Goal: Task Accomplishment & Management: Use online tool/utility

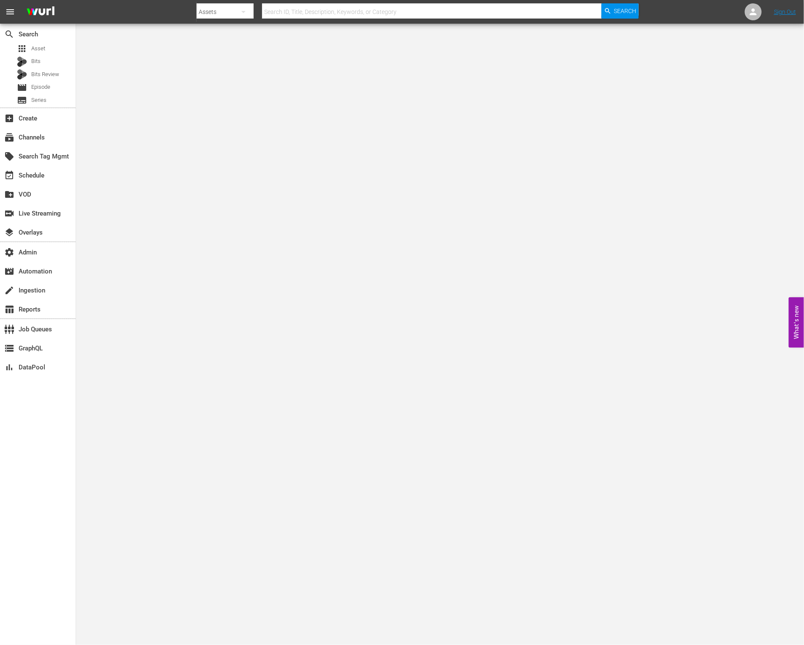
click at [55, 42] on div "search Search apps Asset Bits Bits Review movie Episode subtitles Series" at bounding box center [38, 66] width 76 height 84
click at [58, 46] on div "apps Asset" at bounding box center [38, 49] width 76 height 12
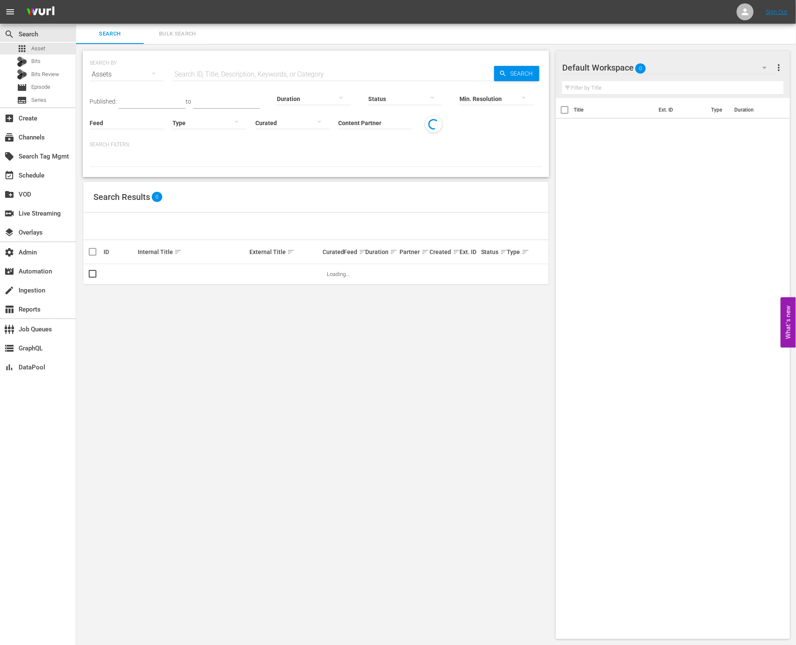
click at [197, 72] on input "text" at bounding box center [333, 74] width 322 height 20
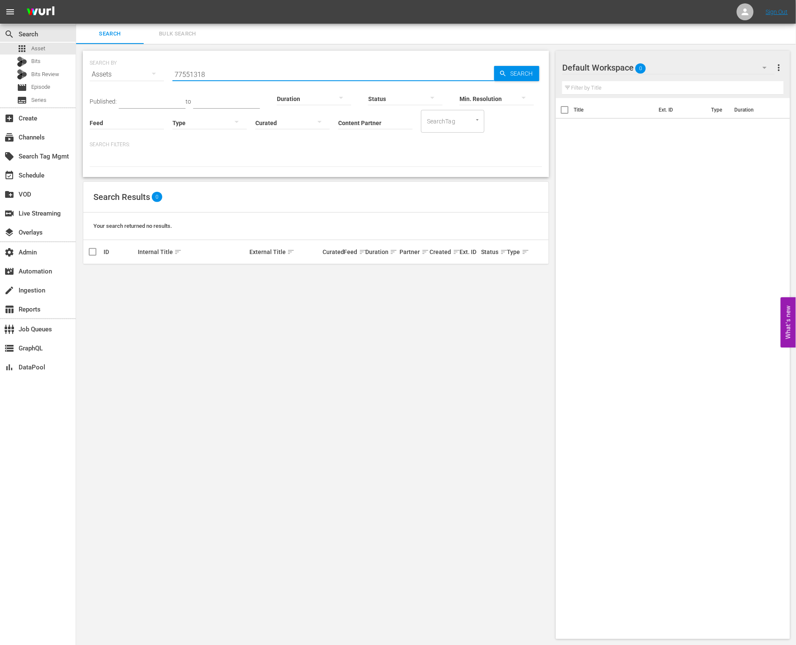
type input "77551318"
click at [227, 73] on input "77551318" at bounding box center [333, 74] width 322 height 20
click at [60, 83] on div "movie Episode" at bounding box center [38, 88] width 76 height 12
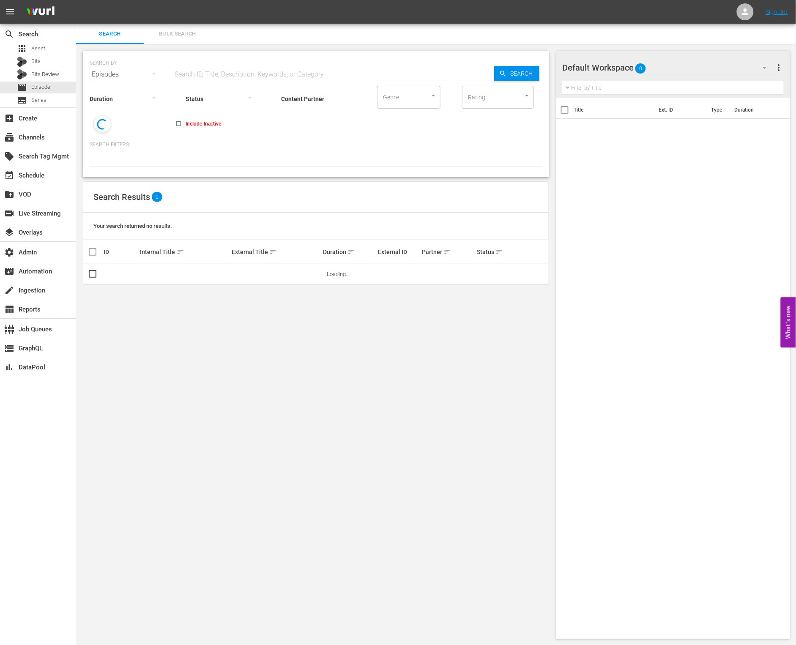
click at [219, 73] on input "text" at bounding box center [333, 74] width 322 height 20
paste input "77551318"
type input "77551318"
click at [506, 72] on icon "button" at bounding box center [503, 74] width 8 height 8
click at [248, 274] on link "Armored Core: Ressourcenmanagement" at bounding box center [262, 277] width 61 height 13
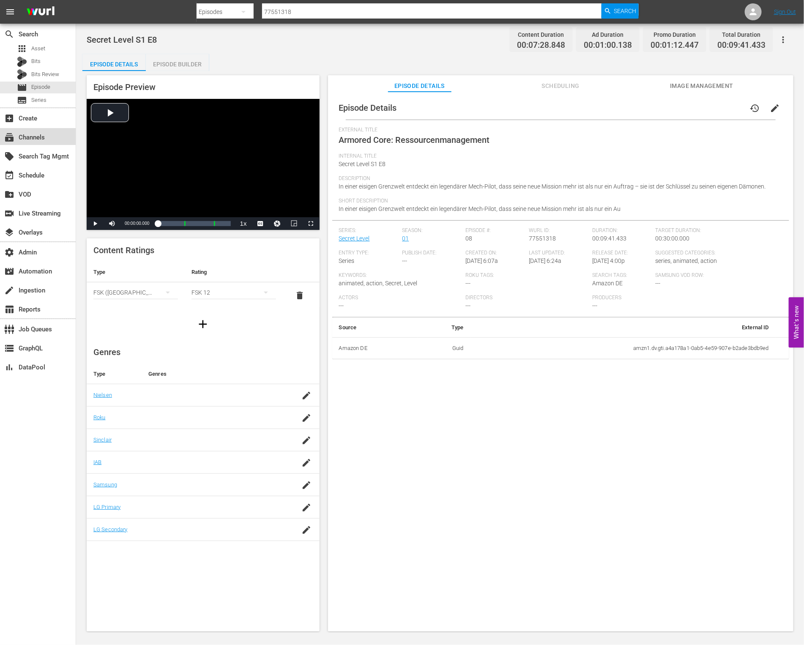
click at [49, 133] on div "subscriptions Channels" at bounding box center [38, 136] width 76 height 17
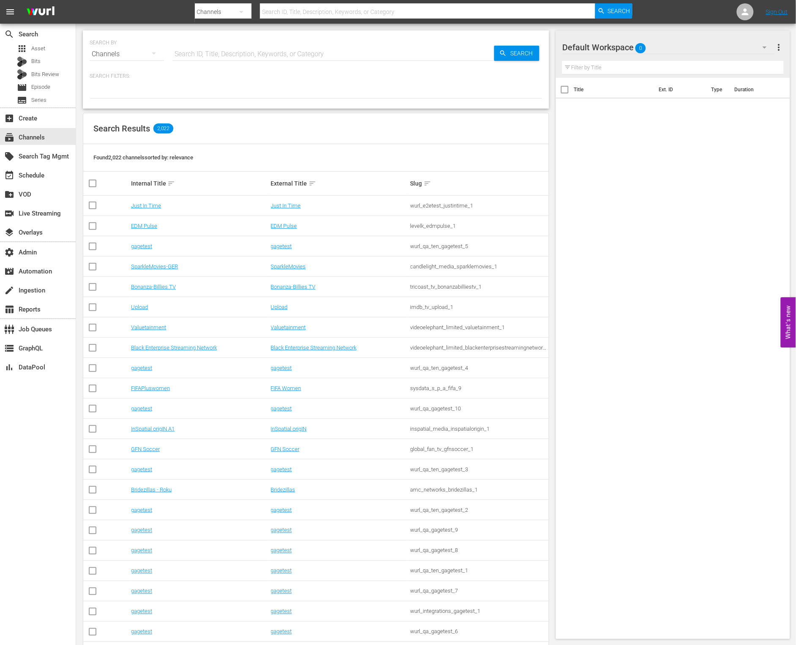
click at [224, 54] on input "text" at bounding box center [333, 54] width 322 height 20
type input "amazon"
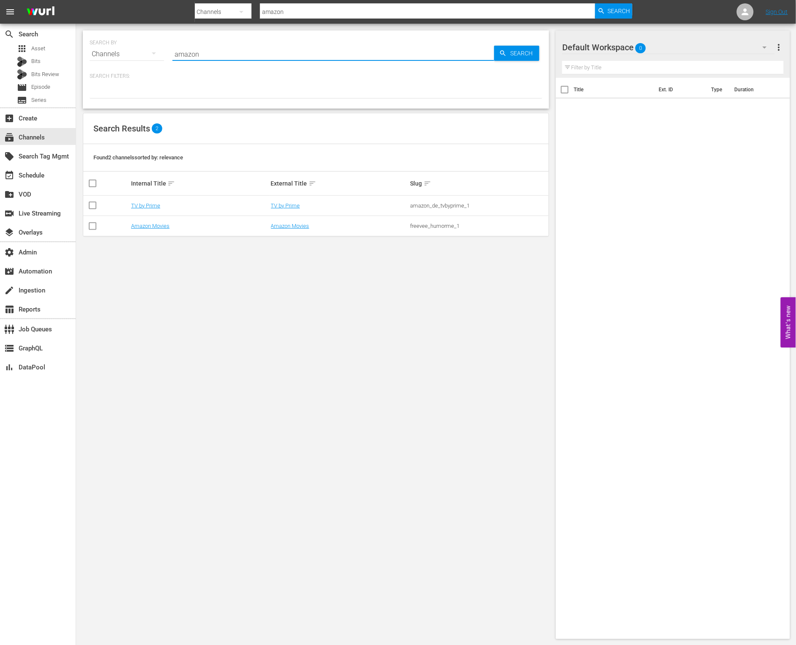
type input "amazon"
click at [331, 259] on div "SEARCH BY Search By Channels Search ID, Title, Description, Keywords, or Catego…" at bounding box center [316, 335] width 480 height 622
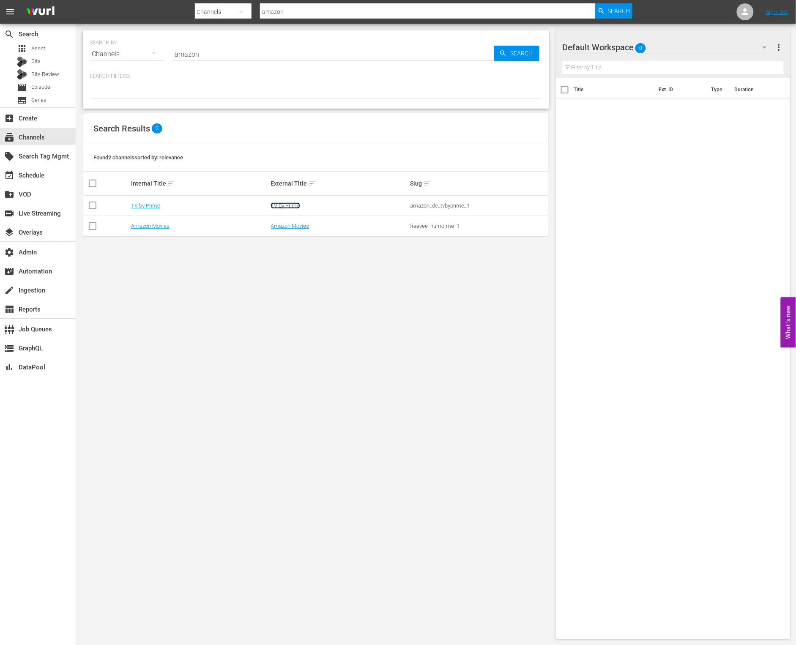
click at [292, 202] on link "TV by Prime" at bounding box center [285, 205] width 29 height 6
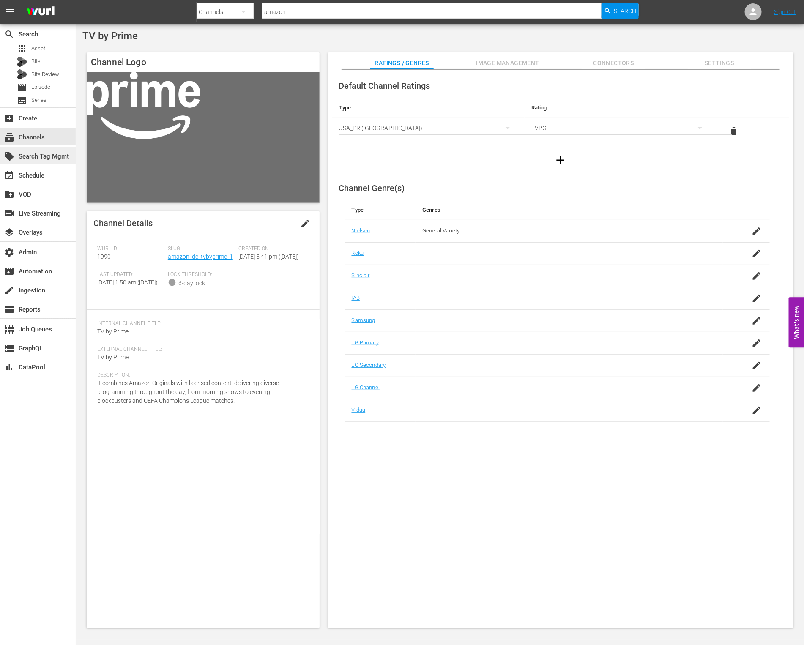
click at [47, 155] on div "local_offer Search Tag Mgmt" at bounding box center [23, 155] width 47 height 8
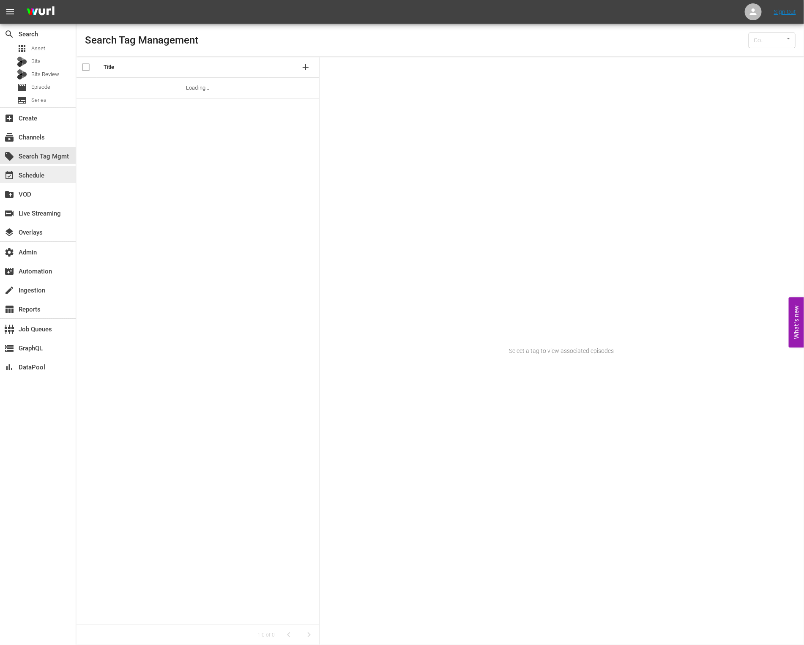
type input "Wurl (15)"
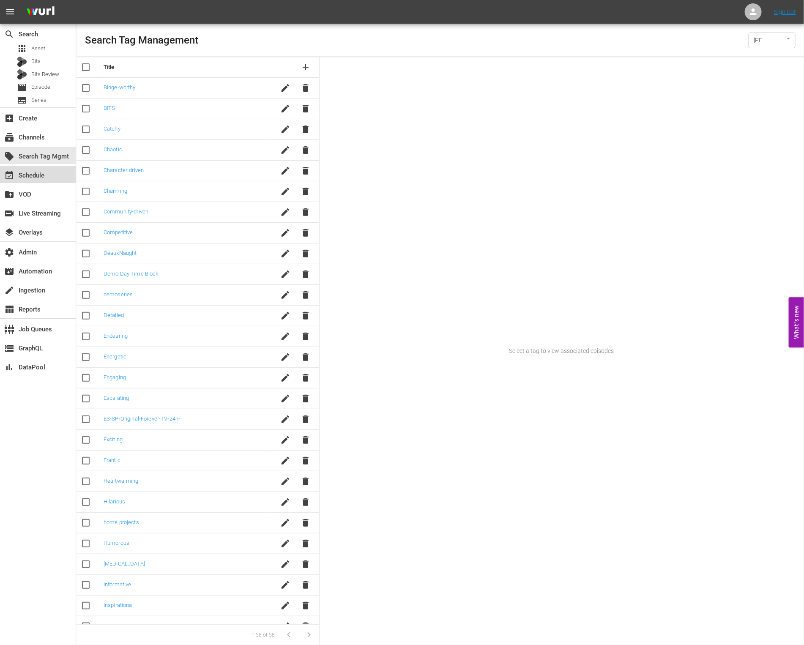
click at [39, 181] on div "event_available Schedule" at bounding box center [38, 174] width 76 height 17
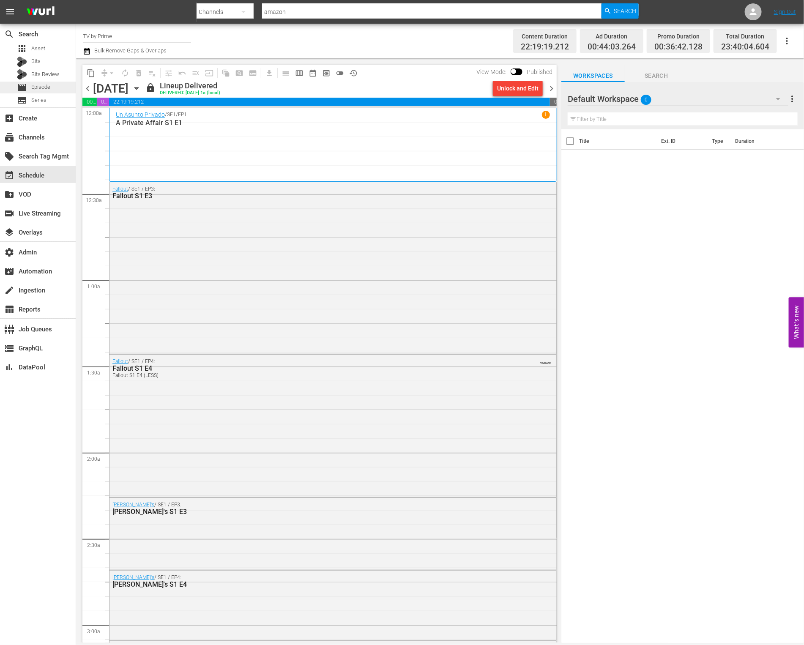
click at [38, 88] on span "Episode" at bounding box center [40, 87] width 19 height 8
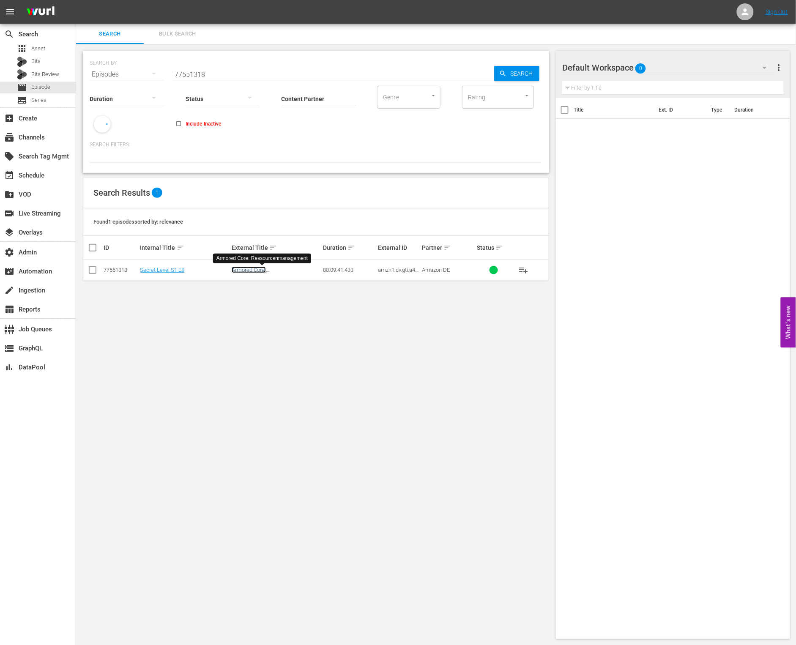
click at [252, 269] on link "Armored Core: Ressourcenmanagement" at bounding box center [262, 273] width 61 height 13
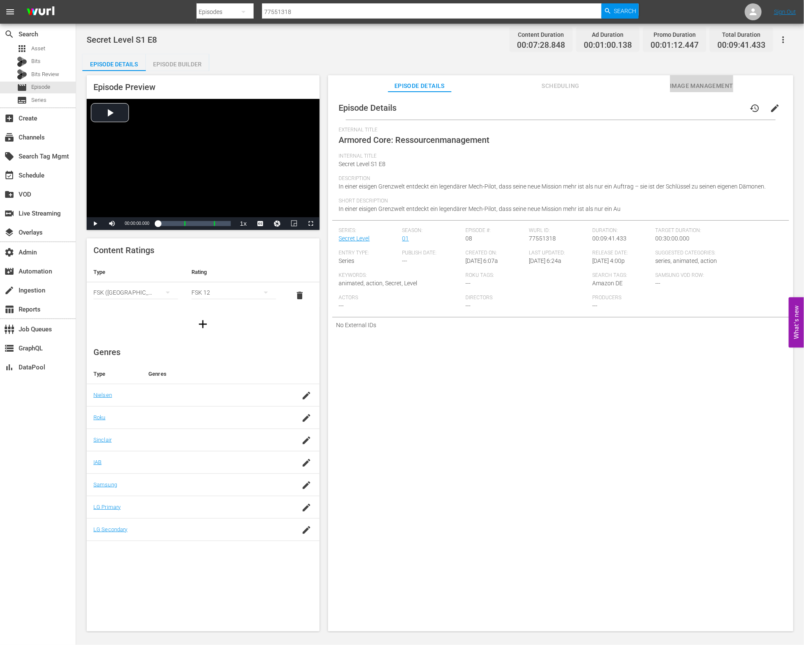
click at [690, 87] on span "Image Management" at bounding box center [701, 86] width 63 height 11
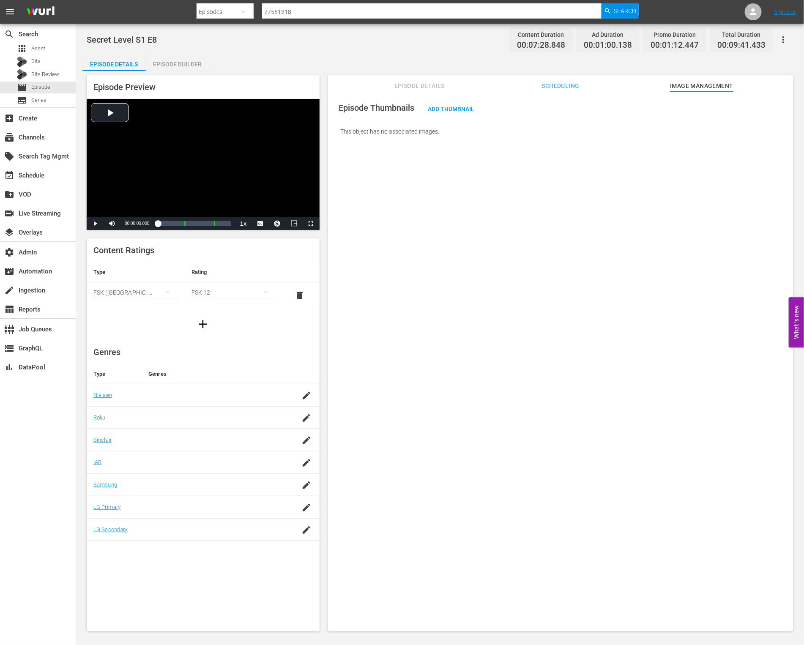
click at [566, 83] on span "Scheduling" at bounding box center [560, 86] width 63 height 11
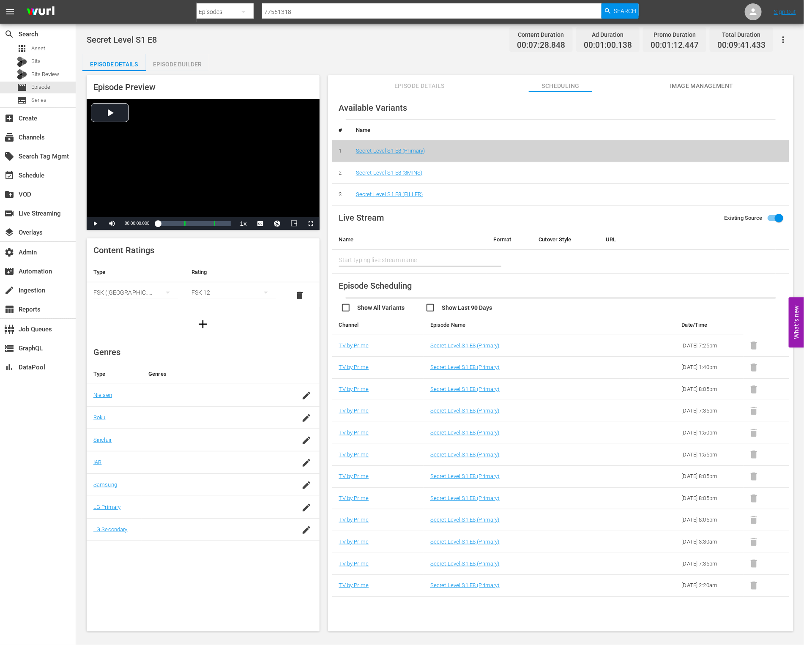
click at [456, 197] on td "Secret Level S1 E8 (FILLER)" at bounding box center [569, 195] width 440 height 22
drag, startPoint x: 459, startPoint y: 192, endPoint x: 467, endPoint y: 192, distance: 7.6
click at [459, 192] on td "Secret Level S1 E8 (FILLER)" at bounding box center [569, 195] width 440 height 22
click at [352, 588] on link "TV by Prime" at bounding box center [354, 585] width 30 height 6
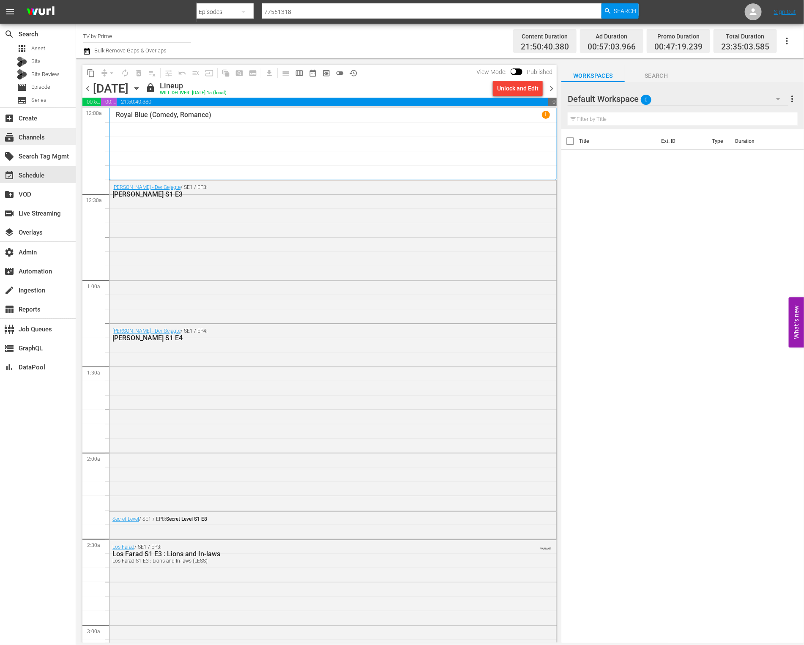
click at [46, 137] on div "subscriptions Channels" at bounding box center [23, 136] width 47 height 8
type input "amazon"
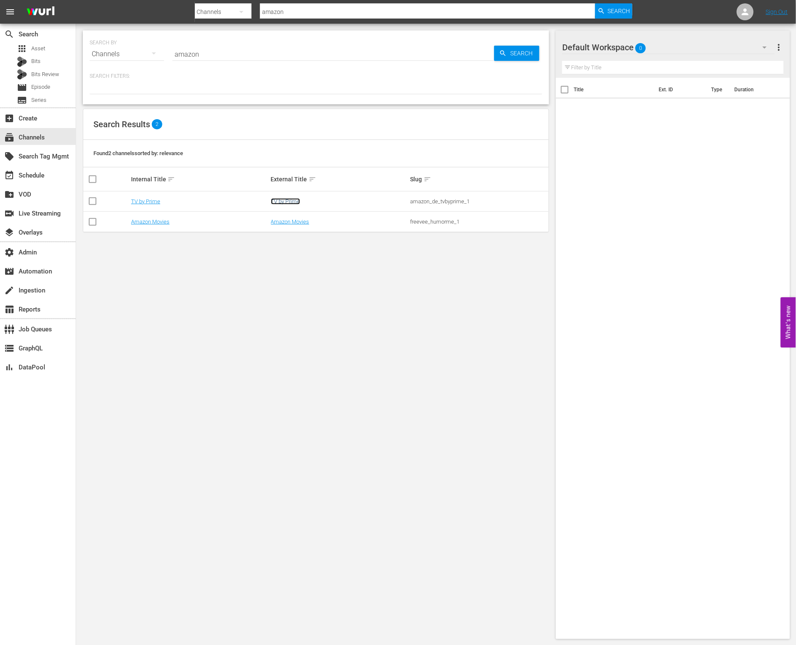
click at [283, 200] on link "TV by Prime" at bounding box center [285, 201] width 29 height 6
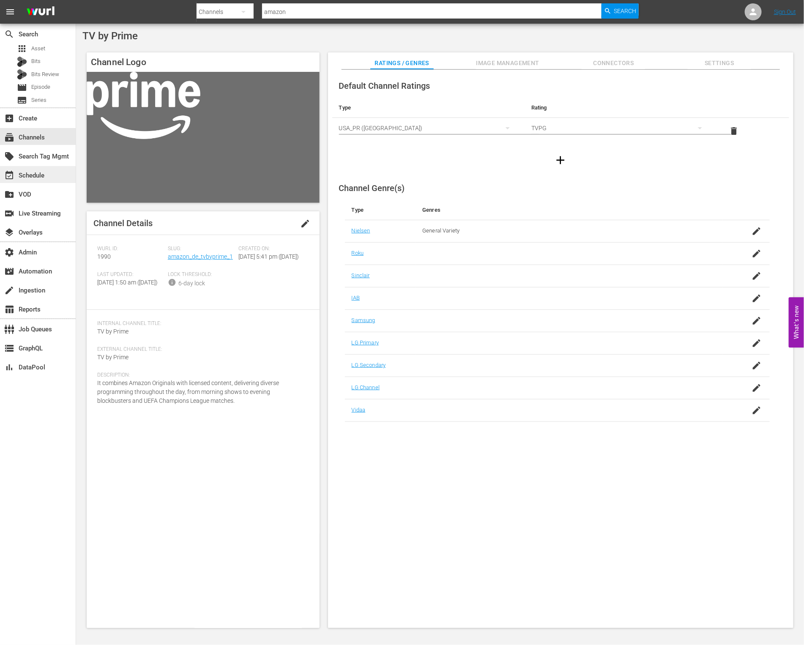
click at [44, 174] on div "event_available Schedule" at bounding box center [23, 174] width 47 height 8
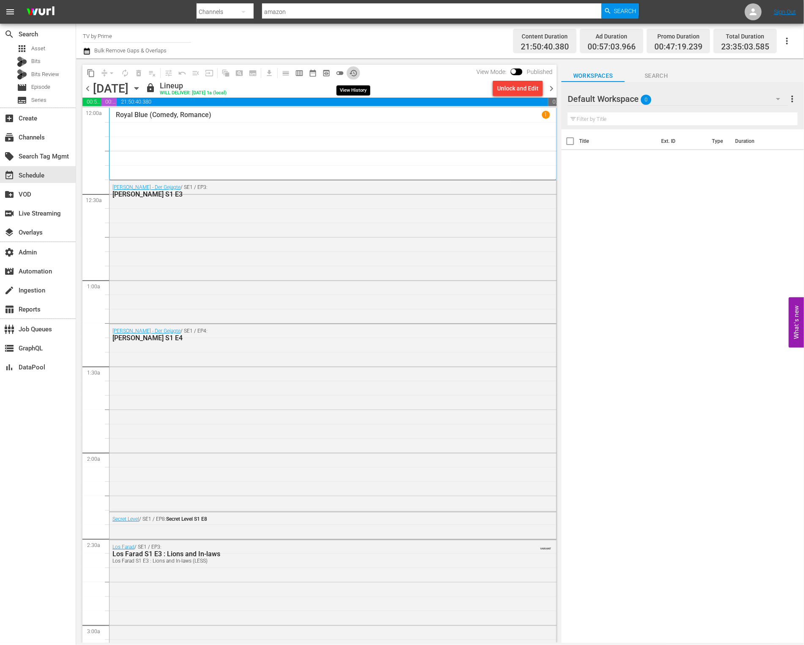
click at [352, 71] on span "history_outlined" at bounding box center [353, 73] width 8 height 8
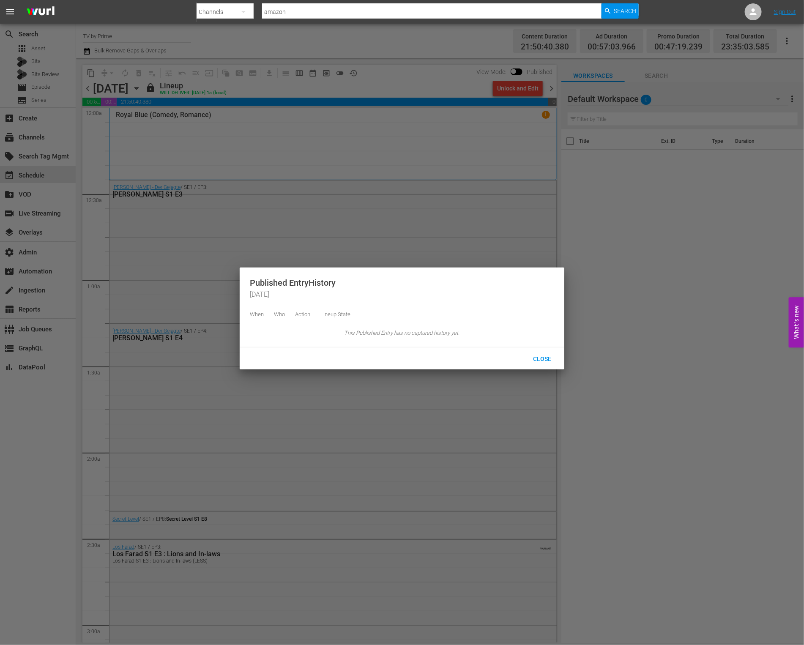
click at [374, 76] on div at bounding box center [402, 322] width 804 height 645
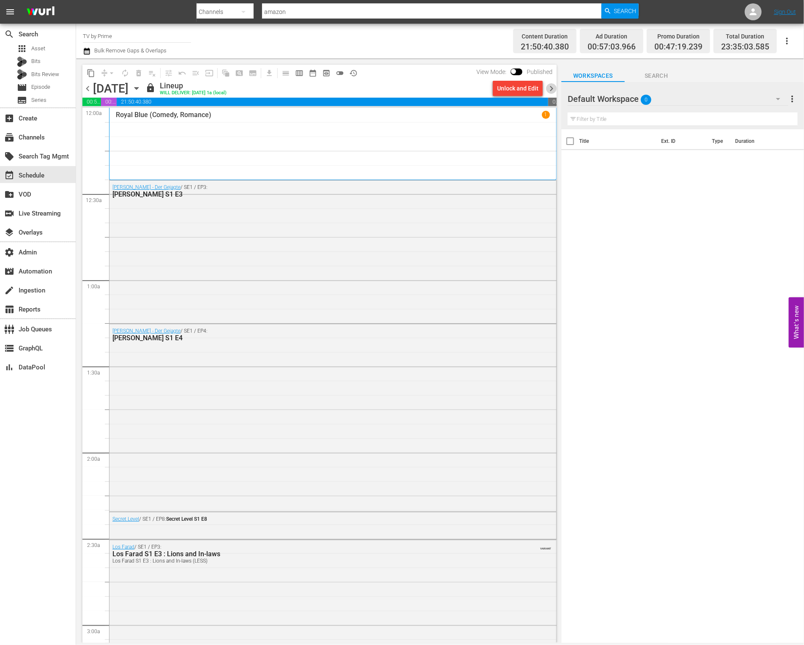
click at [555, 91] on span "chevron_right" at bounding box center [551, 88] width 11 height 11
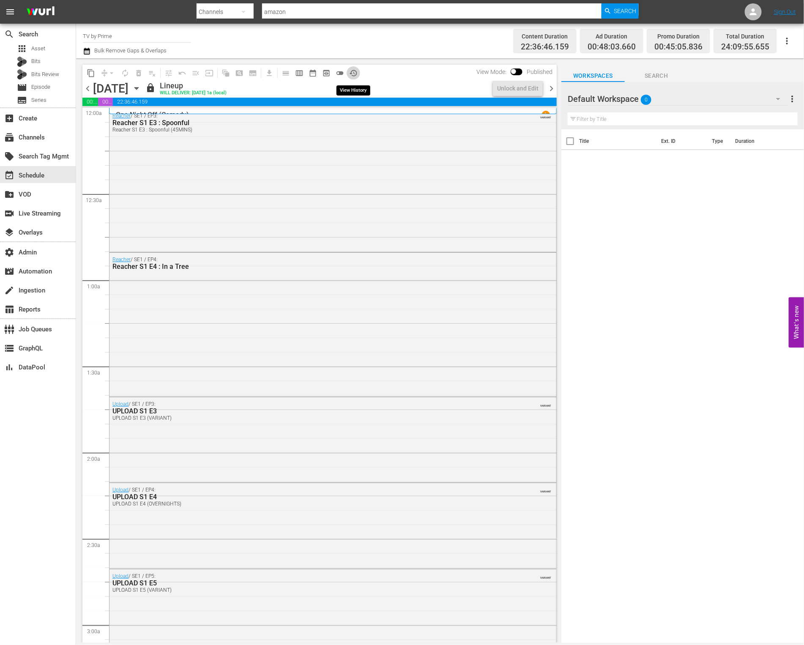
click at [357, 75] on span "history_outlined" at bounding box center [353, 73] width 8 height 8
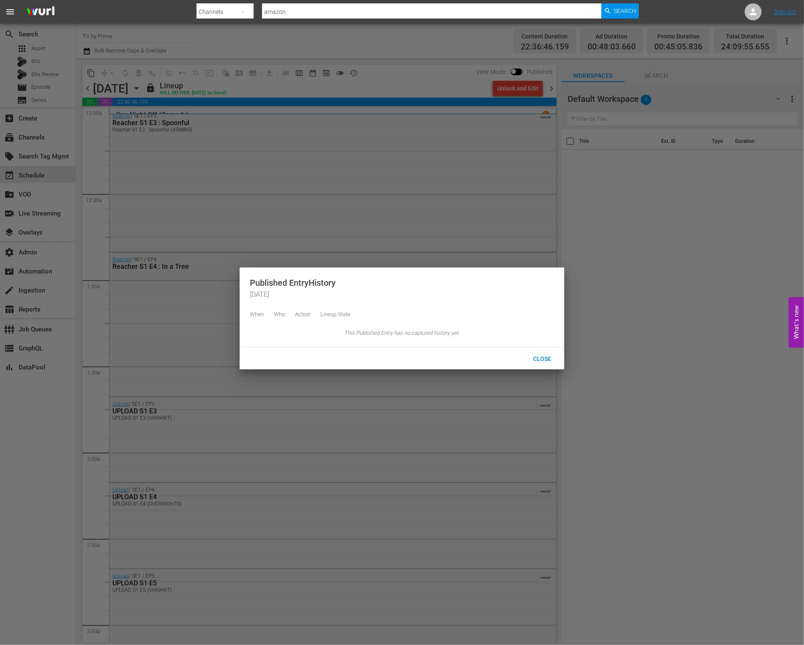
click at [554, 91] on div at bounding box center [402, 322] width 804 height 645
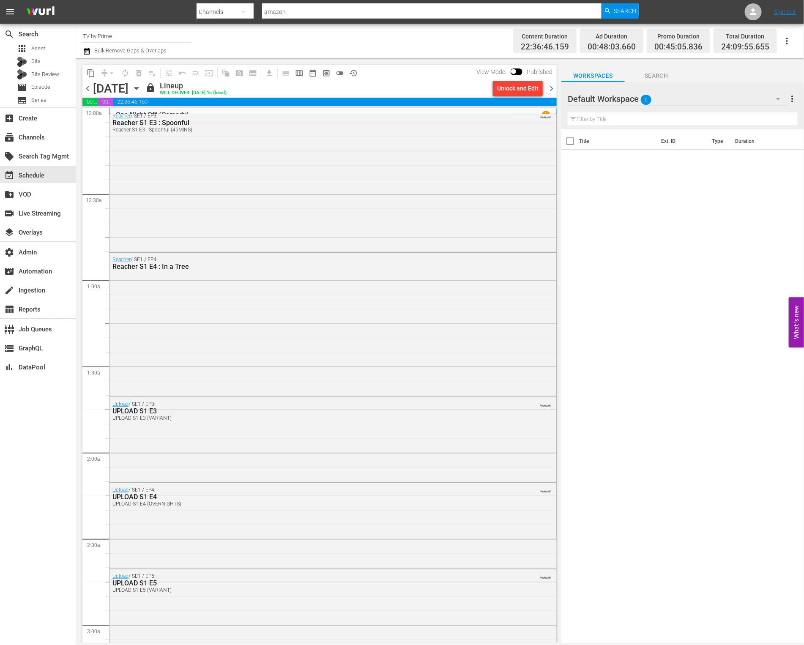
click at [88, 90] on span "chevron_left" at bounding box center [87, 88] width 11 height 11
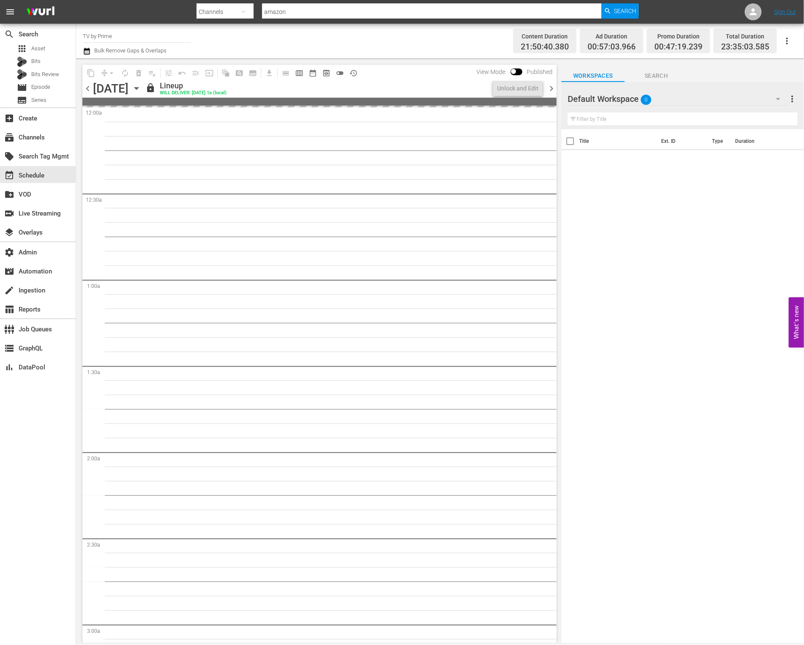
click at [88, 90] on span "chevron_left" at bounding box center [87, 88] width 11 height 11
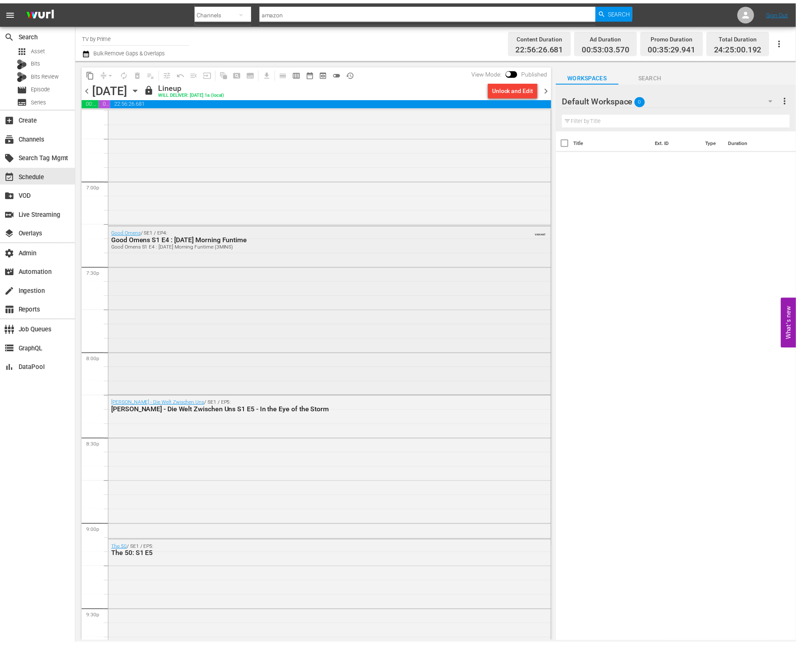
scroll to position [3675, 0]
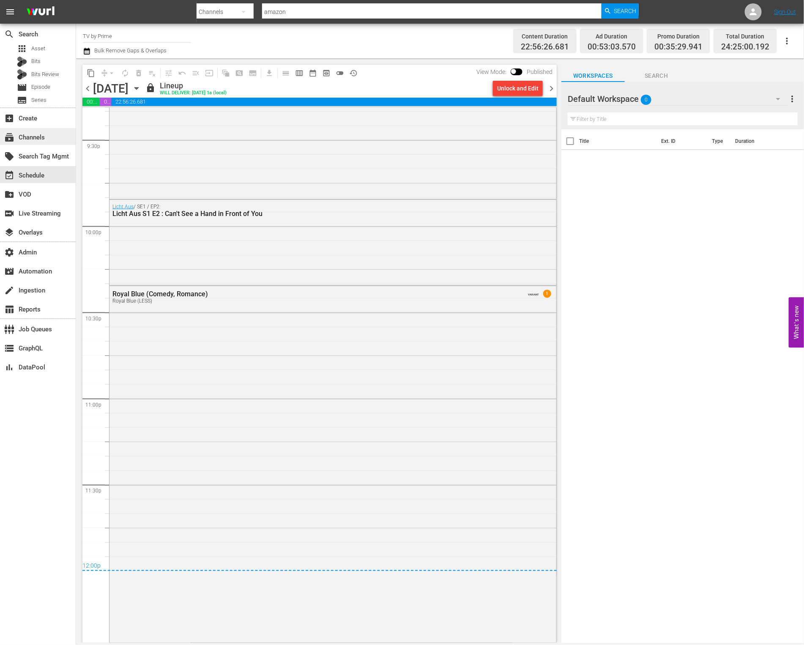
click at [55, 142] on div "subscriptions Channels" at bounding box center [38, 136] width 76 height 17
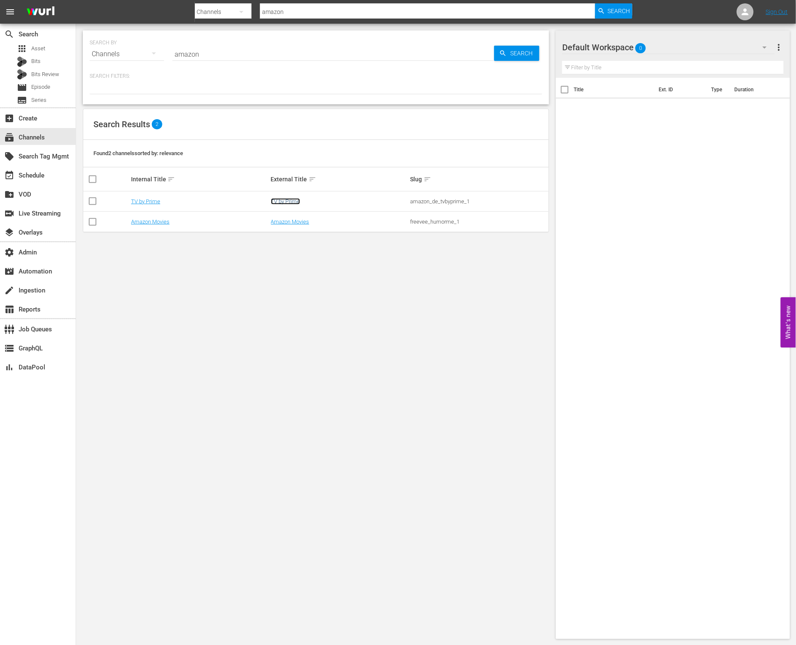
click at [295, 202] on link "TV by Prime" at bounding box center [285, 201] width 29 height 6
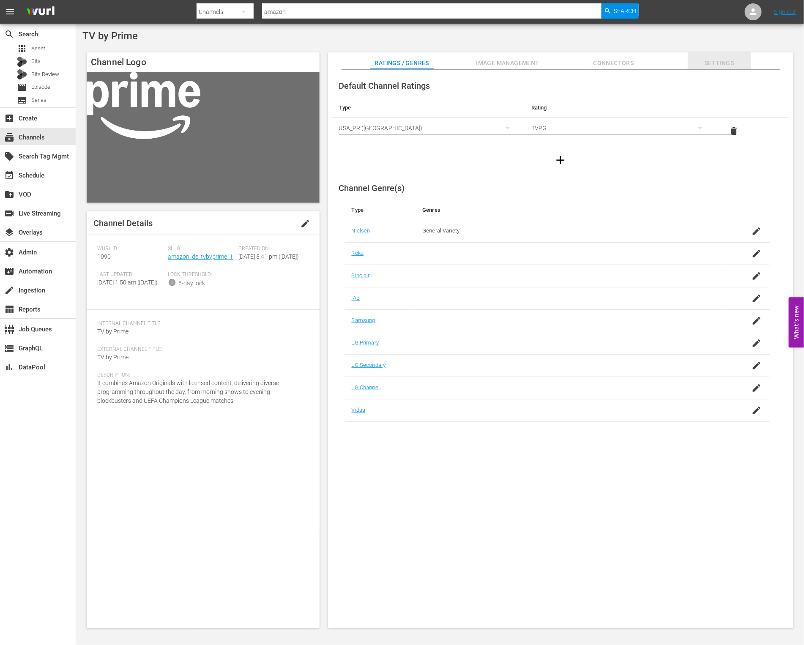
click at [733, 59] on span "Settings" at bounding box center [719, 63] width 63 height 11
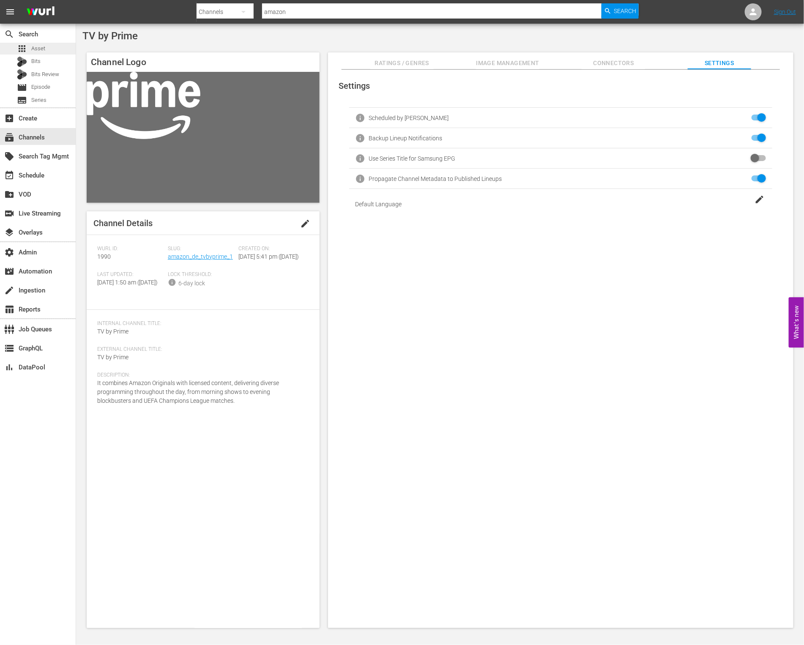
click at [55, 44] on div "apps Asset" at bounding box center [38, 49] width 76 height 12
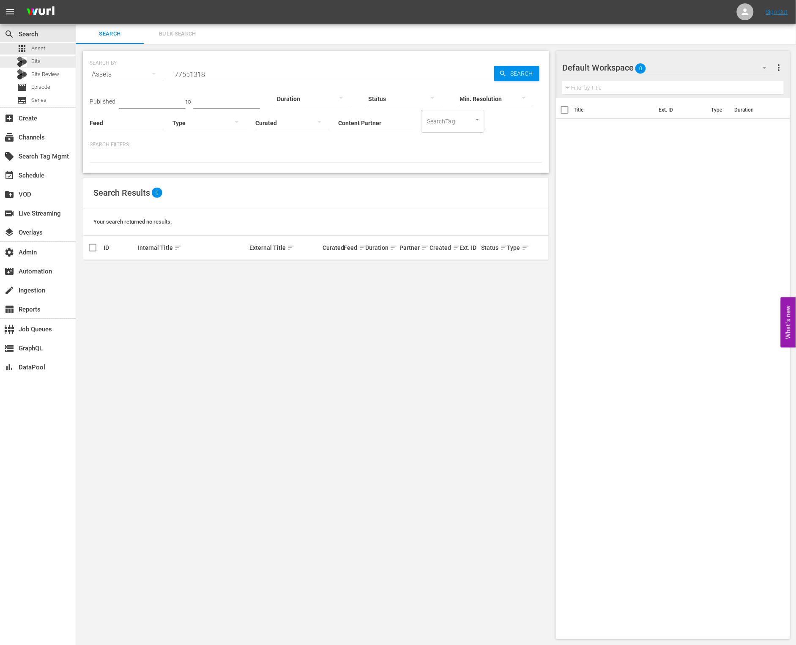
click at [40, 55] on div "apps Asset Bits Bits Review movie Episode subtitles Series" at bounding box center [38, 74] width 76 height 63
click at [41, 45] on span "Asset" at bounding box center [38, 48] width 14 height 8
click at [32, 142] on div "subscriptions Channels" at bounding box center [38, 136] width 76 height 17
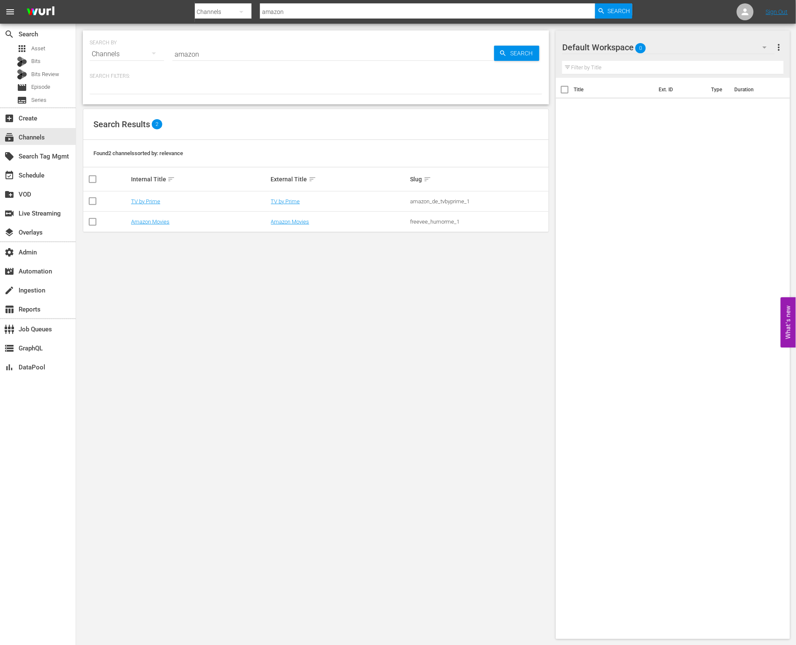
click at [251, 53] on input "amazon" at bounding box center [333, 54] width 322 height 20
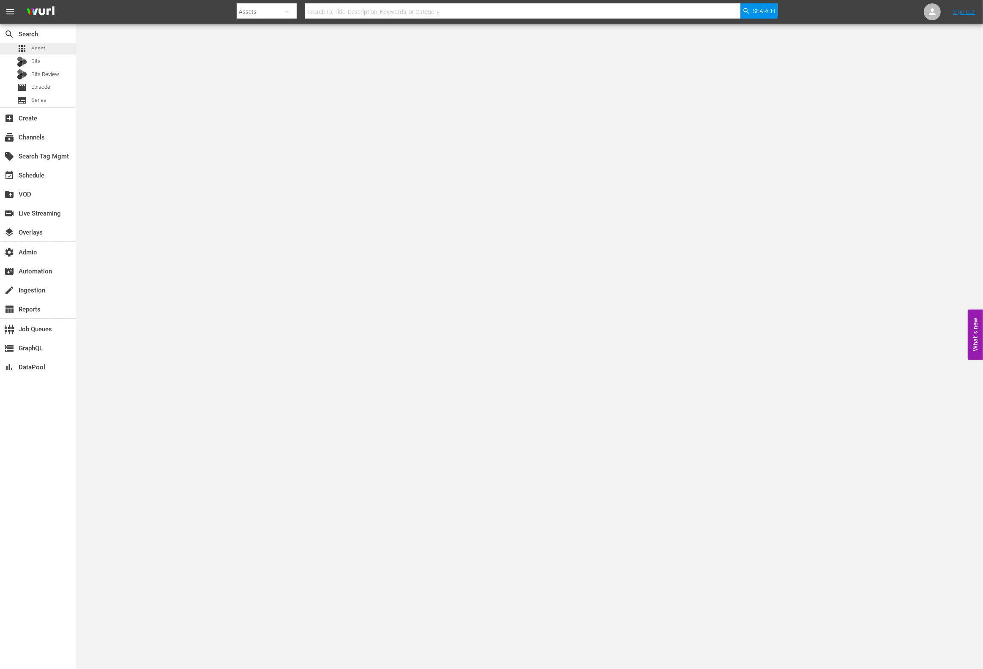
click at [53, 53] on div "apps Asset" at bounding box center [38, 49] width 76 height 12
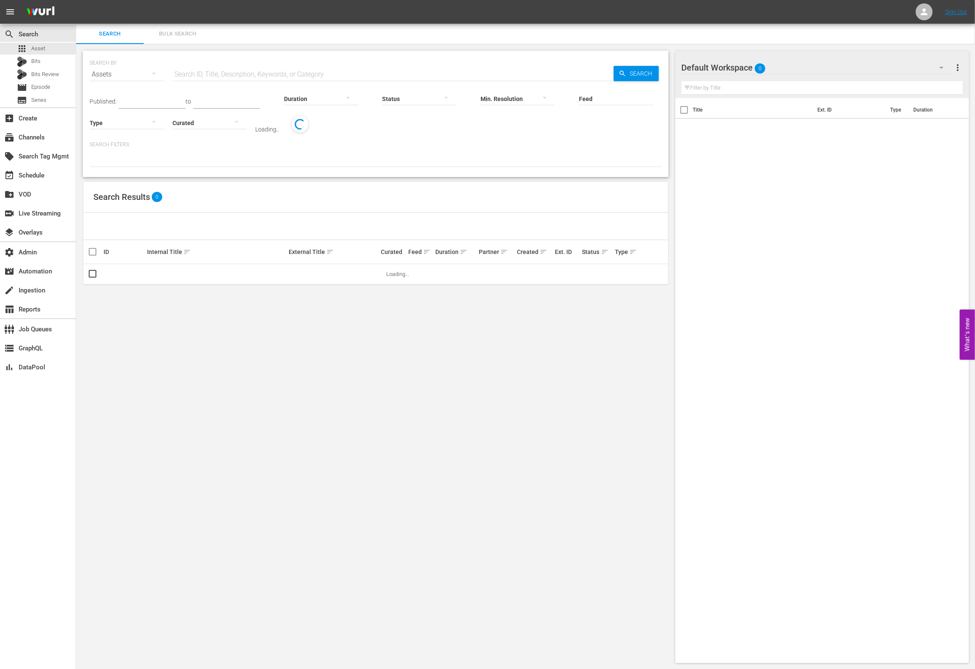
click at [273, 76] on input "text" at bounding box center [392, 74] width 441 height 20
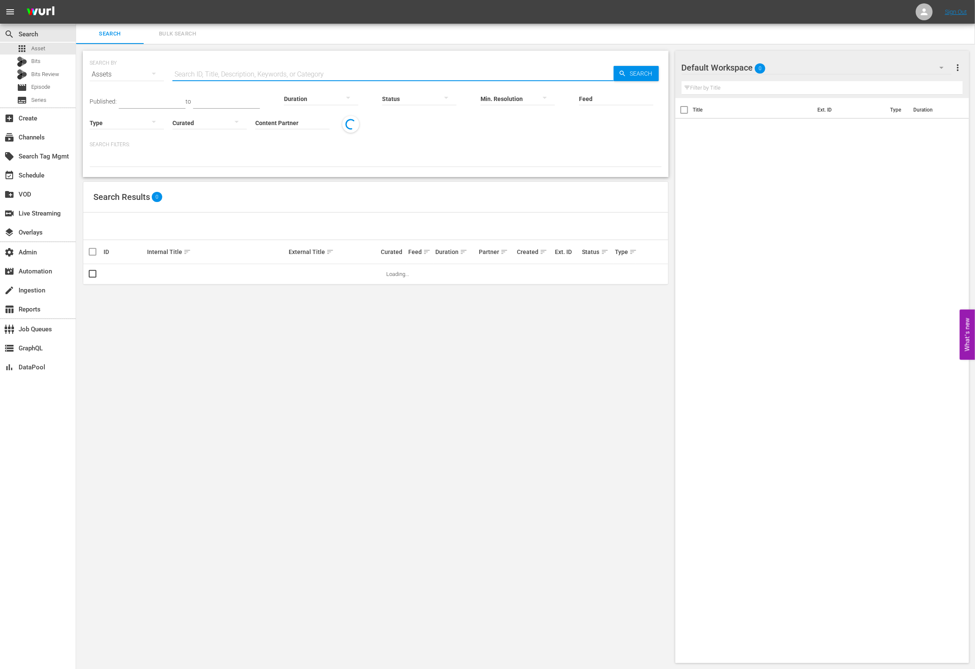
paste input "sysdata_s_p_a_fifa_3"
type input "sysdata_s_p_a_fifa_3"
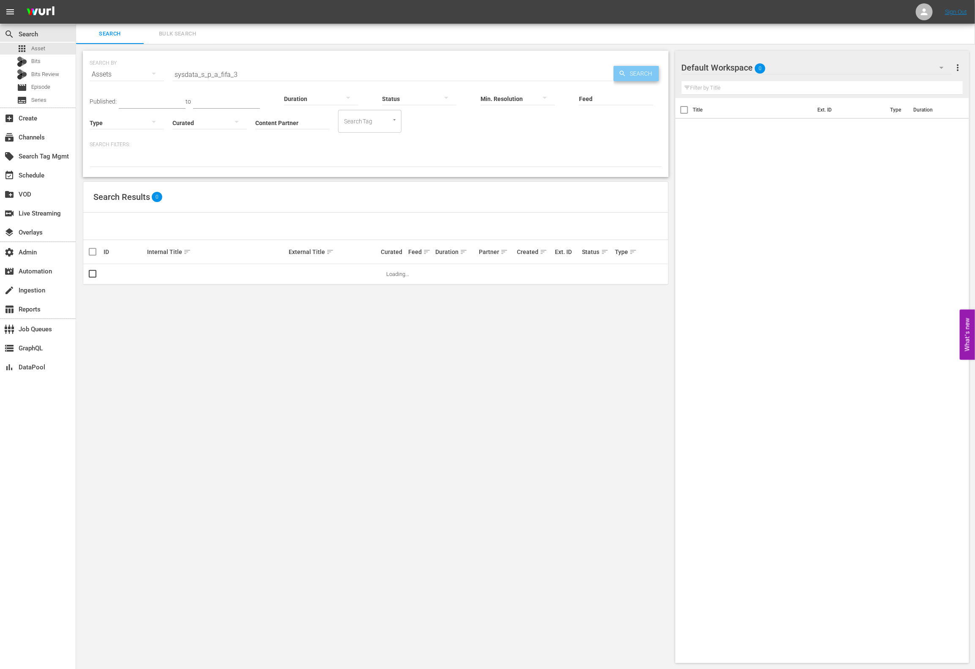
click at [634, 75] on span "Search" at bounding box center [642, 73] width 33 height 15
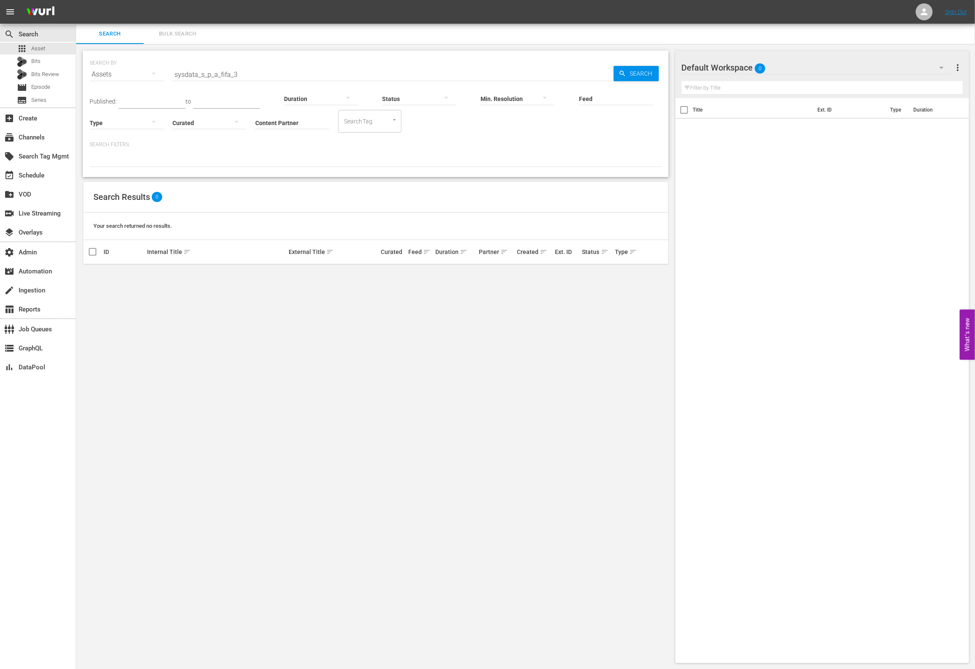
click at [36, 146] on div "local_offer Search Tag Mgmt" at bounding box center [38, 155] width 76 height 19
click at [36, 140] on div "subscriptions Channels" at bounding box center [23, 136] width 47 height 8
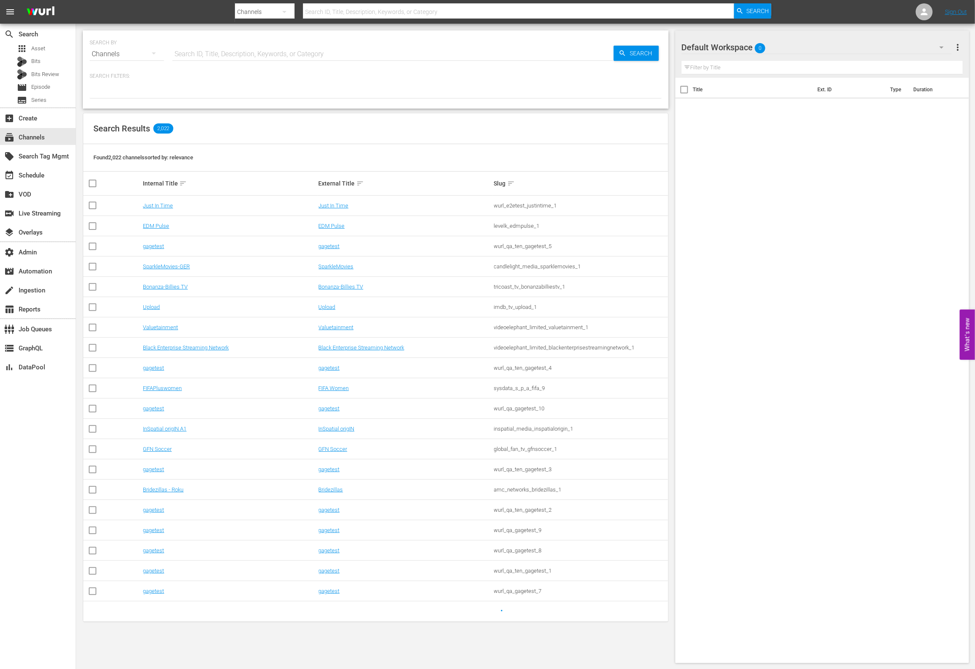
click at [265, 56] on input "text" at bounding box center [392, 54] width 441 height 20
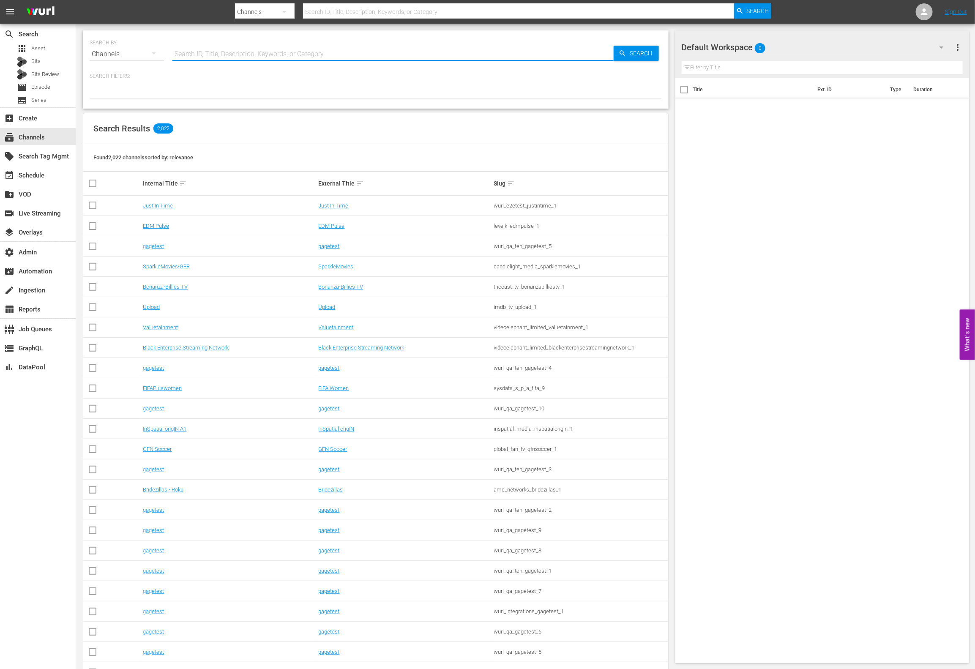
paste input "sysdata_s_p_a_fifa_3"
type input "sysdata_s_p_a_fifa_3"
click at [624, 54] on icon "button" at bounding box center [622, 52] width 5 height 5
type input "sysdata_s_p_a_fifa_3"
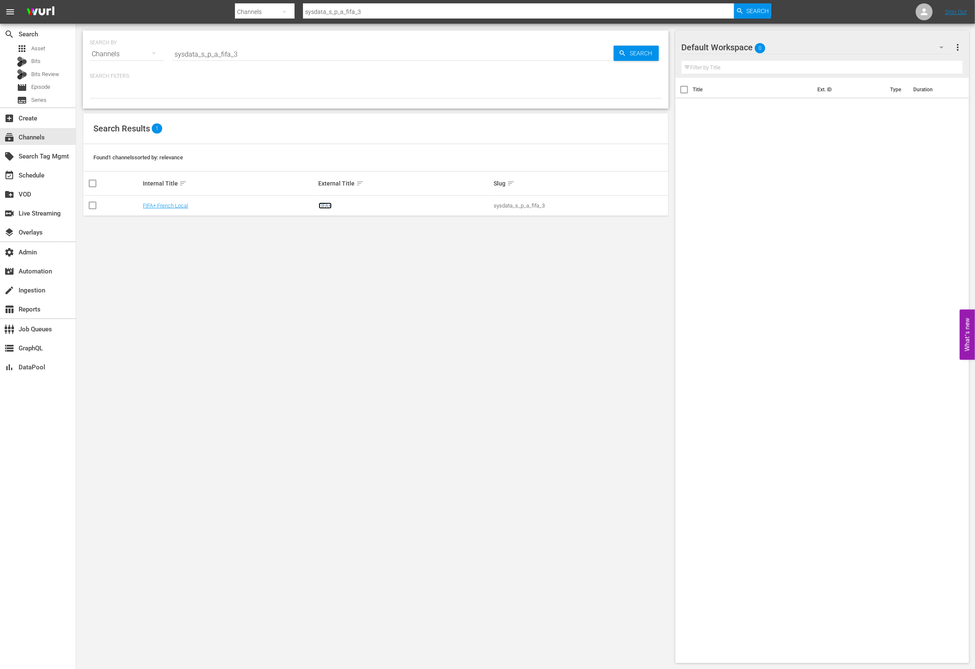
click at [328, 205] on link "FIFA+" at bounding box center [325, 205] width 13 height 6
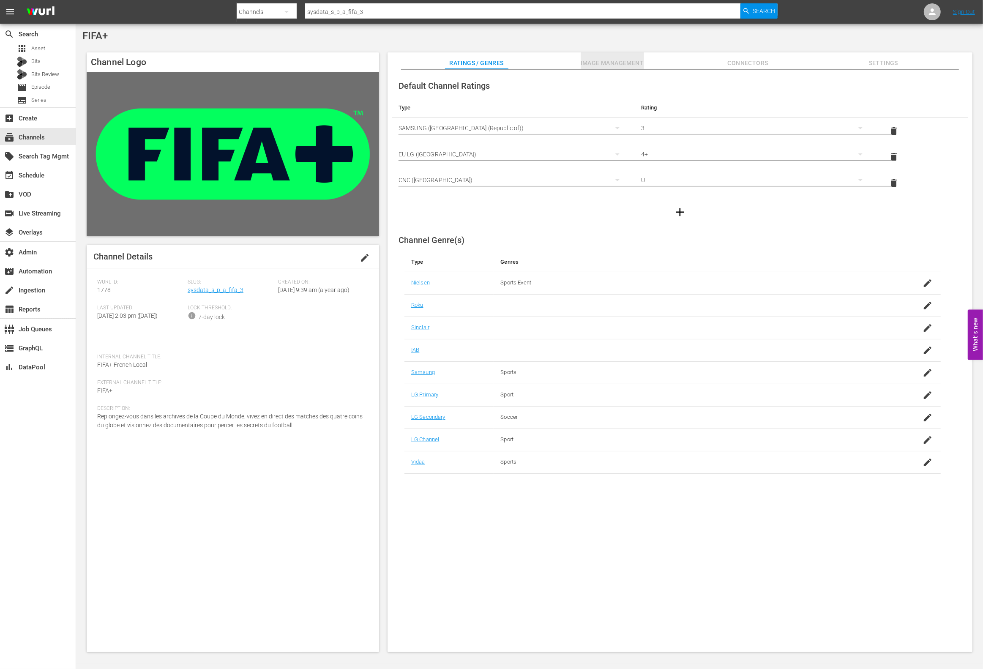
click at [601, 60] on span "Image Management" at bounding box center [612, 63] width 63 height 11
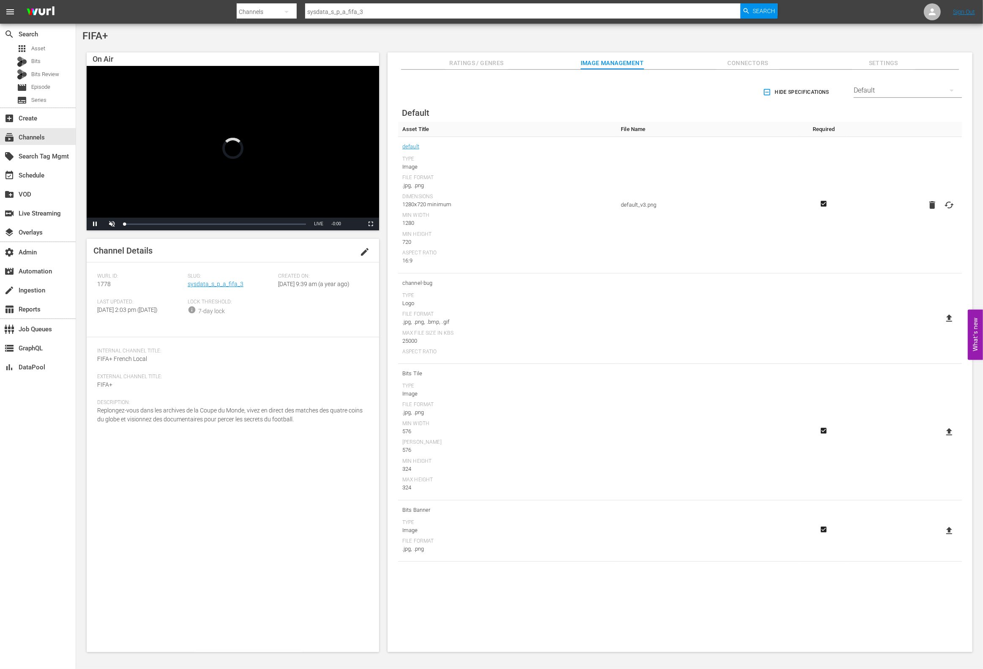
click at [733, 66] on span "Connectors" at bounding box center [747, 63] width 63 height 11
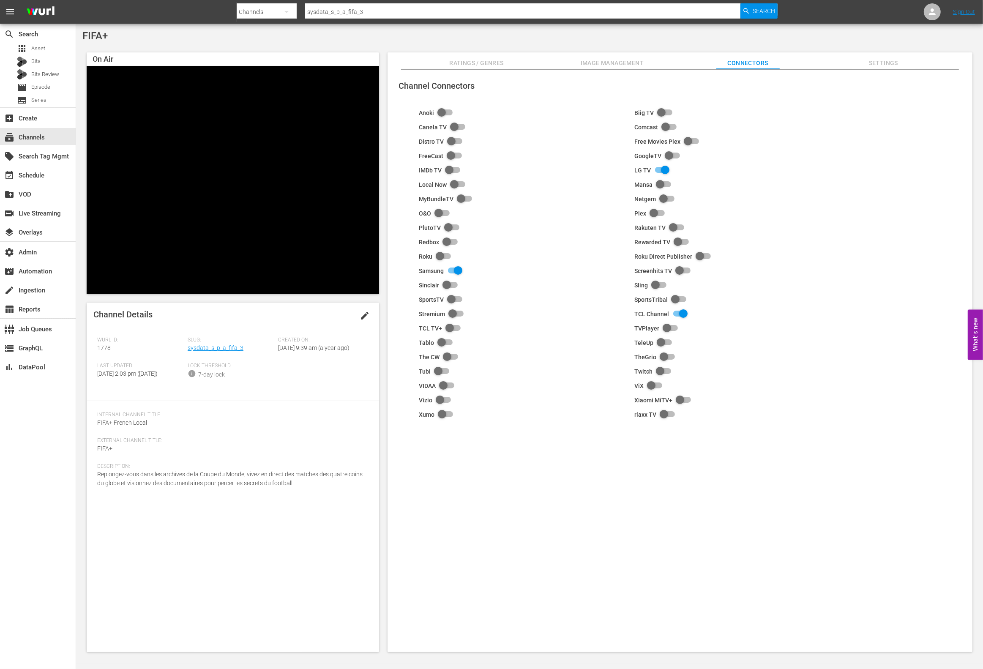
click at [623, 60] on span "Image Management" at bounding box center [612, 63] width 63 height 11
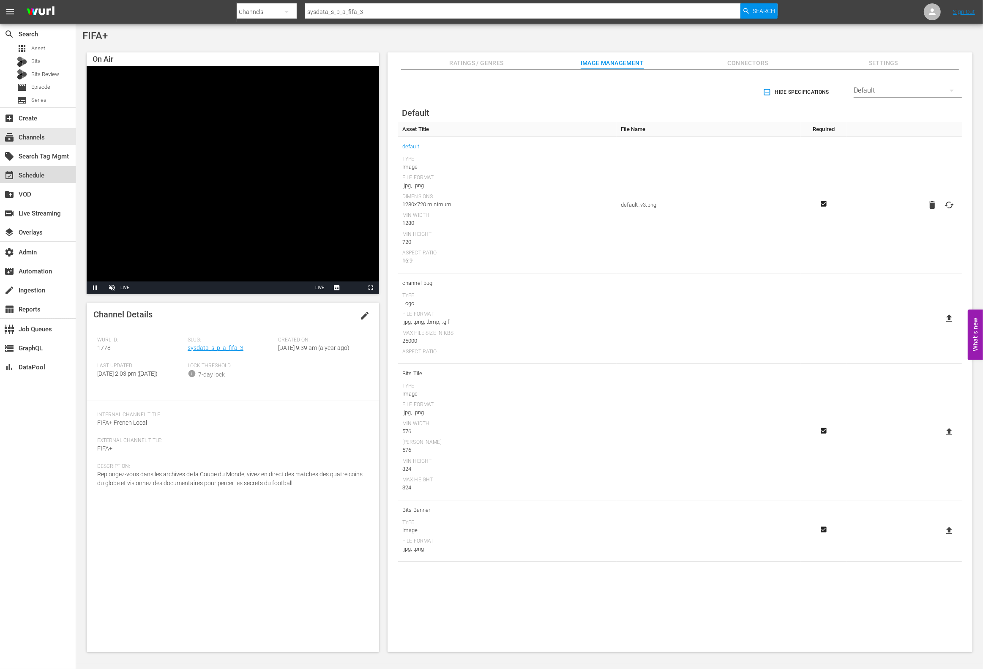
click at [48, 178] on div "event_available Schedule" at bounding box center [38, 174] width 76 height 17
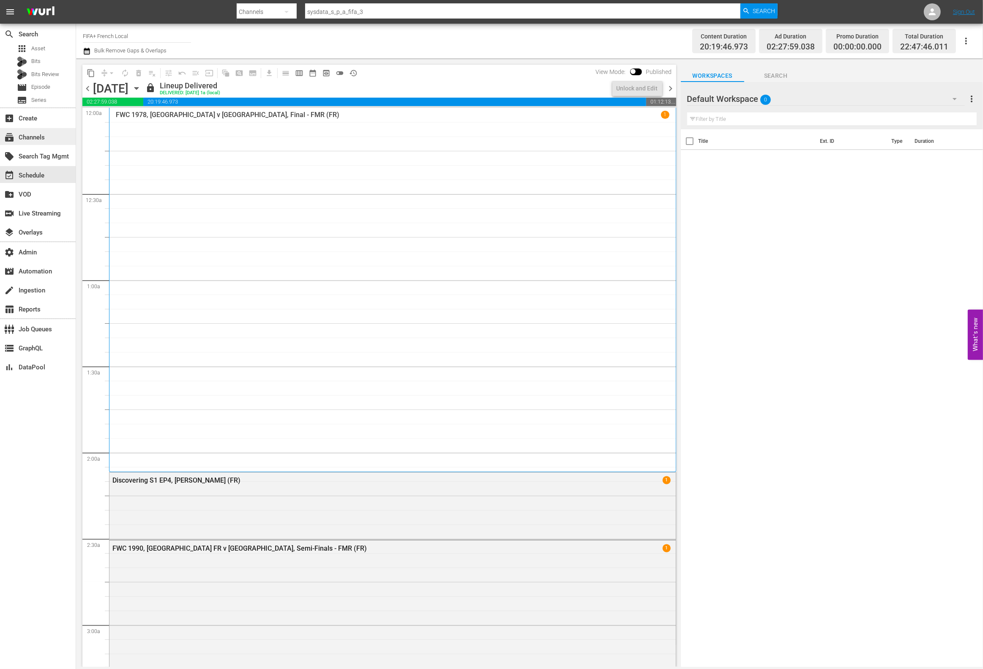
click at [57, 134] on div "subscriptions Channels" at bounding box center [38, 136] width 76 height 17
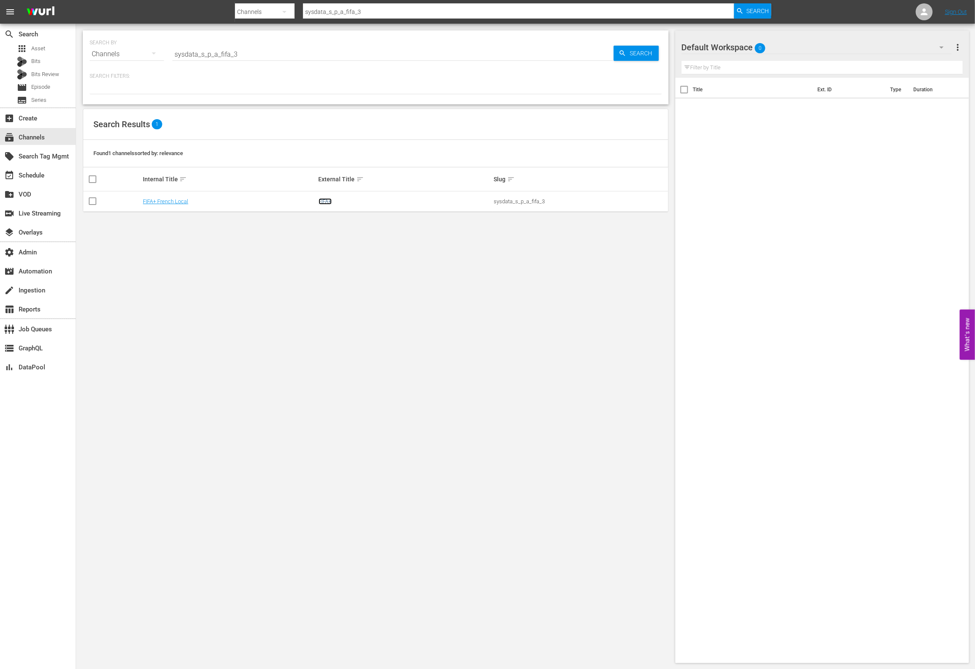
click at [320, 198] on link "FIFA+" at bounding box center [325, 201] width 13 height 6
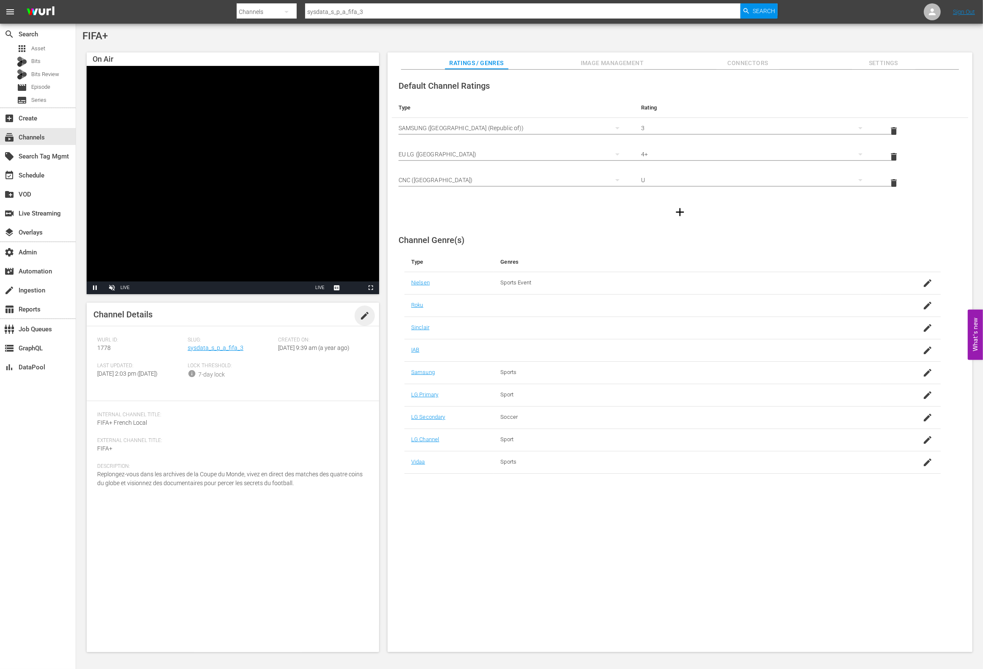
click at [363, 317] on span "edit" at bounding box center [365, 316] width 10 height 10
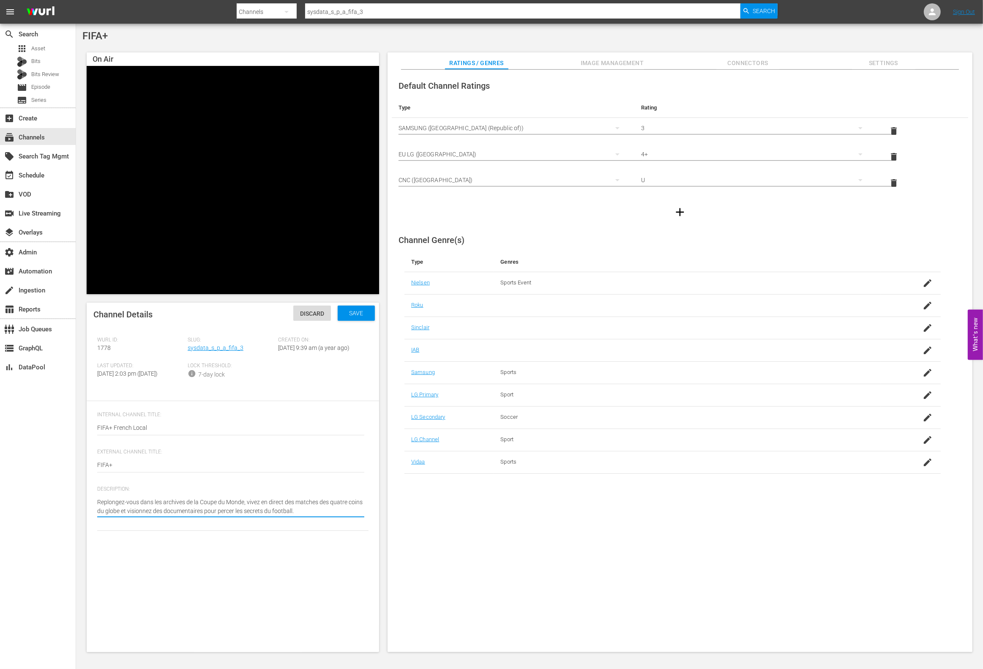
type textarea "Replongez-vous dans les archives de la Coupe du Monde, vivez en direct des matc…"
click at [357, 318] on div "Save" at bounding box center [356, 313] width 37 height 15
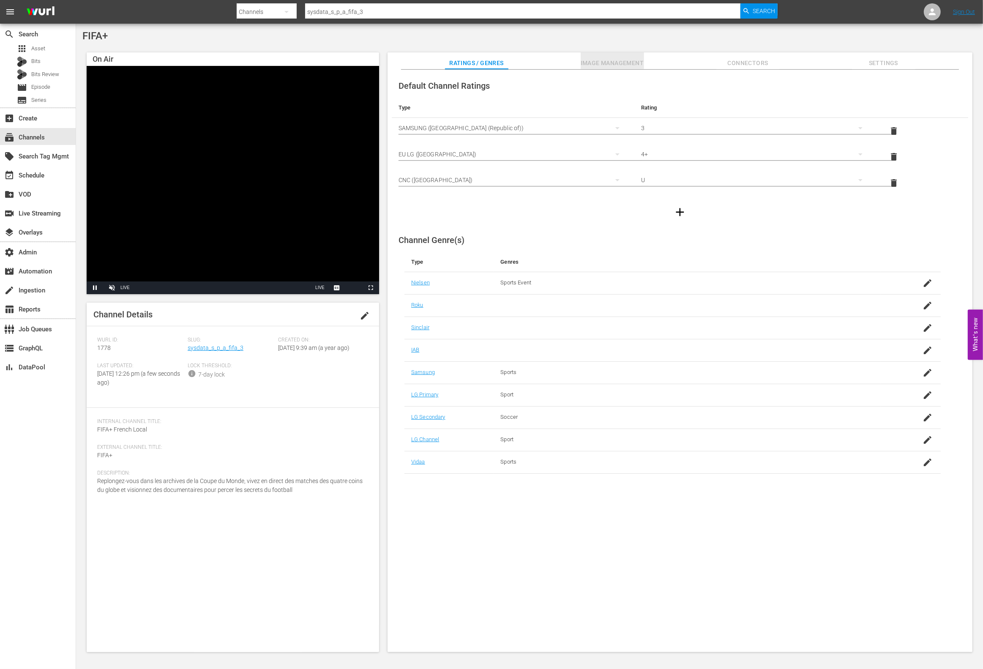
click at [610, 63] on span "Image Management" at bounding box center [612, 63] width 63 height 11
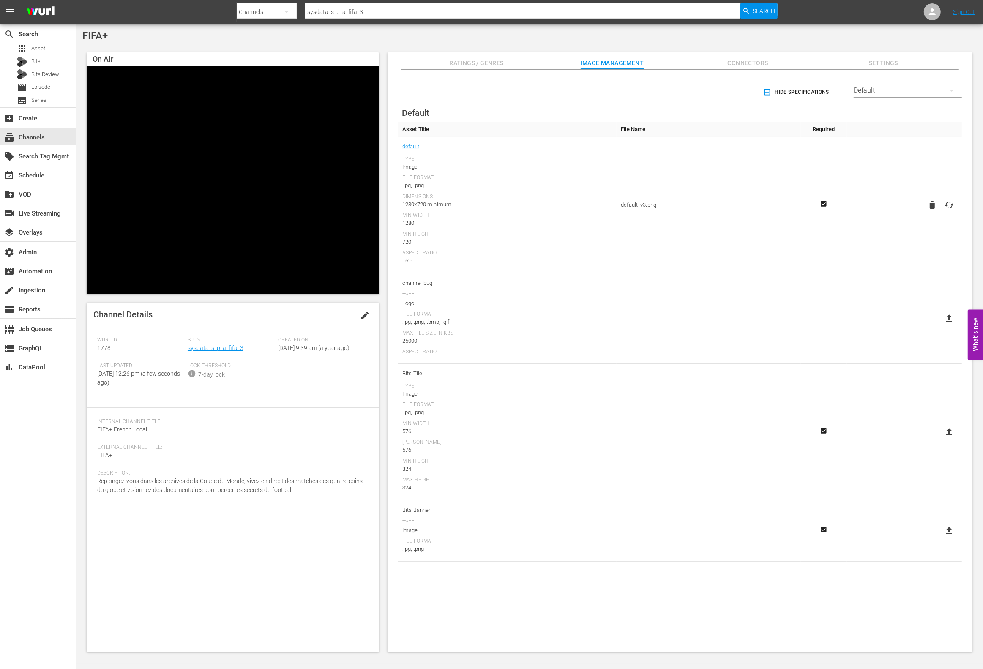
click at [871, 92] on div "Default" at bounding box center [908, 91] width 108 height 24
click at [895, 220] on div "VIDAA" at bounding box center [906, 225] width 88 height 14
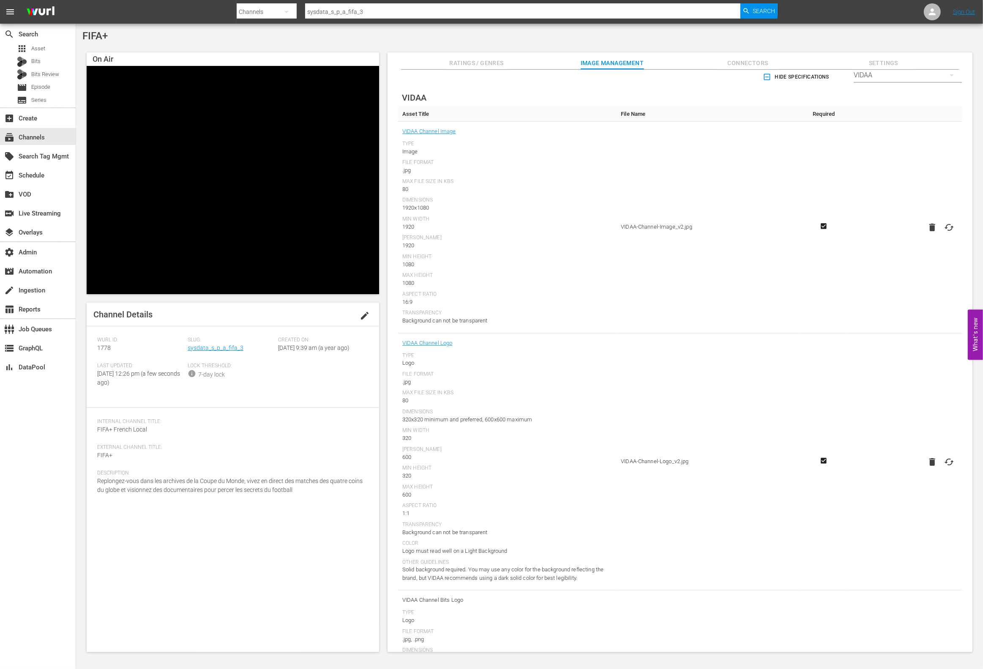
scroll to position [8, 0]
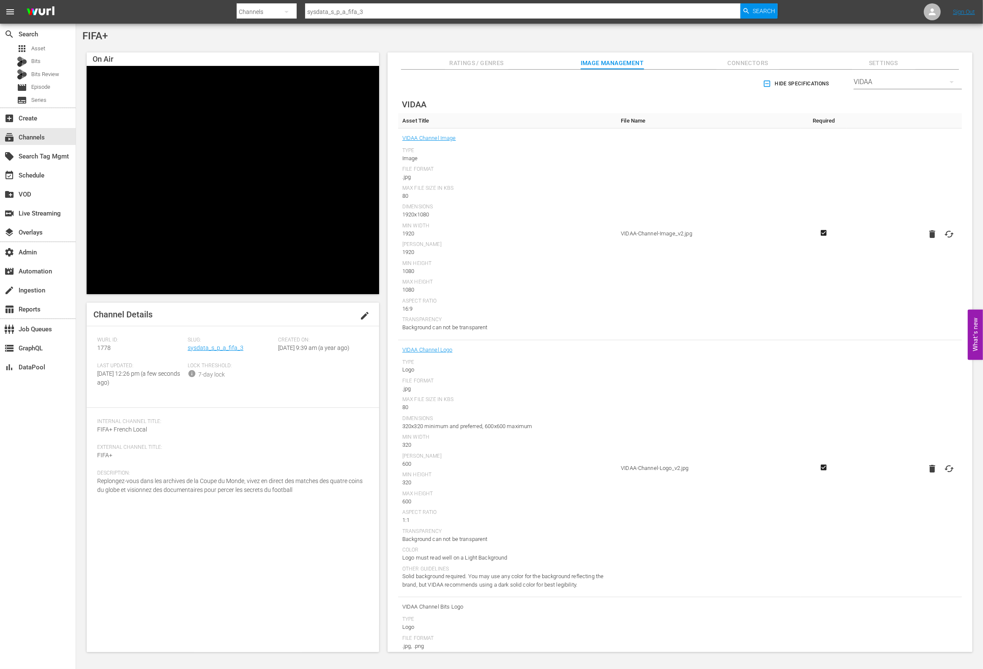
click at [945, 236] on icon at bounding box center [949, 234] width 10 height 10
click at [941, 241] on input "file" at bounding box center [941, 241] width 0 height 0
click at [48, 134] on div "subscriptions Channels" at bounding box center [38, 136] width 76 height 17
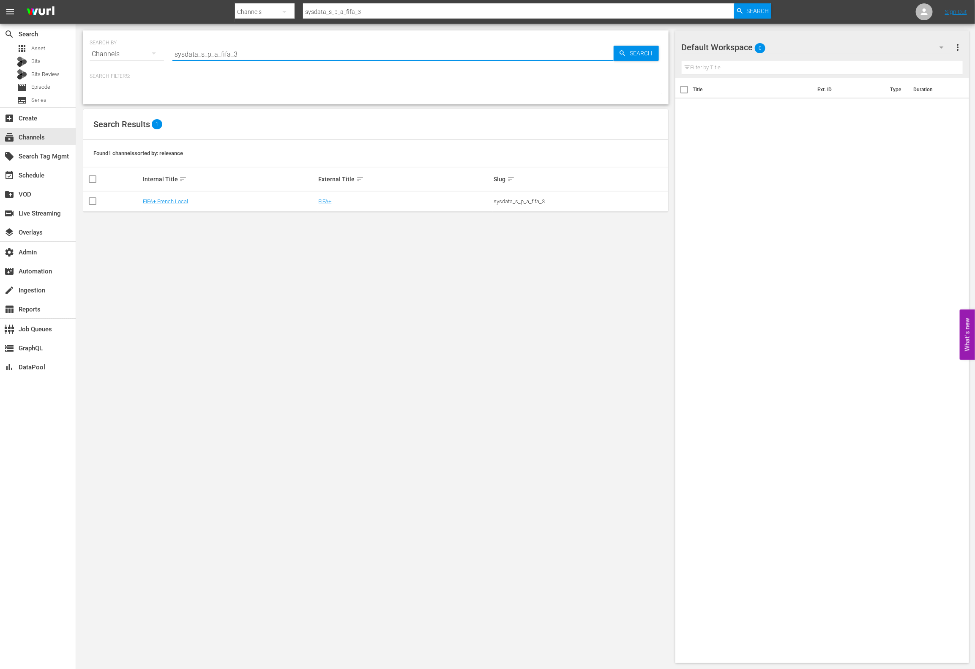
click at [255, 55] on input "sysdata_s_p_a_fifa_3" at bounding box center [392, 54] width 441 height 20
type input "sysdata_s_p_a_fifa_4"
click at [327, 200] on link "FIFA+" at bounding box center [325, 201] width 13 height 6
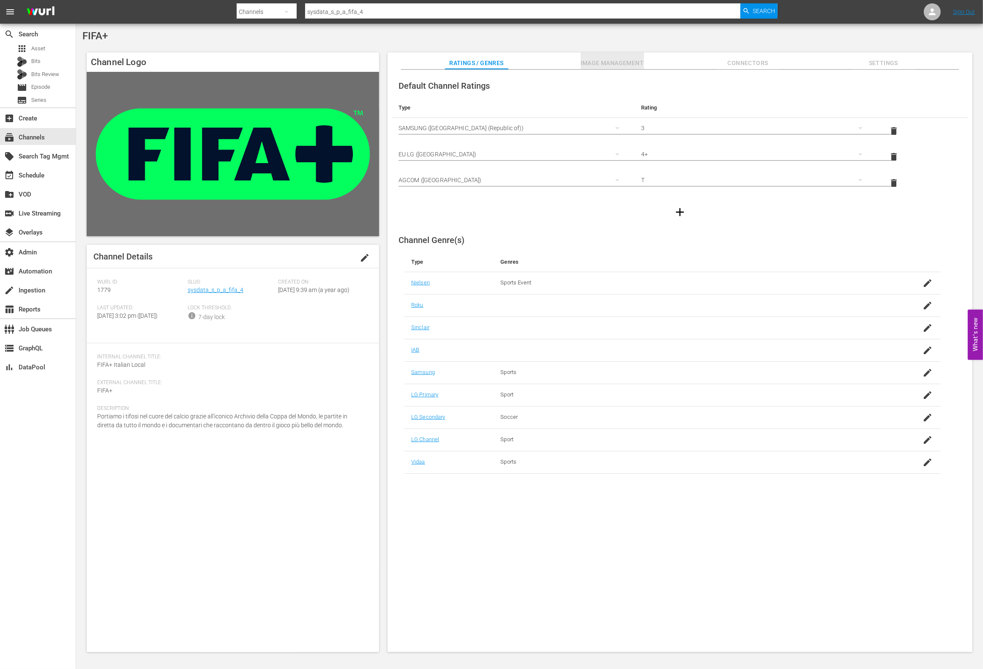
click at [640, 61] on span "Image Management" at bounding box center [612, 63] width 63 height 11
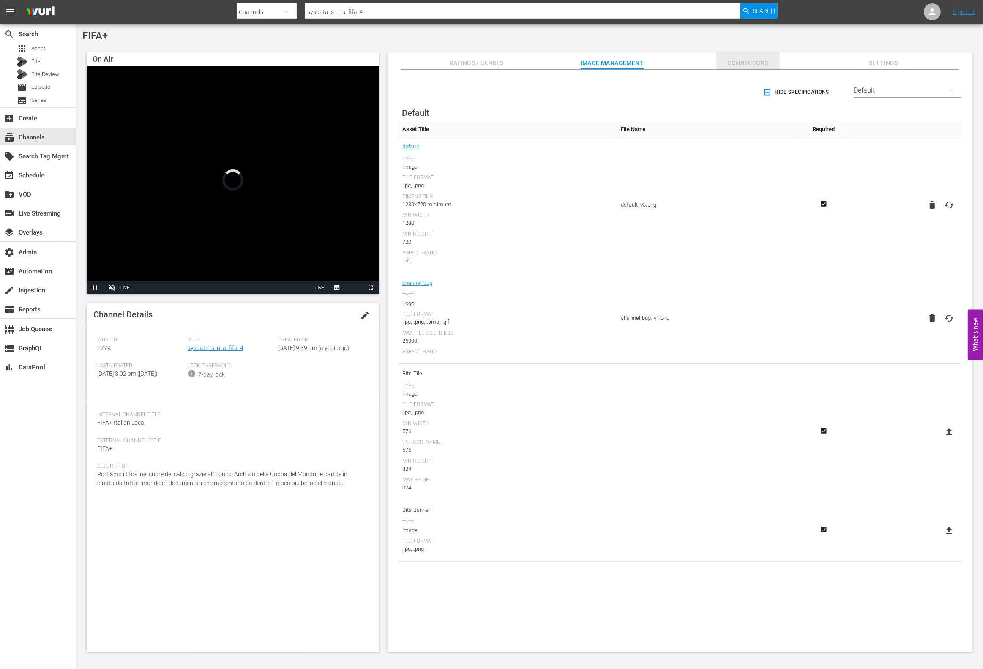
drag, startPoint x: 757, startPoint y: 64, endPoint x: 775, endPoint y: 65, distance: 18.2
click at [757, 64] on span "Connectors" at bounding box center [747, 63] width 63 height 11
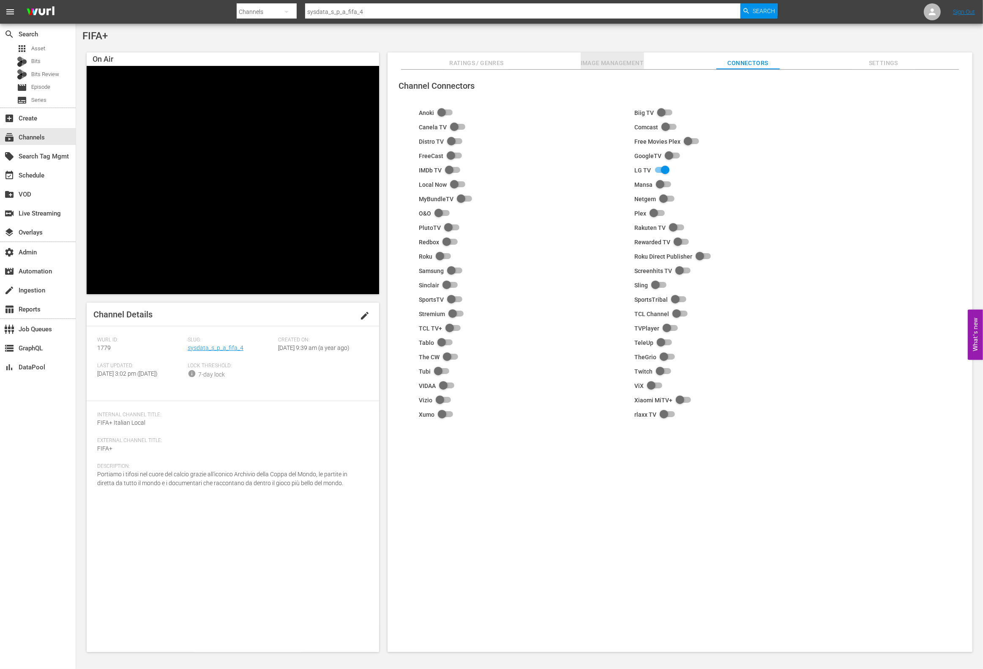
drag, startPoint x: 595, startPoint y: 61, endPoint x: 601, endPoint y: 63, distance: 6.7
click at [595, 61] on span "Image Management" at bounding box center [612, 63] width 63 height 11
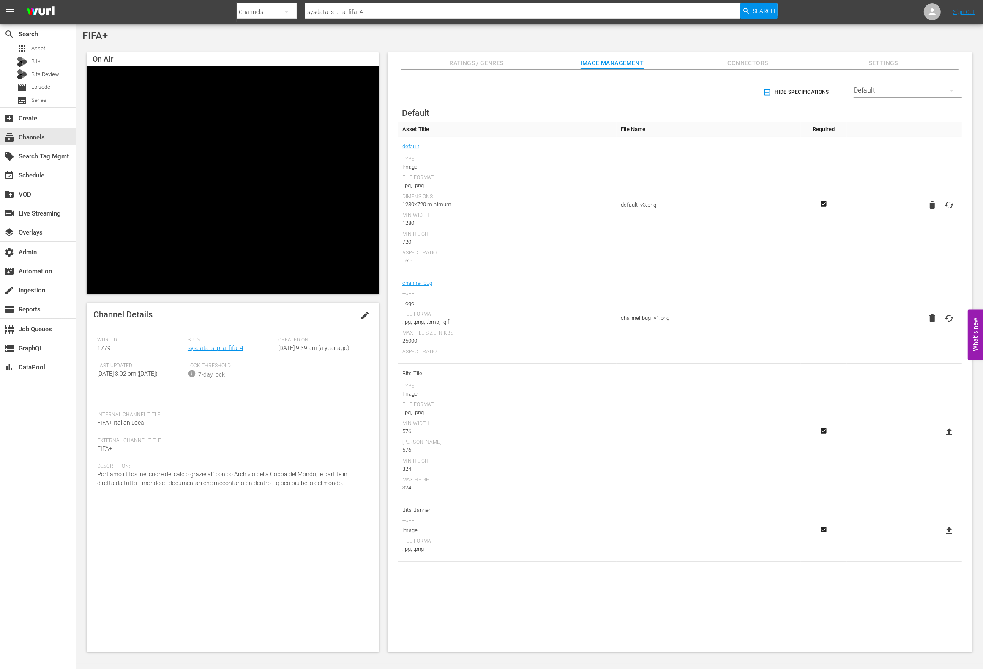
click at [903, 92] on div "Default" at bounding box center [908, 91] width 108 height 24
click at [893, 226] on div "VIDAA" at bounding box center [906, 225] width 88 height 14
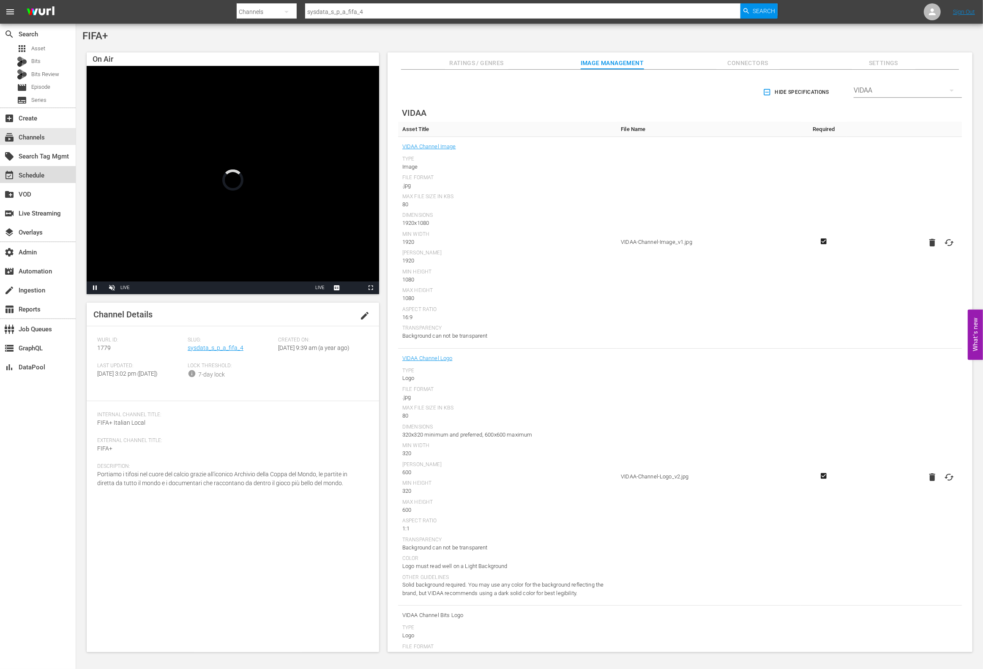
click at [41, 171] on div "event_available Schedule" at bounding box center [23, 174] width 47 height 8
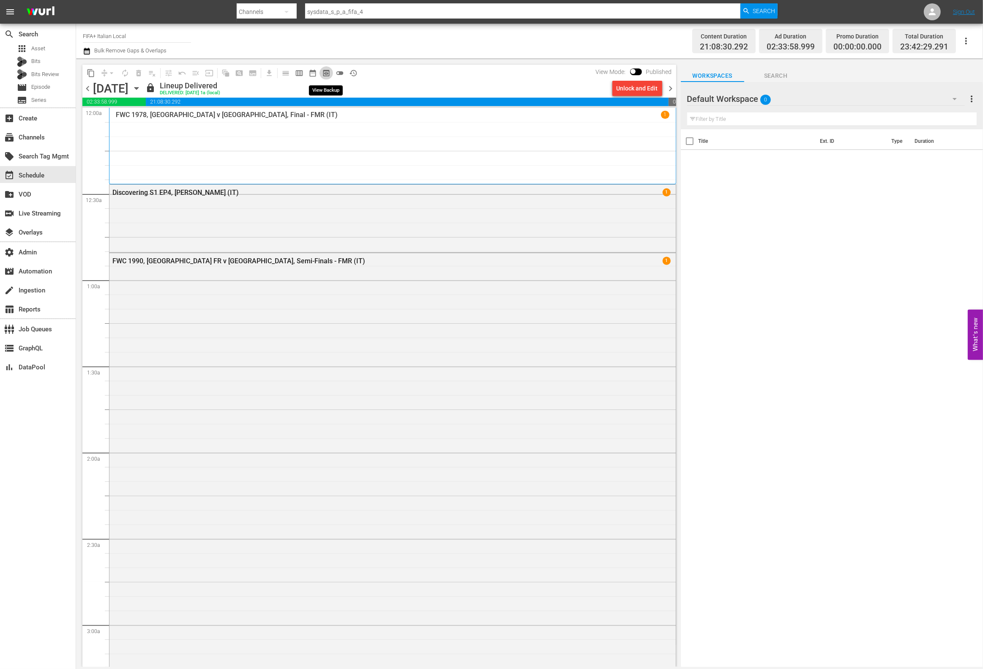
click at [324, 74] on span "preview_outlined" at bounding box center [326, 73] width 8 height 8
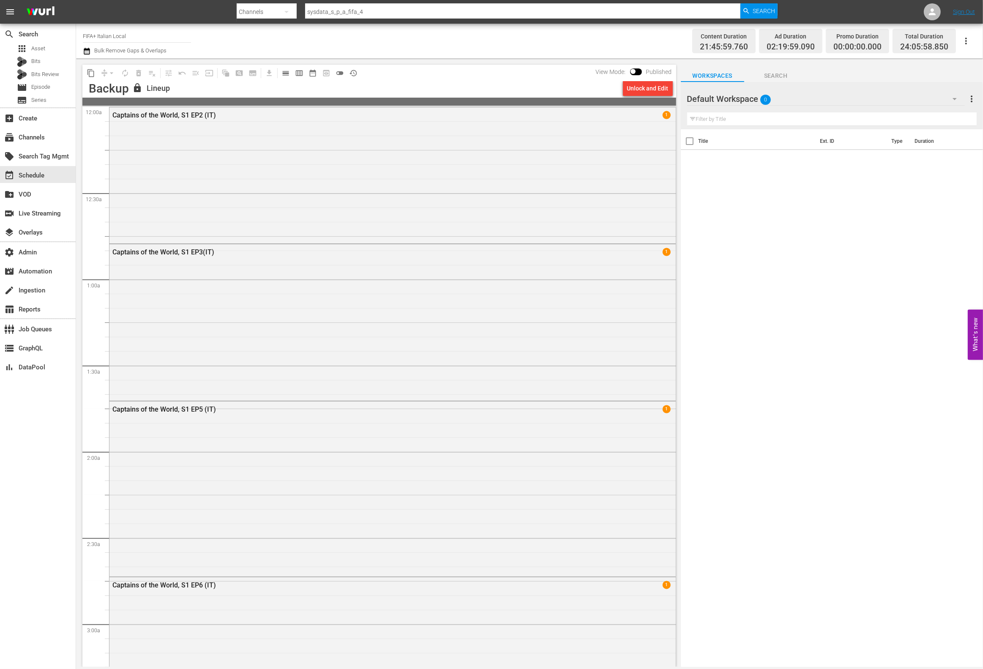
drag, startPoint x: 636, startPoint y: 86, endPoint x: 533, endPoint y: 85, distance: 102.7
click at [533, 85] on div "Backup lock Lineup Unlock and Edit" at bounding box center [379, 89] width 594 height 16
click at [50, 134] on div "subscriptions Channels" at bounding box center [38, 136] width 76 height 17
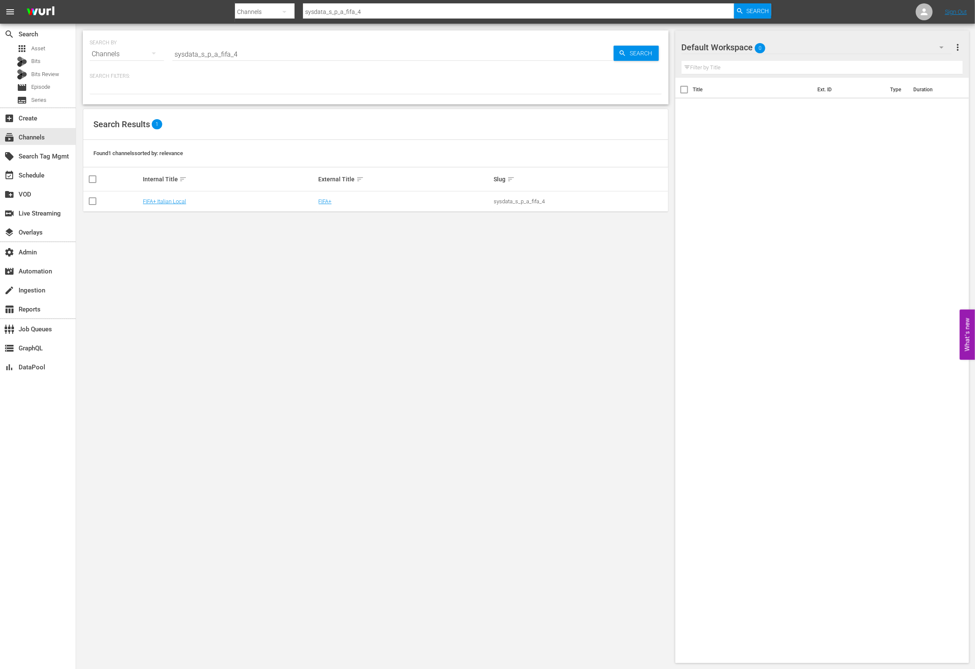
click at [261, 56] on input "sysdata_s_p_a_fifa_4" at bounding box center [392, 54] width 441 height 20
type input "sysdata_s_p_a_fifa_3"
click at [183, 202] on link "FIFA+ French Local" at bounding box center [165, 201] width 45 height 6
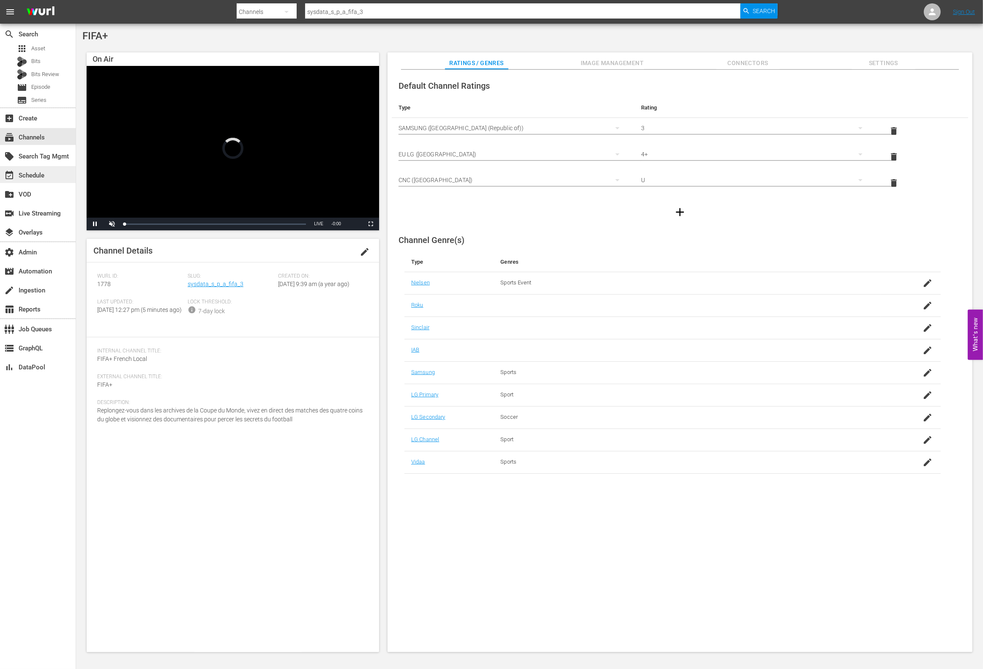
click at [53, 177] on div "event_available Schedule" at bounding box center [38, 174] width 76 height 17
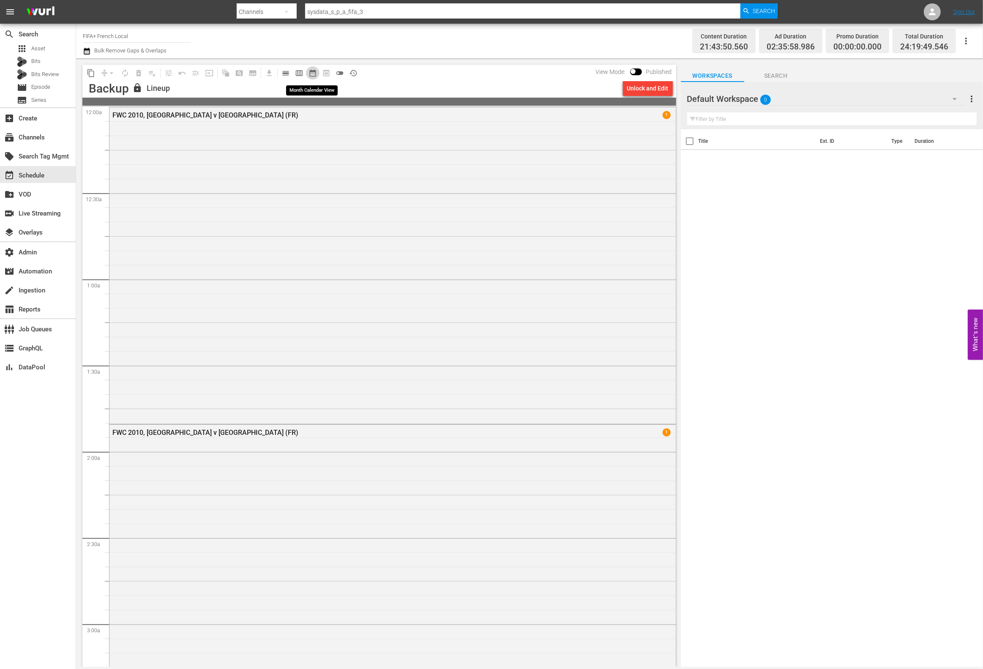
click at [313, 73] on span "date_range_outlined" at bounding box center [313, 73] width 8 height 8
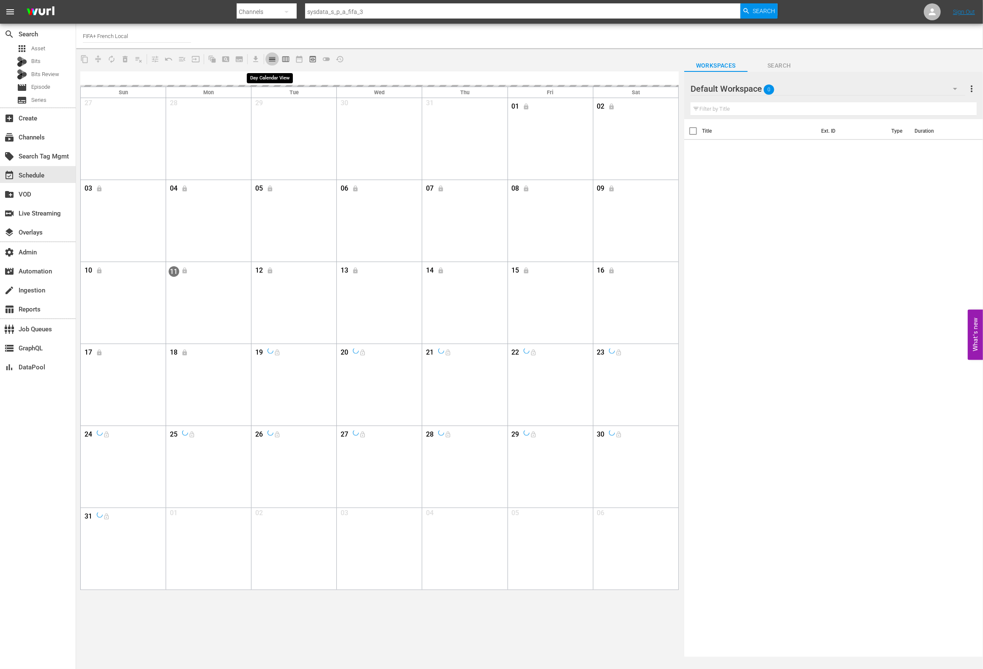
click at [271, 60] on span "calendar_view_day_outlined" at bounding box center [272, 59] width 8 height 8
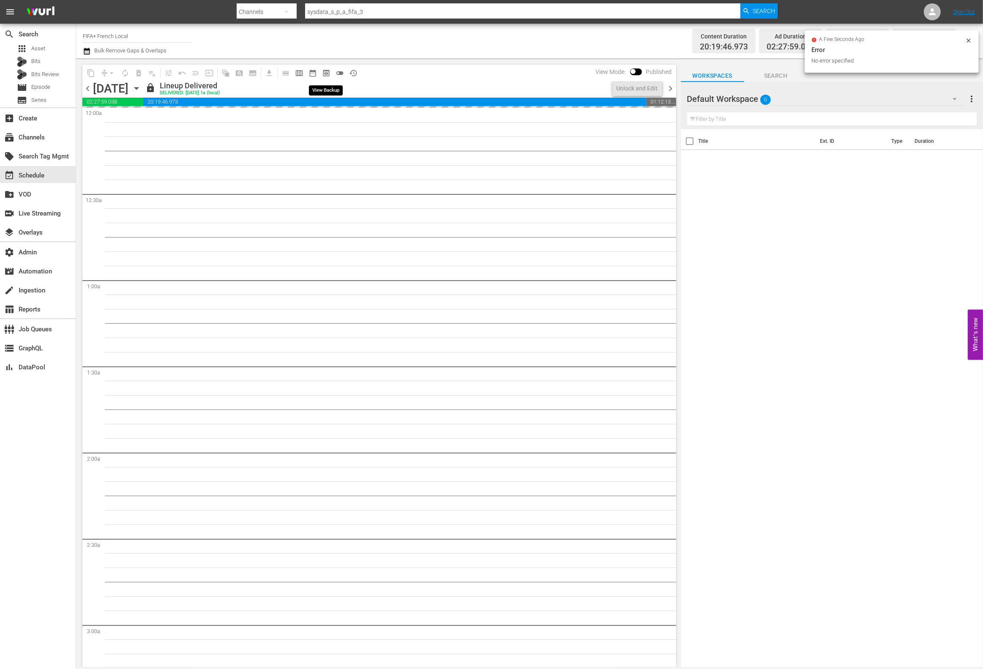
click at [325, 73] on span "preview_outlined" at bounding box center [326, 73] width 8 height 8
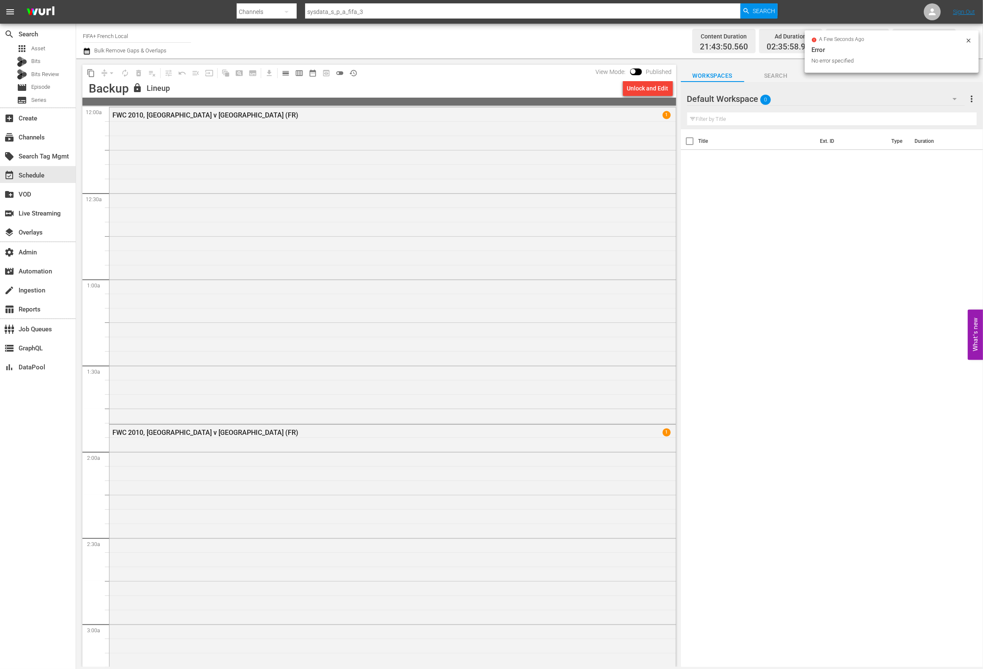
click at [970, 39] on icon at bounding box center [968, 40] width 7 height 7
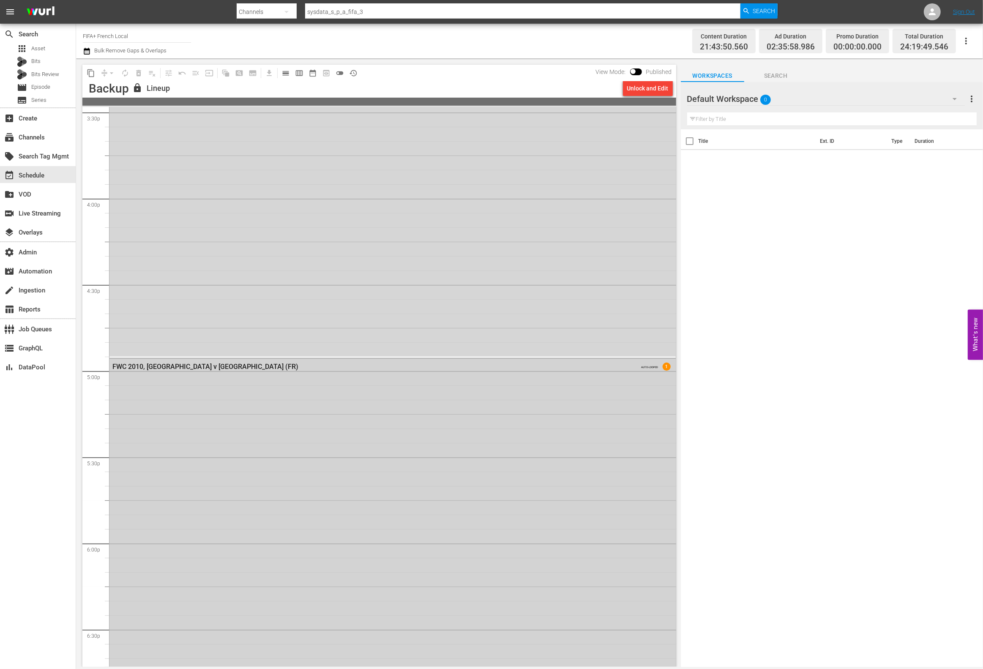
scroll to position [3635, 0]
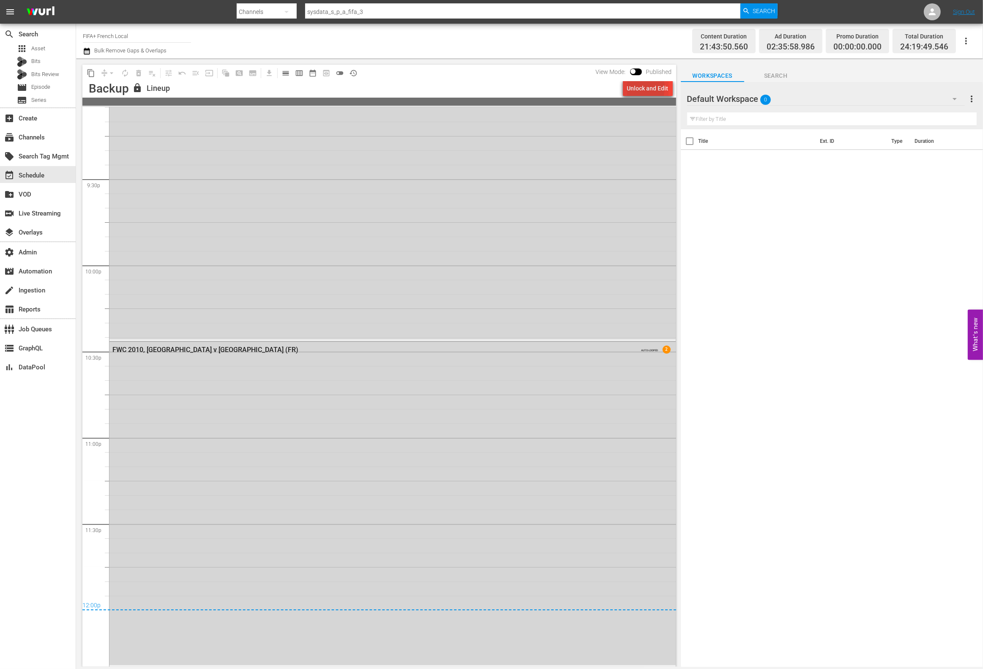
click at [636, 87] on div "Unlock and Edit" at bounding box center [647, 88] width 41 height 15
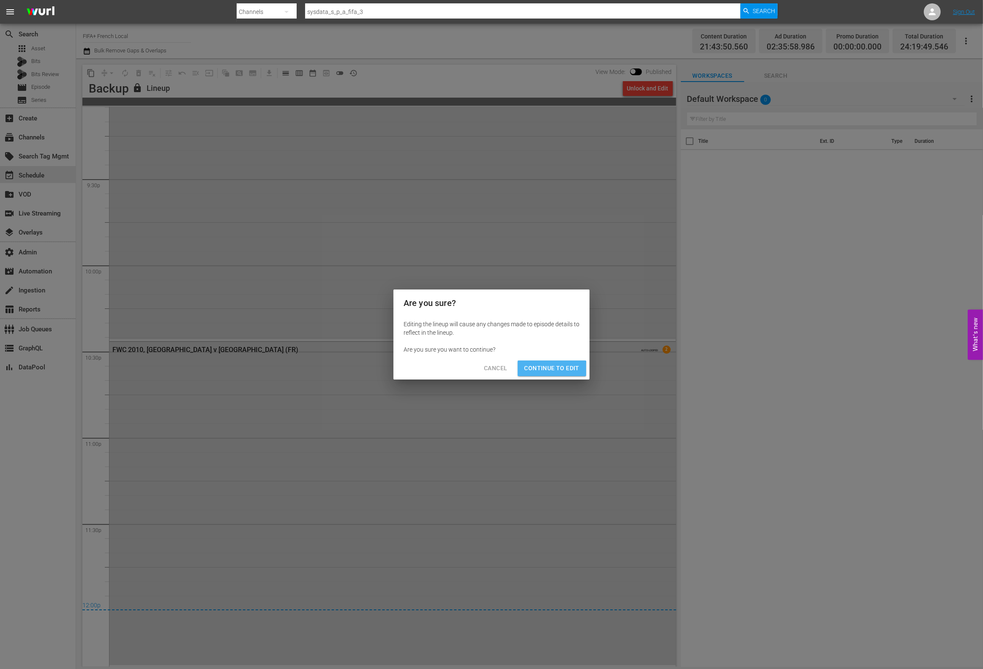
click at [536, 370] on span "Continue to Edit" at bounding box center [551, 368] width 55 height 11
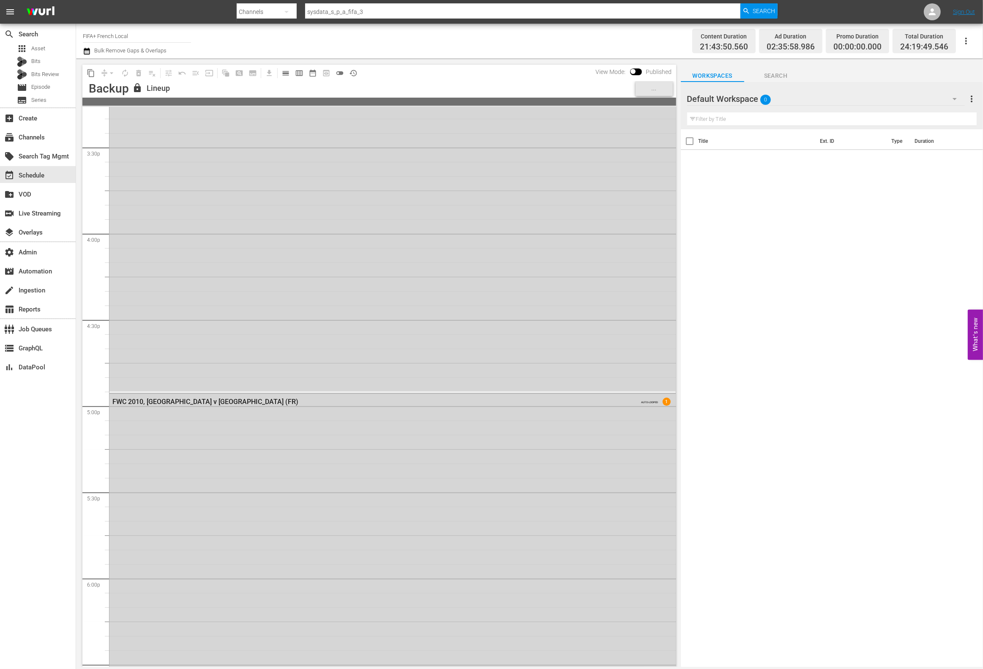
scroll to position [1792, 0]
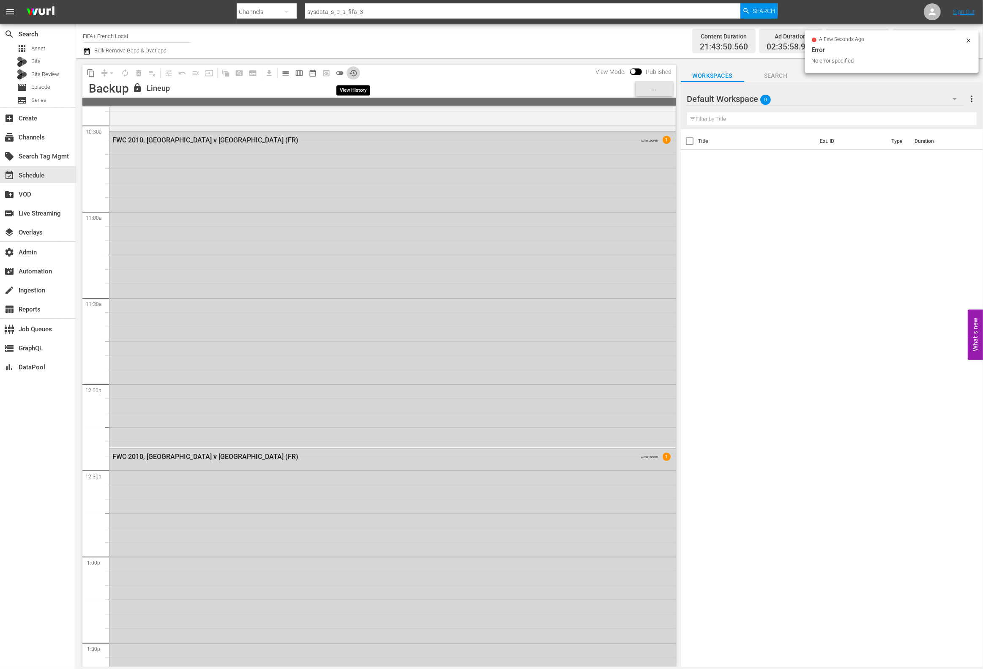
click at [352, 71] on span "history_outlined" at bounding box center [353, 73] width 8 height 8
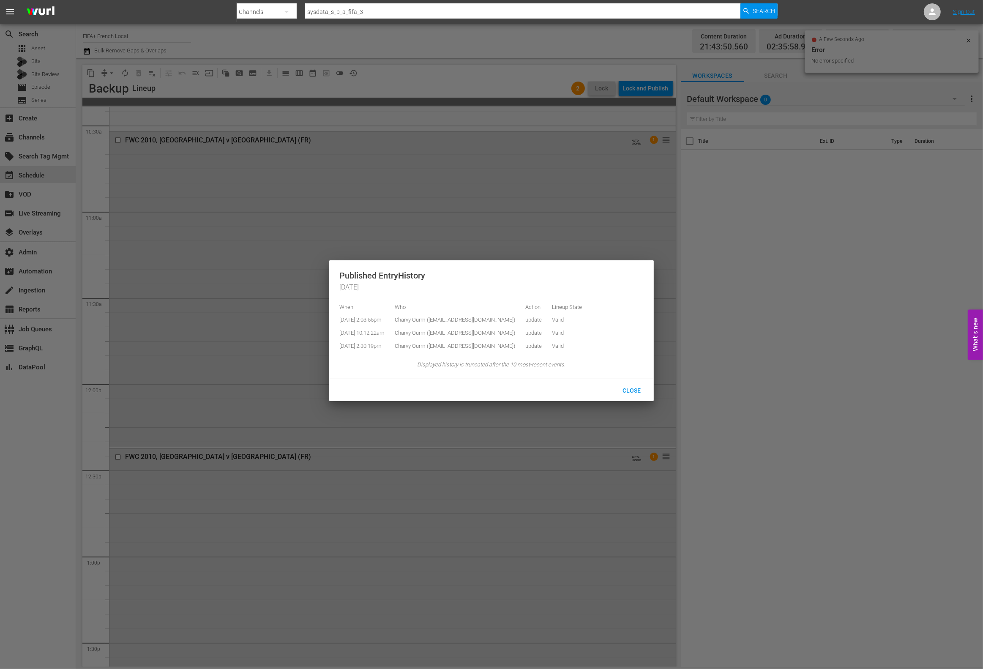
click at [421, 78] on div at bounding box center [491, 334] width 983 height 669
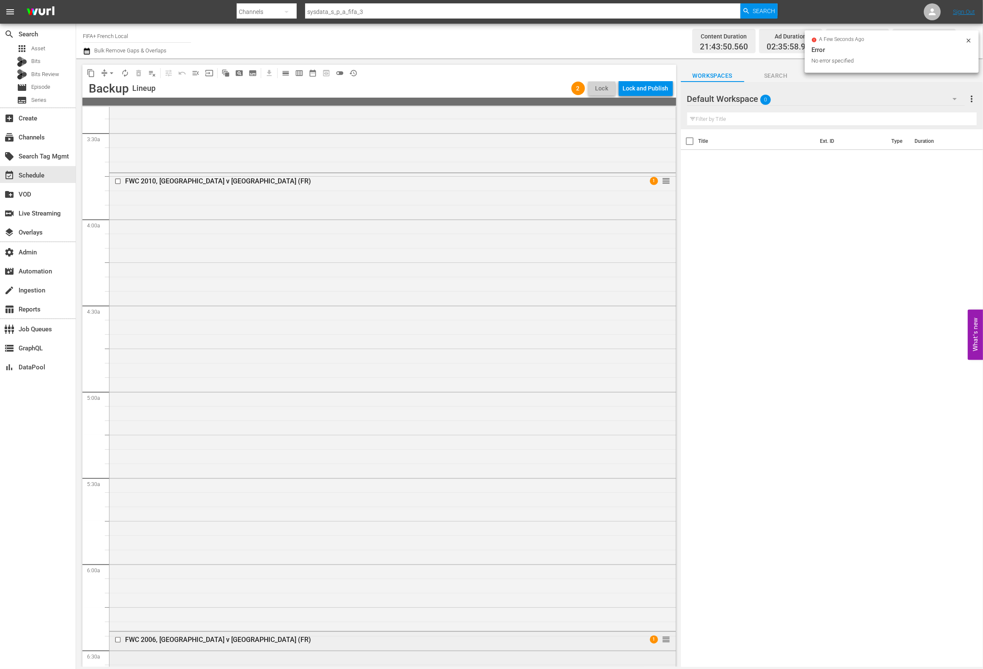
scroll to position [0, 0]
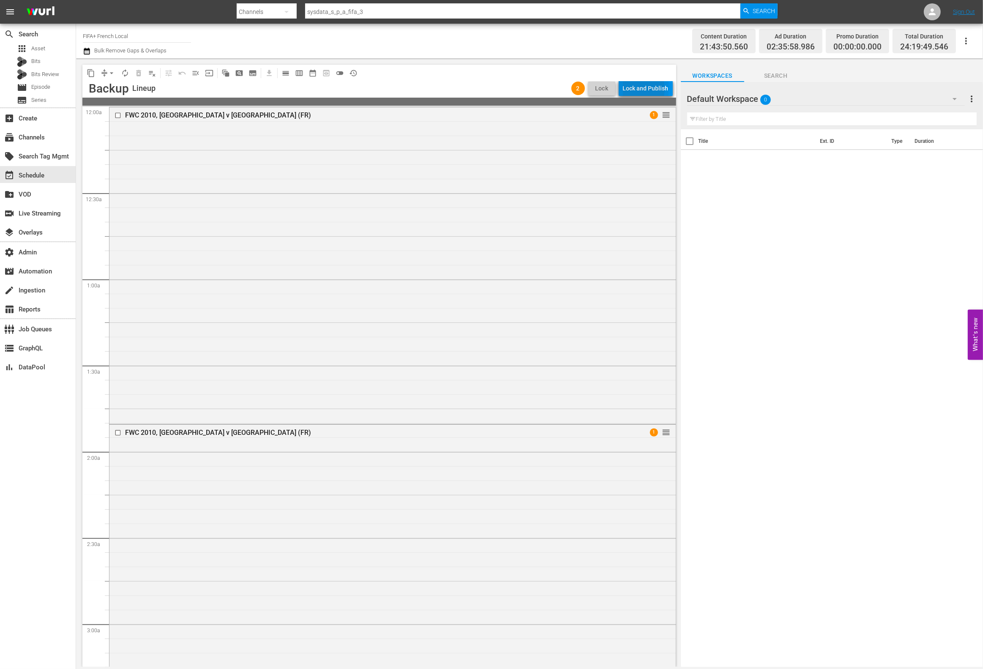
click at [636, 89] on div "Lock and Publish" at bounding box center [646, 88] width 46 height 15
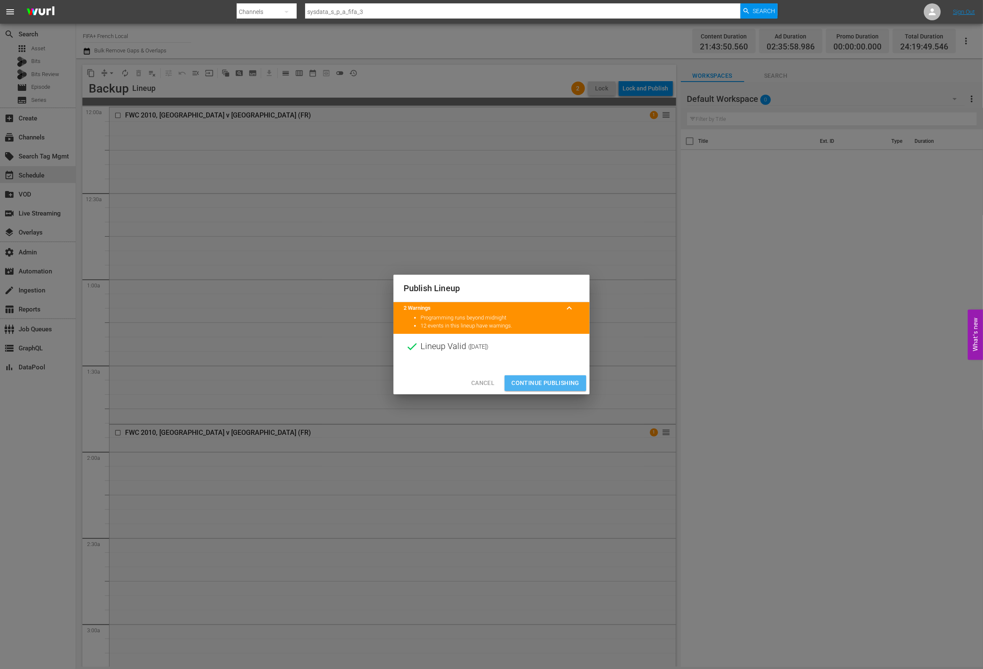
click at [538, 380] on span "Continue Publishing" at bounding box center [545, 383] width 68 height 11
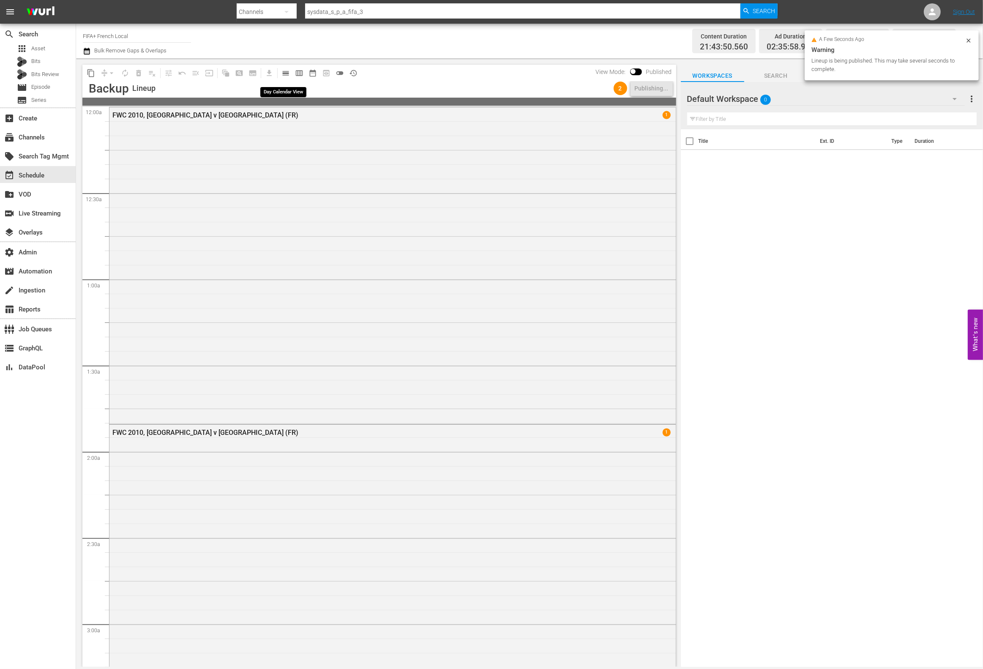
click at [281, 74] on span "calendar_view_day_outlined" at bounding box center [285, 73] width 8 height 8
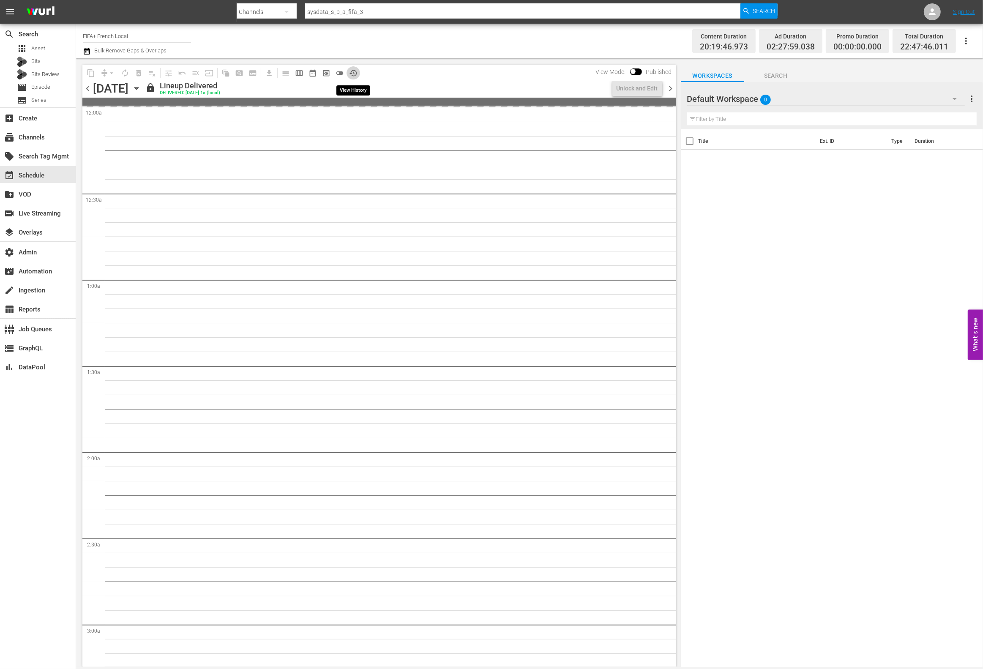
click at [349, 74] on span "history_outlined" at bounding box center [353, 73] width 8 height 8
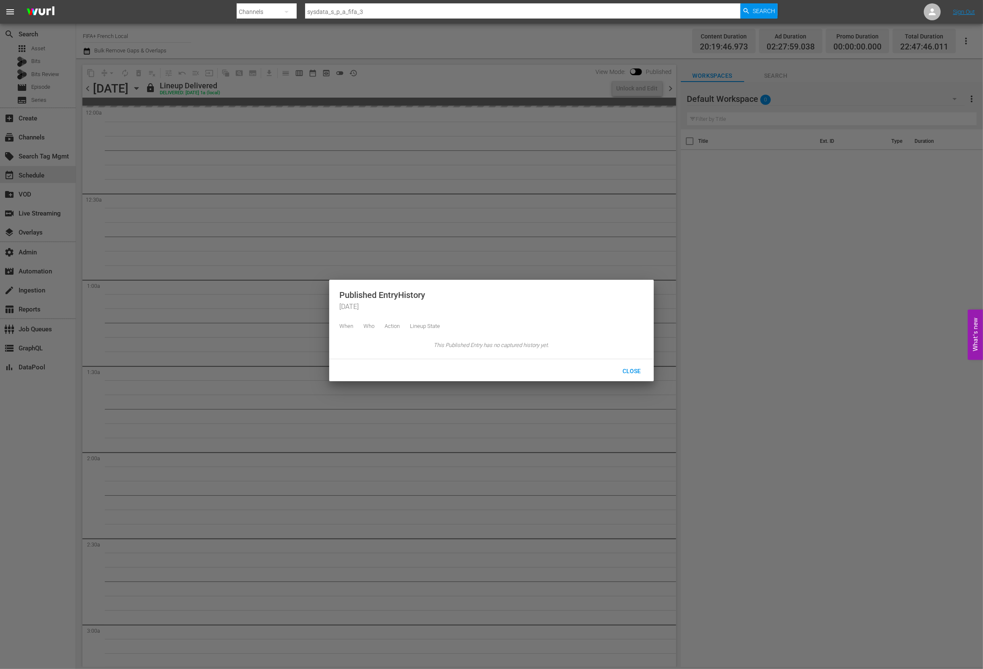
click at [400, 81] on div at bounding box center [491, 334] width 983 height 669
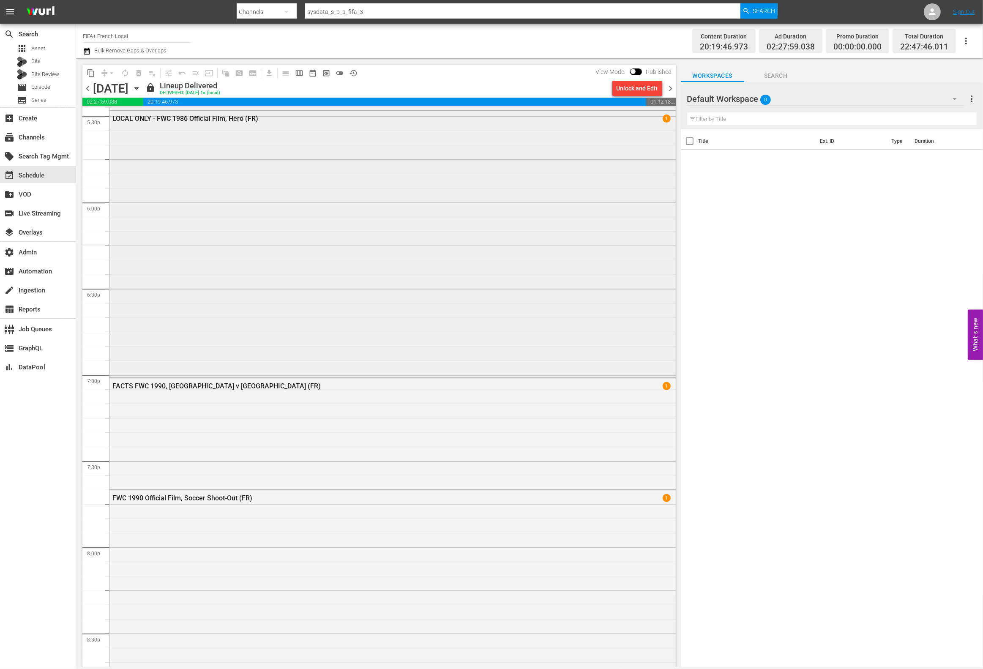
scroll to position [2889, 0]
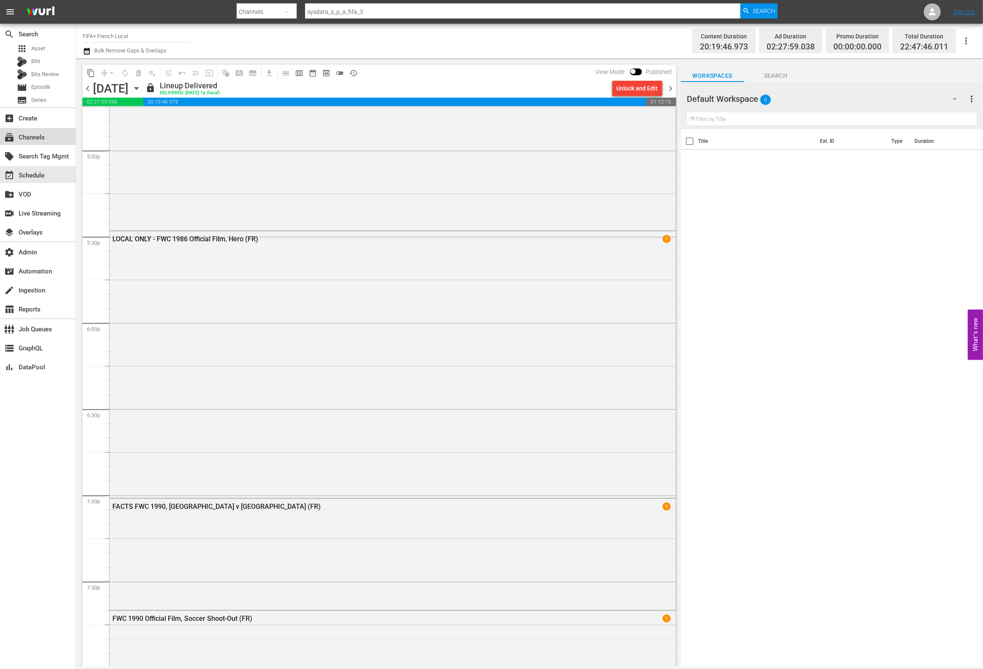
click at [50, 141] on div "subscriptions Channels" at bounding box center [38, 136] width 76 height 17
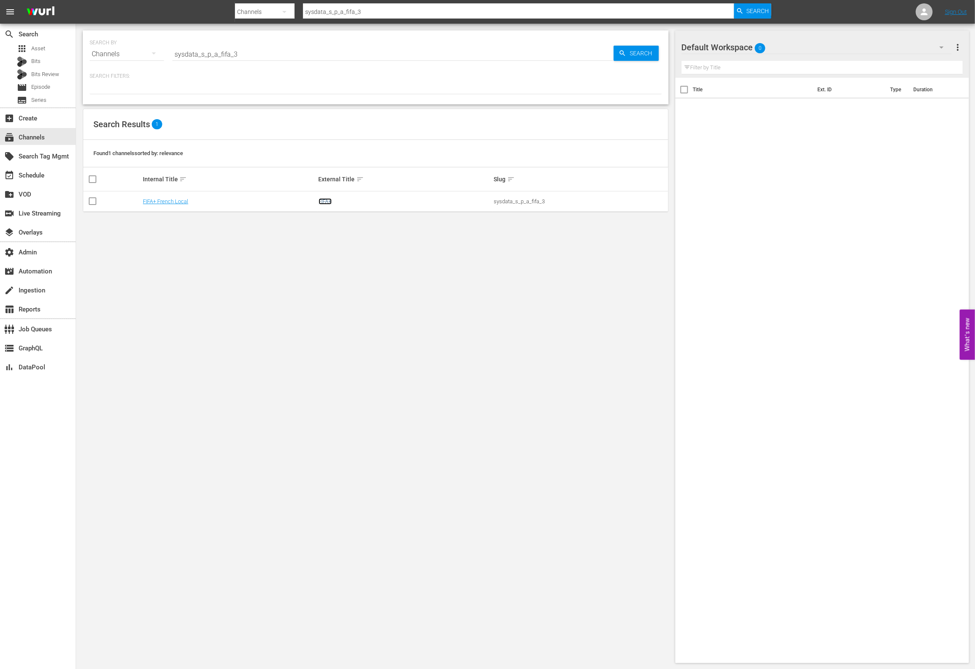
click at [323, 201] on link "FIFA+" at bounding box center [325, 201] width 13 height 6
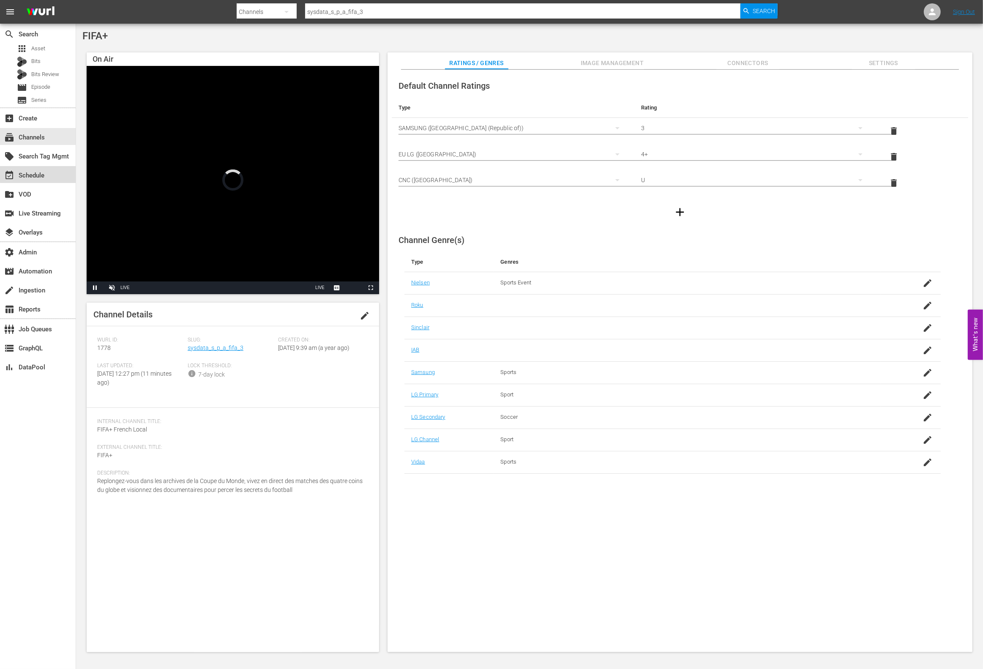
click at [50, 173] on div "event_available Schedule" at bounding box center [38, 174] width 76 height 17
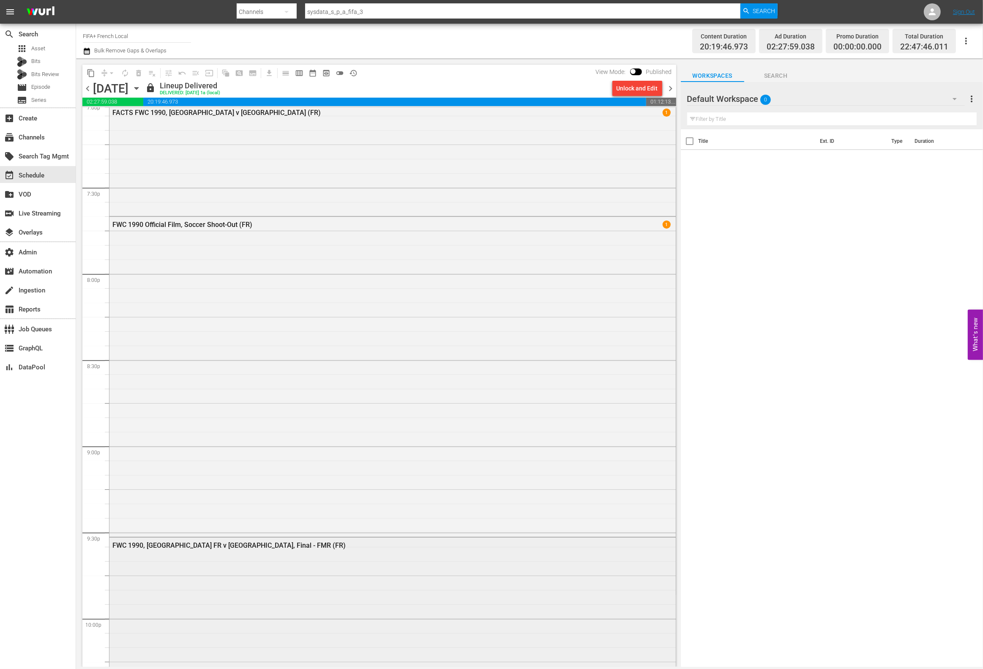
scroll to position [3735, 0]
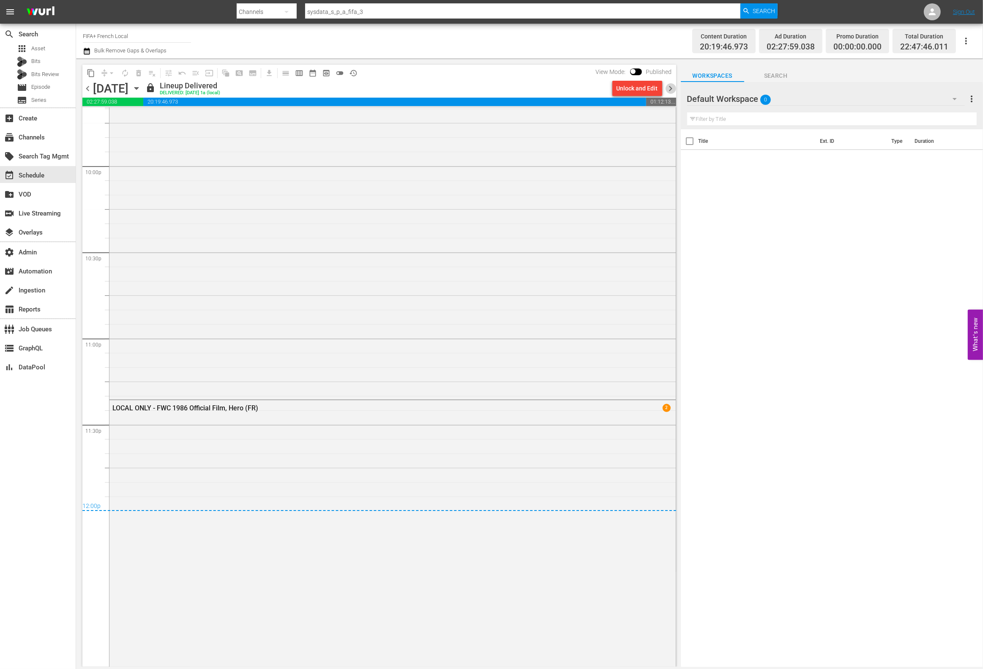
click at [673, 89] on span "chevron_right" at bounding box center [671, 88] width 11 height 11
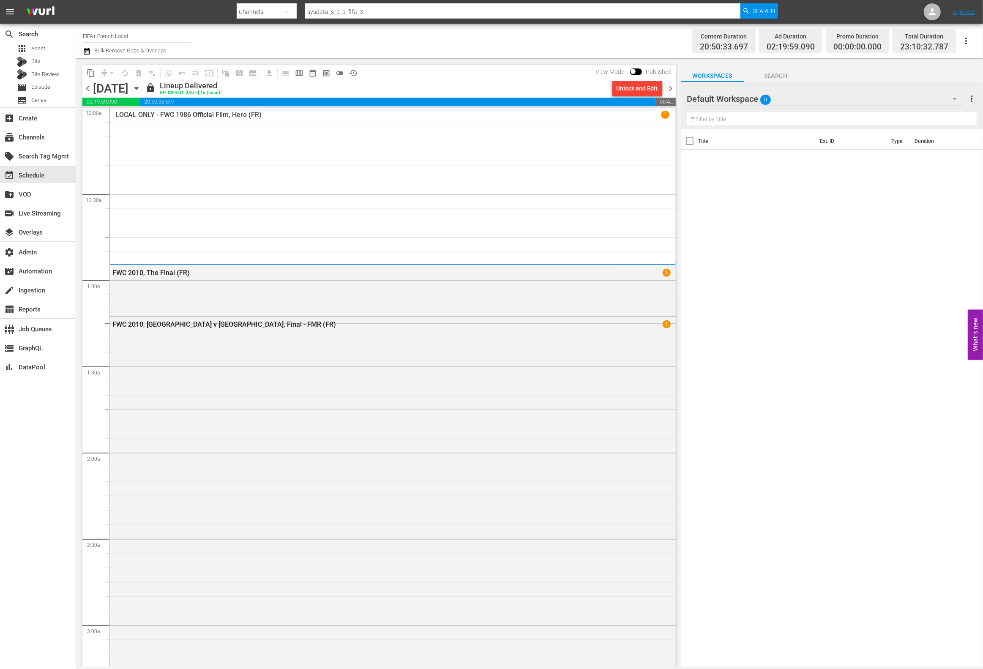
click at [634, 69] on span at bounding box center [633, 71] width 5 height 5
click at [636, 70] on input "checkbox" at bounding box center [633, 73] width 18 height 6
checkbox input "true"
click at [461, 298] on div "FWC 2010, The Final (FR) 1" at bounding box center [392, 289] width 566 height 49
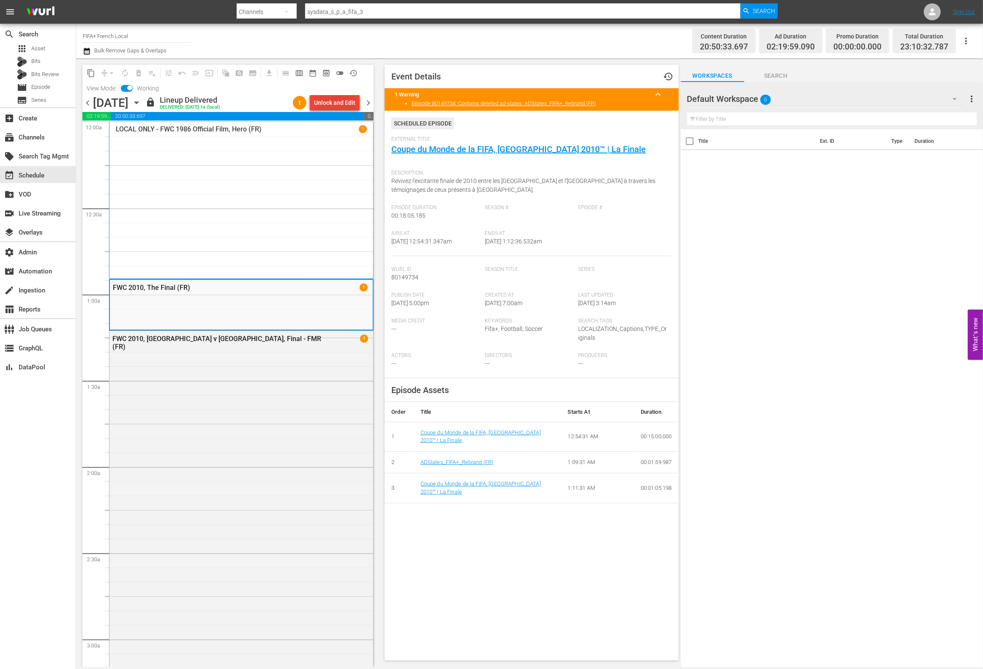
click at [326, 105] on div "Unlock and Edit" at bounding box center [334, 102] width 41 height 15
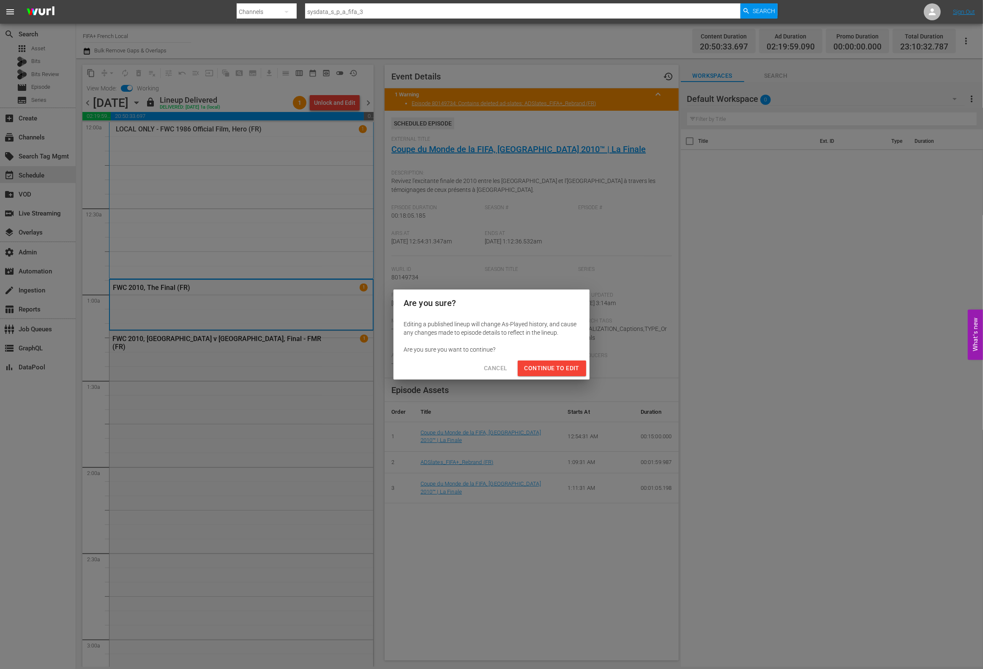
click at [548, 363] on span "Continue to Edit" at bounding box center [551, 368] width 55 height 11
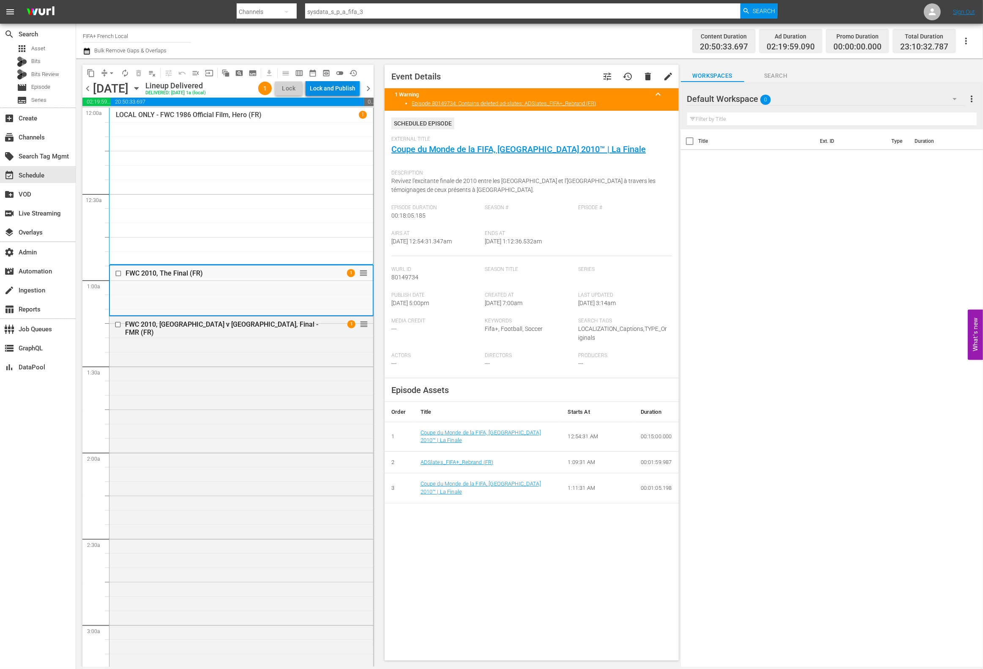
click at [330, 88] on div "Lock and Publish" at bounding box center [333, 88] width 46 height 15
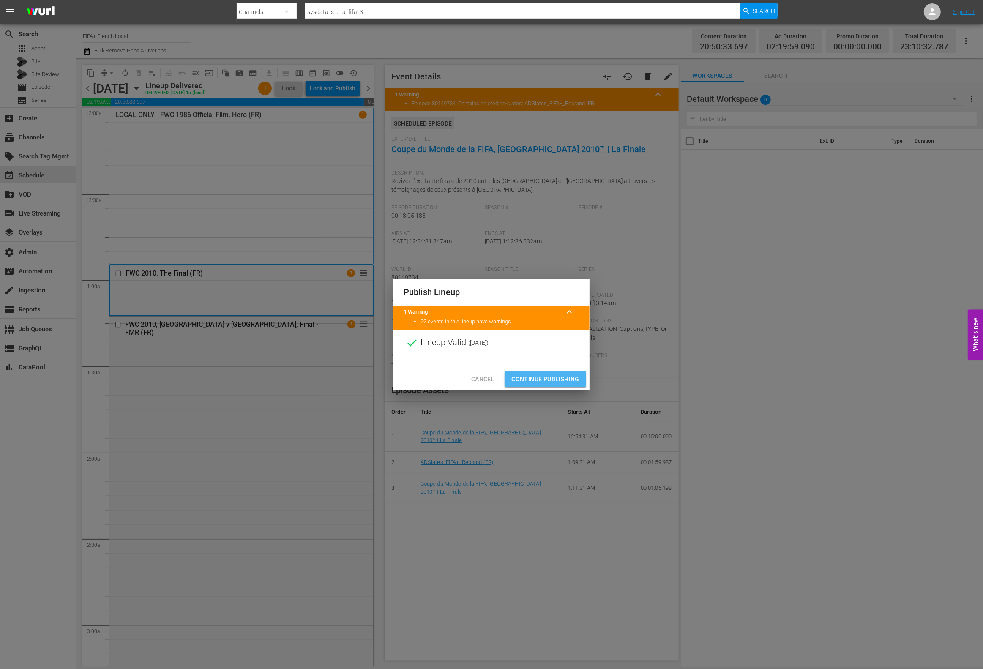
click at [545, 378] on span "Continue Publishing" at bounding box center [545, 379] width 68 height 11
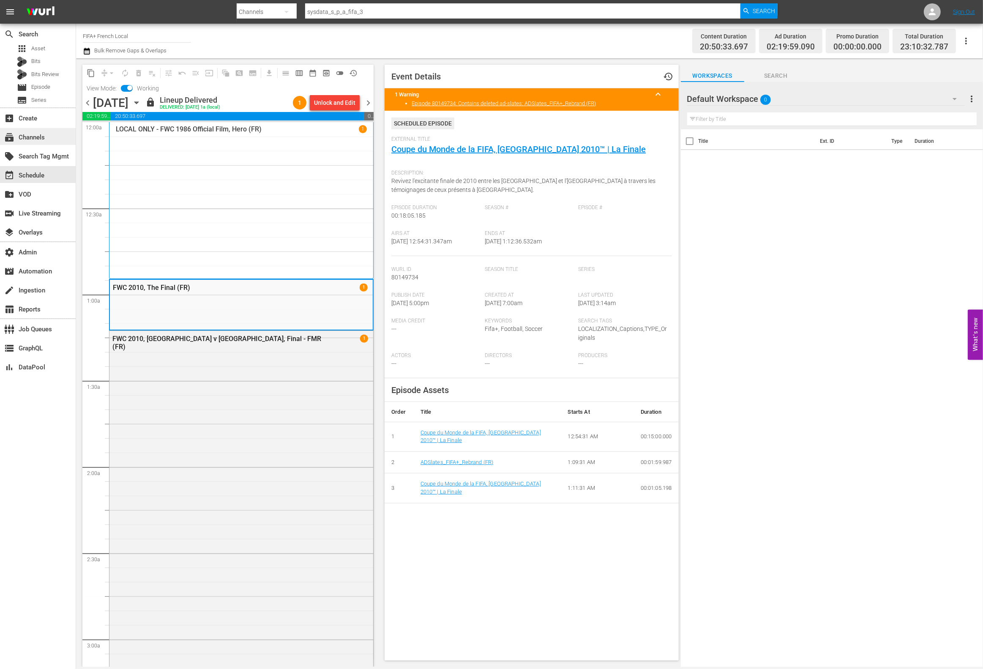
click at [45, 138] on div "subscriptions Channels" at bounding box center [23, 136] width 47 height 8
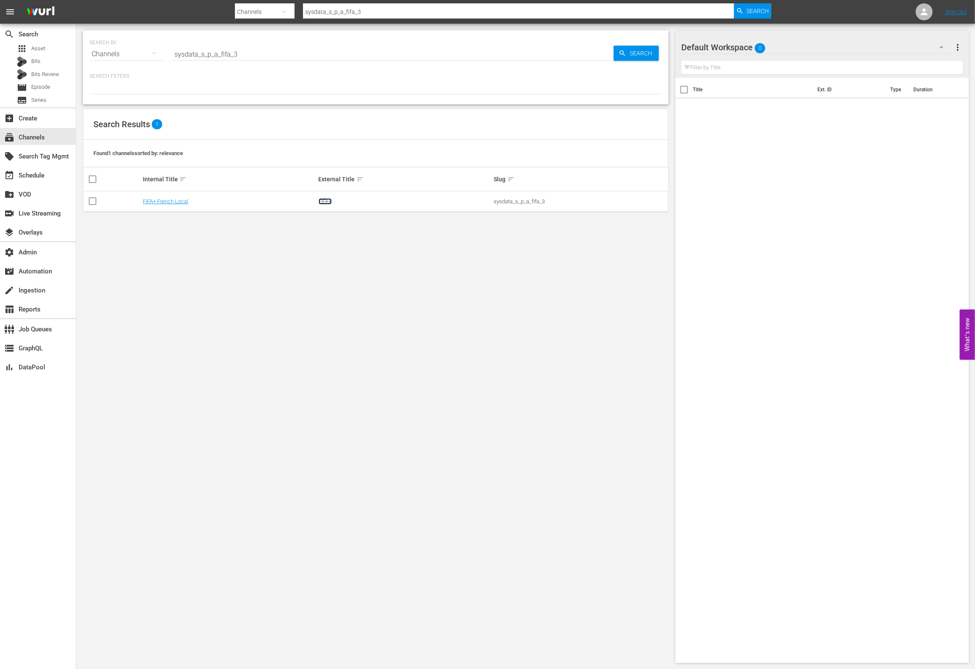
click at [326, 202] on link "FIFA+" at bounding box center [325, 201] width 13 height 6
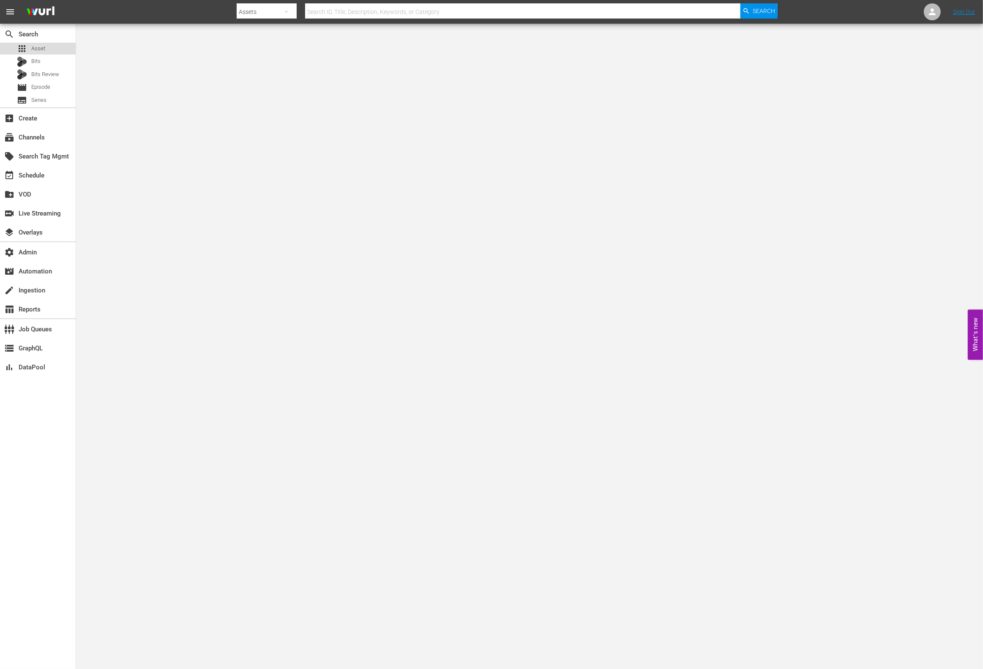
click at [50, 49] on div "apps Asset" at bounding box center [38, 49] width 76 height 12
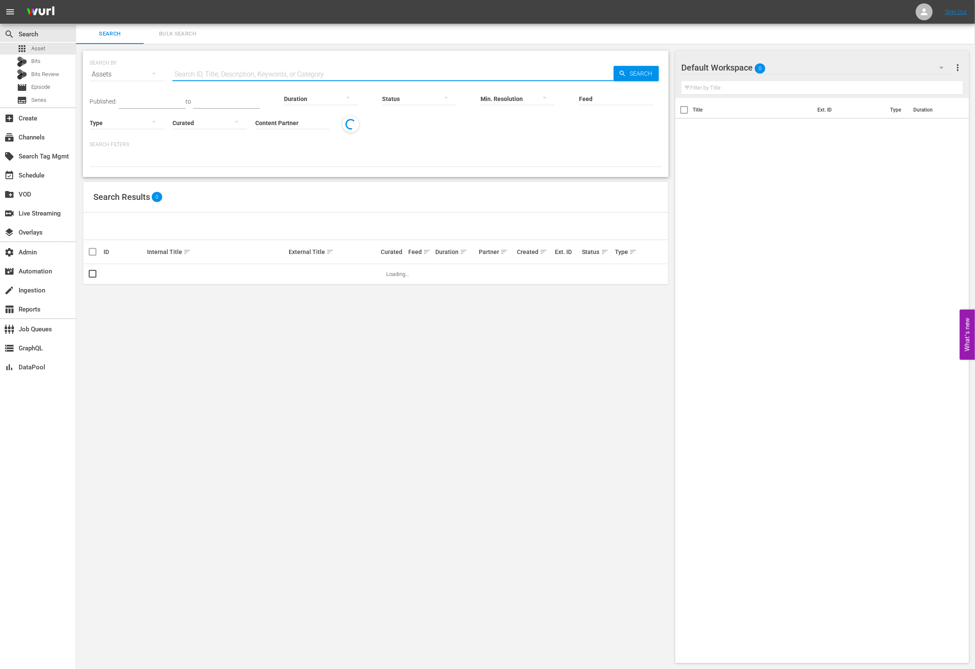
click at [341, 70] on input "text" at bounding box center [392, 74] width 441 height 20
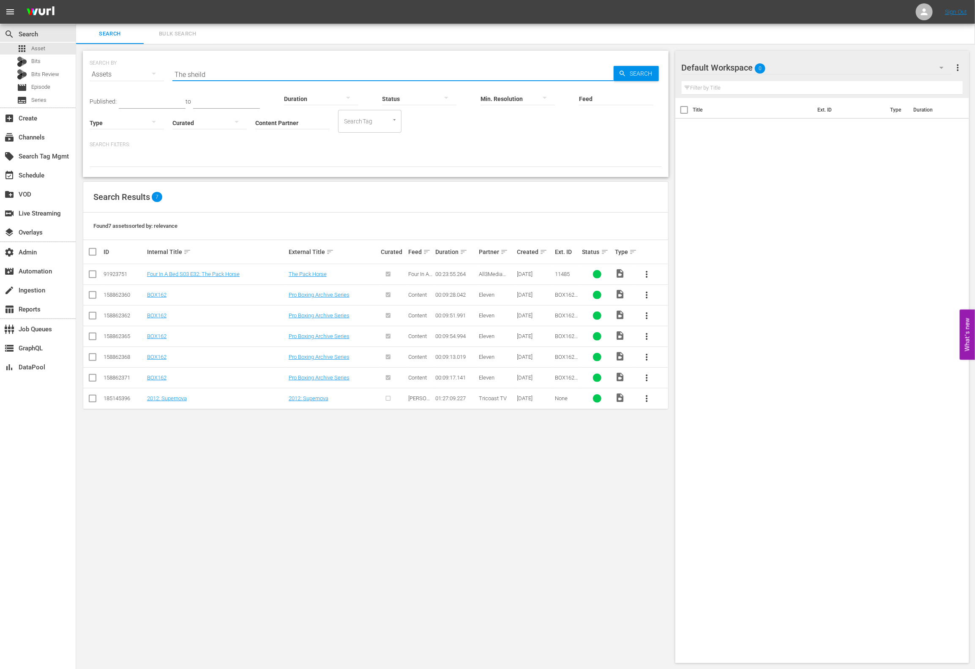
click at [341, 81] on div "Duration" at bounding box center [321, 93] width 74 height 30
click at [335, 78] on div "Duration" at bounding box center [321, 93] width 74 height 30
click at [321, 71] on input "The sheild" at bounding box center [392, 74] width 441 height 20
type input "The Shield"
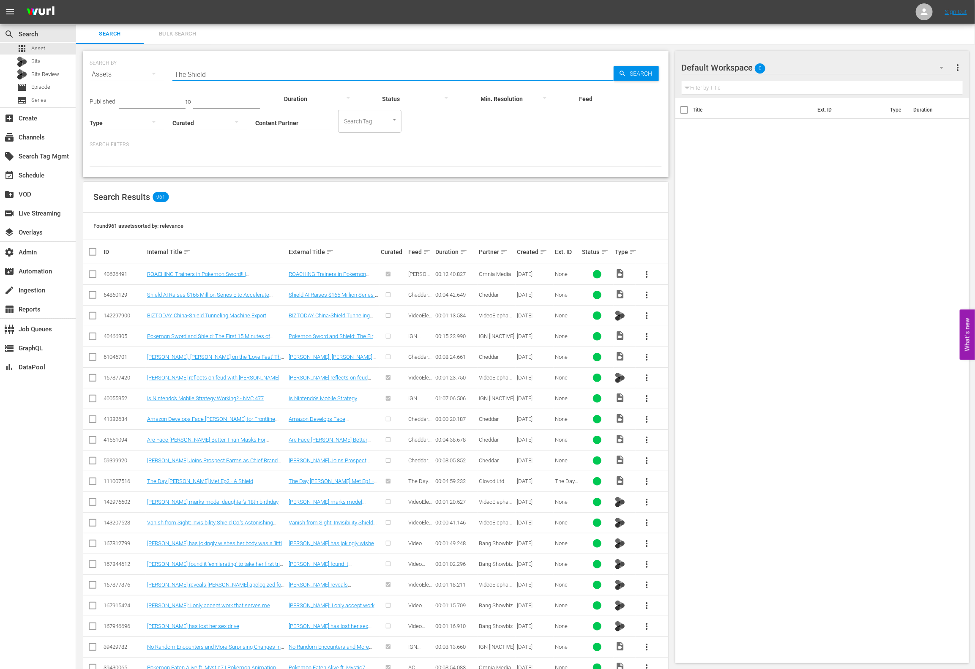
click at [265, 69] on input "The Shield" at bounding box center [392, 74] width 441 height 20
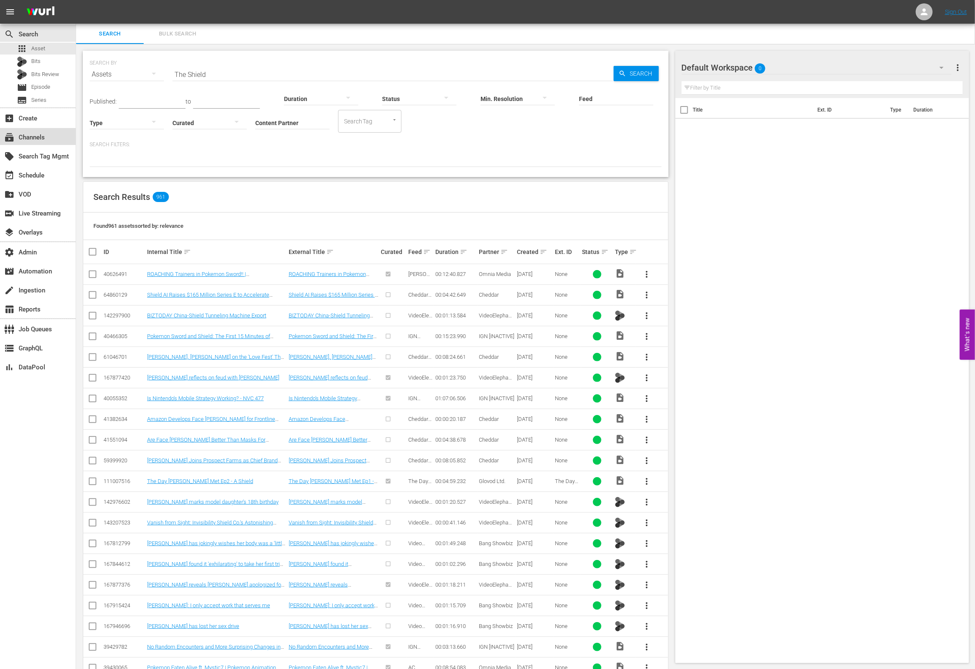
click at [60, 139] on div "subscriptions Channels" at bounding box center [38, 136] width 76 height 17
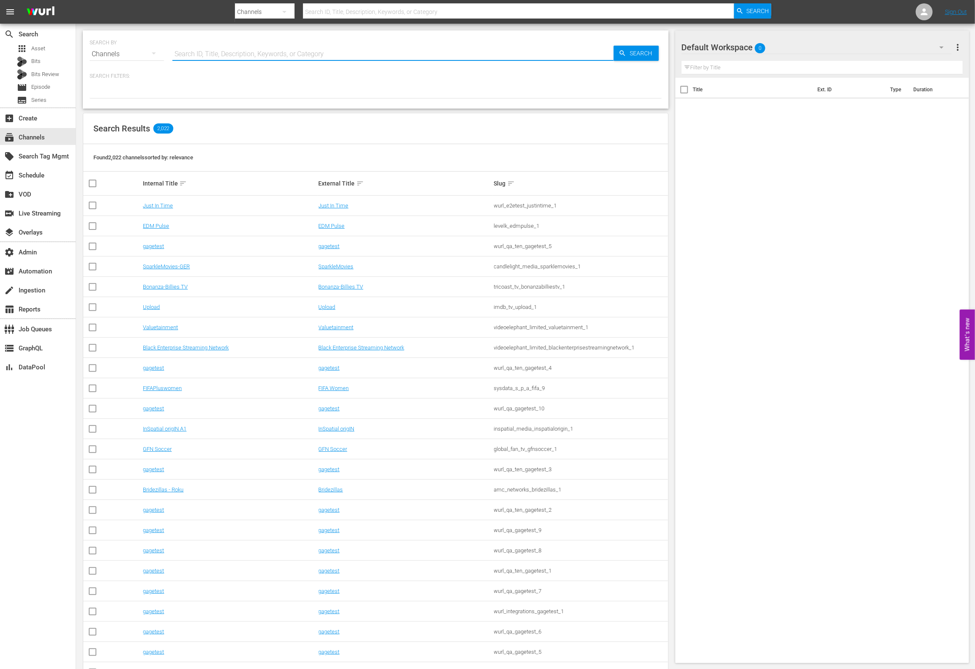
click at [251, 58] on input "text" at bounding box center [392, 54] width 441 height 20
paste input "The Shield"
type input "The Shield"
click at [634, 53] on span "Search" at bounding box center [642, 53] width 33 height 15
type input "The Shield"
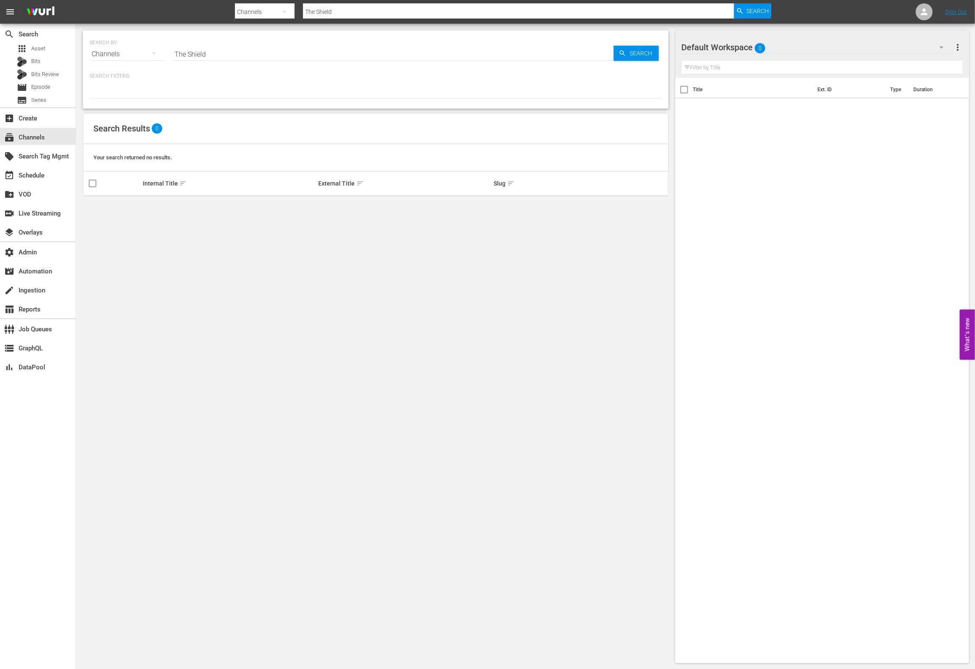
click at [224, 49] on input "The Shield" at bounding box center [392, 54] width 441 height 20
click at [228, 55] on input "The Shield" at bounding box center [392, 54] width 441 height 20
click at [222, 54] on input "The Shield" at bounding box center [392, 54] width 441 height 20
type input "The Shield"
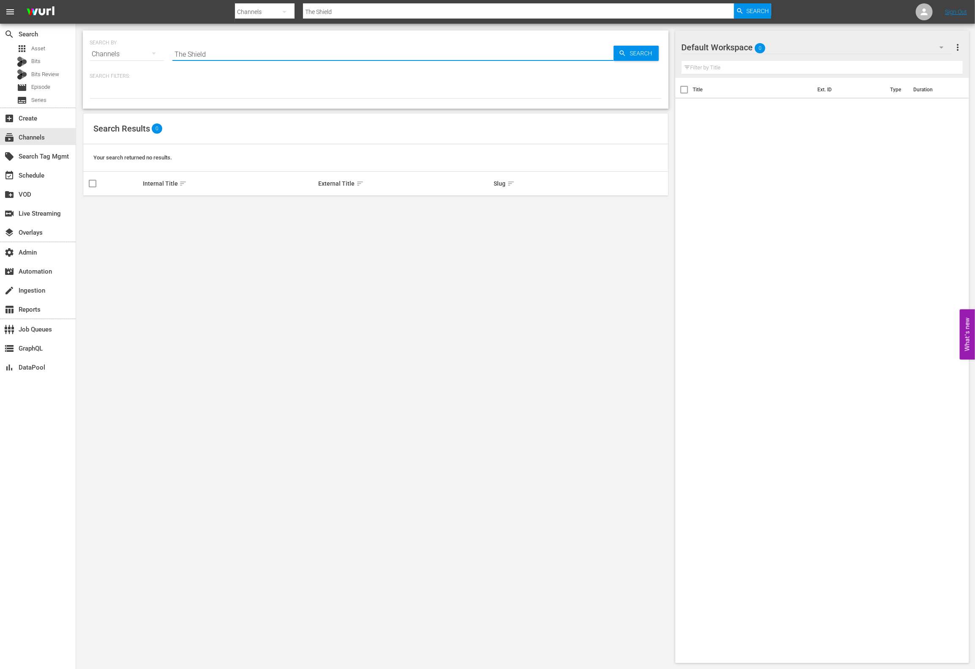
click at [224, 58] on input "The Shield" at bounding box center [392, 54] width 441 height 20
type input "The Shield-"
click at [218, 55] on input "The Shield-" at bounding box center [392, 54] width 441 height 20
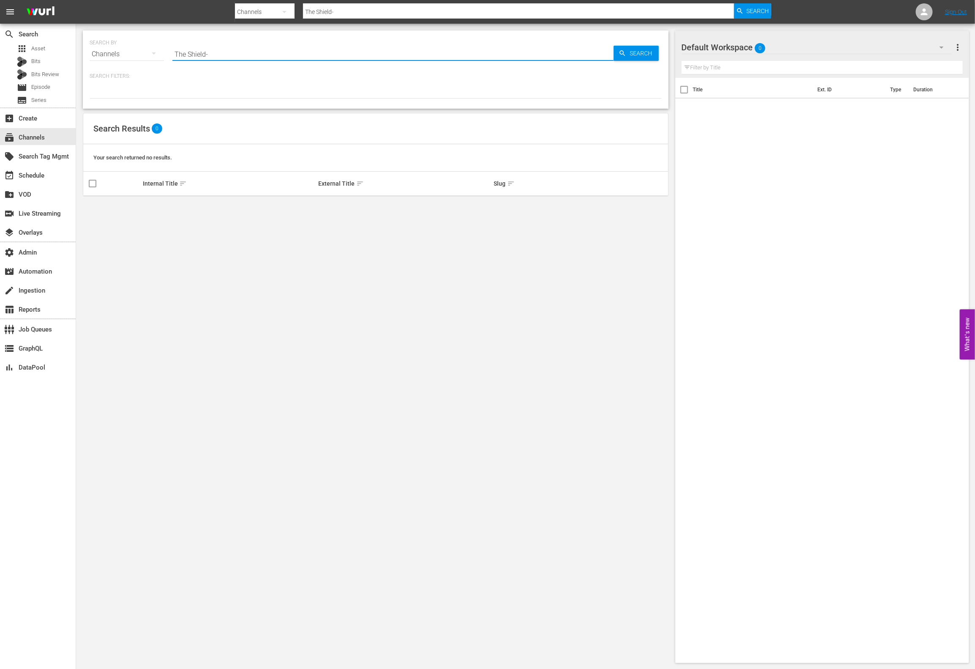
click at [218, 55] on input "The Shield-" at bounding box center [392, 54] width 441 height 20
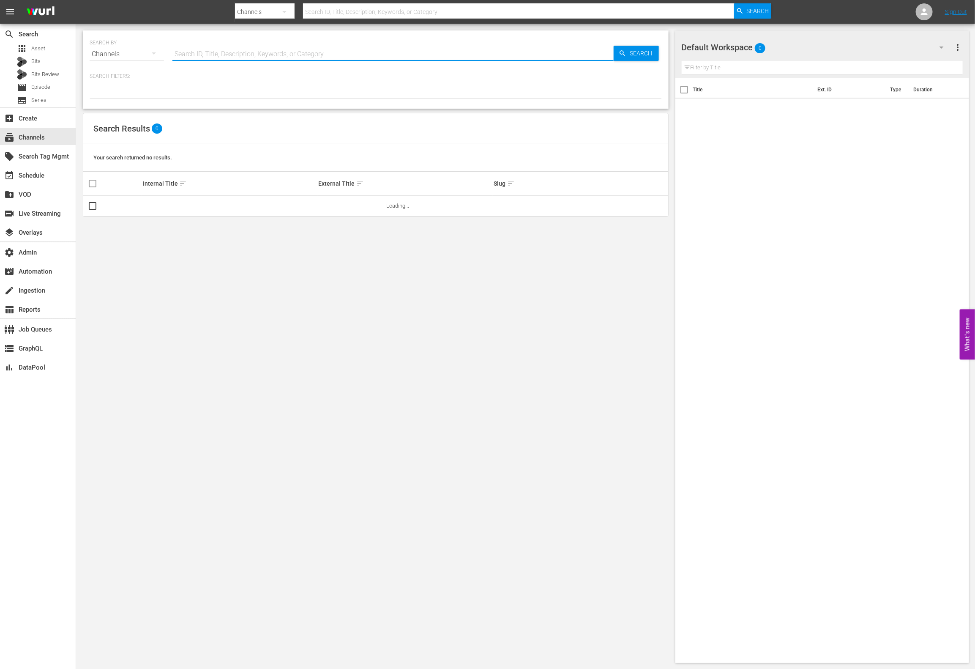
click at [268, 330] on div "SEARCH BY Search By Channels Search ID, Title, Description, Keywords, or Catego…" at bounding box center [375, 347] width 599 height 646
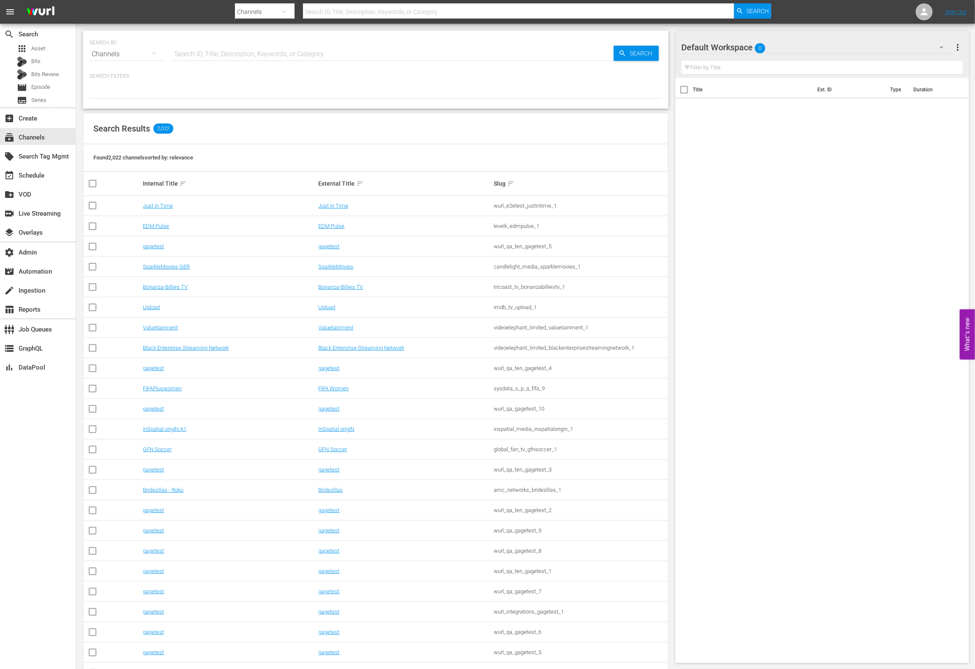
drag, startPoint x: 264, startPoint y: 289, endPoint x: 264, endPoint y: 174, distance: 115.8
click at [264, 289] on div "Bonanza-Billies TV" at bounding box center [229, 287] width 173 height 6
click at [235, 55] on input "text" at bounding box center [392, 54] width 441 height 20
type input "s"
type input "Shield"
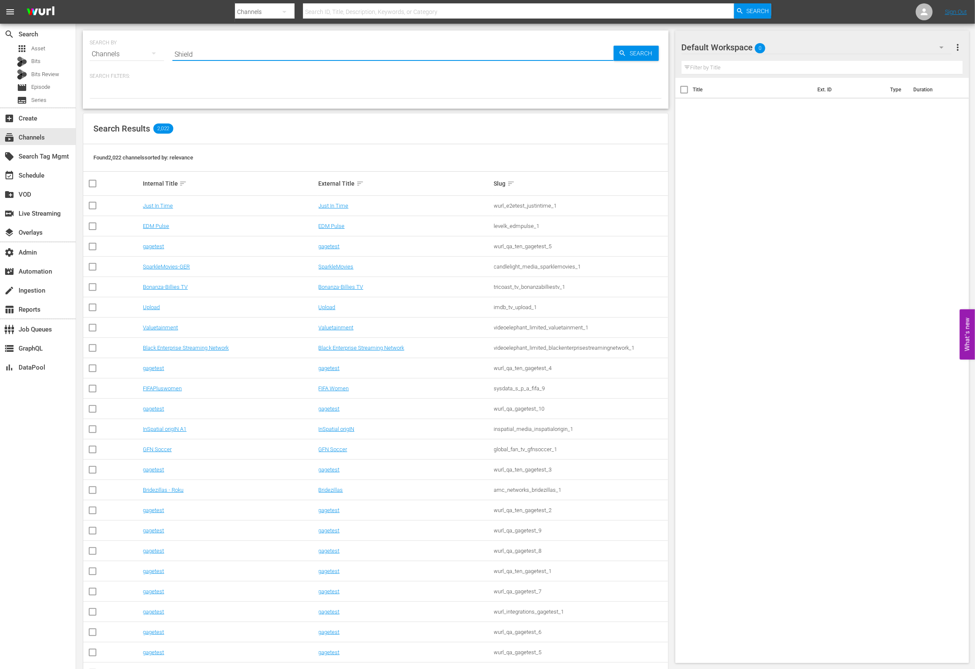
type input "Shield"
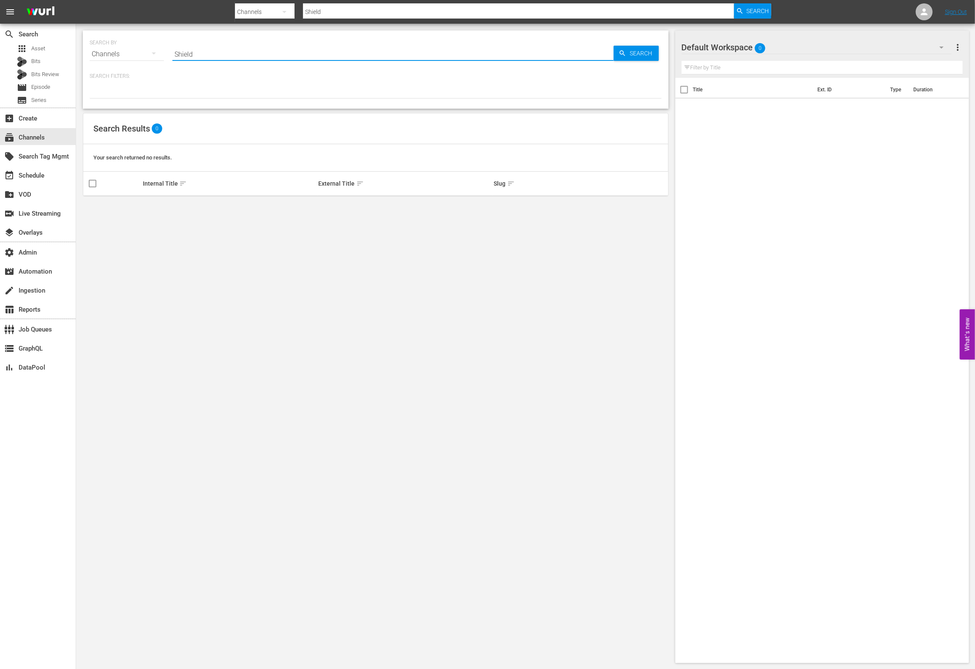
type input "Shield-"
click at [286, 53] on input "Shield-" at bounding box center [392, 54] width 441 height 20
type input "Shield a"
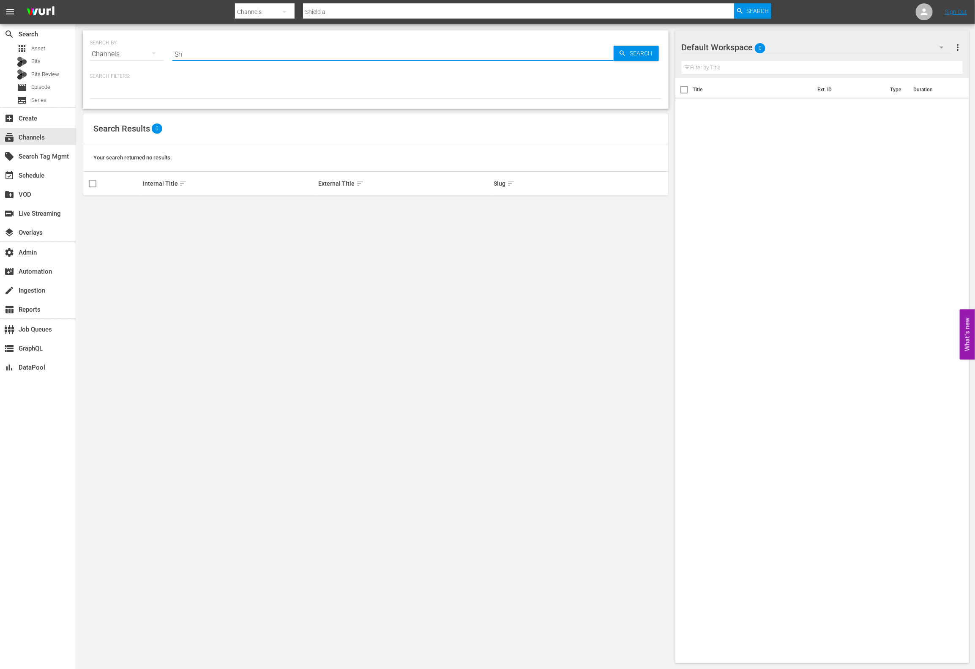
type input "S"
type input "The shield Amc"
type input "The Shield"
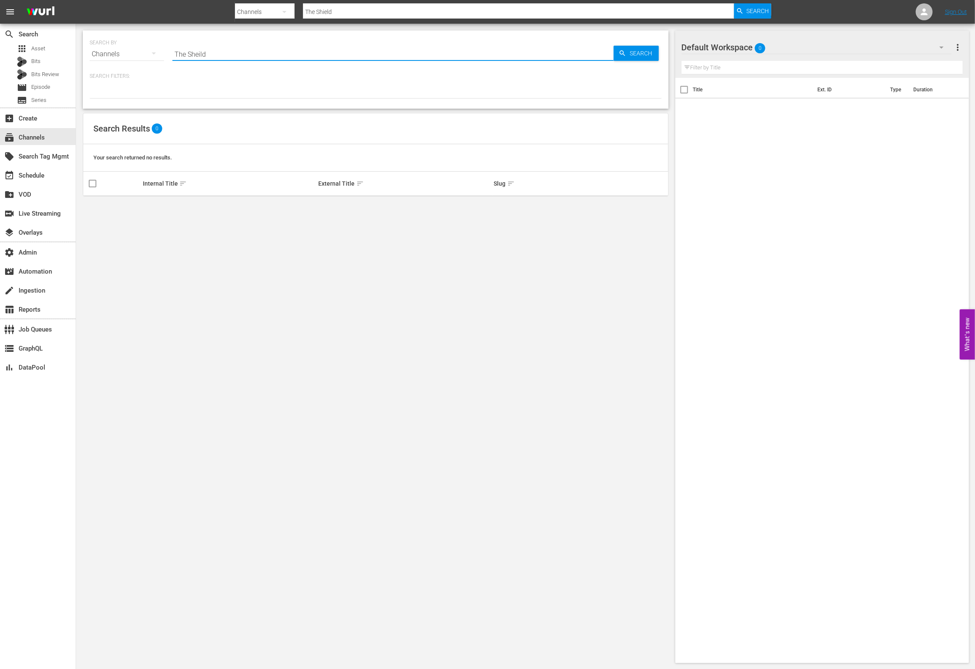
type input "The Sheild"
type input "T"
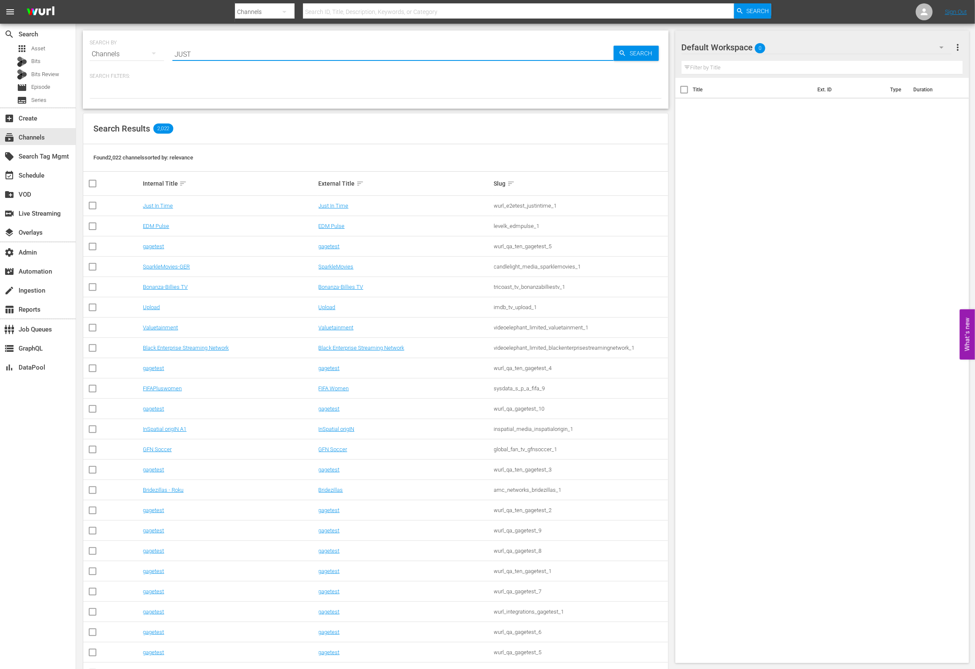
type input "JUST"
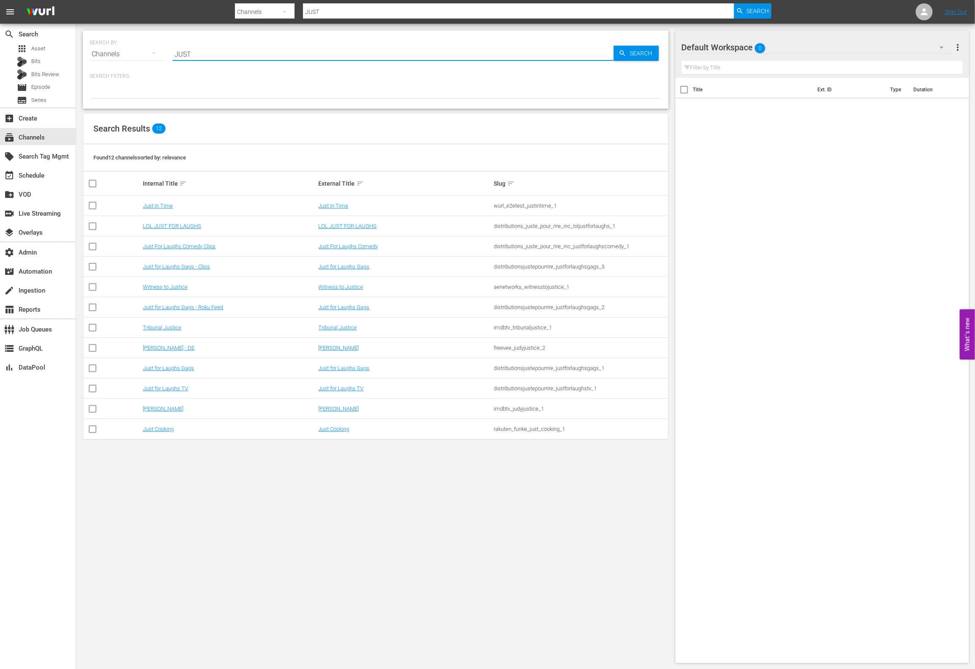
click at [215, 57] on input "JUST" at bounding box center [392, 54] width 441 height 20
type input "the sh"
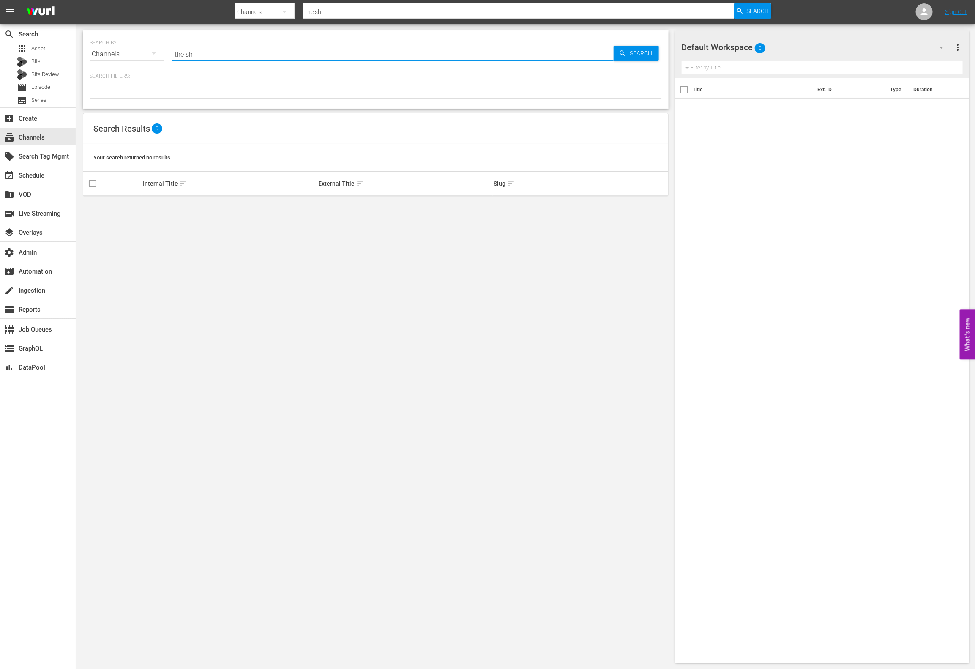
type input "the sh"
click at [179, 94] on div at bounding box center [376, 91] width 572 height 14
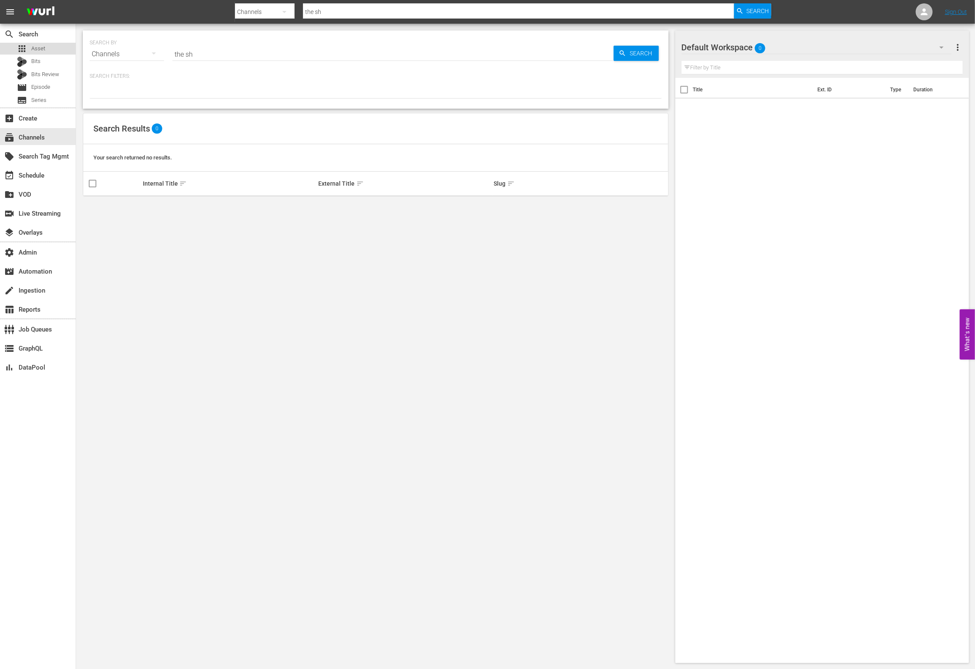
click at [55, 50] on div "apps Asset" at bounding box center [38, 49] width 76 height 12
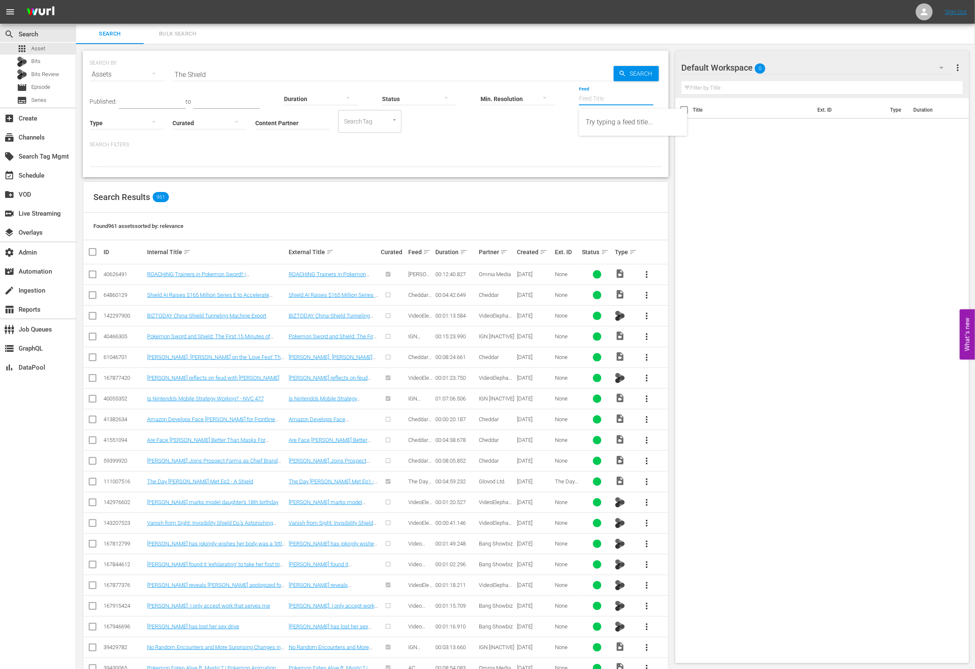
click at [597, 101] on input "Feed" at bounding box center [616, 99] width 74 height 30
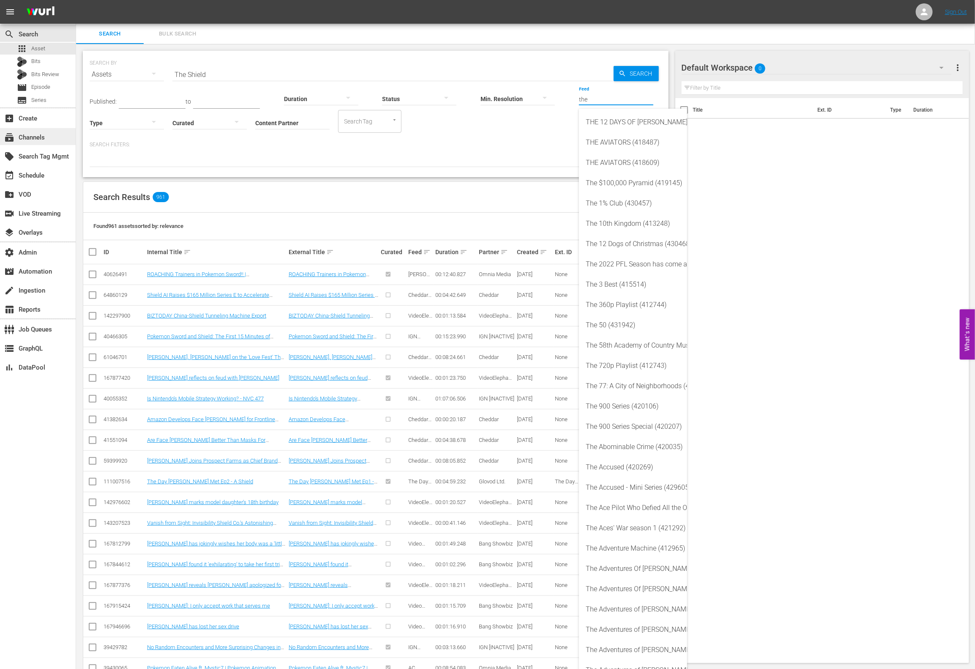
type input "the"
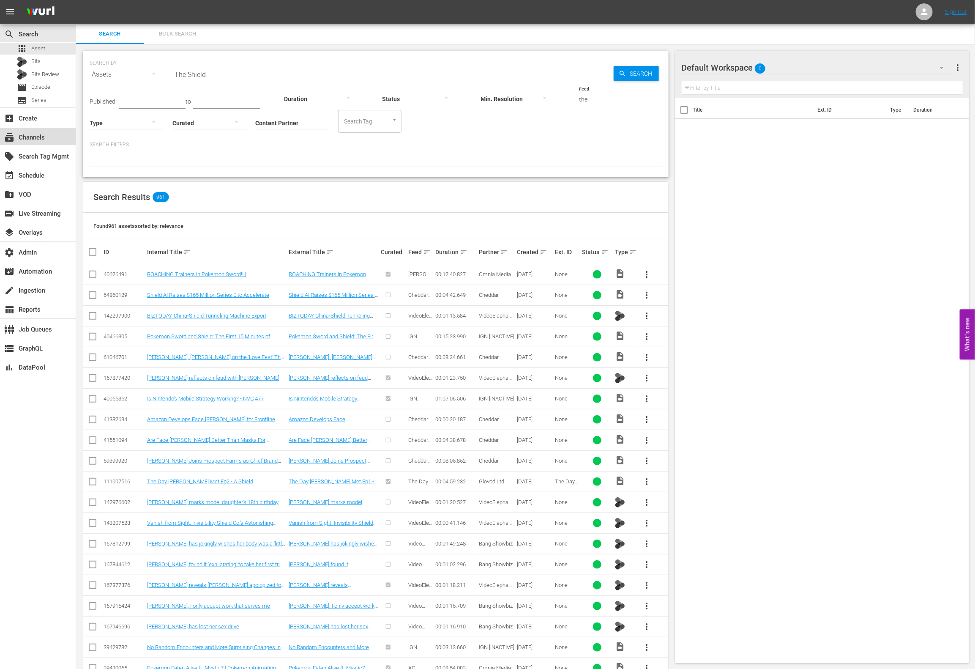
click at [51, 137] on div "subscriptions Channels" at bounding box center [38, 136] width 76 height 17
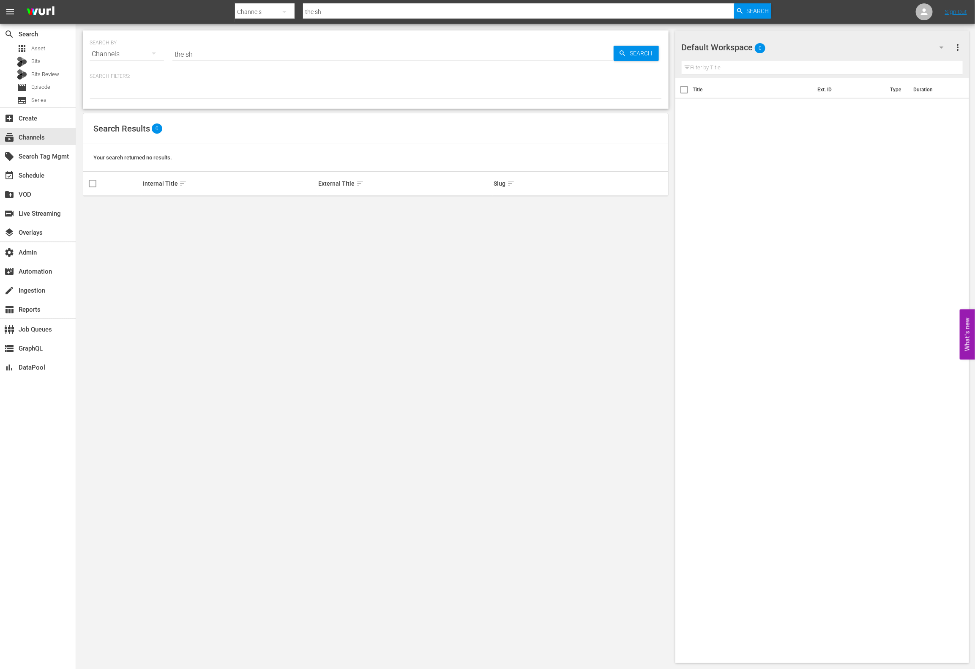
click at [230, 50] on input "the sh" at bounding box center [392, 54] width 441 height 20
click at [231, 50] on input "the sh" at bounding box center [392, 54] width 441 height 20
click at [232, 50] on input "the sh" at bounding box center [392, 54] width 441 height 20
type input "sh"
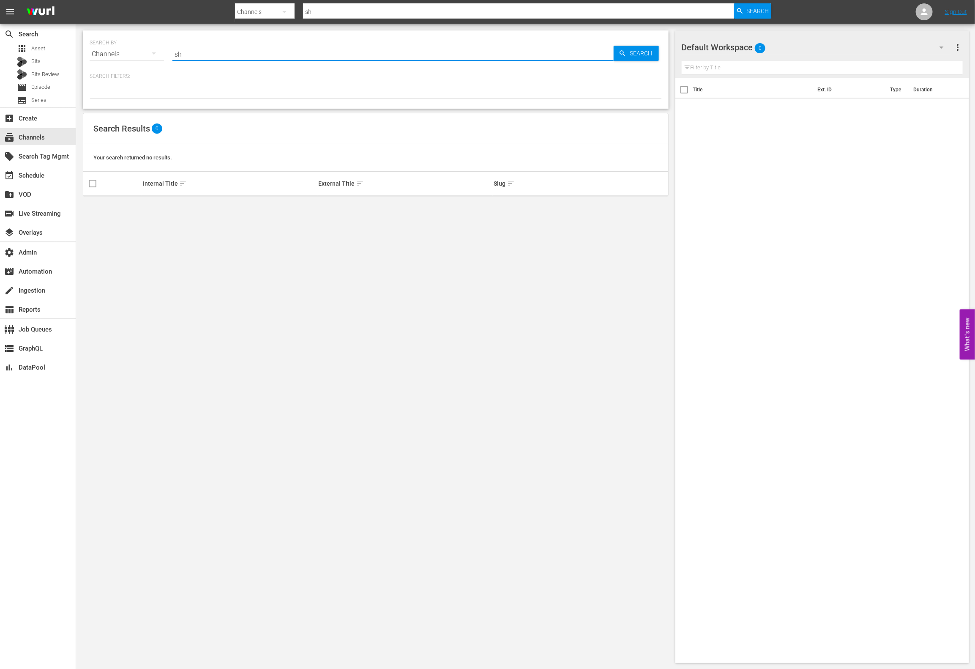
click at [232, 53] on input "sh" at bounding box center [392, 54] width 441 height 20
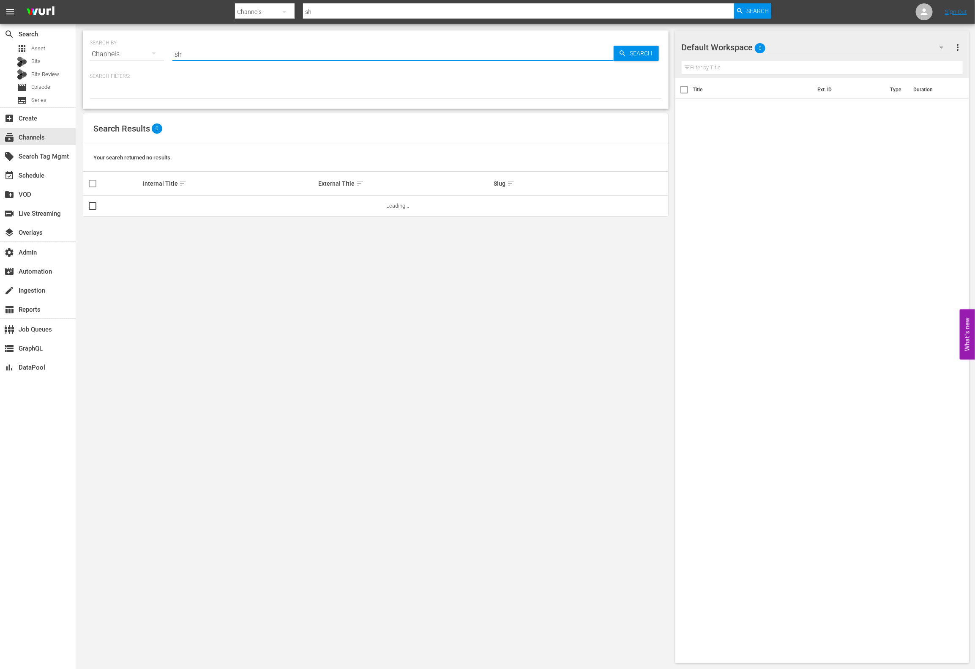
click at [232, 53] on input "sh" at bounding box center [392, 54] width 441 height 20
click at [58, 98] on div "subtitles Series" at bounding box center [38, 100] width 76 height 12
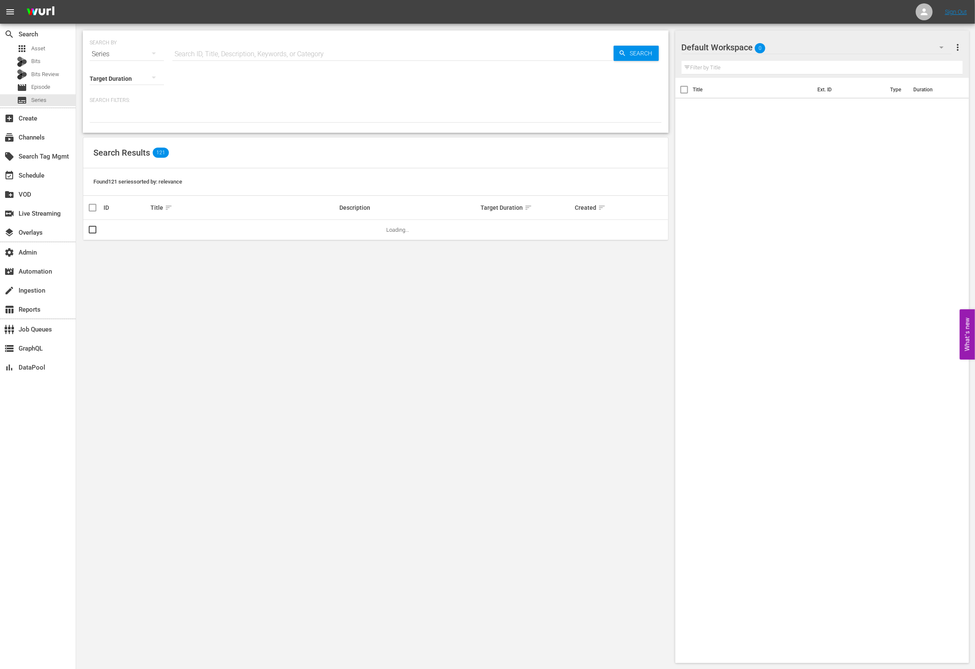
click at [239, 54] on input "text" at bounding box center [392, 54] width 441 height 20
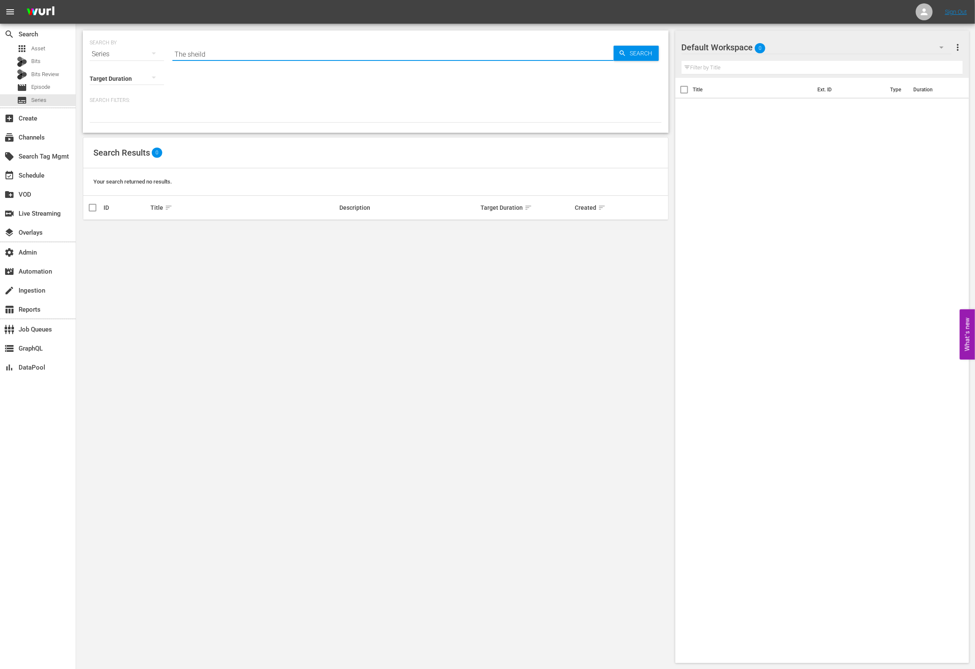
click at [248, 57] on input "The sheild" at bounding box center [392, 54] width 441 height 20
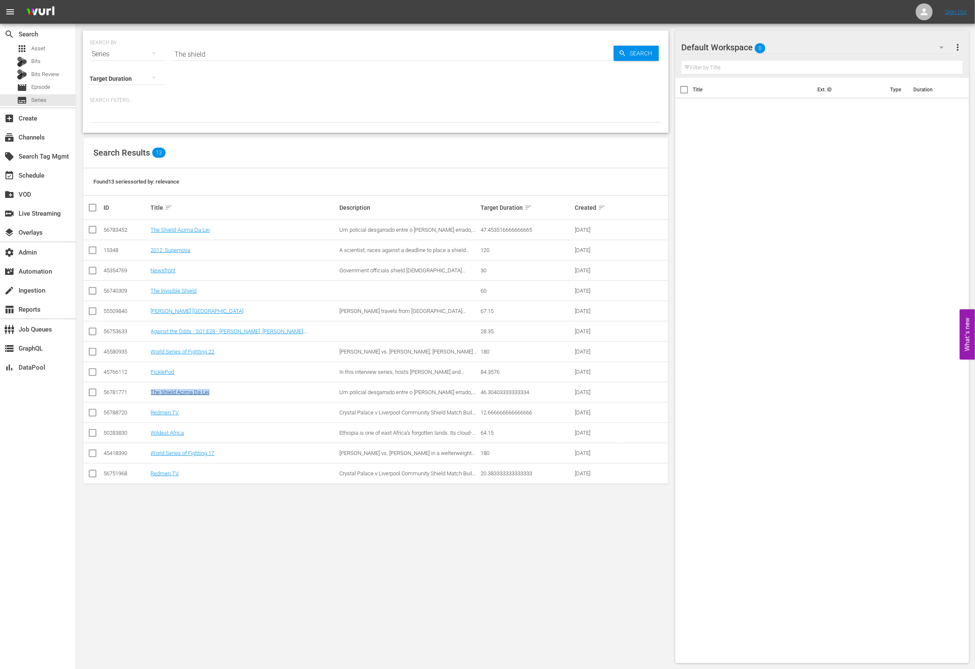
drag, startPoint x: 230, startPoint y: 393, endPoint x: 158, endPoint y: 391, distance: 72.3
click at [146, 392] on tr "56781771 The Shield Acima Da Lei Um policial desgarrado entre o certo e o errad…" at bounding box center [375, 392] width 585 height 20
copy tr "The Shield Acima Da Lei"
click at [232, 53] on input "The shield" at bounding box center [392, 54] width 441 height 20
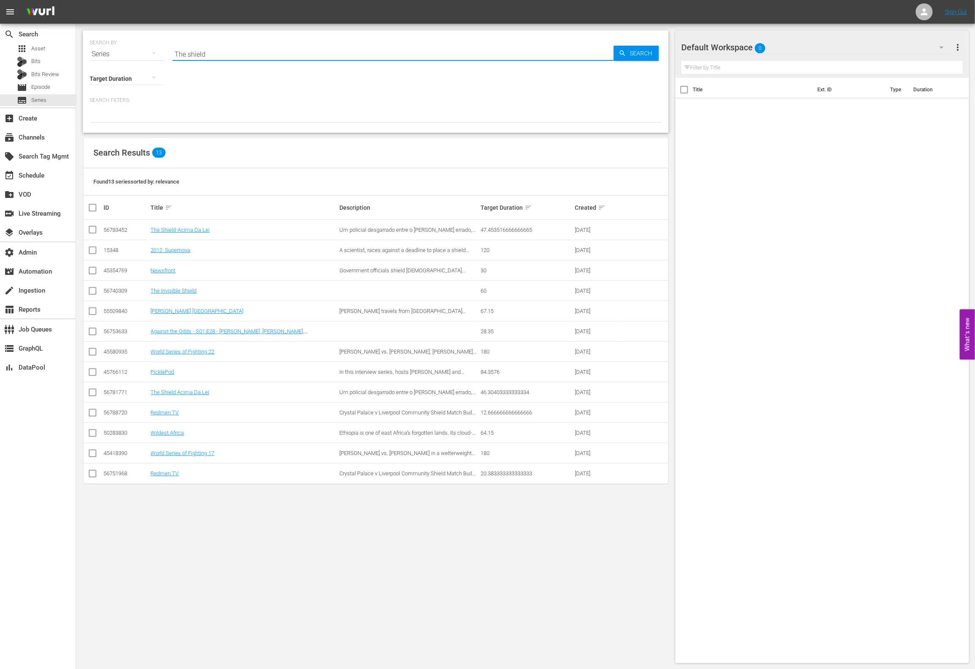
paste input "The Shield Acima Da Lei"
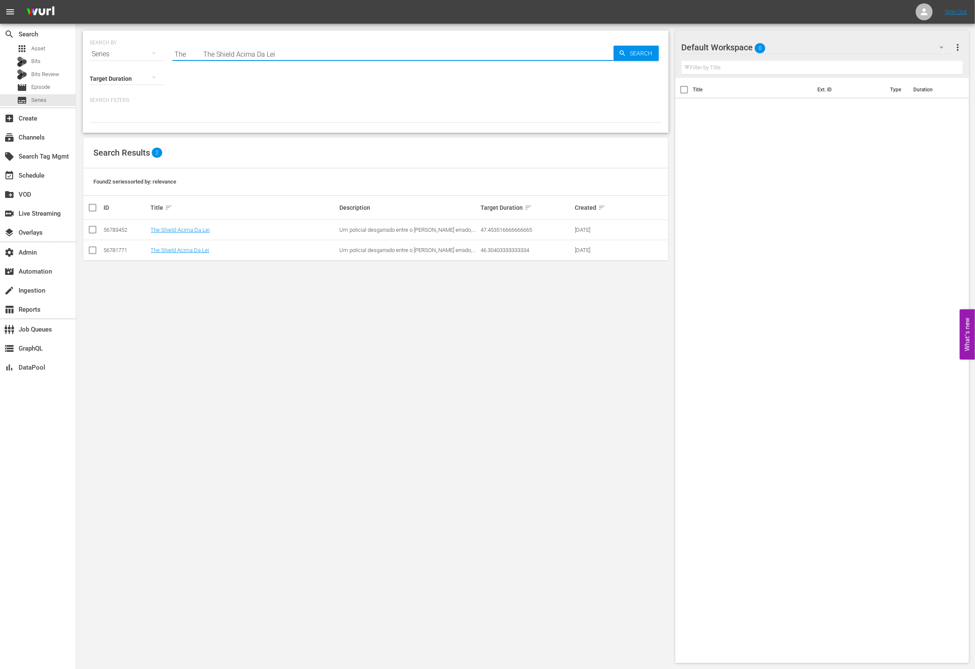
drag, startPoint x: 202, startPoint y: 52, endPoint x: 151, endPoint y: 52, distance: 51.1
click at [151, 52] on div "SEARCH BY Search By Series Search ID, Title, Description, Keywords, or Category…" at bounding box center [376, 49] width 572 height 30
type input "The Shield Acima Da Lei"
click at [198, 247] on link "The Shield Acima Da Lei" at bounding box center [180, 250] width 59 height 6
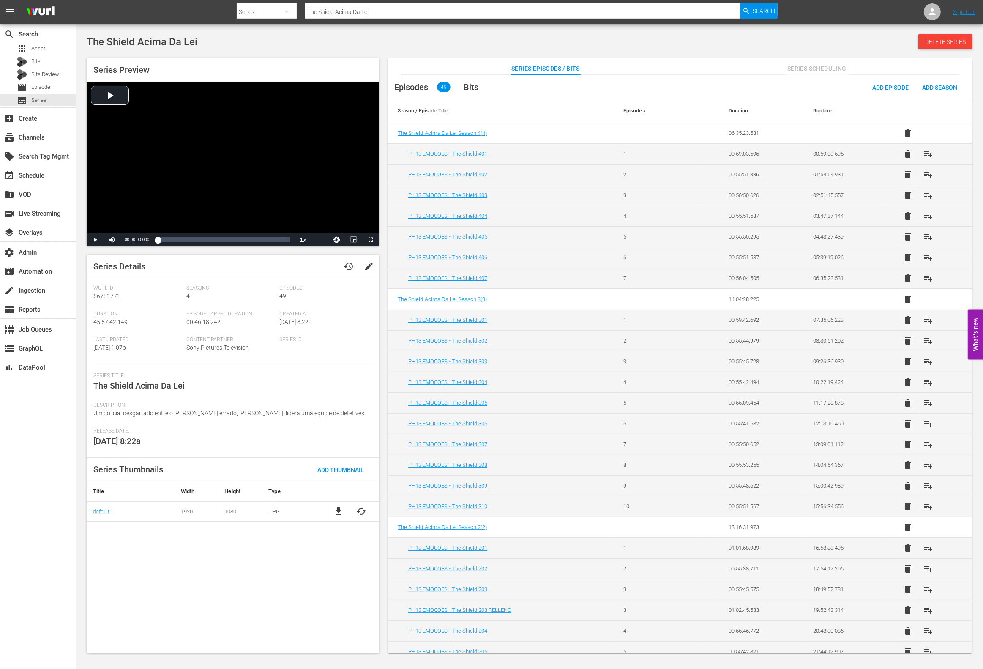
scroll to position [386, 0]
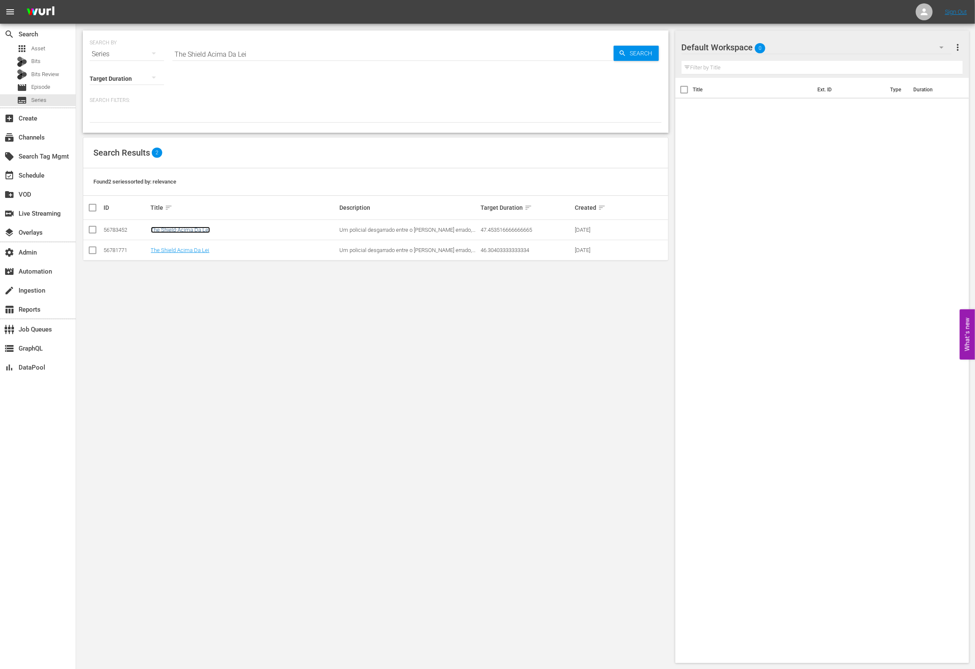
click at [193, 232] on link "The Shield-Acima Da Lei" at bounding box center [180, 230] width 59 height 6
drag, startPoint x: 326, startPoint y: 300, endPoint x: 196, endPoint y: 32, distance: 298.1
click at [298, 272] on div "SEARCH BY Search By Series Search ID, Title, Description, Keywords, or Category…" at bounding box center [375, 347] width 599 height 646
click at [156, 253] on link "The Shield Acima Da Lei" at bounding box center [180, 250] width 59 height 6
click at [202, 229] on link "The Shield-Acima Da Lei" at bounding box center [180, 230] width 59 height 6
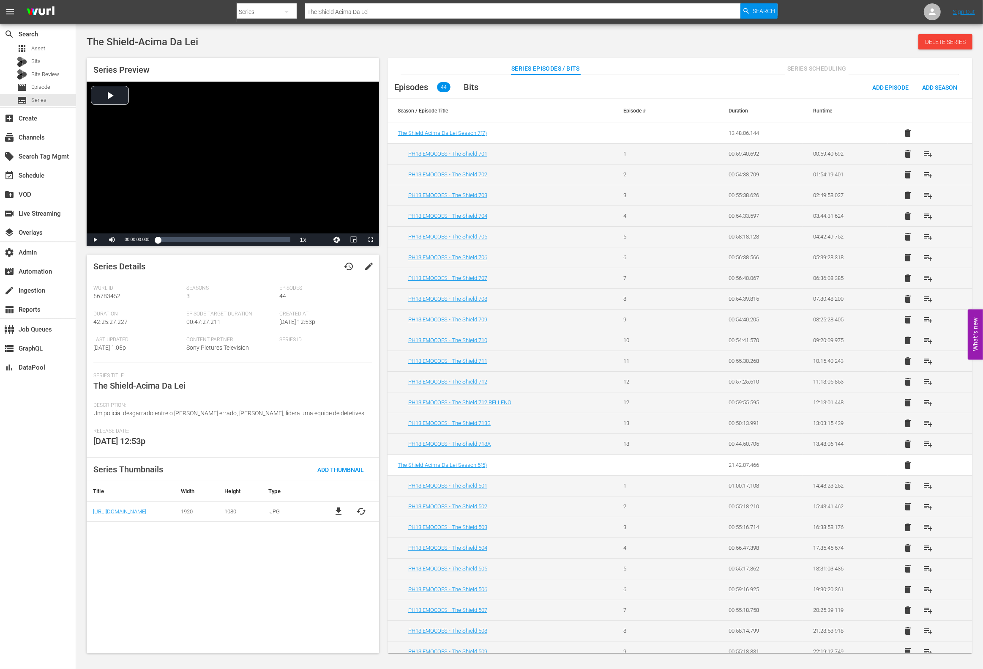
click at [181, 570] on div "Series Details history edit Wurl Id 56783452 Seasons 3 Episodes 44 Duration 42:…" at bounding box center [233, 453] width 292 height 399
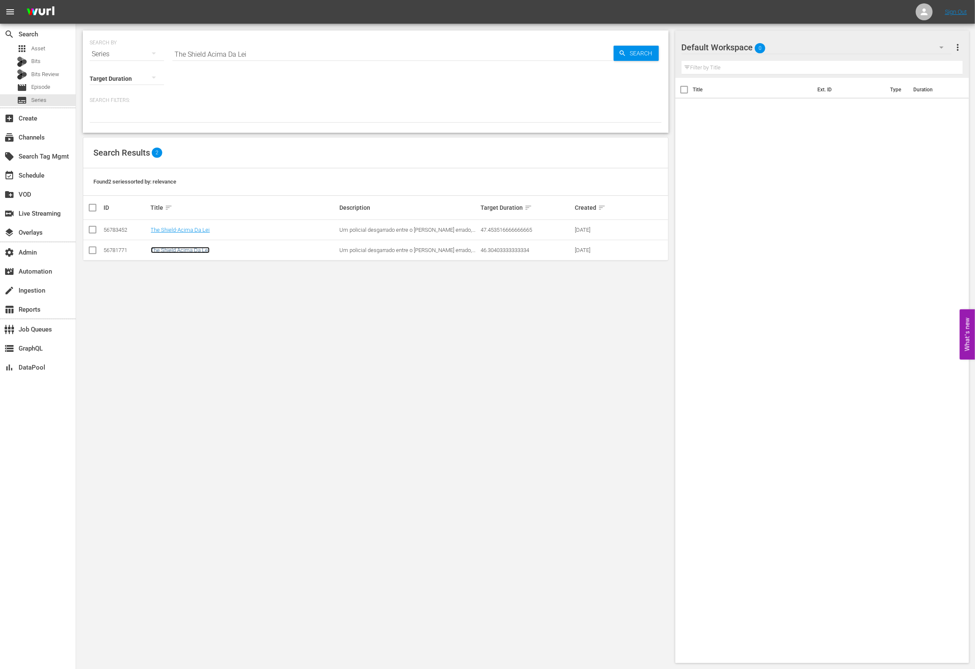
click at [173, 248] on link "The Shield Acima Da Lei" at bounding box center [180, 250] width 59 height 6
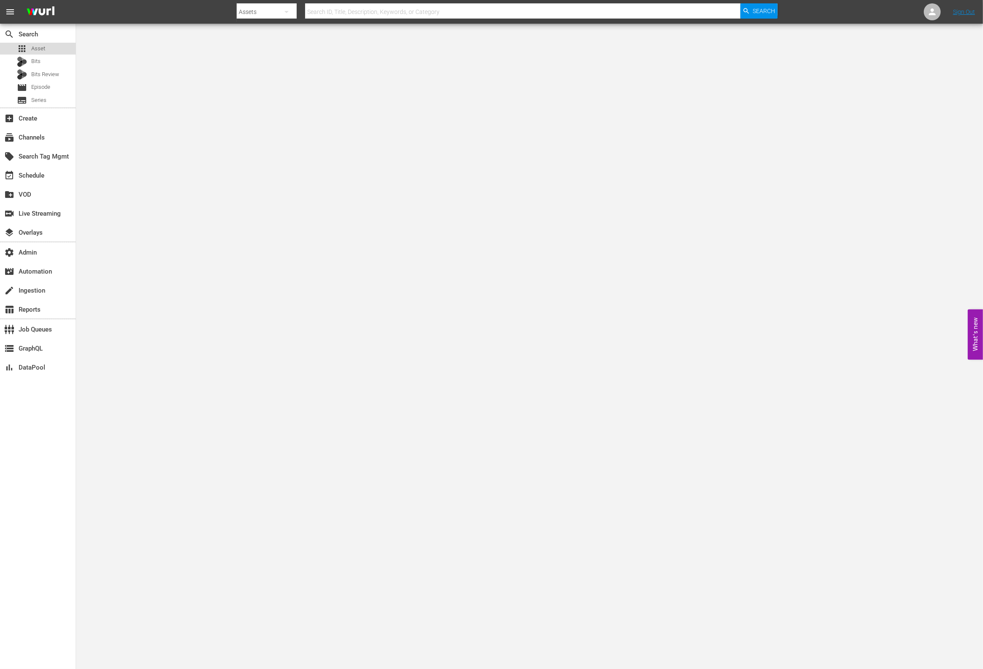
click at [61, 49] on div "apps Asset" at bounding box center [38, 49] width 76 height 12
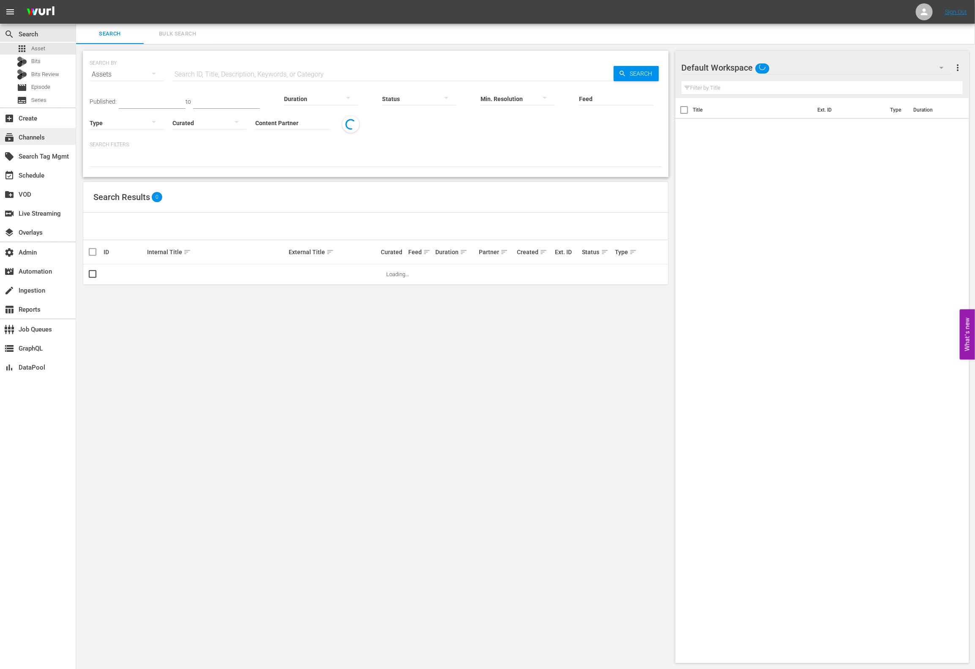
click at [58, 143] on div "subscriptions Channels" at bounding box center [38, 136] width 76 height 17
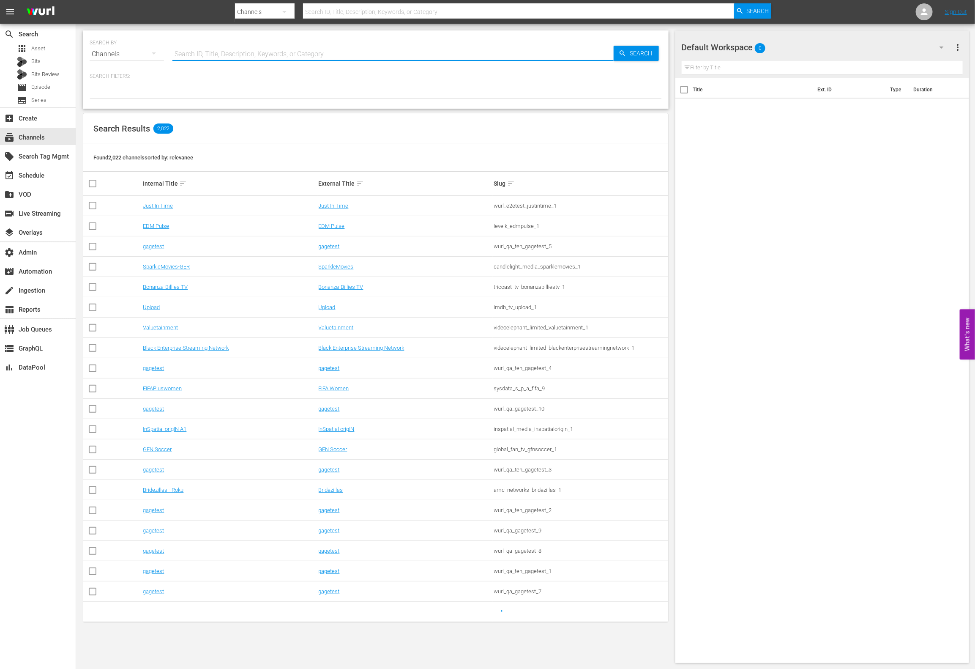
click at [272, 51] on input "text" at bounding box center [392, 54] width 441 height 20
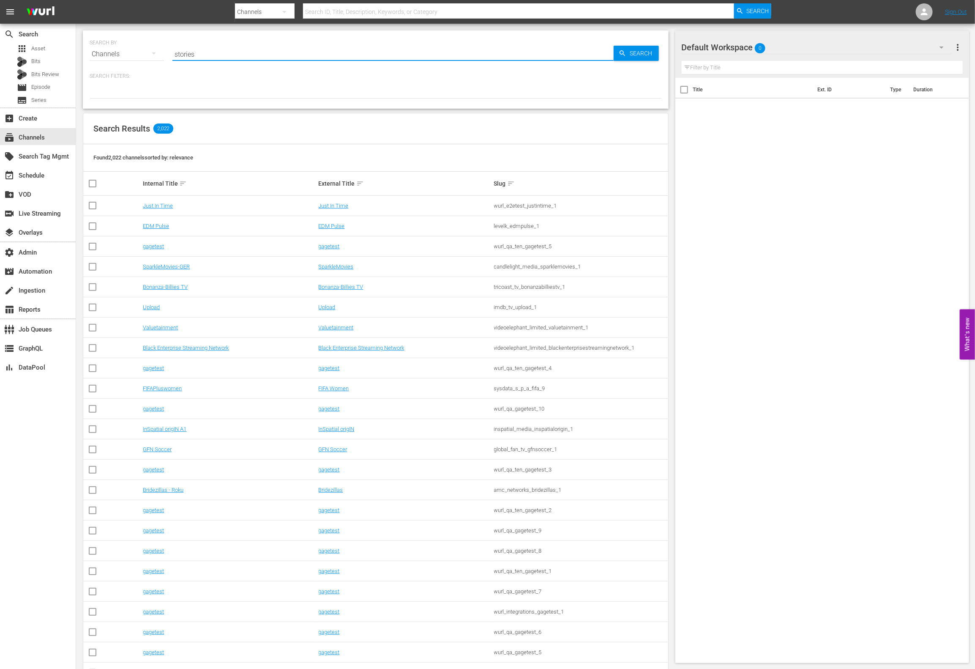
type input "stories"
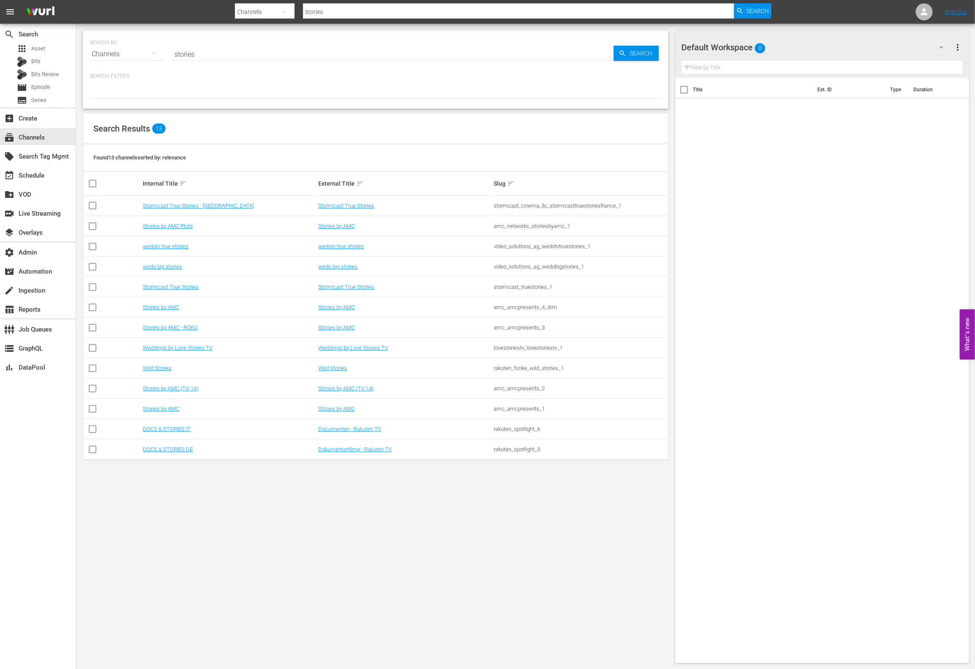
click at [496, 121] on div "Search Results 13" at bounding box center [375, 128] width 585 height 31
click at [401, 309] on div "Stories by AMC" at bounding box center [405, 307] width 173 height 6
click at [509, 307] on div "amc_amcpresents_4_drm" at bounding box center [580, 307] width 173 height 6
click at [510, 307] on div "amc_amcpresents_4_drm" at bounding box center [580, 307] width 173 height 6
click at [510, 308] on div "amc_amcpresents_4_drm" at bounding box center [580, 307] width 173 height 6
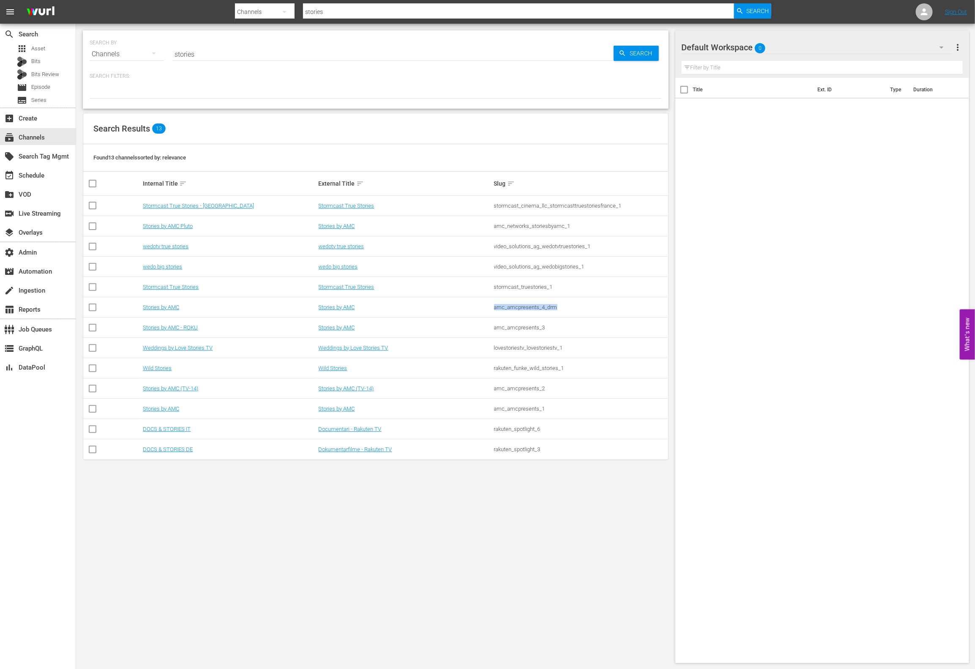
copy tbody "amc_amcpresents_4_drm"
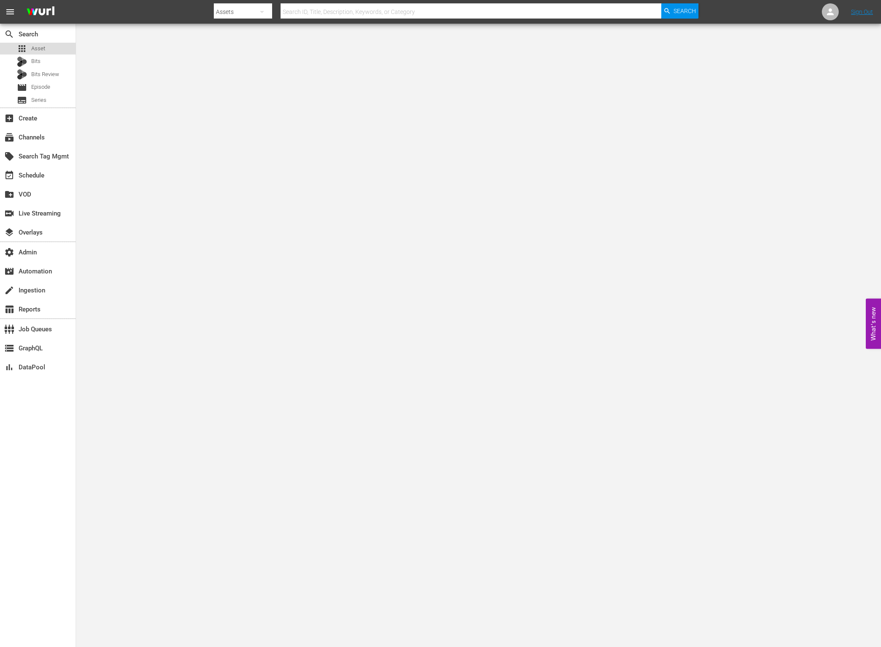
click at [61, 49] on div "apps Asset" at bounding box center [38, 49] width 76 height 12
click at [53, 136] on div "subscriptions Channels" at bounding box center [38, 136] width 76 height 17
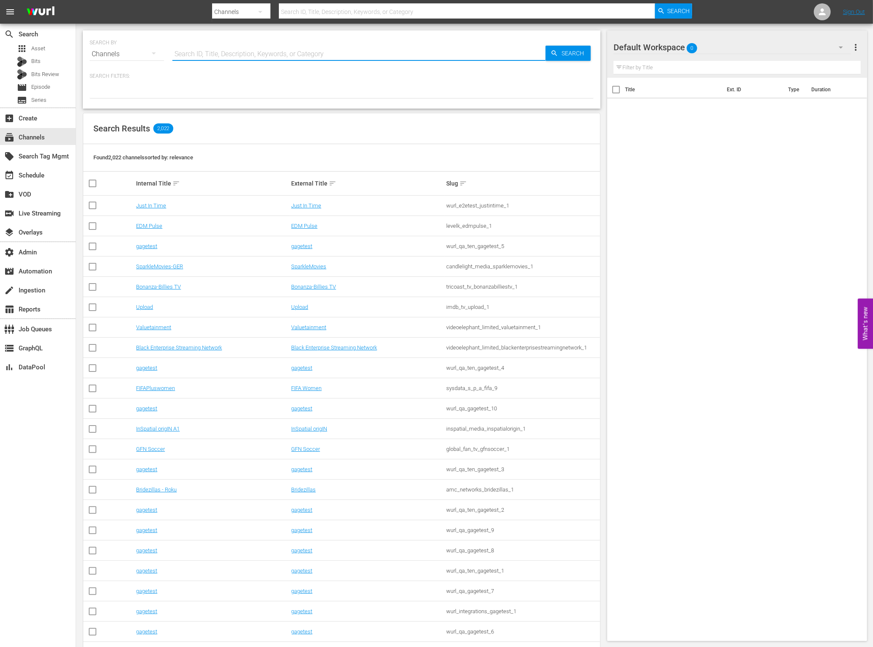
click at [227, 50] on input "text" at bounding box center [358, 54] width 373 height 20
type input "prime"
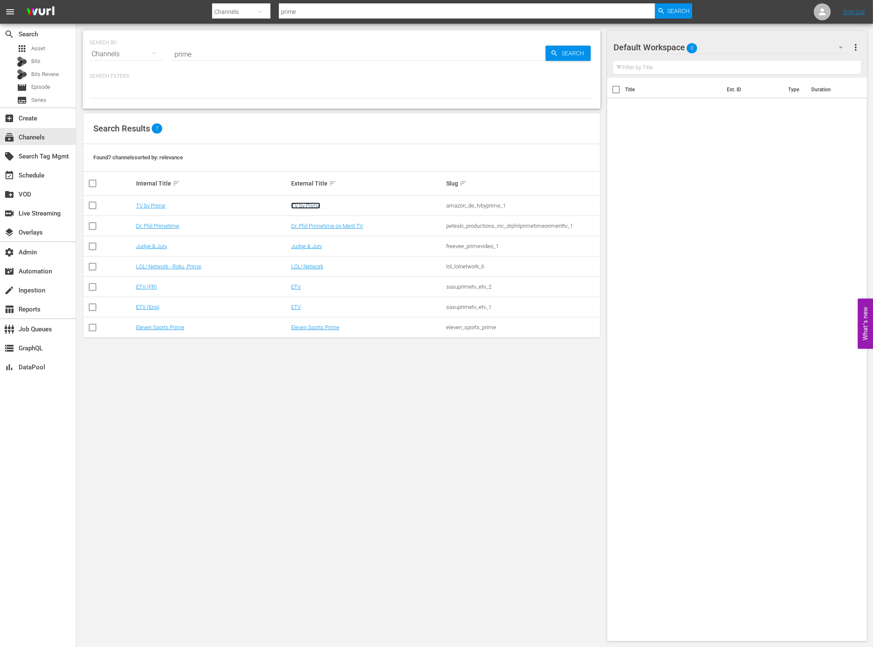
click at [306, 208] on link "TV by Prime" at bounding box center [305, 205] width 29 height 6
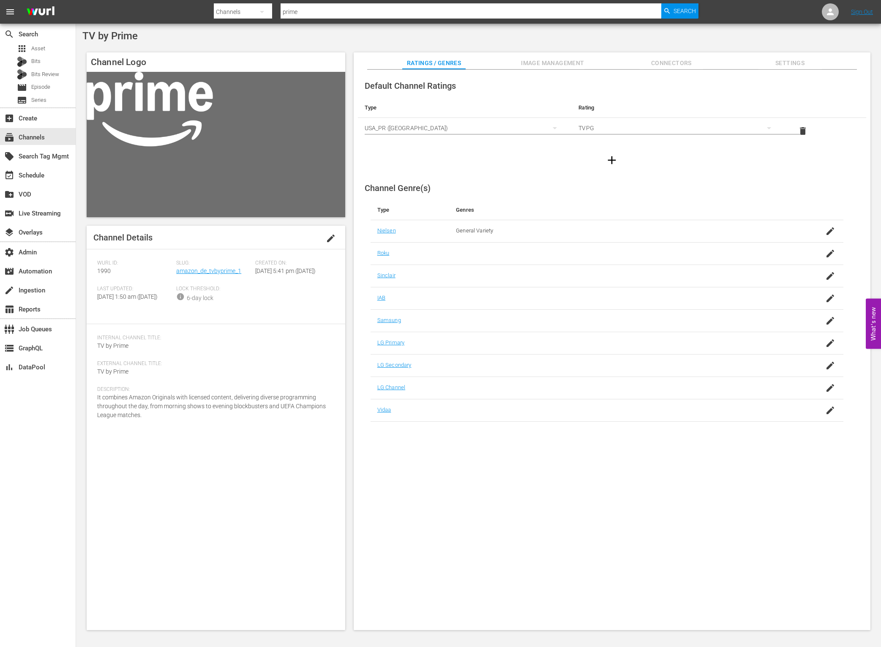
click at [43, 184] on div "create_new_folder VOD" at bounding box center [38, 193] width 76 height 19
click at [43, 178] on div "event_available Schedule" at bounding box center [23, 174] width 47 height 8
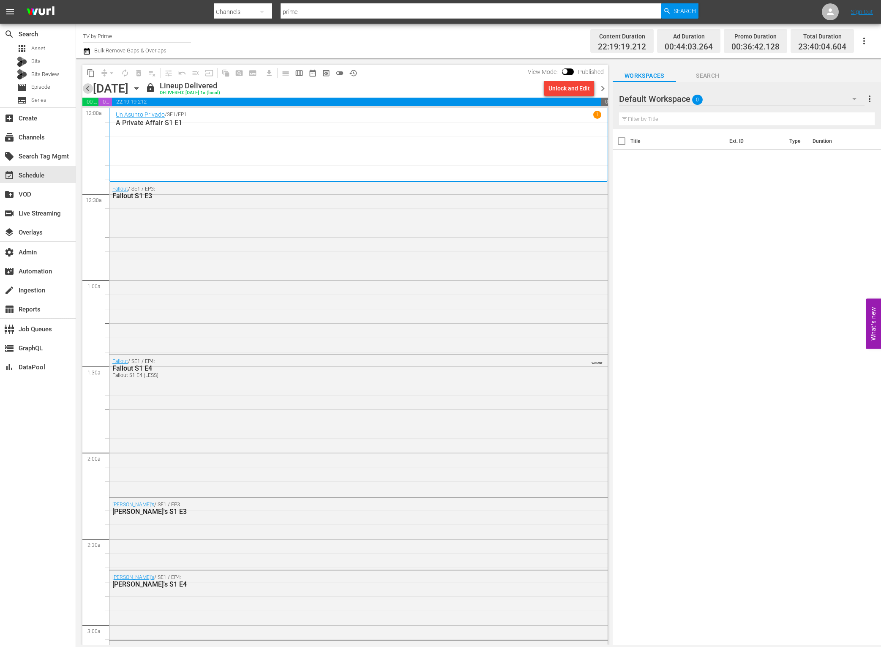
click at [87, 91] on span "chevron_left" at bounding box center [87, 88] width 11 height 11
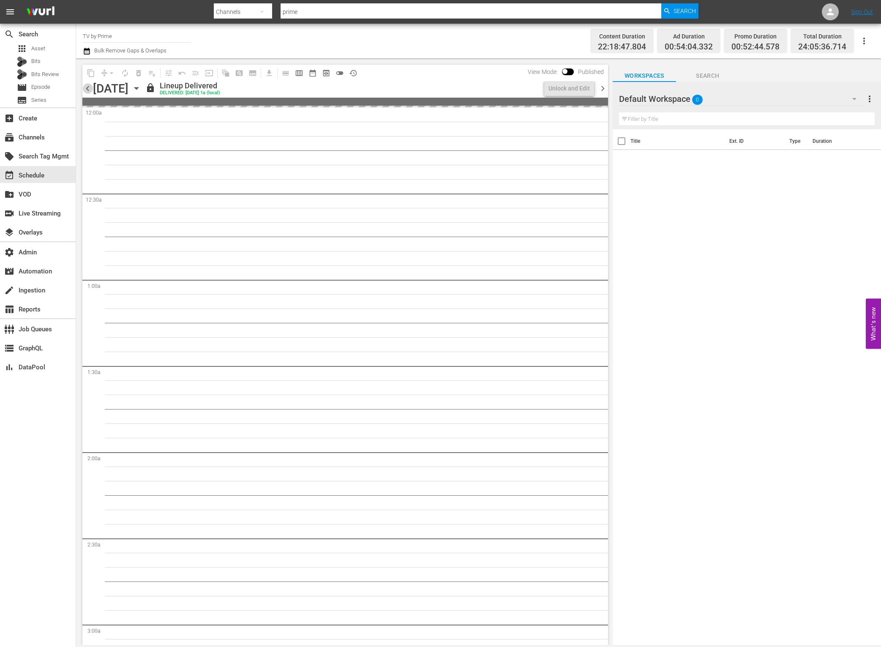
click at [87, 91] on span "chevron_left" at bounding box center [87, 88] width 11 height 11
click at [19, 140] on div "subscriptions Channels" at bounding box center [23, 136] width 47 height 8
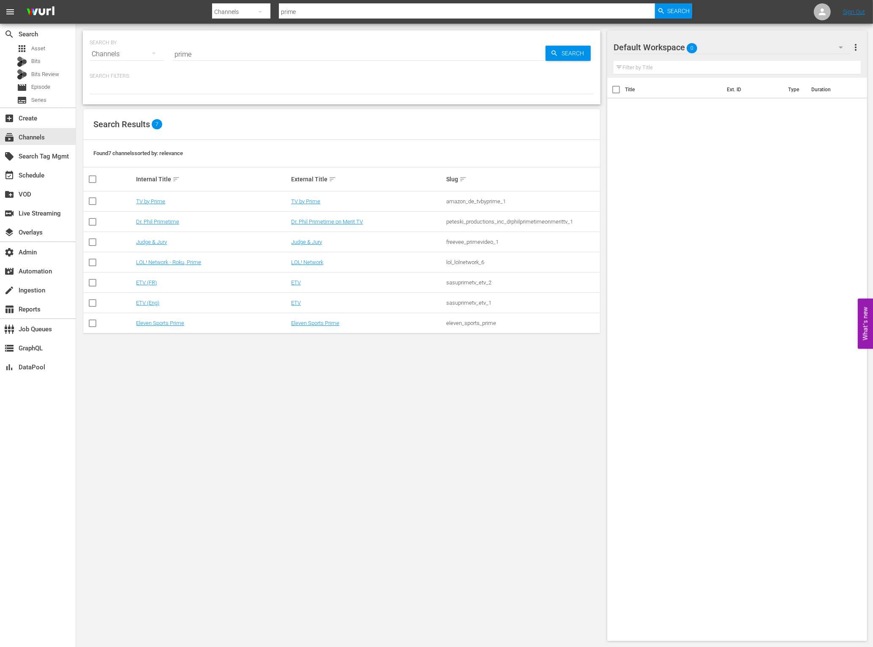
click at [228, 52] on input "prime" at bounding box center [358, 54] width 373 height 20
click at [493, 202] on div "amazon_de_tvbyprime_1" at bounding box center [522, 201] width 153 height 6
click at [311, 202] on link "TV by Prime" at bounding box center [305, 201] width 29 height 6
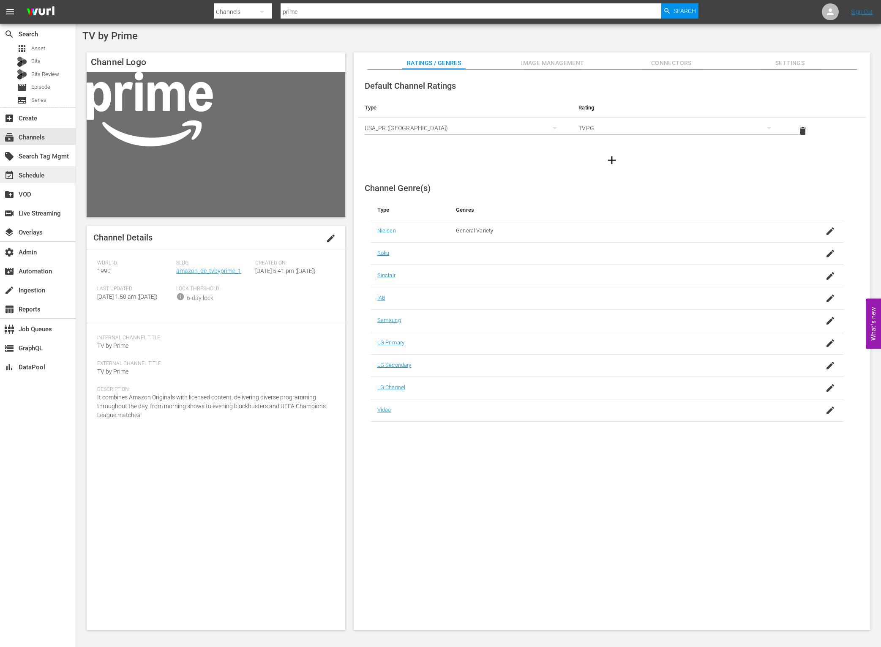
click at [44, 175] on div "event_available Schedule" at bounding box center [23, 174] width 47 height 8
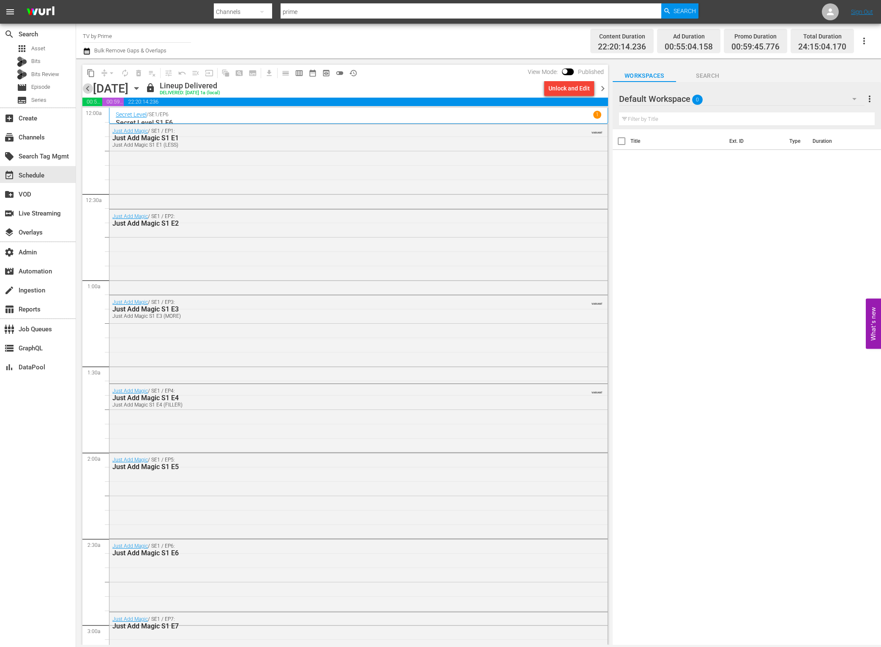
click at [90, 89] on span "chevron_left" at bounding box center [87, 88] width 11 height 11
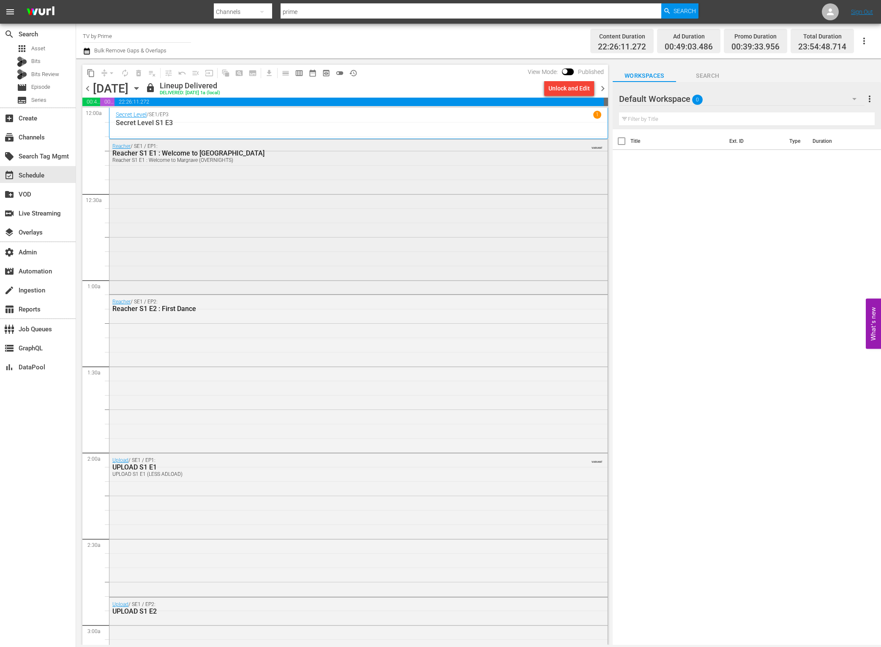
click at [259, 201] on div "Reacher / SE1 / EP1: Reacher S1 E1 : Welcome to Margrave Reacher S1 E1 : Welcom…" at bounding box center [358, 215] width 498 height 153
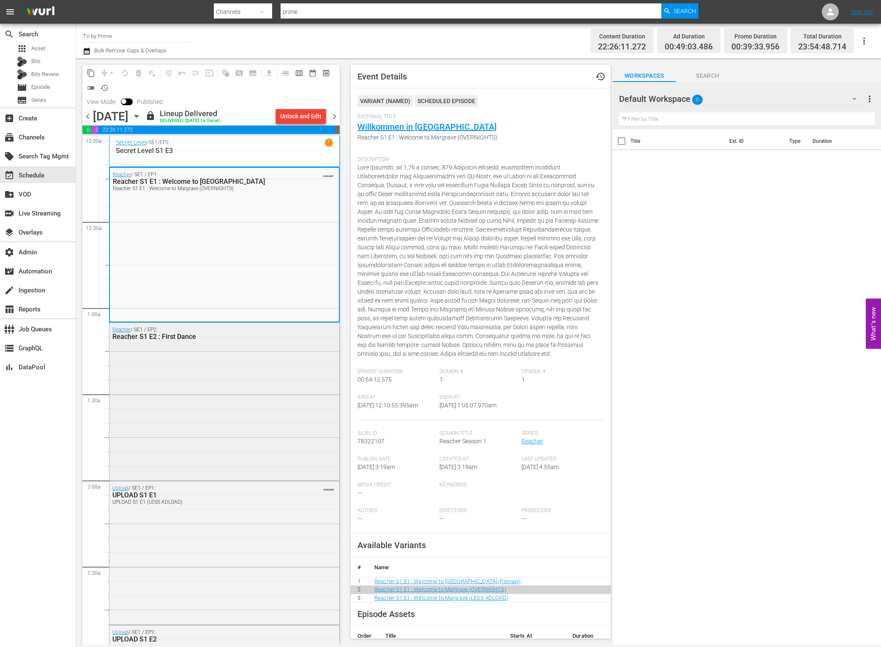
click at [264, 366] on div "Reacher / SE1 / EP2: Reacher S1 E2 : First Dance" at bounding box center [224, 401] width 230 height 156
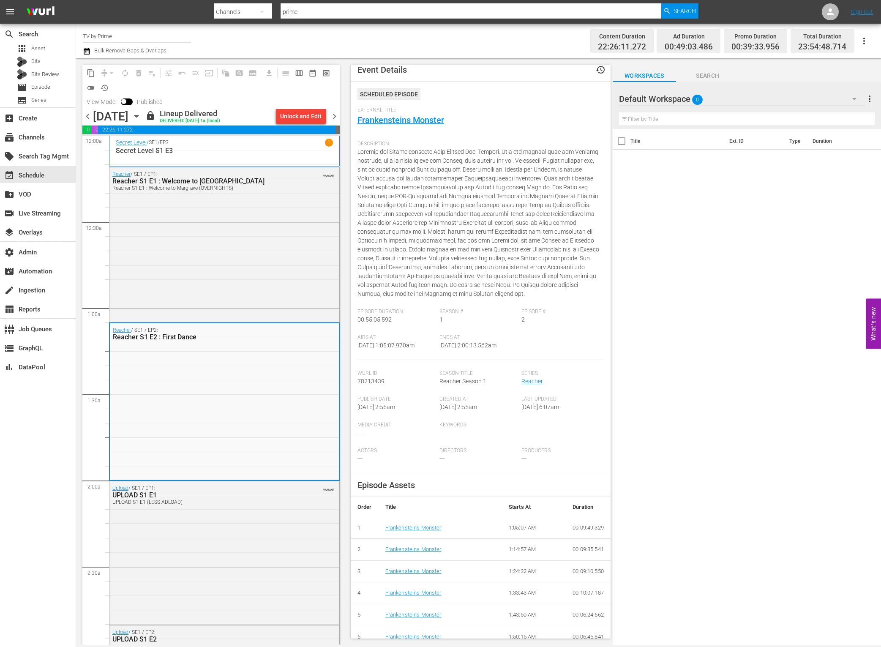
scroll to position [30, 0]
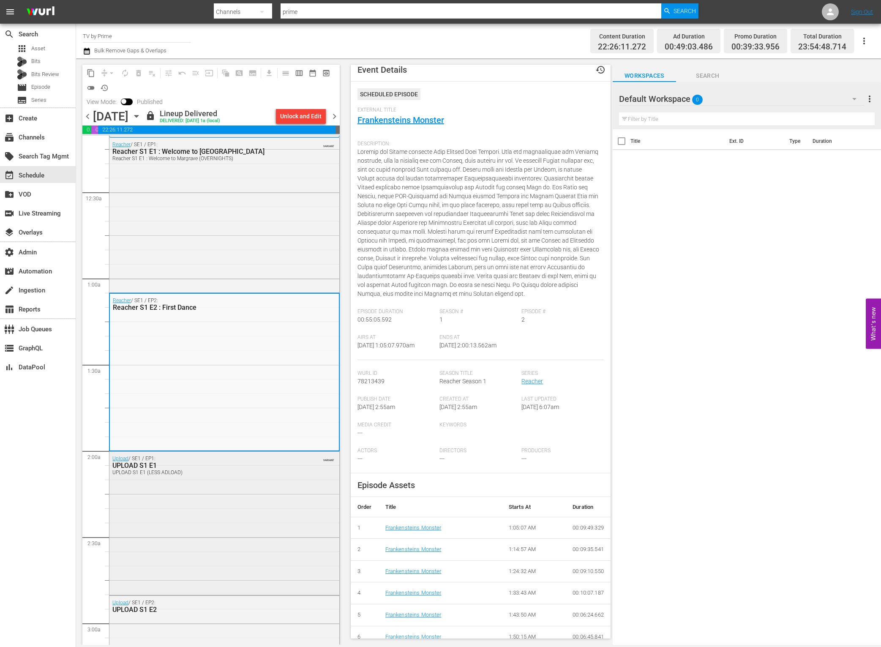
click at [231, 486] on div "Upload / SE1 / EP1: UPLOAD S1 E1 UPLOAD S1 E1 (LESS ADLOAD) VARIANT" at bounding box center [224, 523] width 230 height 142
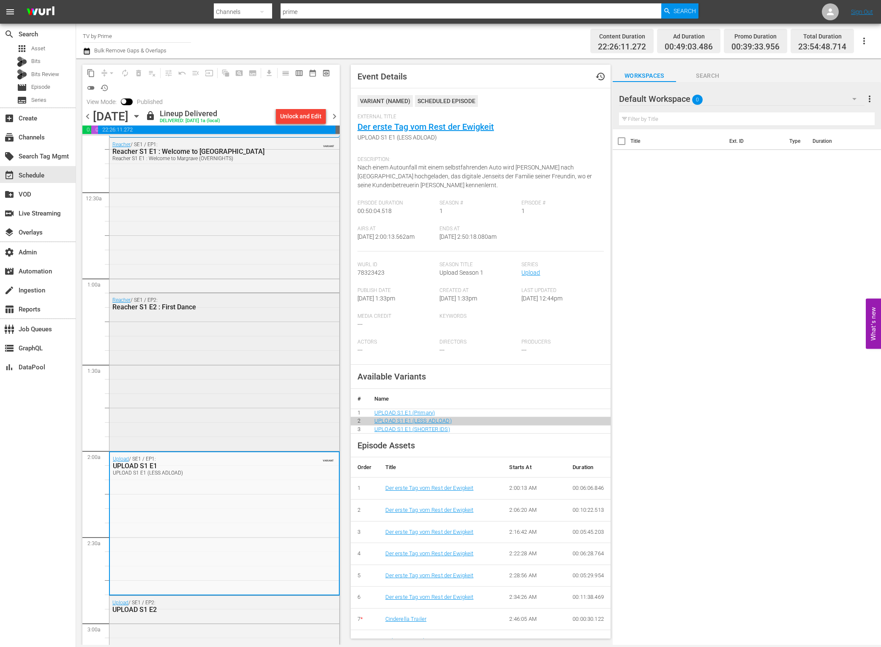
scroll to position [0, 0]
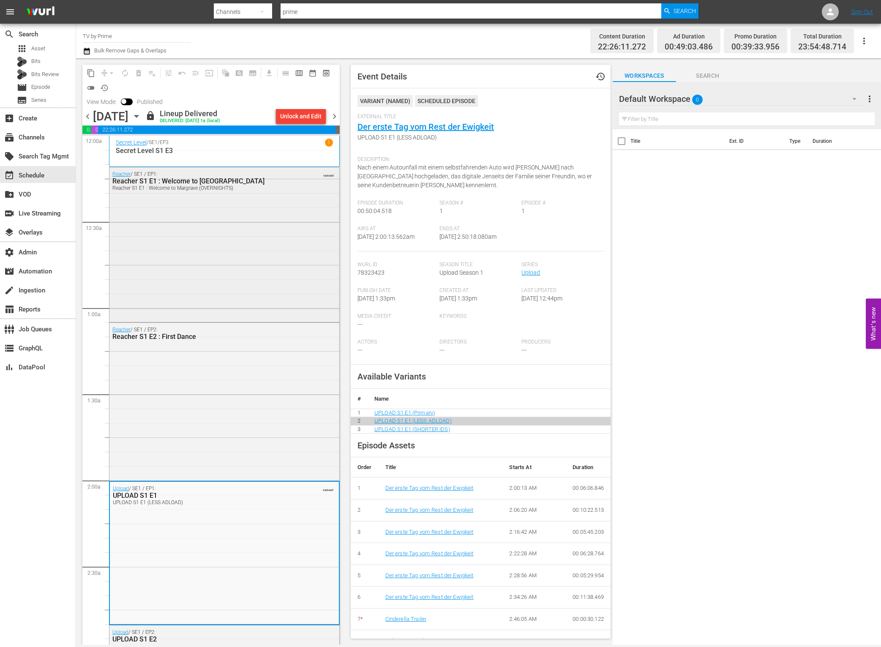
click at [291, 282] on div "Reacher / SE1 / EP1: Reacher S1 E1 : Welcome to Margrave Reacher S1 E1 : Welcom…" at bounding box center [224, 243] width 230 height 153
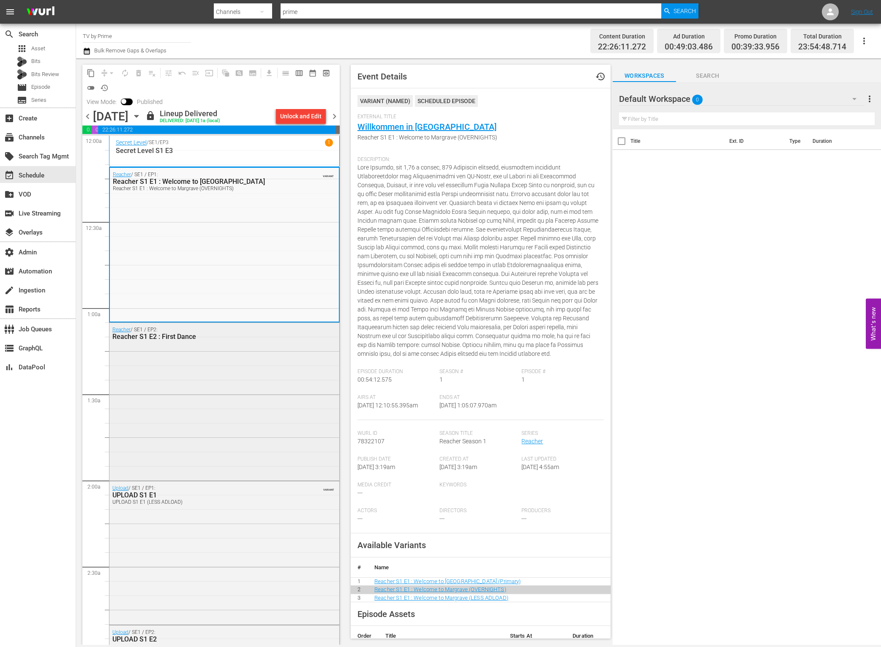
click at [262, 374] on div "Reacher / SE1 / EP2: Reacher S1 E2 : First Dance" at bounding box center [224, 401] width 230 height 156
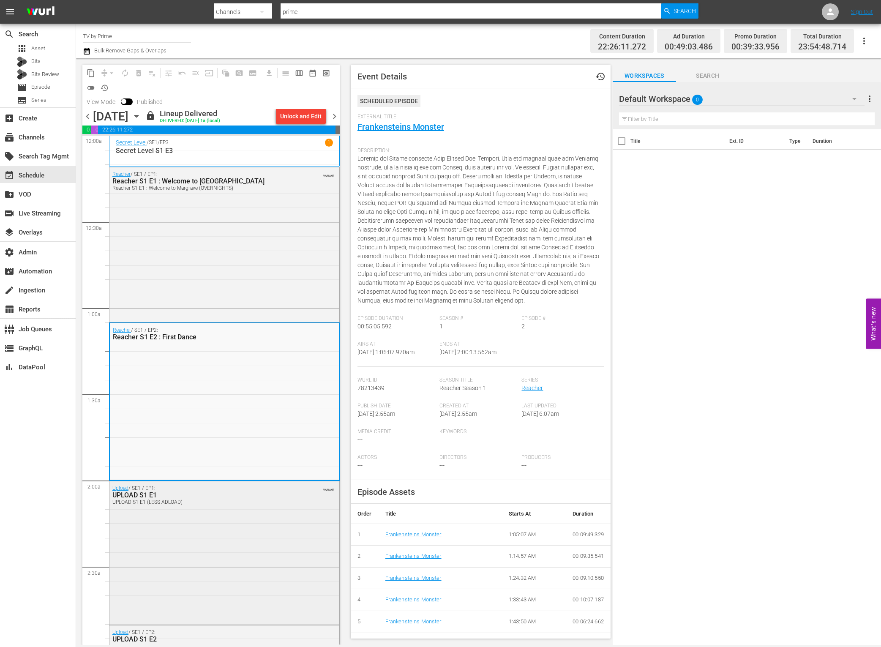
scroll to position [73, 0]
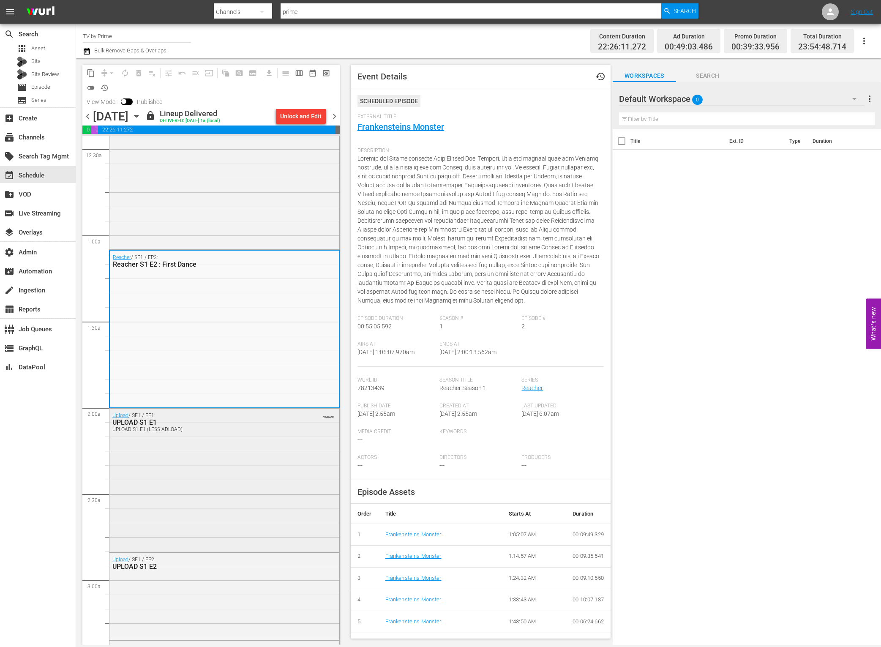
click at [270, 485] on div "Upload / SE1 / EP1: UPLOAD S1 E1 UPLOAD S1 E1 (LESS ADLOAD) VARIANT" at bounding box center [224, 480] width 230 height 142
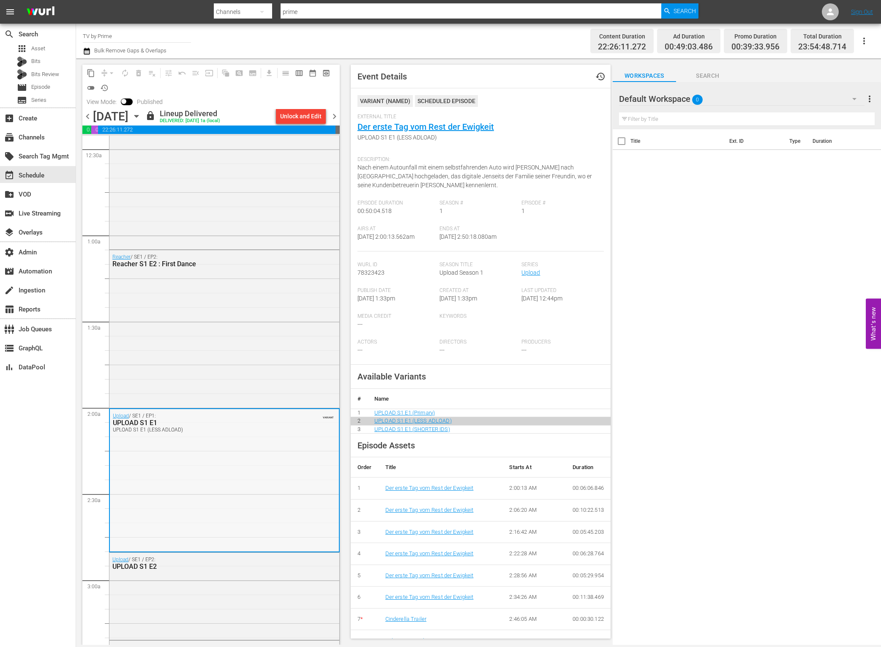
scroll to position [183, 0]
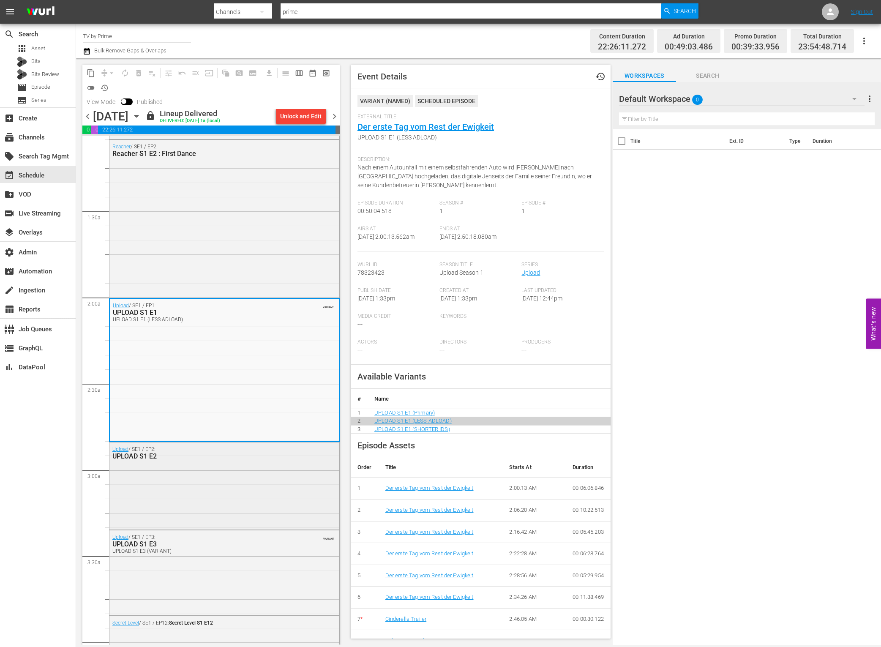
click at [237, 470] on div "Upload / SE1 / EP2: UPLOAD S1 E2" at bounding box center [224, 484] width 230 height 85
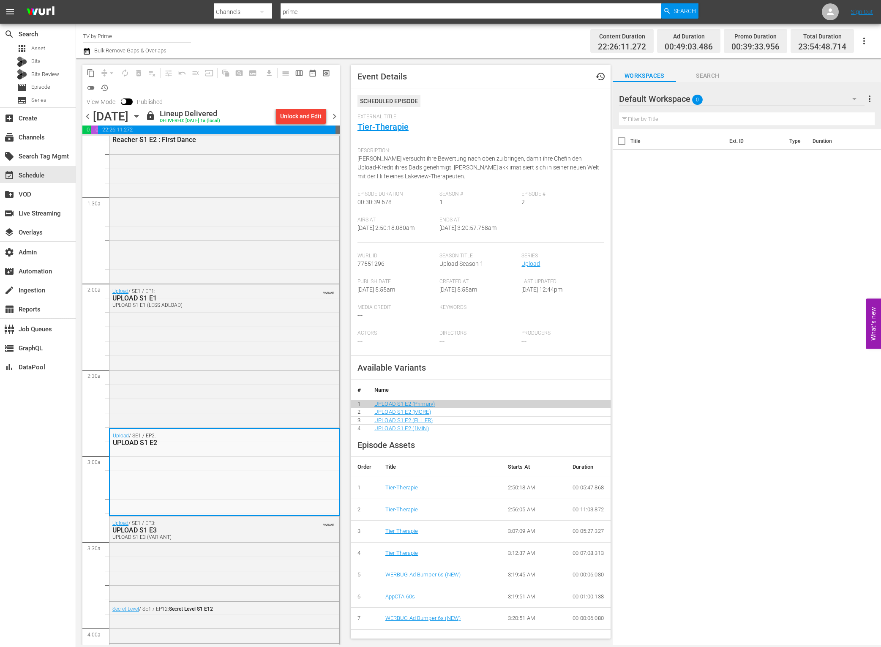
scroll to position [204, 0]
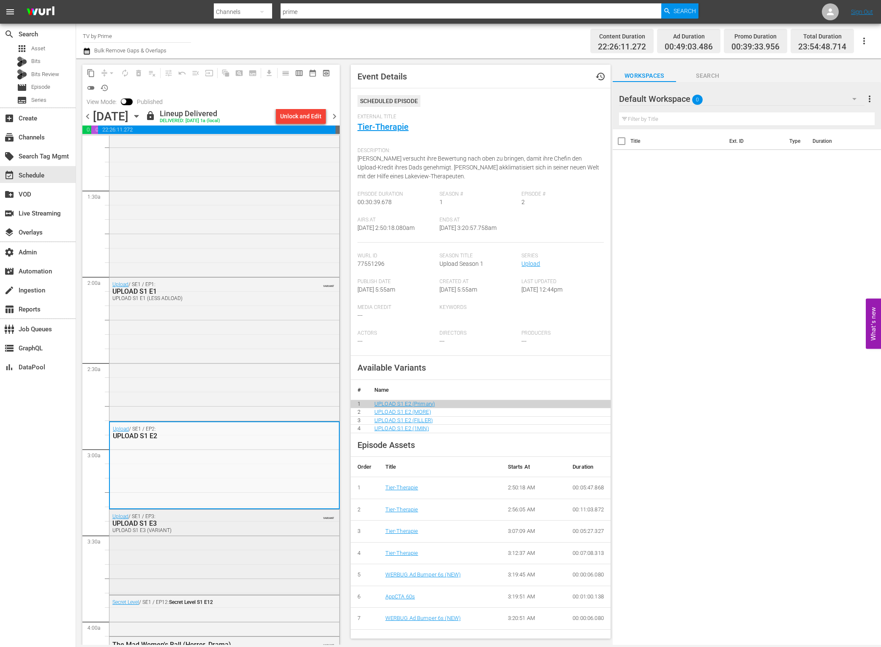
click at [211, 536] on div "Upload / SE1 / EP3: UPLOAD S1 E3 UPLOAD S1 E3 (VARIANT) VARIANT" at bounding box center [224, 551] width 230 height 83
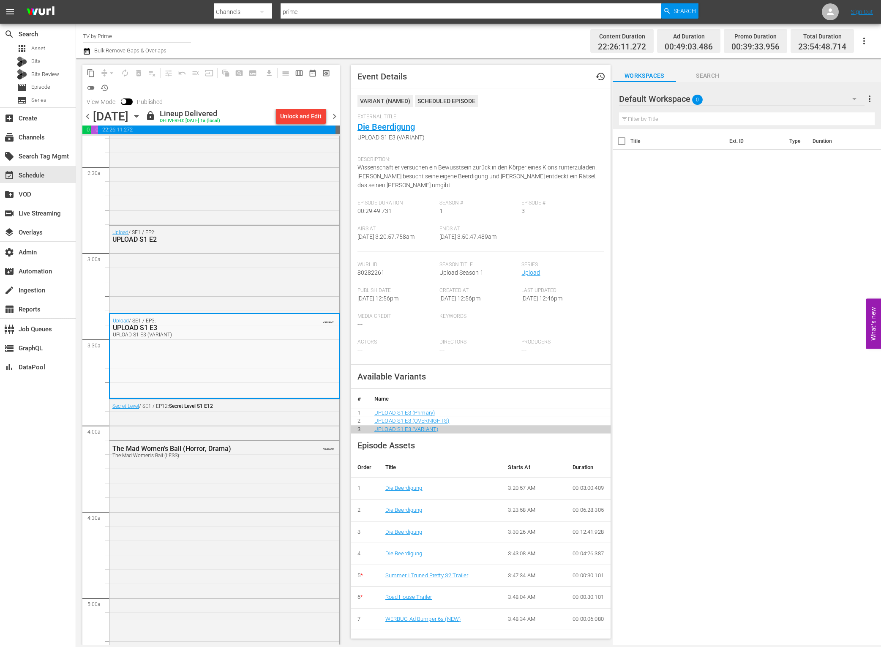
scroll to position [459, 0]
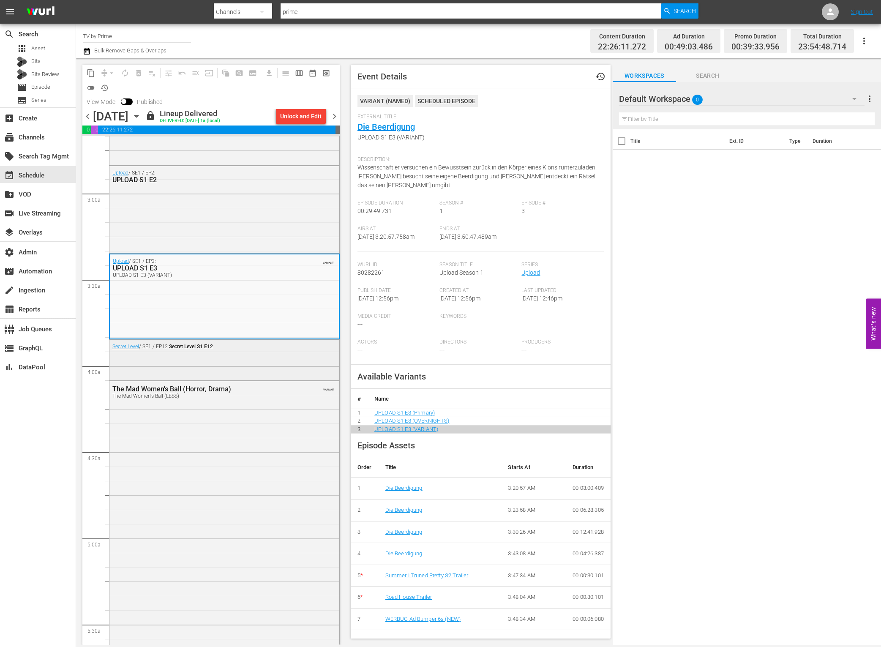
click at [227, 363] on div "Secret Level / SE1 / EP12: Secret Level S1 E12" at bounding box center [224, 359] width 230 height 39
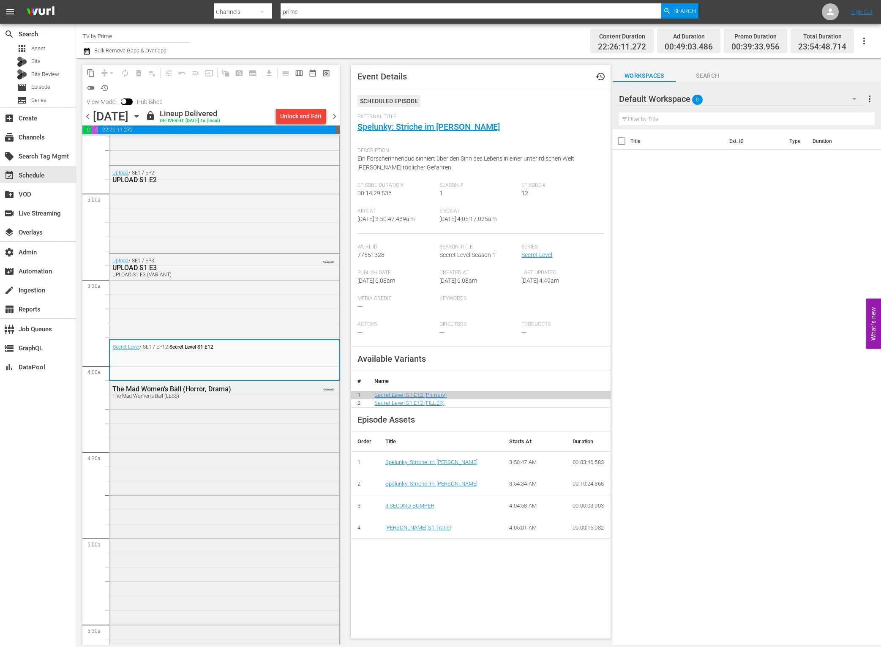
click at [274, 494] on div "The Mad Women's Ball (Horror, Drama) The Mad Women's Ball (LESS) VARIANT" at bounding box center [224, 559] width 230 height 357
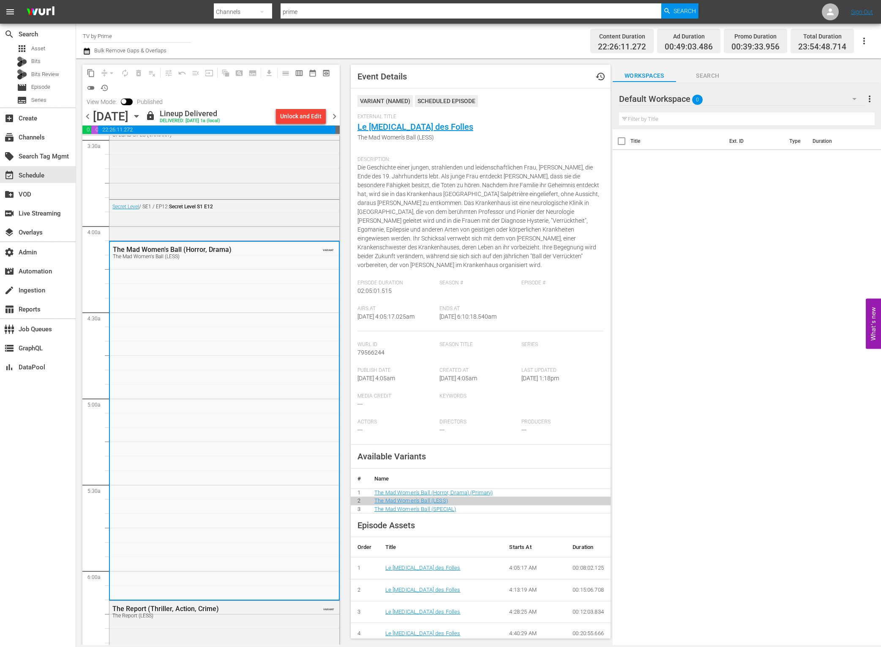
scroll to position [765, 0]
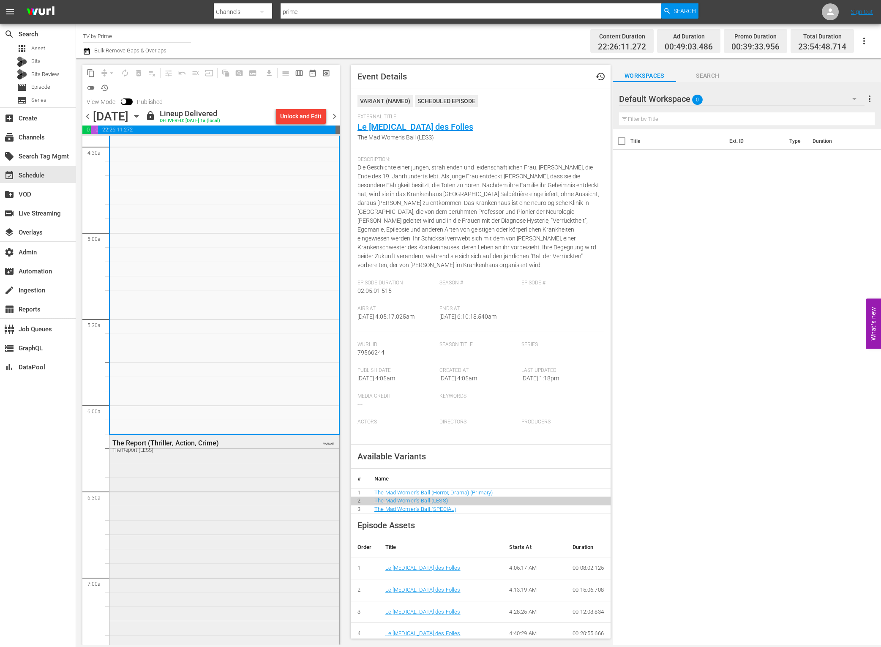
click at [260, 522] on div "The Report (Thriller, Action, Crime) The Report (LESS) VARIANT" at bounding box center [224, 613] width 230 height 356
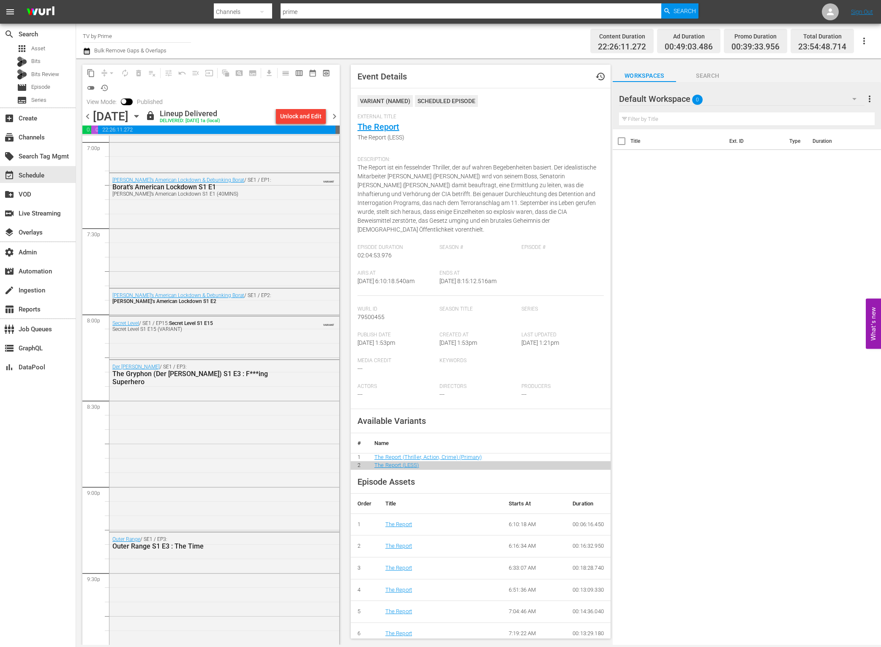
scroll to position [3644, 0]
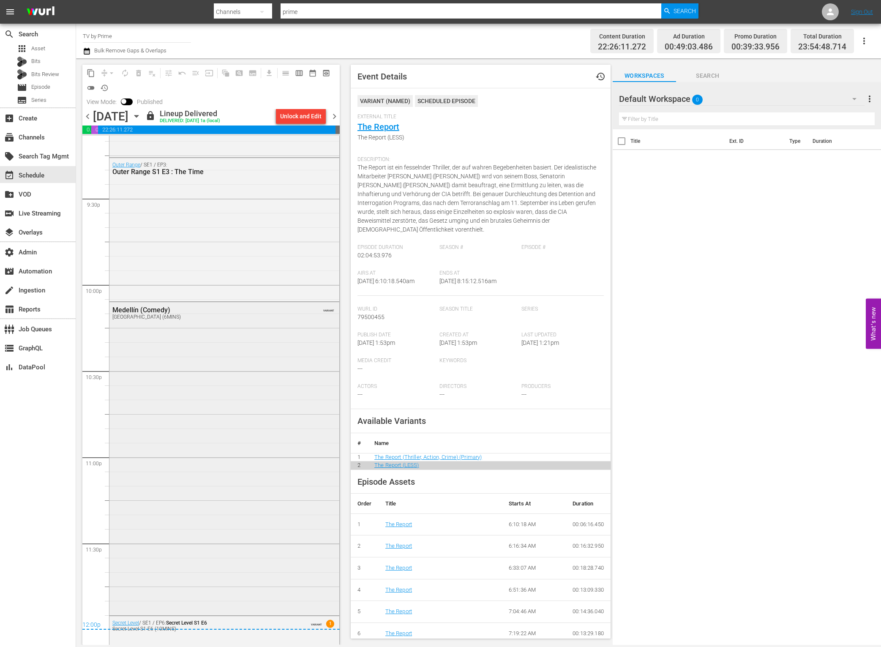
click at [207, 548] on div "Medellín (Comedy) Medellín (6MINS) VARIANT" at bounding box center [224, 457] width 230 height 311
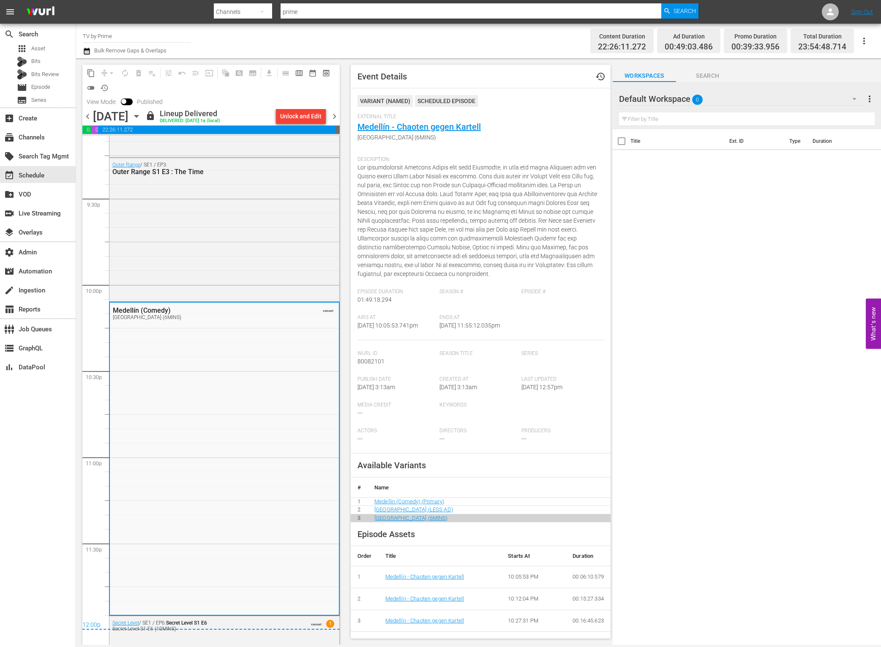
click at [238, 621] on div "12:00p" at bounding box center [210, 625] width 257 height 8
click at [231, 622] on div "12:00p" at bounding box center [210, 625] width 257 height 8
click at [211, 623] on div "12:00p" at bounding box center [210, 625] width 257 height 8
click at [241, 557] on div "Medellín (Comedy) Medellín (6MINS) VARIANT" at bounding box center [224, 458] width 229 height 311
click at [249, 621] on div "12:00p" at bounding box center [210, 625] width 257 height 8
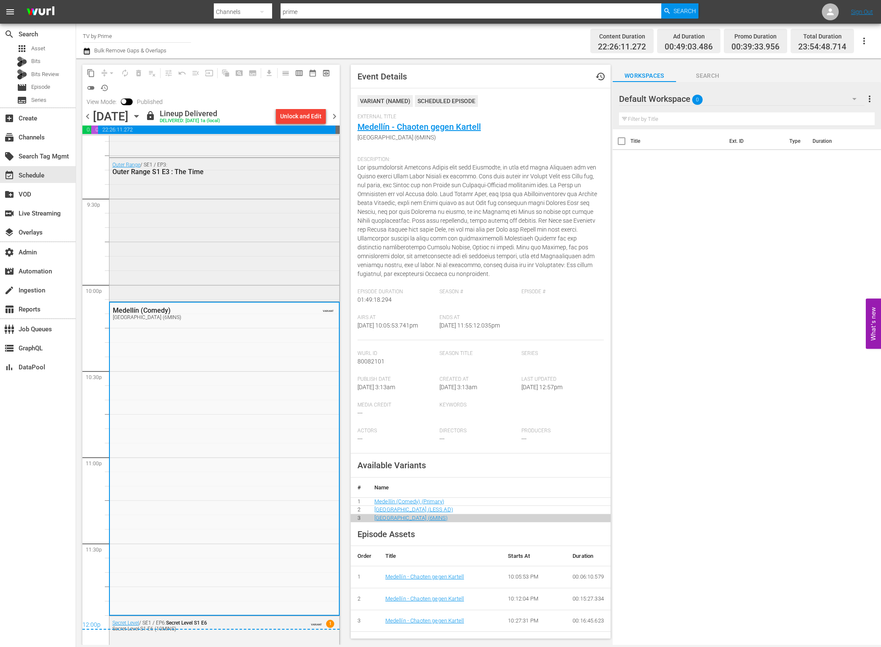
click at [268, 264] on div "Outer Range / SE1 / EP3: Outer Range S1 E3 : The Time" at bounding box center [224, 228] width 230 height 141
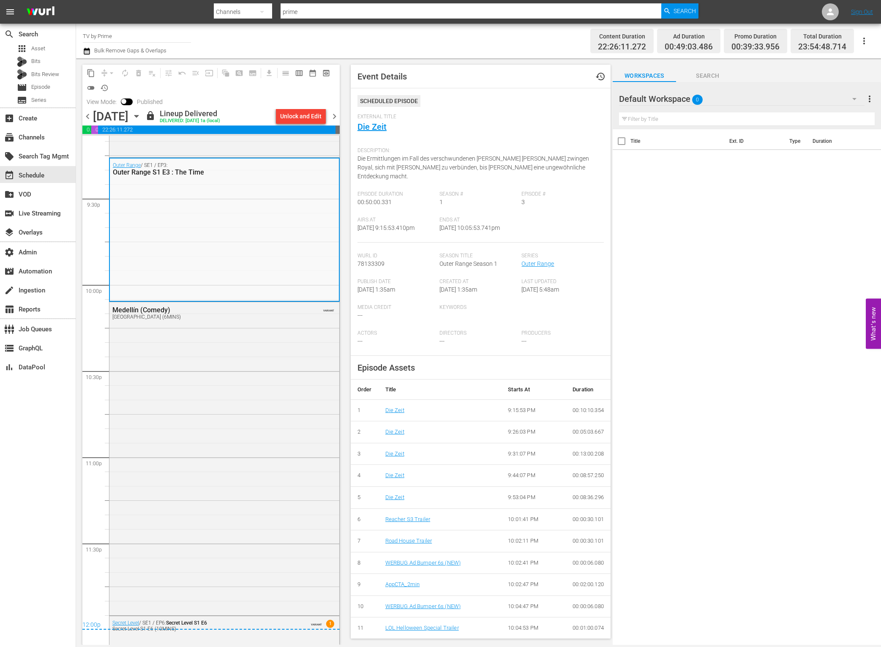
scroll to position [3386, 0]
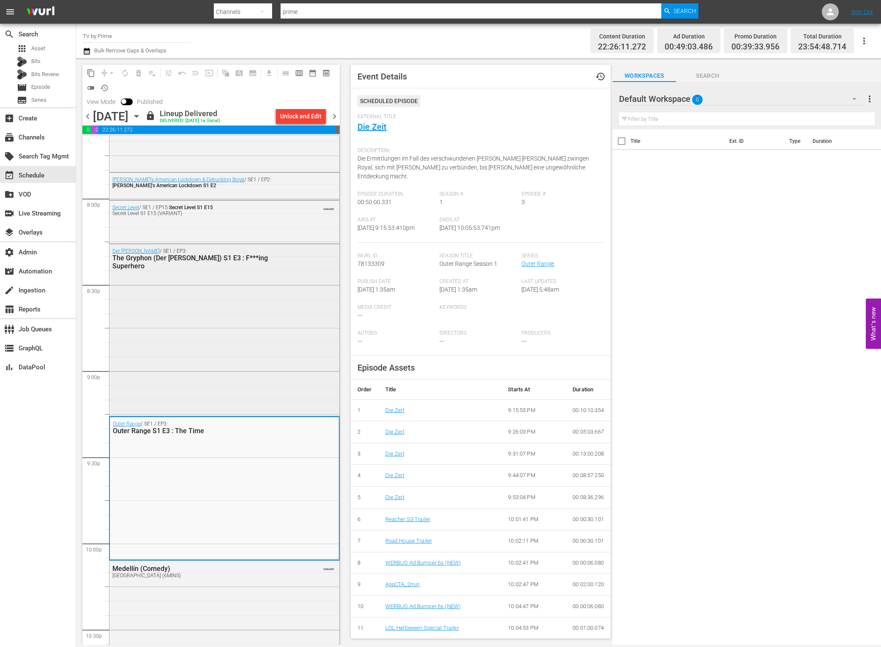
click at [273, 394] on div "Der Greif / SE1 / EP3: The Gryphon (Der Greif) S1 E3 : F***ing Superhero" at bounding box center [224, 329] width 230 height 170
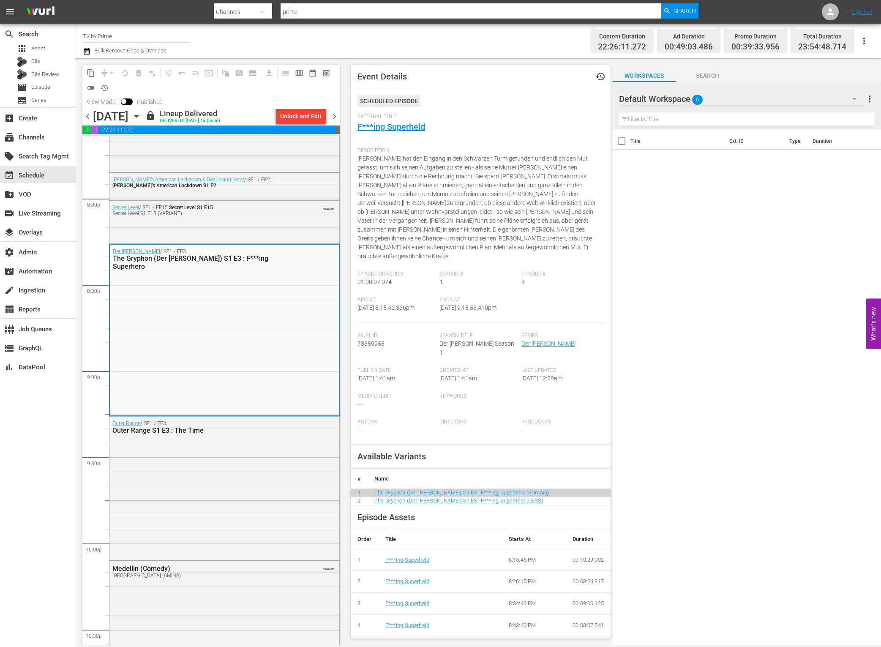
click at [88, 118] on span "chevron_left" at bounding box center [87, 116] width 11 height 11
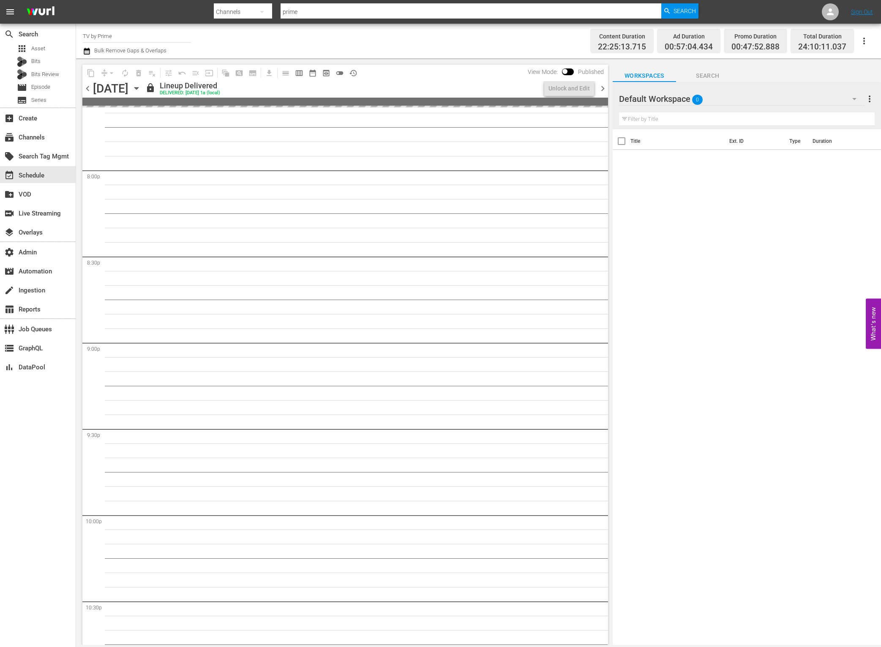
click at [90, 91] on span "chevron_left" at bounding box center [87, 88] width 11 height 11
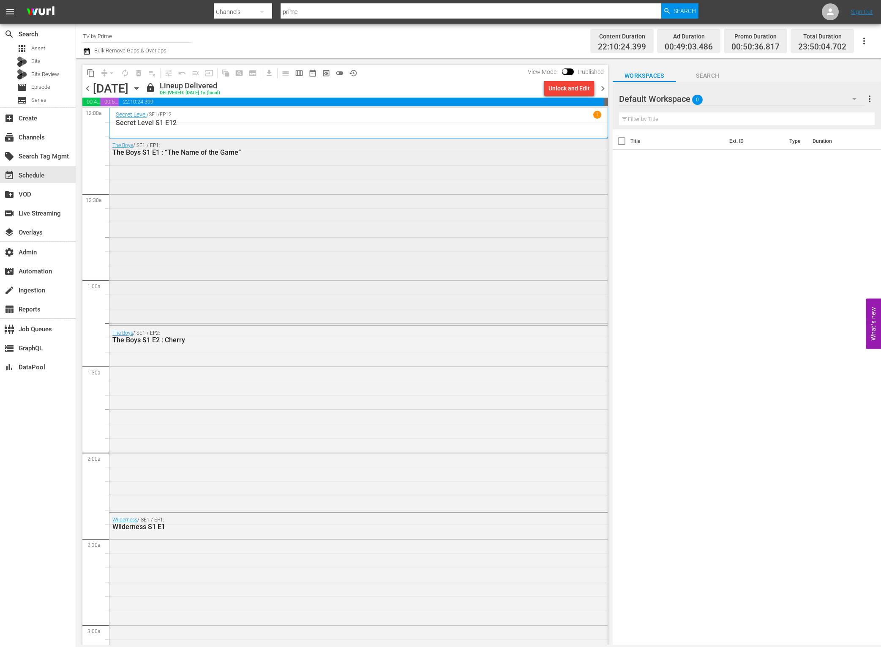
click at [348, 268] on div "The Boys / SE1 / EP1: The Boys S1 E1 : “The Name of the Game”" at bounding box center [358, 231] width 498 height 185
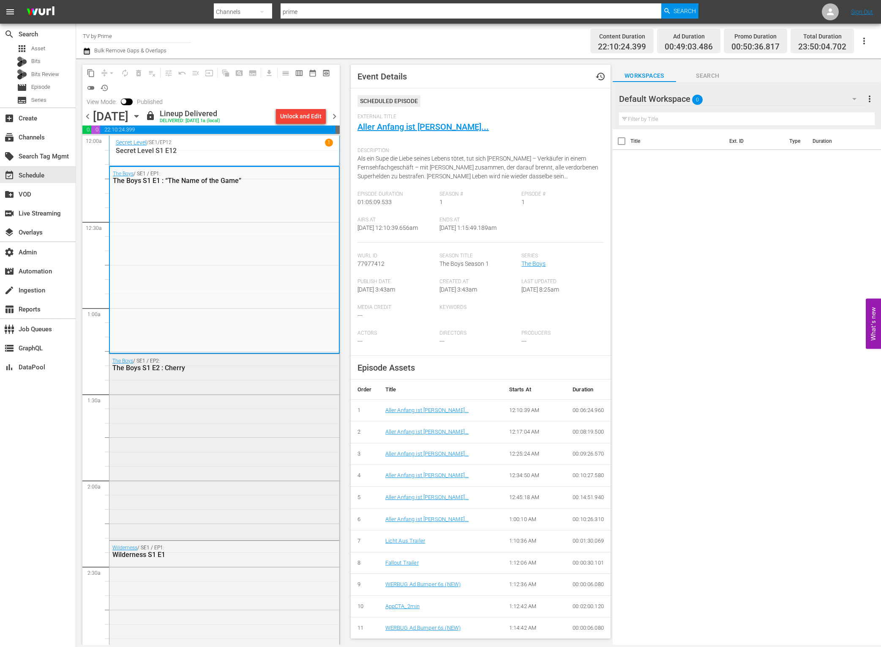
click at [239, 453] on div "The Boys / SE1 / EP2: The Boys S1 E2 : Cherry" at bounding box center [224, 446] width 230 height 185
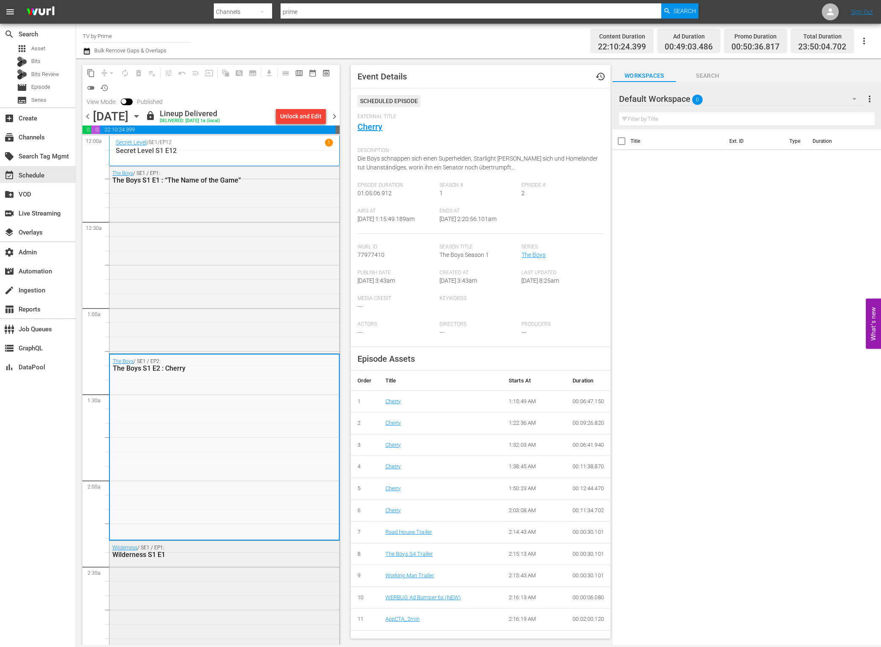
scroll to position [161, 0]
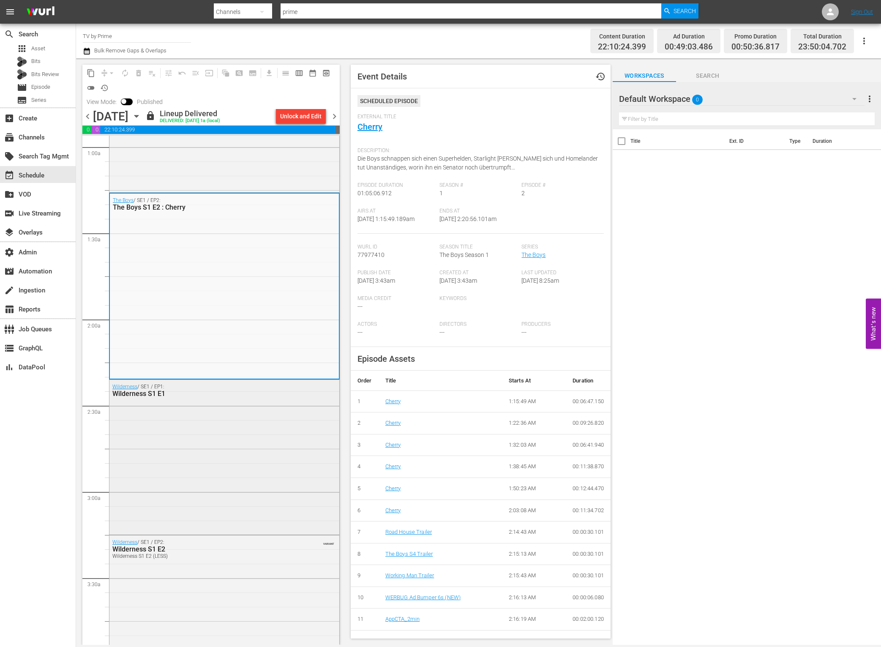
click at [258, 461] on div "Wilderness / SE1 / EP1: Wilderness S1 E1" at bounding box center [224, 456] width 230 height 153
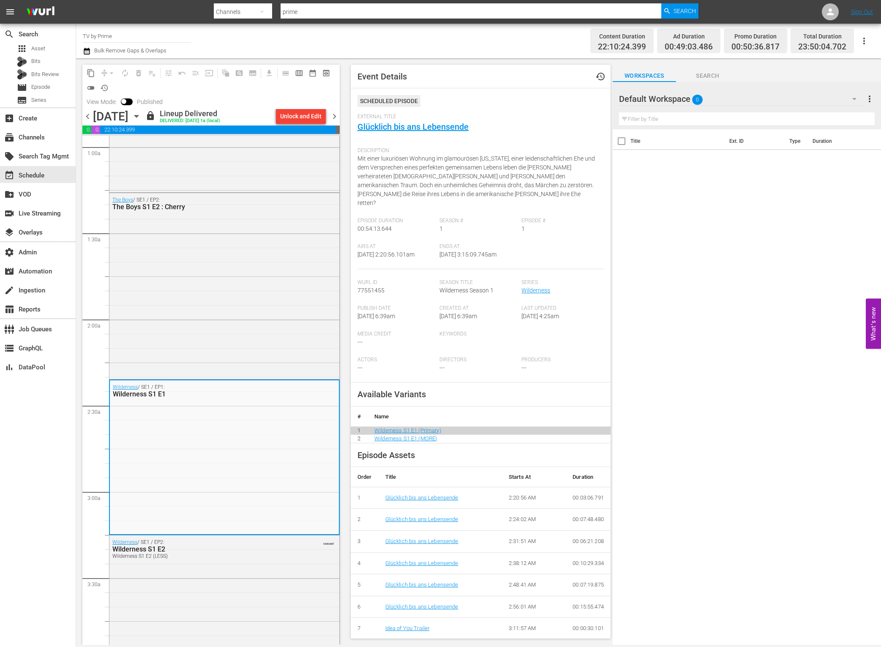
scroll to position [295, 0]
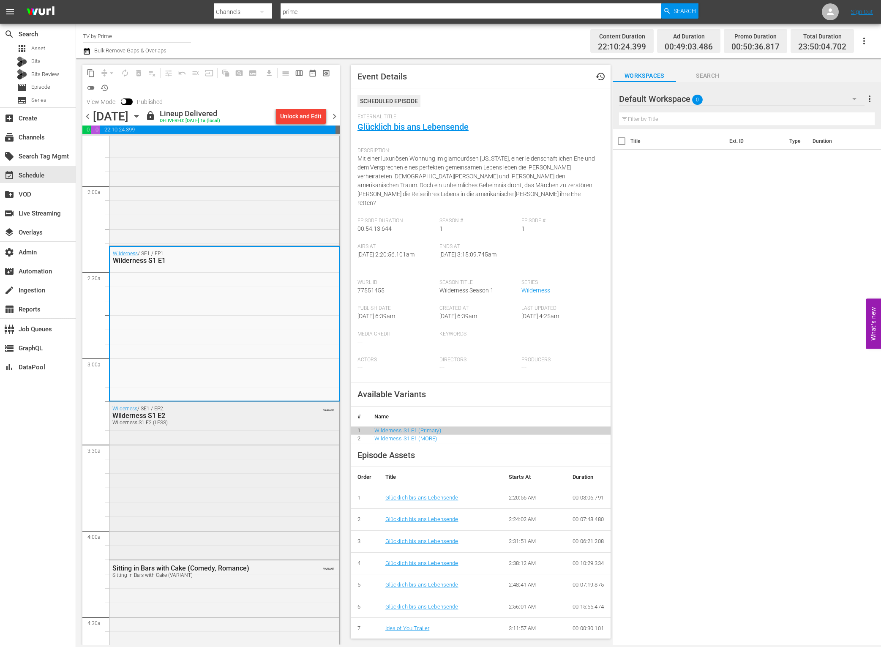
click at [208, 472] on div "Wilderness / SE1 / EP2: Wilderness S1 E2 Wilderness S1 E2 (LESS) VARIANT" at bounding box center [224, 480] width 230 height 156
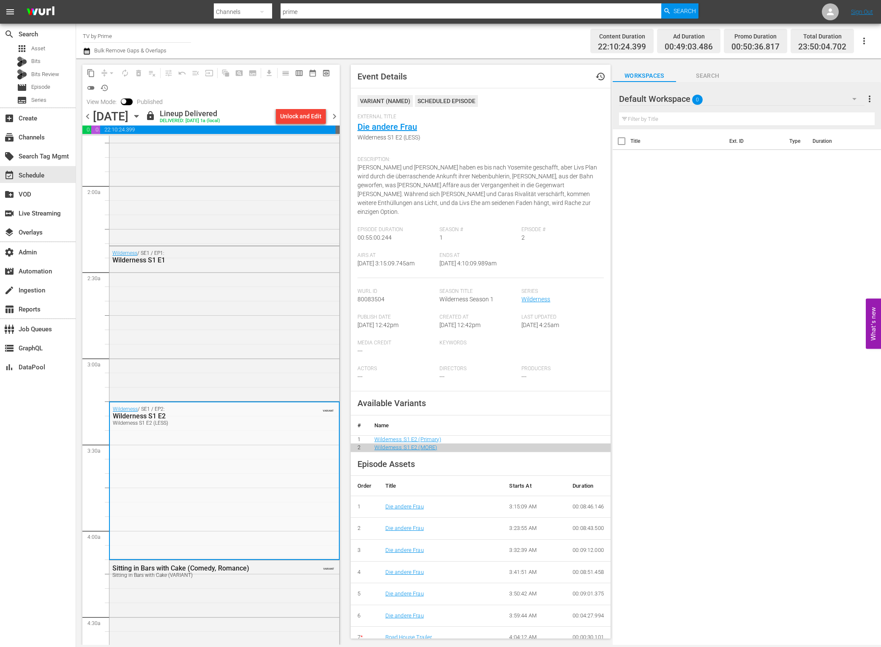
scroll to position [464, 0]
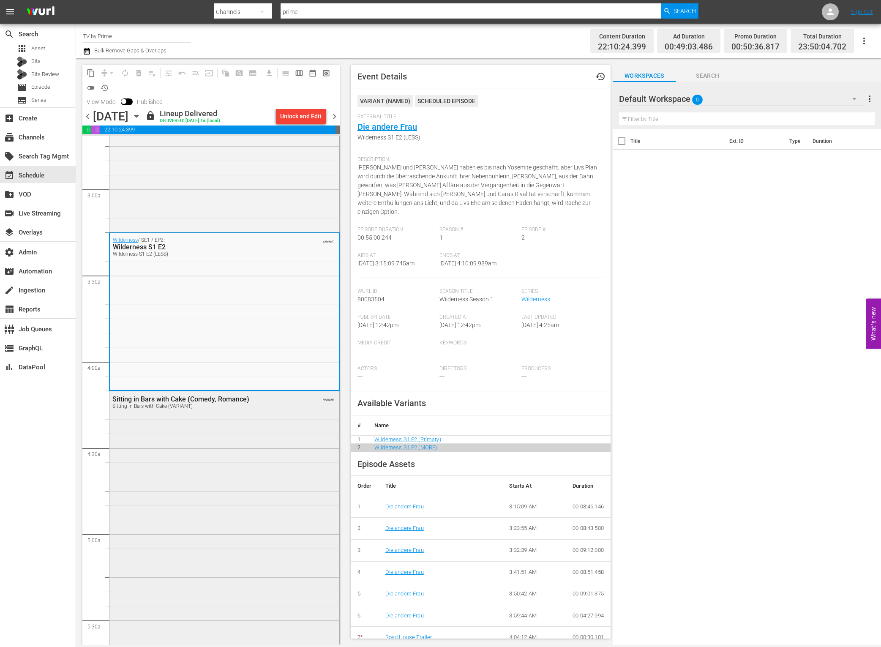
click at [211, 462] on div "Sitting in Bars with Cake (Comedy, Romance) Sitting in Bars with Cake (VARIANT)…" at bounding box center [224, 563] width 230 height 344
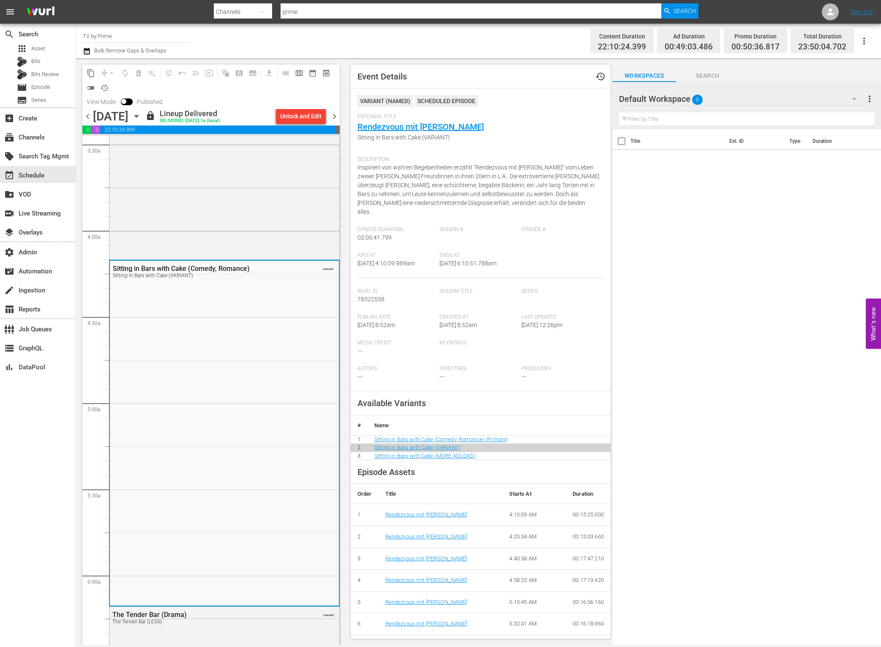
scroll to position [679, 0]
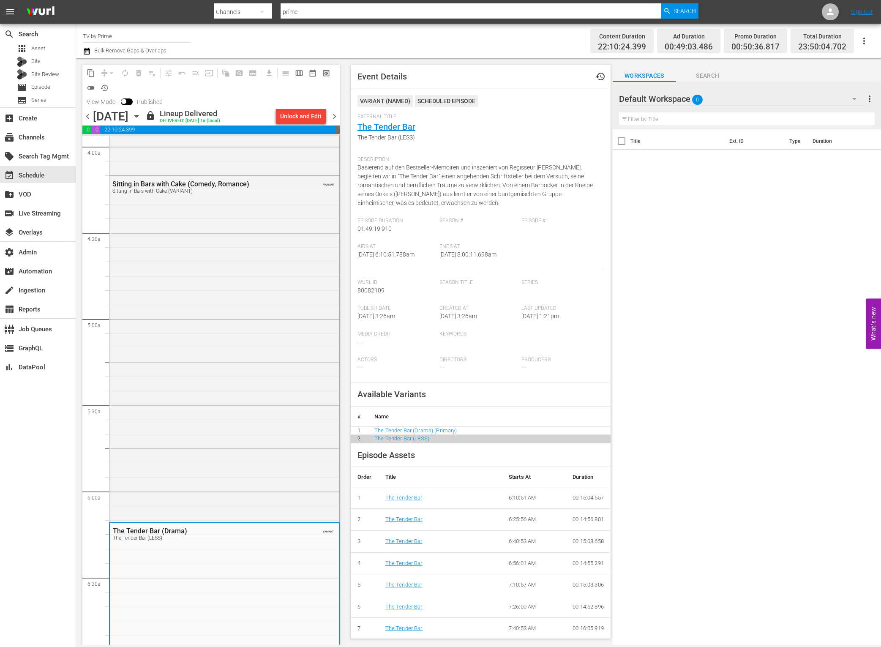
scroll to position [933, 0]
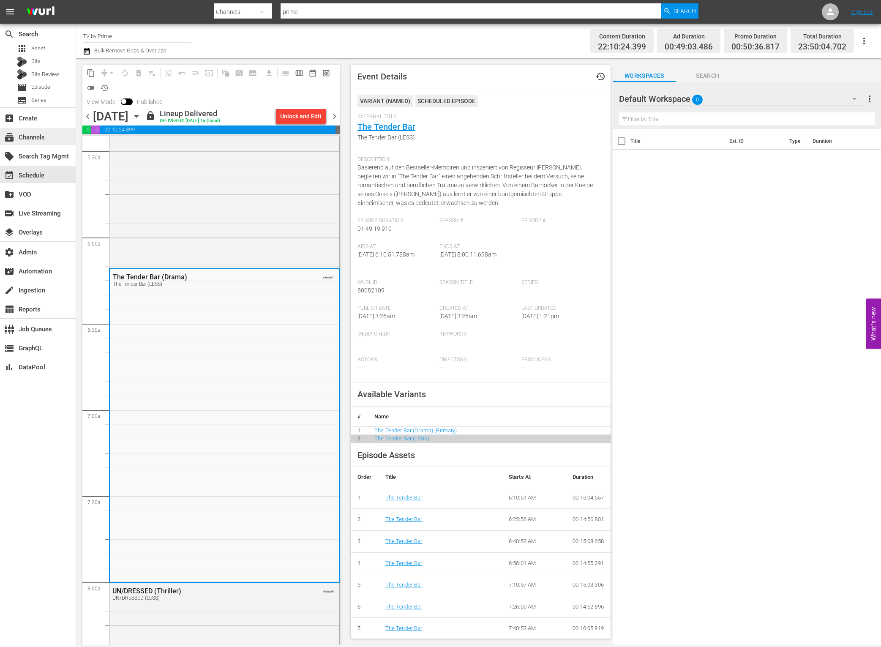
click at [52, 139] on div "subscriptions Channels" at bounding box center [38, 136] width 76 height 17
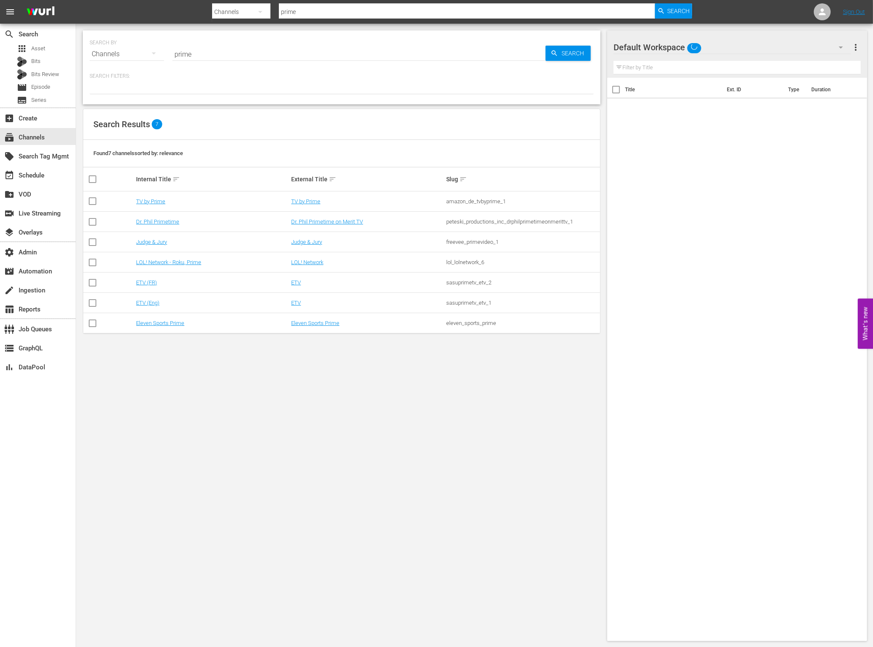
click at [250, 49] on input "prime" at bounding box center [358, 54] width 373 height 20
type input "real crime"
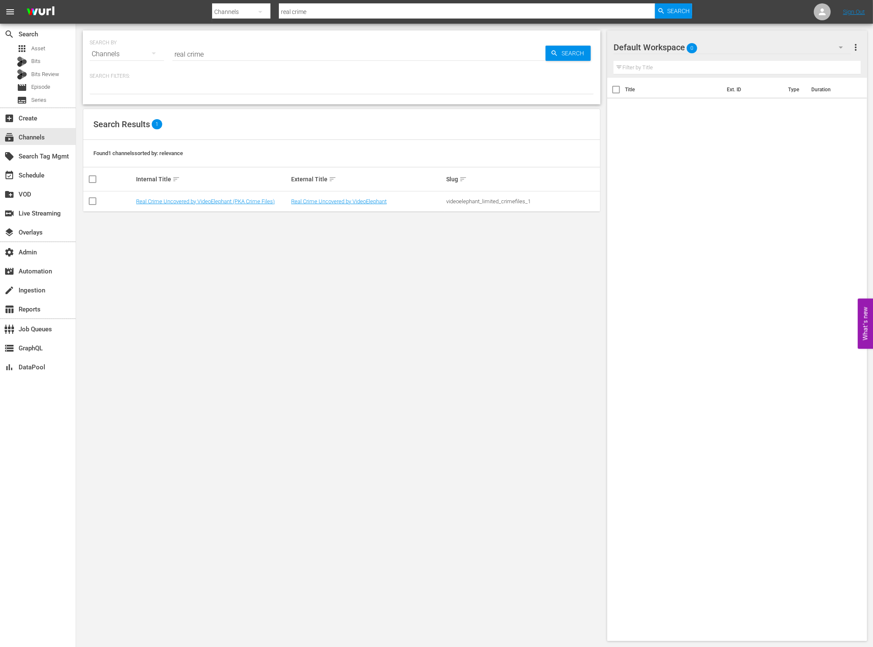
click at [407, 205] on div "Real Crime Uncovered by VideoElephant" at bounding box center [367, 201] width 153 height 6
click at [349, 205] on link "Real Crime Uncovered by VideoElephant" at bounding box center [339, 201] width 96 height 6
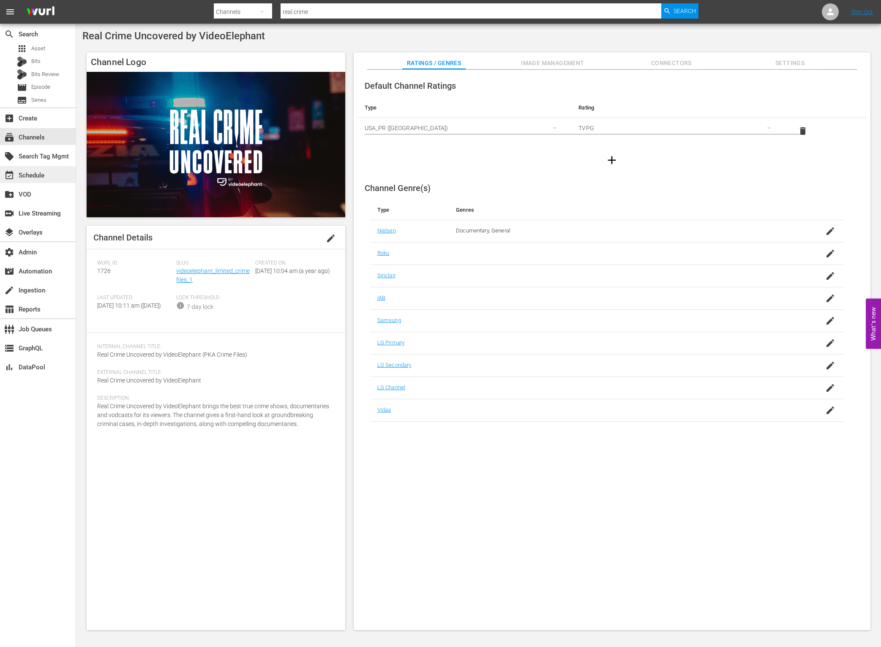
click at [43, 171] on div "event_available Schedule" at bounding box center [23, 174] width 47 height 8
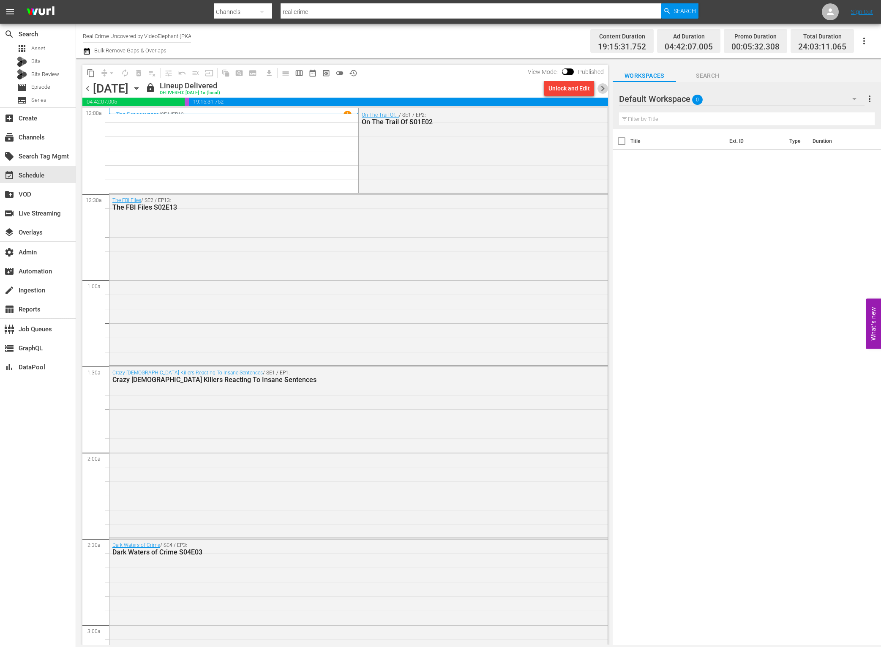
click at [602, 88] on span "chevron_right" at bounding box center [603, 88] width 11 height 11
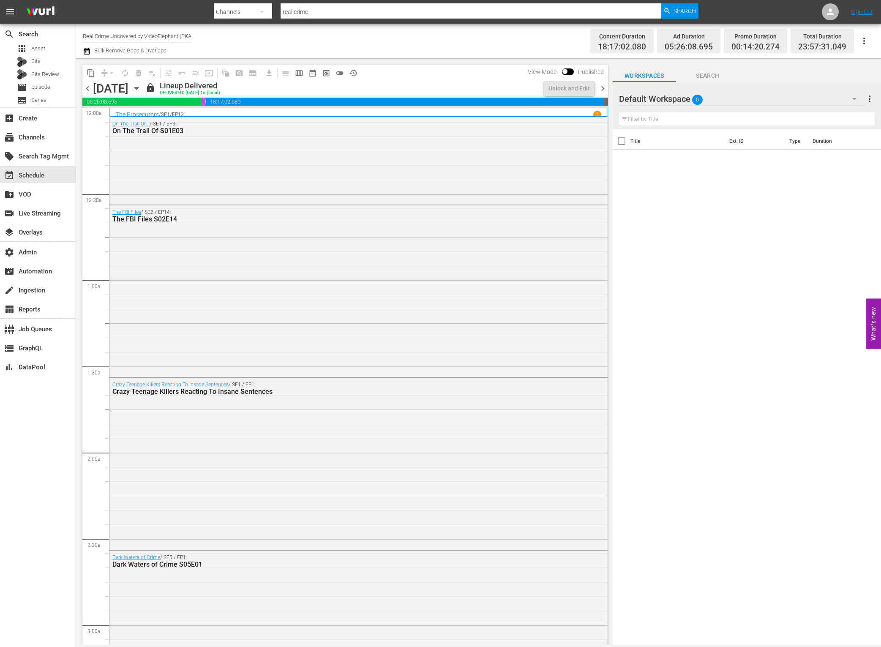
click at [141, 87] on icon "button" at bounding box center [136, 88] width 9 height 9
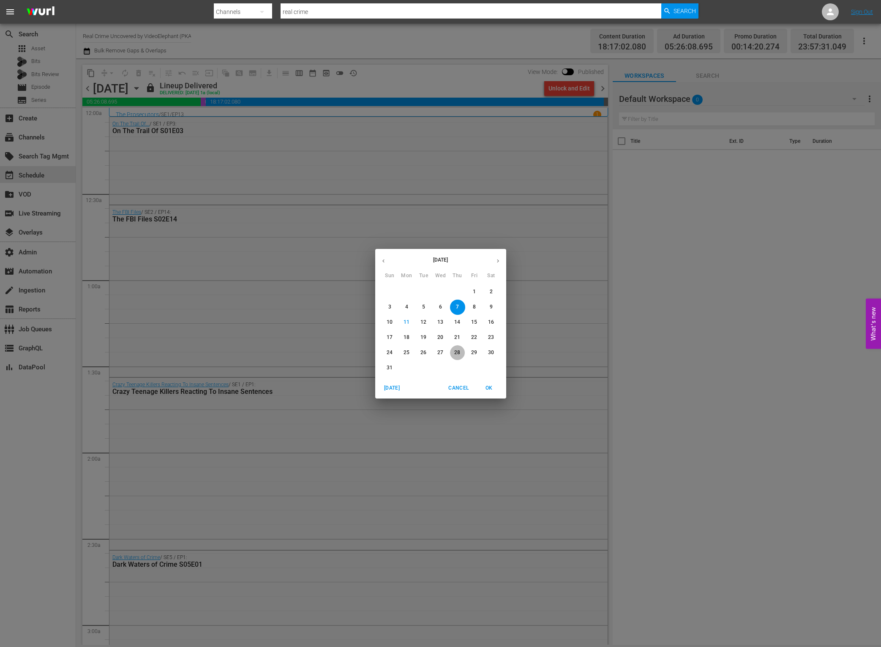
drag, startPoint x: 459, startPoint y: 352, endPoint x: 342, endPoint y: 70, distance: 305.6
click at [459, 352] on p "28" at bounding box center [457, 352] width 6 height 7
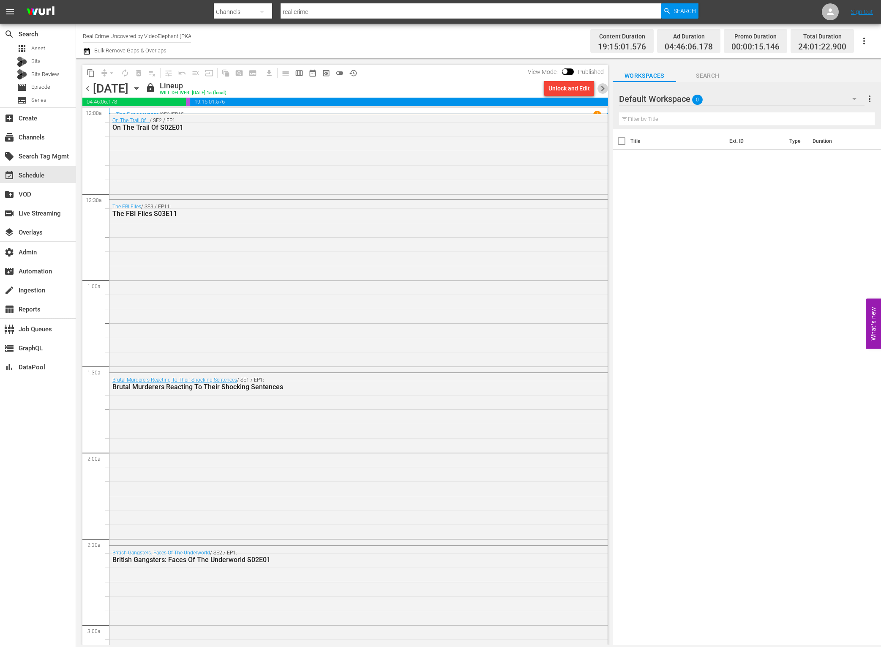
click at [602, 87] on span "chevron_right" at bounding box center [603, 88] width 11 height 11
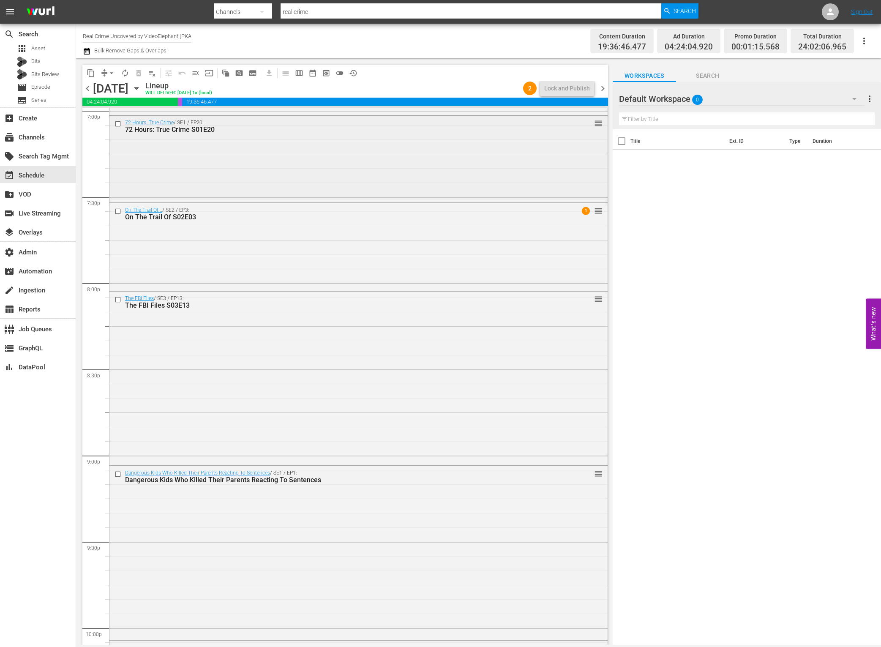
scroll to position [3132, 0]
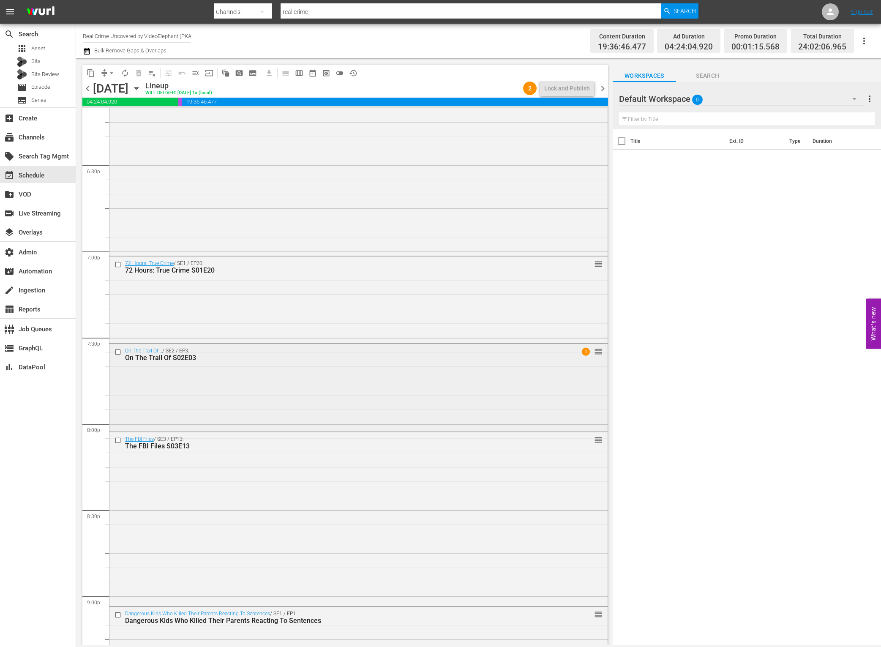
click at [461, 365] on div "On The Trail Of... / SE2 / EP3: On The Trail Of S02E03 1 reorder" at bounding box center [358, 387] width 498 height 86
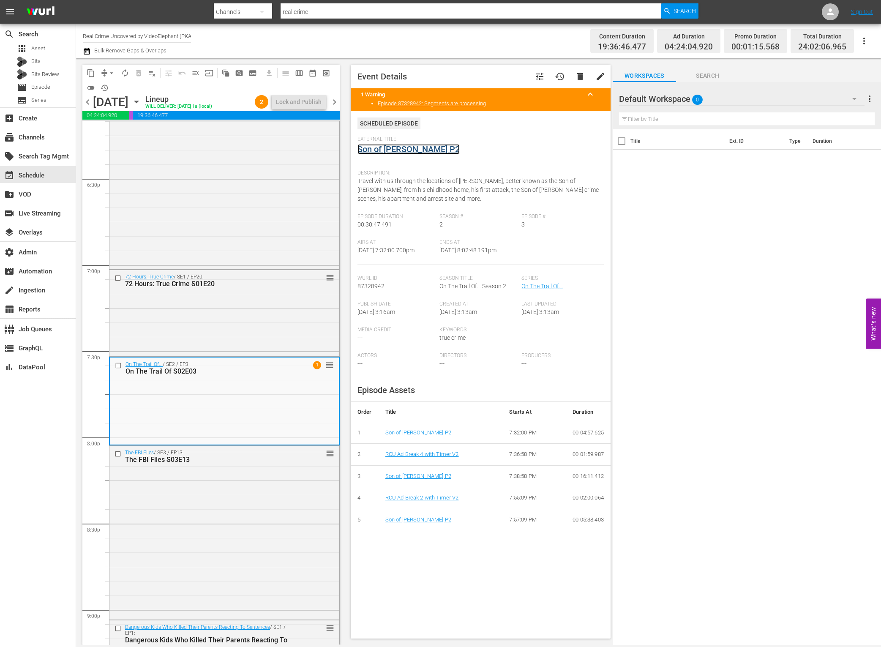
click at [399, 149] on link "Son of [PERSON_NAME] P2" at bounding box center [409, 149] width 102 height 10
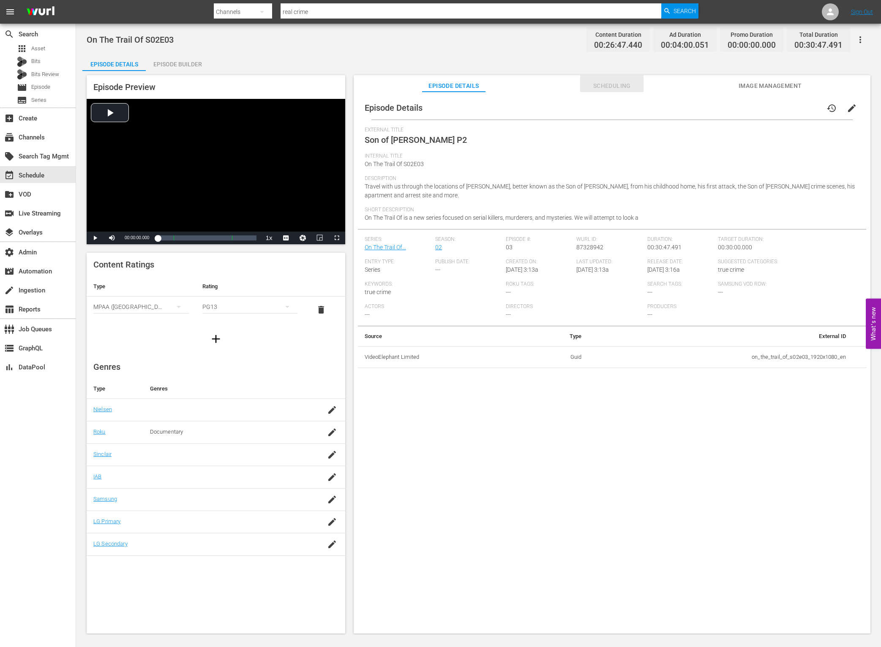
click at [624, 86] on span "Scheduling" at bounding box center [611, 86] width 63 height 11
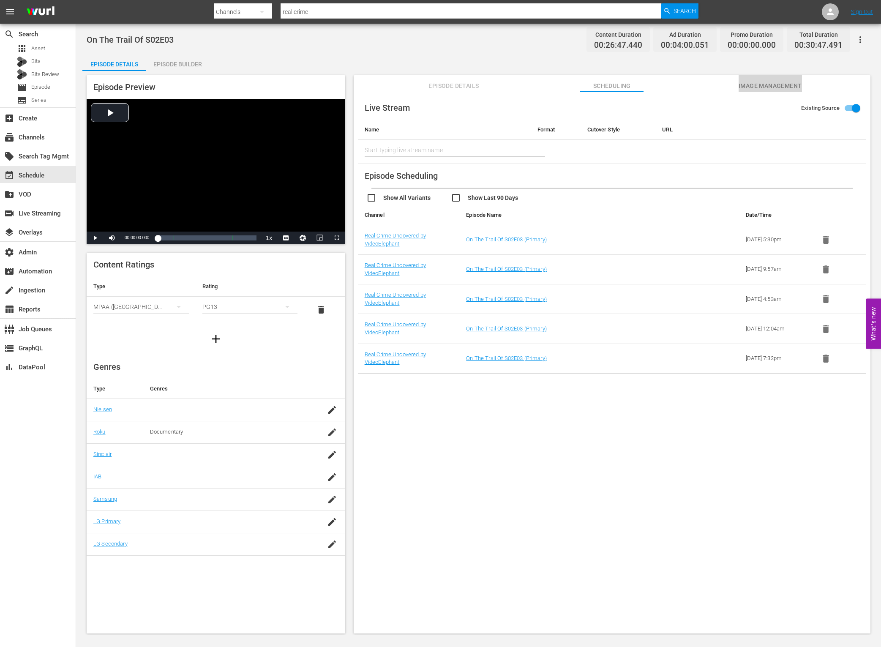
click at [748, 88] on span "Image Management" at bounding box center [770, 86] width 63 height 11
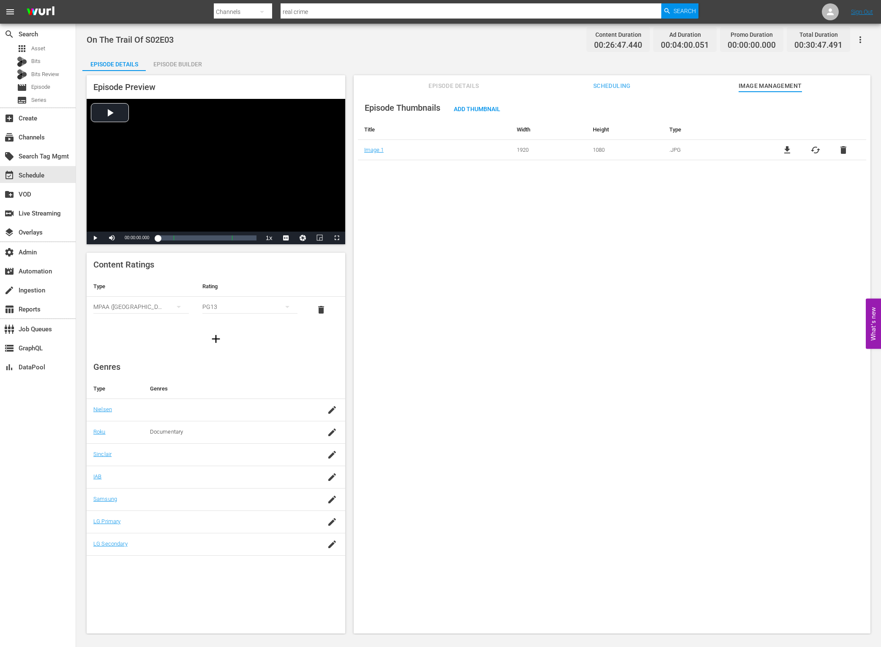
click at [462, 87] on span "Episode Details" at bounding box center [453, 86] width 63 height 11
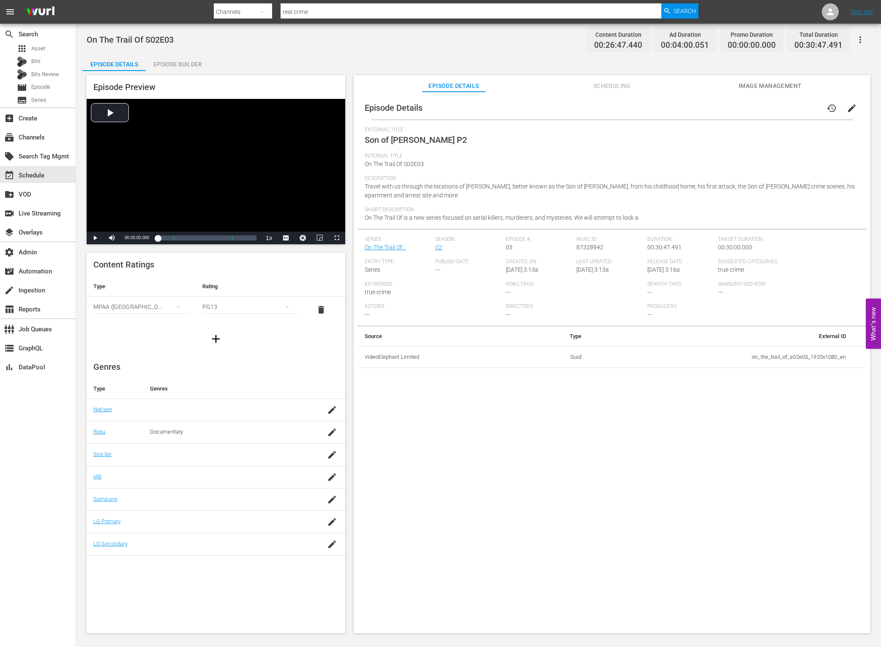
click at [861, 41] on icon "button" at bounding box center [860, 40] width 10 height 10
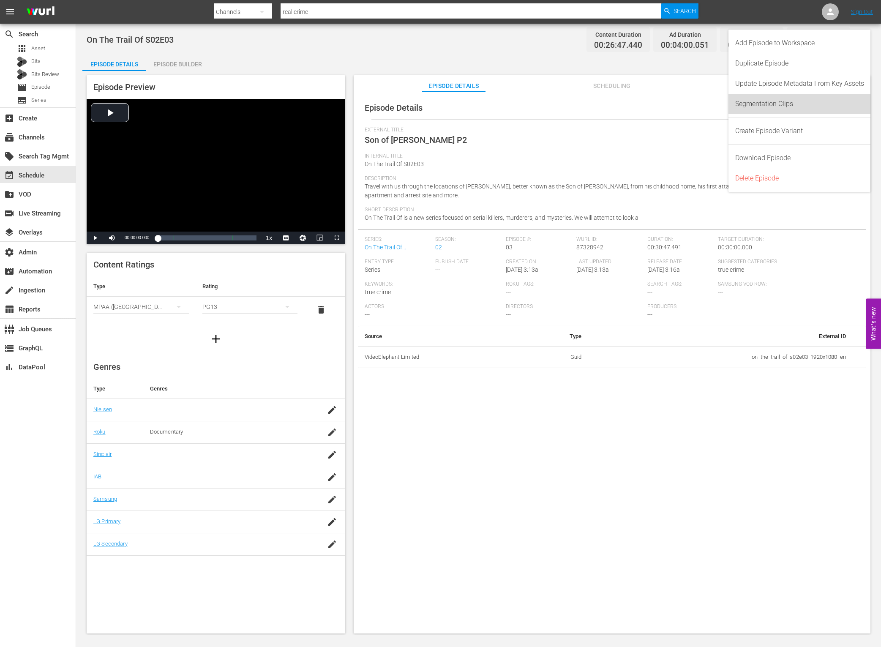
click at [814, 103] on div "Segmentation Clips" at bounding box center [799, 104] width 129 height 20
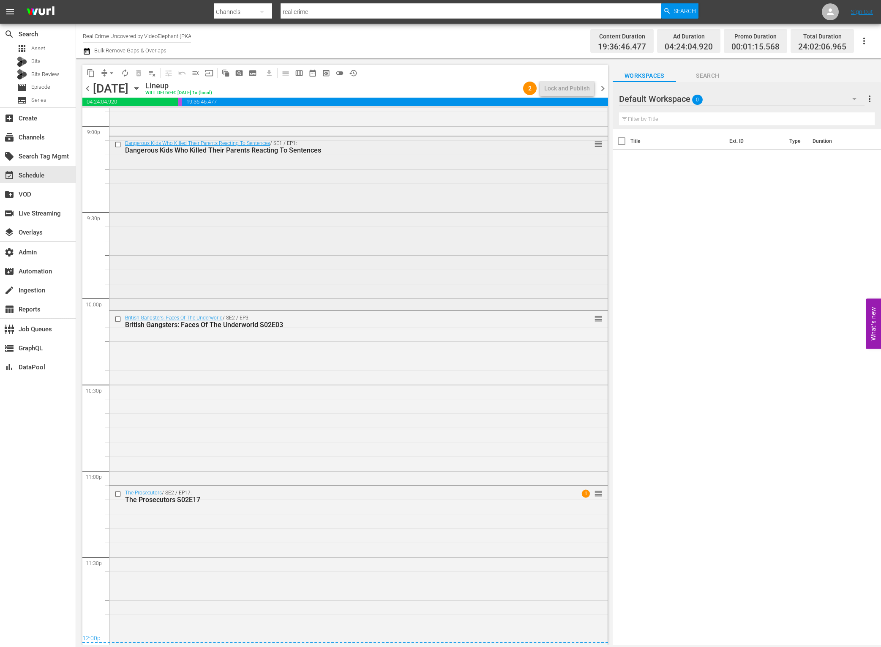
scroll to position [3308, 0]
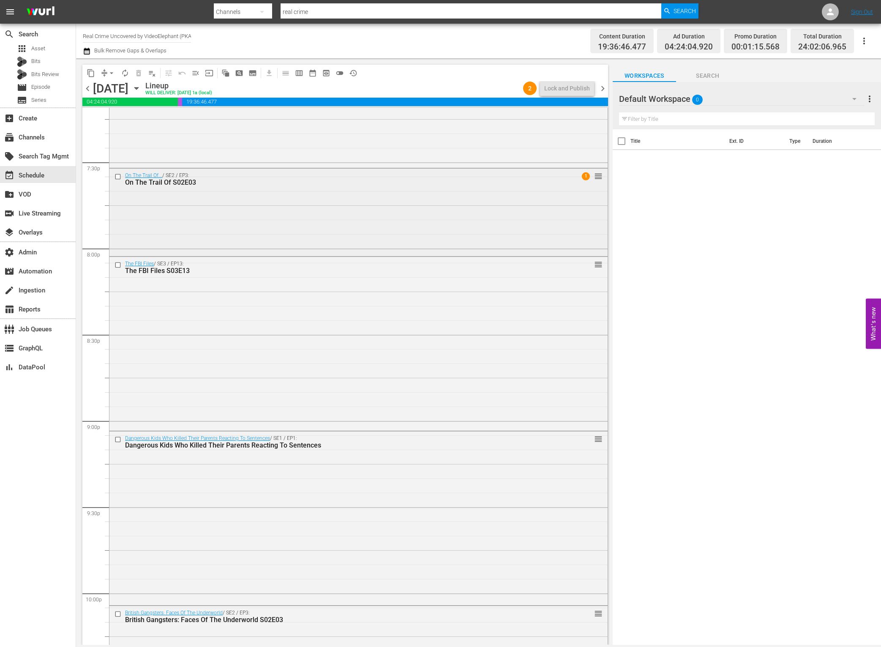
click at [381, 204] on div "On The Trail Of... / SE2 / EP3: On The Trail Of S02E03 1 reorder" at bounding box center [358, 212] width 498 height 86
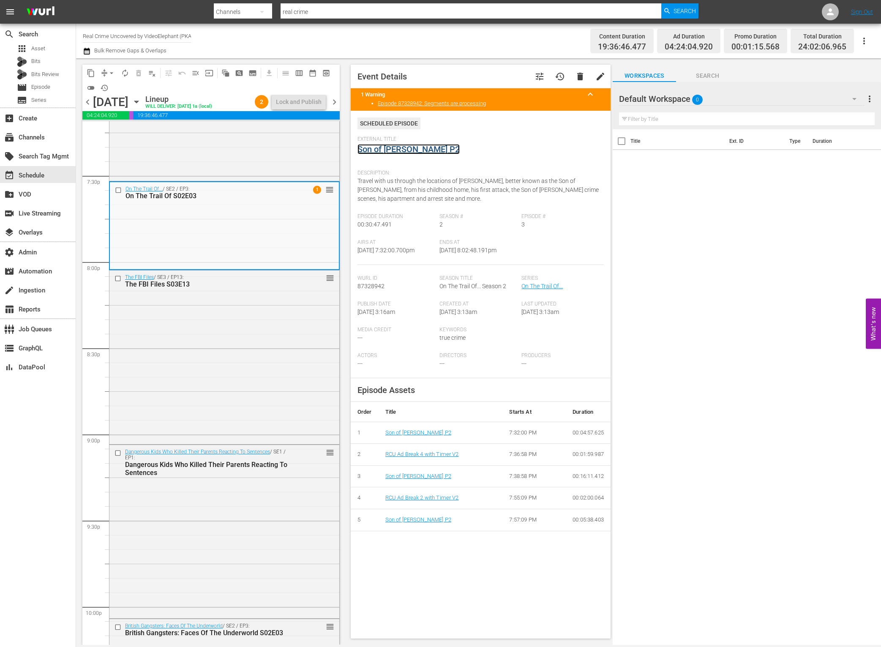
click at [392, 152] on link "Son of [PERSON_NAME] P2" at bounding box center [409, 149] width 102 height 10
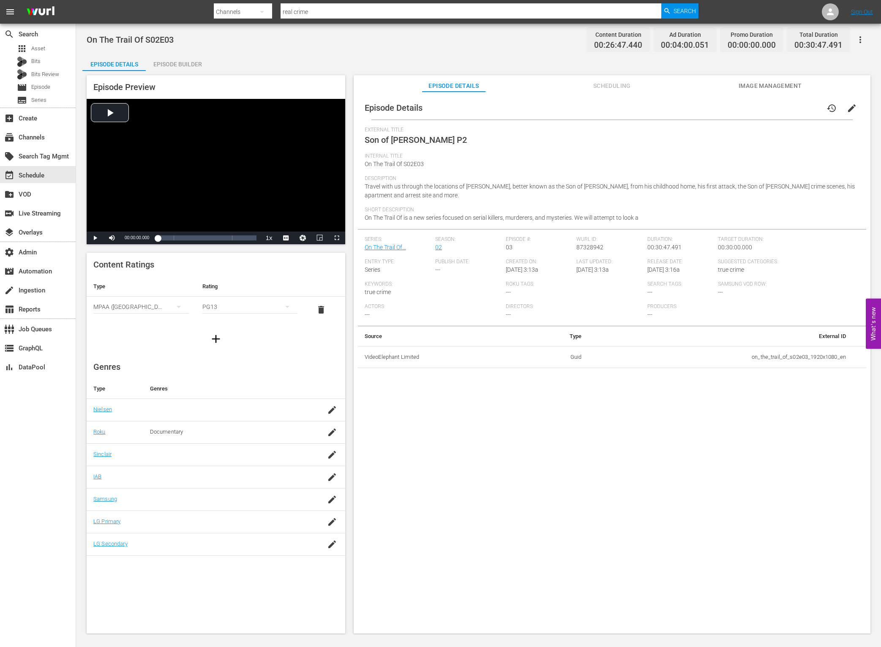
click at [624, 79] on button "Scheduling" at bounding box center [611, 83] width 63 height 17
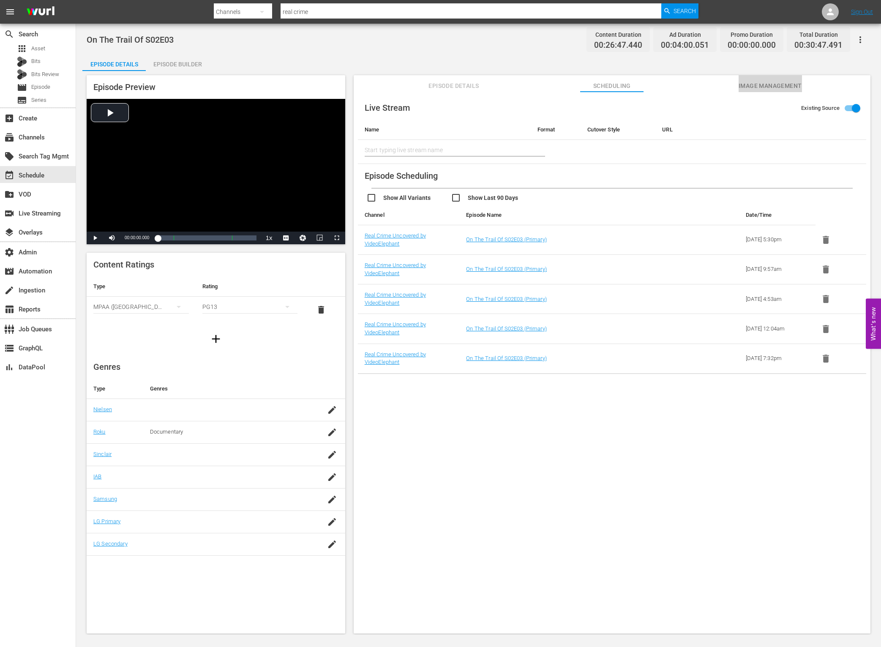
click at [765, 85] on span "Image Management" at bounding box center [770, 86] width 63 height 11
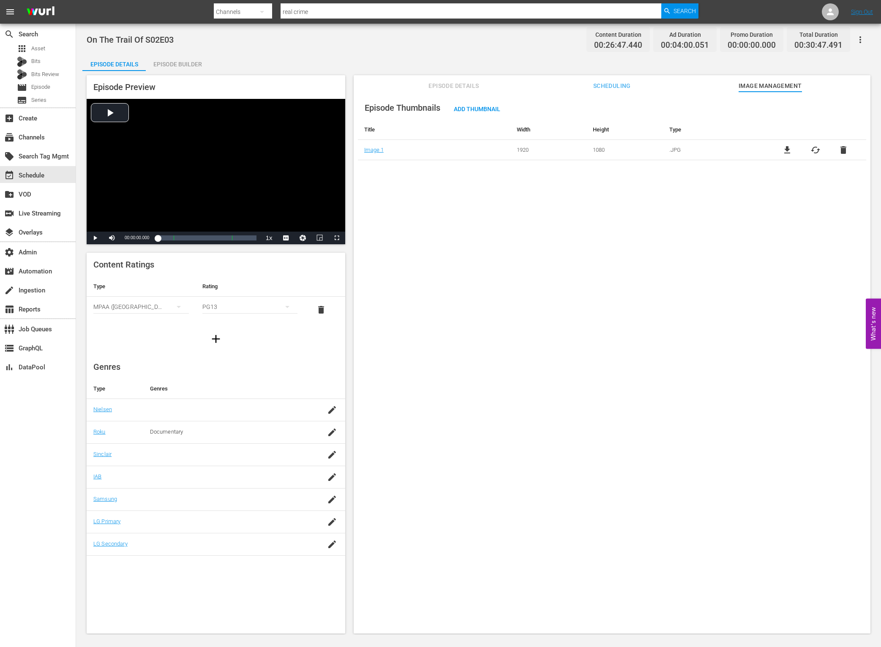
click at [611, 87] on span "Scheduling" at bounding box center [611, 86] width 63 height 11
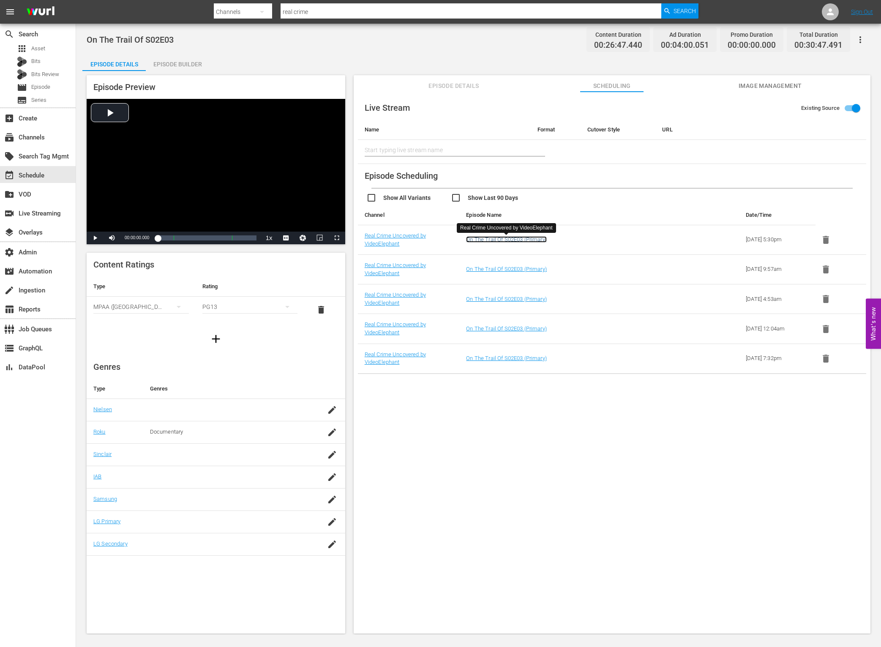
click at [483, 237] on link "On The Trail Of S02E03 (Primary)" at bounding box center [506, 239] width 80 height 6
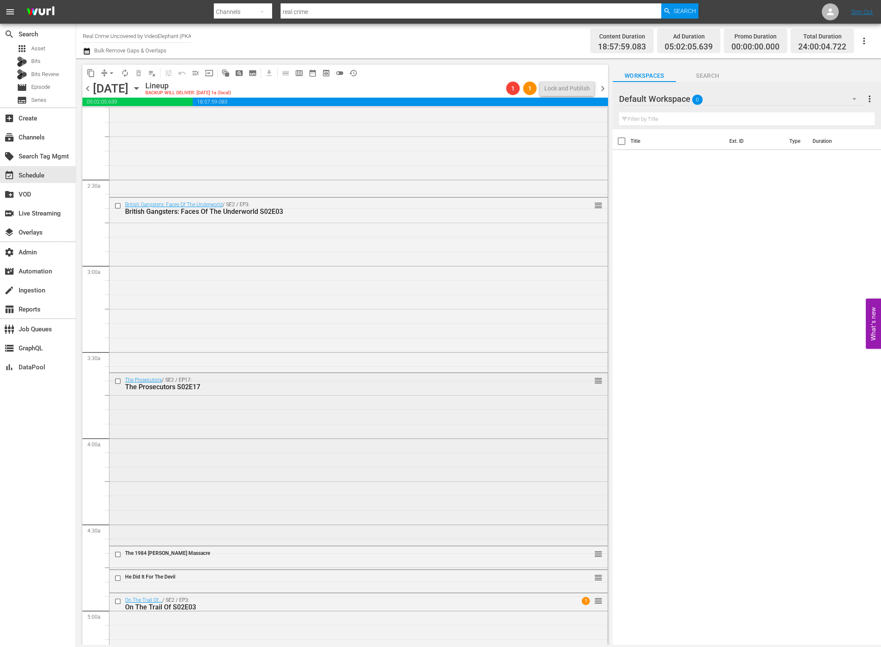
scroll to position [618, 0]
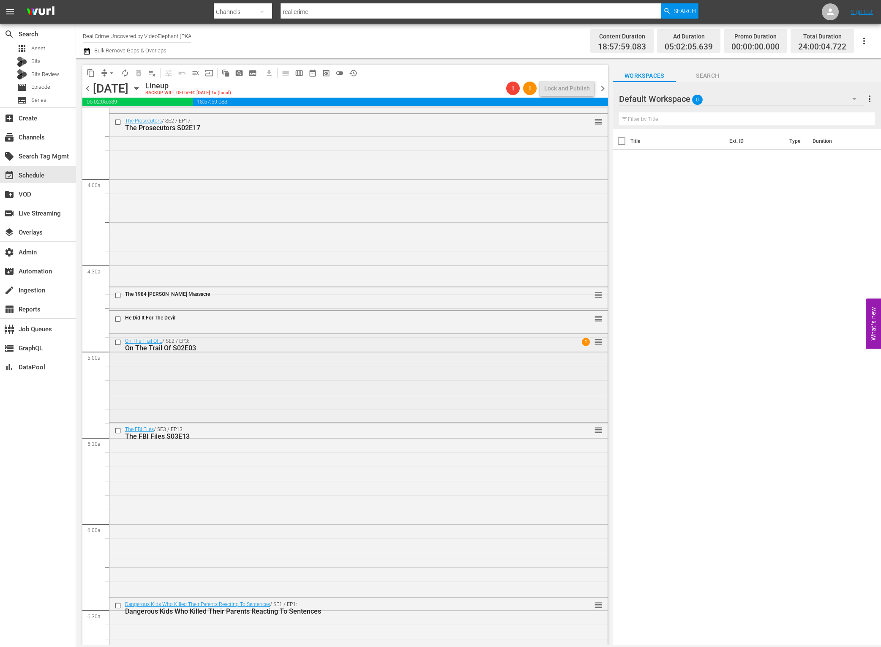
click at [437, 371] on div "On The Trail Of... / SE2 / EP3: On The Trail Of S02E03 1 reorder" at bounding box center [358, 377] width 498 height 86
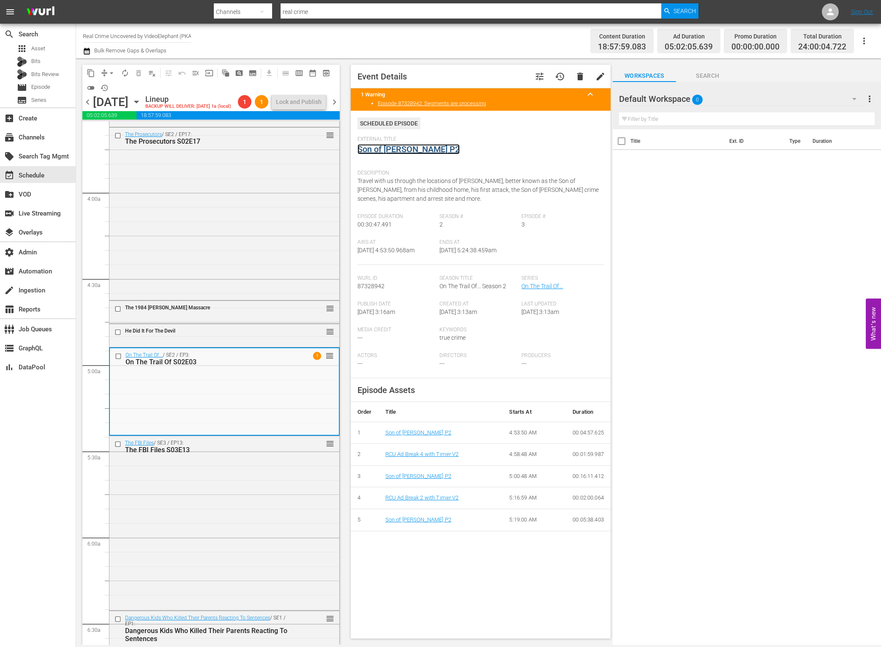
click at [404, 148] on link "Son of [PERSON_NAME] P2" at bounding box center [409, 149] width 102 height 10
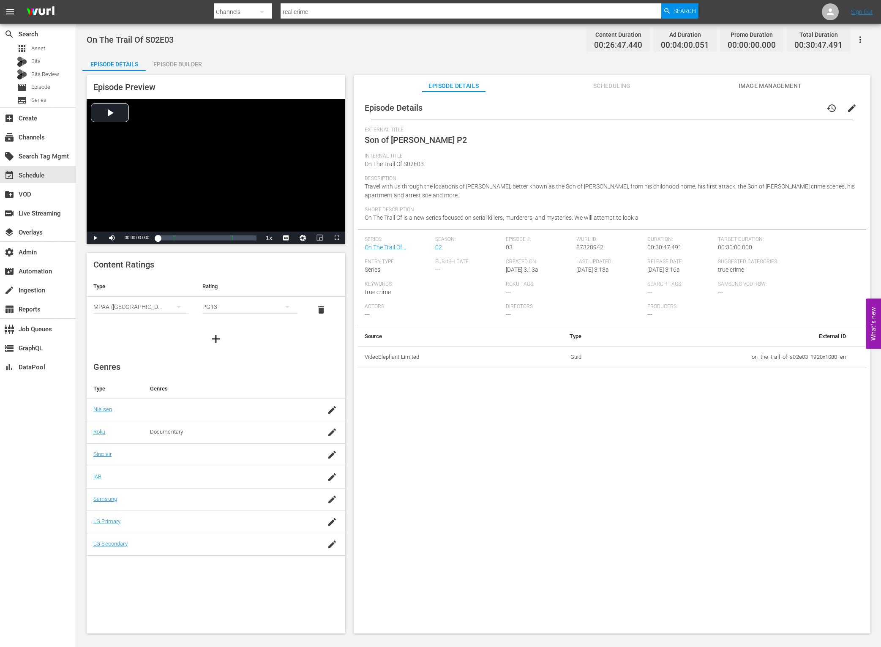
click at [178, 60] on div "Episode Builder" at bounding box center [177, 64] width 63 height 20
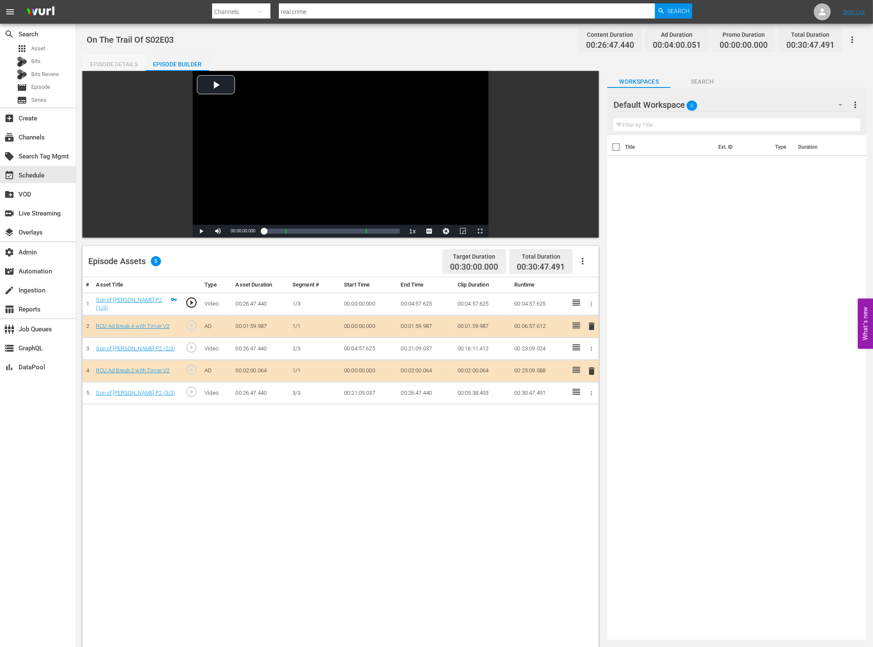
click at [135, 63] on div "Episode Details" at bounding box center [113, 64] width 63 height 20
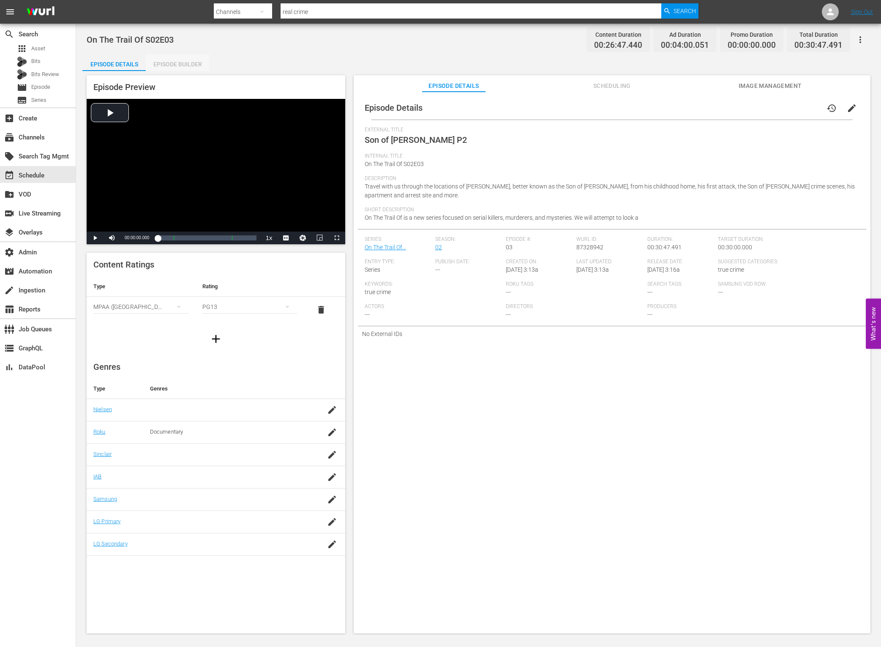
click at [180, 63] on div "Episode Builder" at bounding box center [177, 64] width 63 height 20
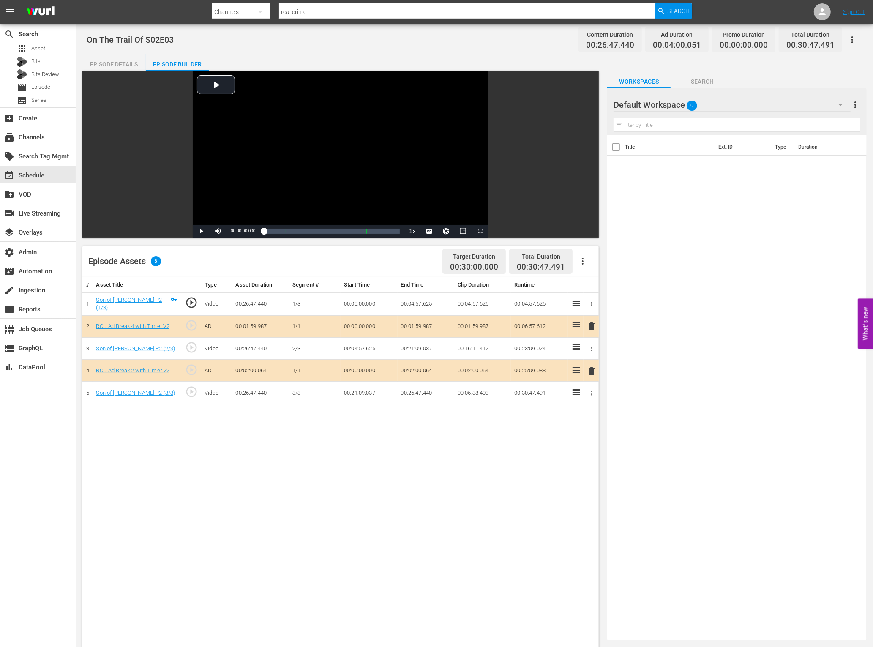
click at [124, 66] on div "Episode Details" at bounding box center [113, 64] width 63 height 20
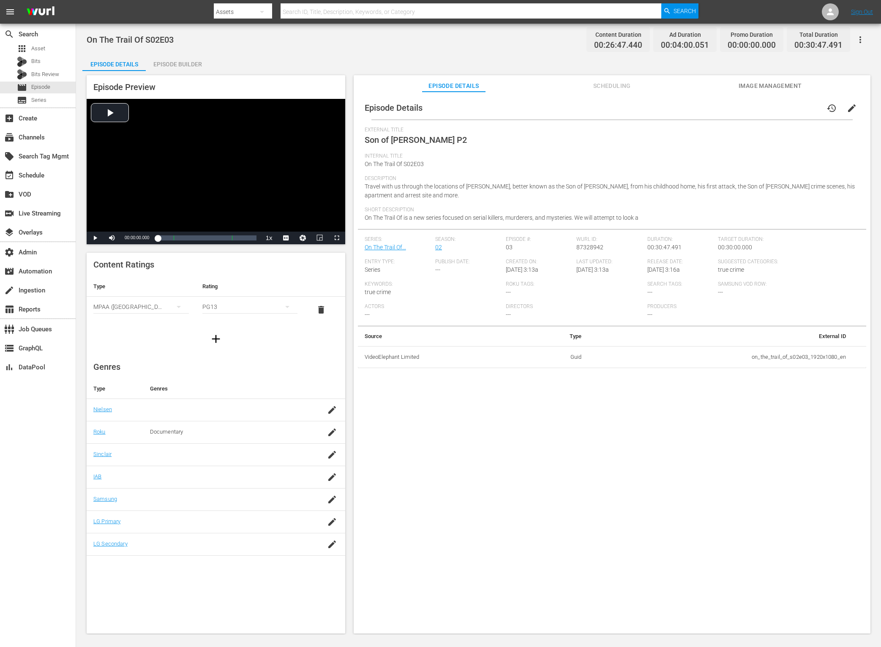
click at [609, 91] on button "Scheduling" at bounding box center [611, 83] width 63 height 17
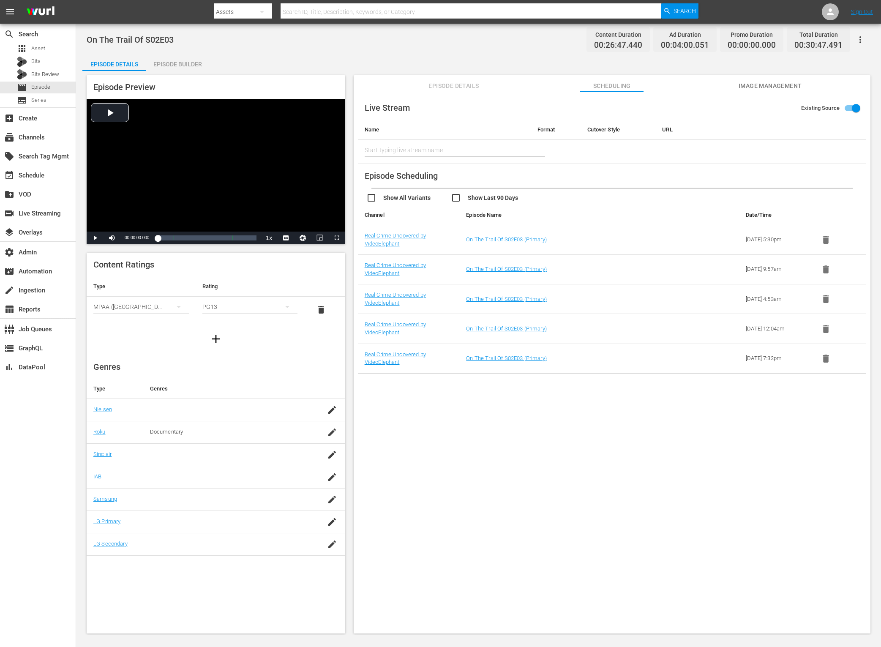
click at [162, 63] on div "Episode Builder" at bounding box center [177, 64] width 63 height 20
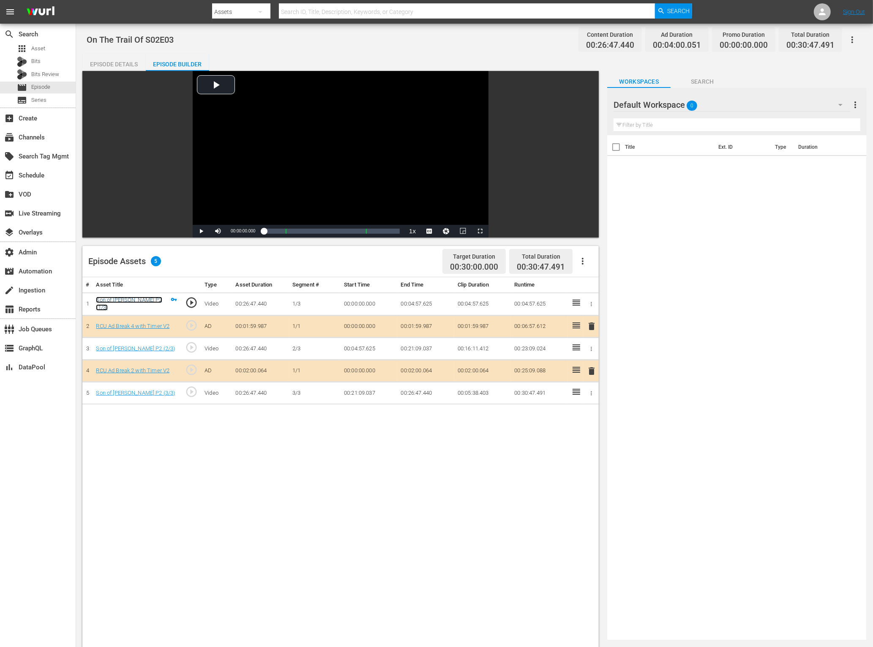
click at [134, 299] on link "Son of [PERSON_NAME] P2 (1/3)" at bounding box center [129, 304] width 66 height 14
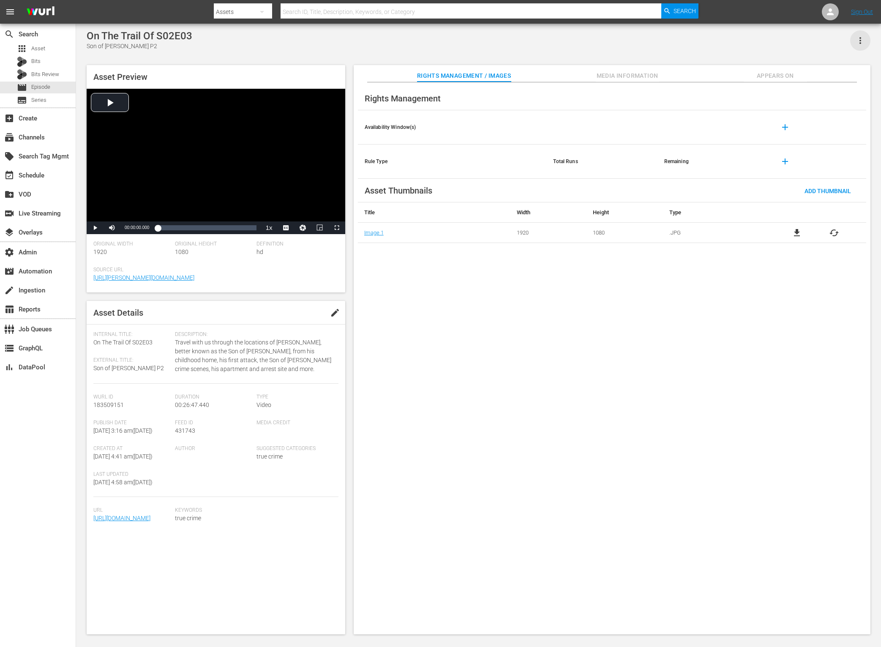
click at [862, 40] on icon "button" at bounding box center [860, 40] width 10 height 10
click at [841, 71] on div "Segmentation Clips" at bounding box center [823, 64] width 81 height 20
drag, startPoint x: 340, startPoint y: 47, endPoint x: 279, endPoint y: 3, distance: 75.4
click at [337, 44] on div "On The Trail Of S02E03 Son of [PERSON_NAME] P2" at bounding box center [479, 40] width 784 height 21
click at [645, 76] on span "Media Information" at bounding box center [627, 76] width 63 height 11
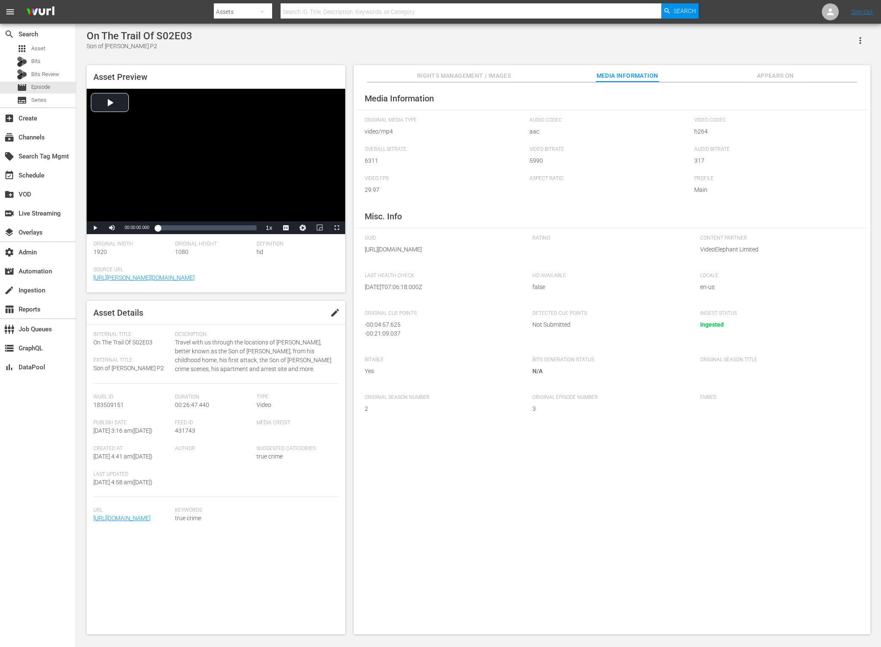
click at [764, 73] on span "Appears On" at bounding box center [775, 76] width 63 height 11
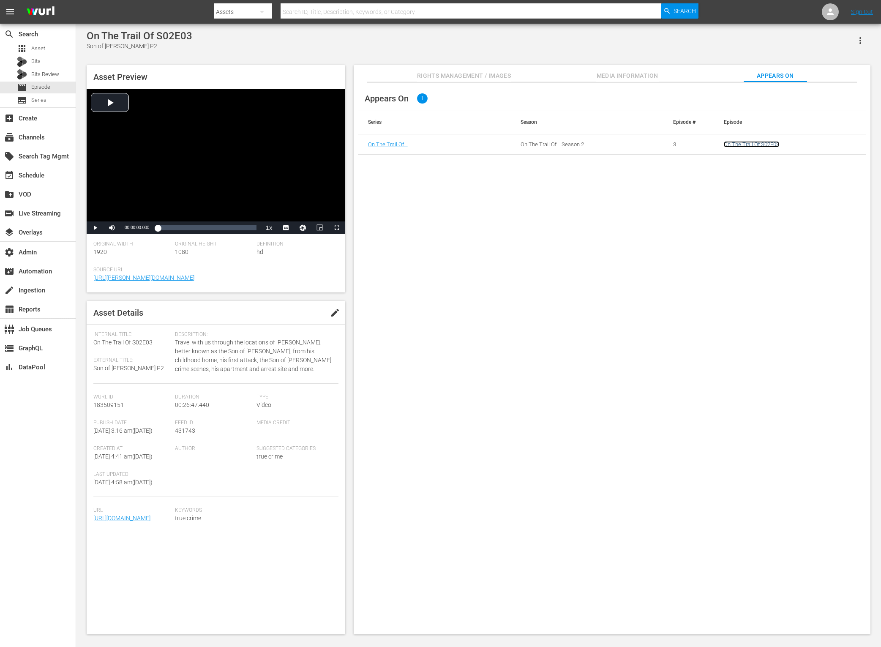
click at [744, 147] on link "On The Trail Of S02E03" at bounding box center [751, 144] width 55 height 6
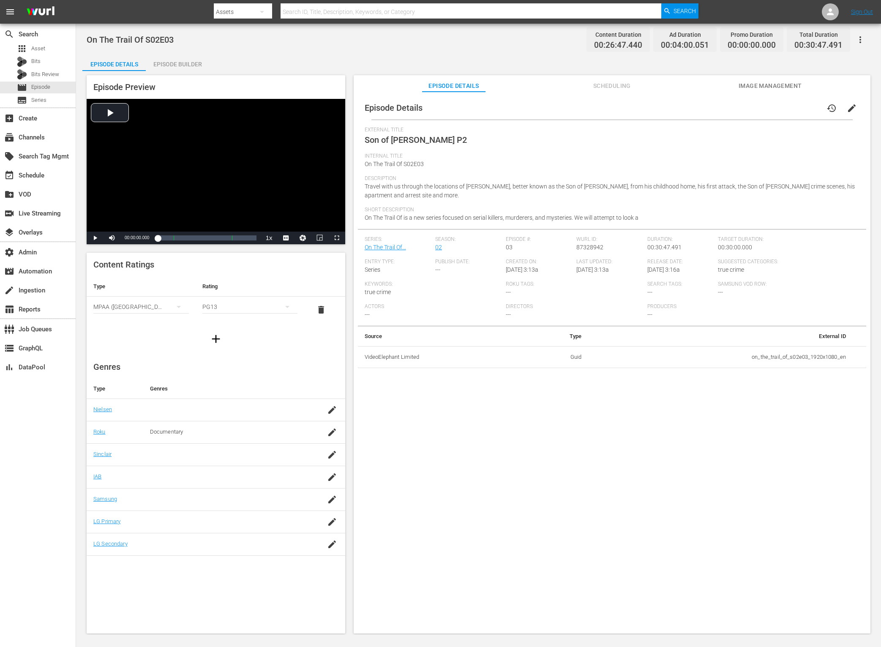
click at [864, 33] on button "button" at bounding box center [860, 40] width 20 height 20
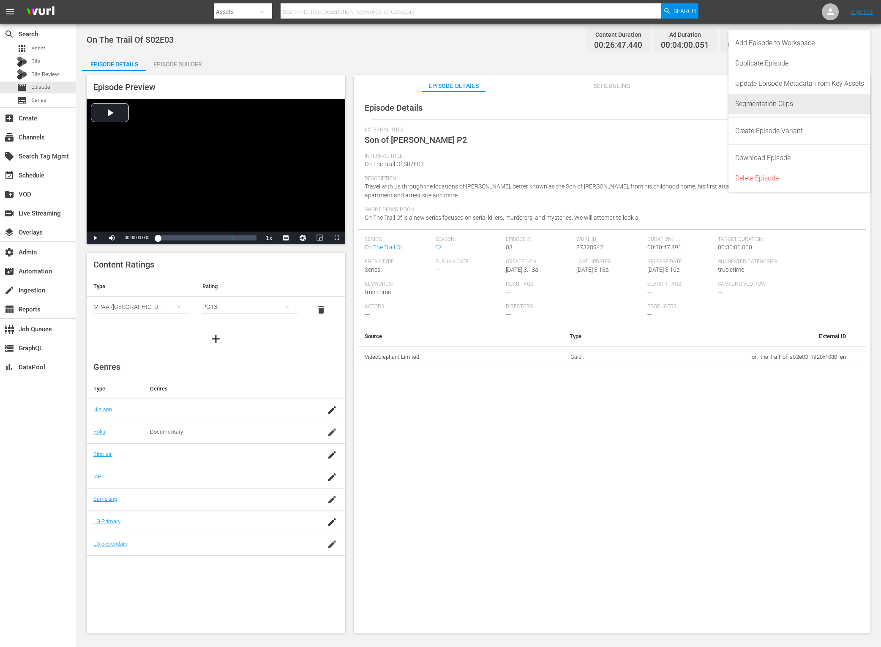
click at [825, 100] on div "Segmentation Clips" at bounding box center [799, 104] width 129 height 20
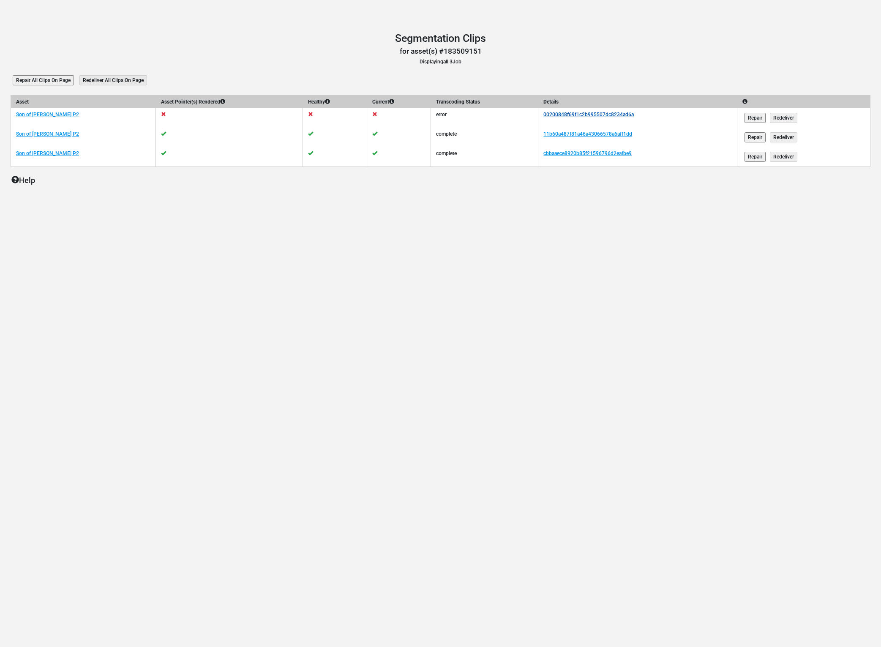
click at [566, 113] on link "00200848f69f1c2b995507dc8234ad6a" at bounding box center [588, 115] width 90 height 6
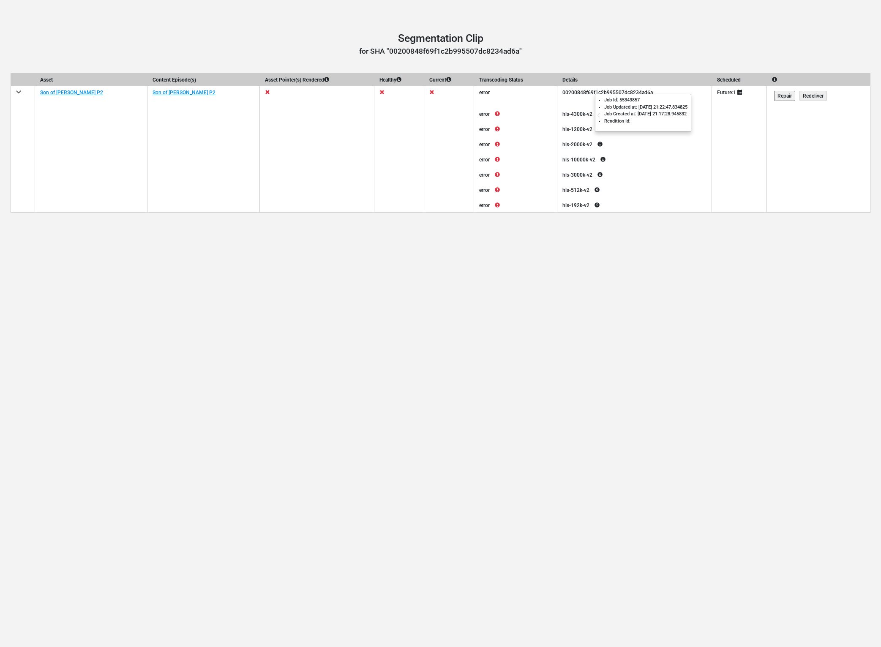
click at [593, 112] on icon at bounding box center [600, 114] width 15 height 10
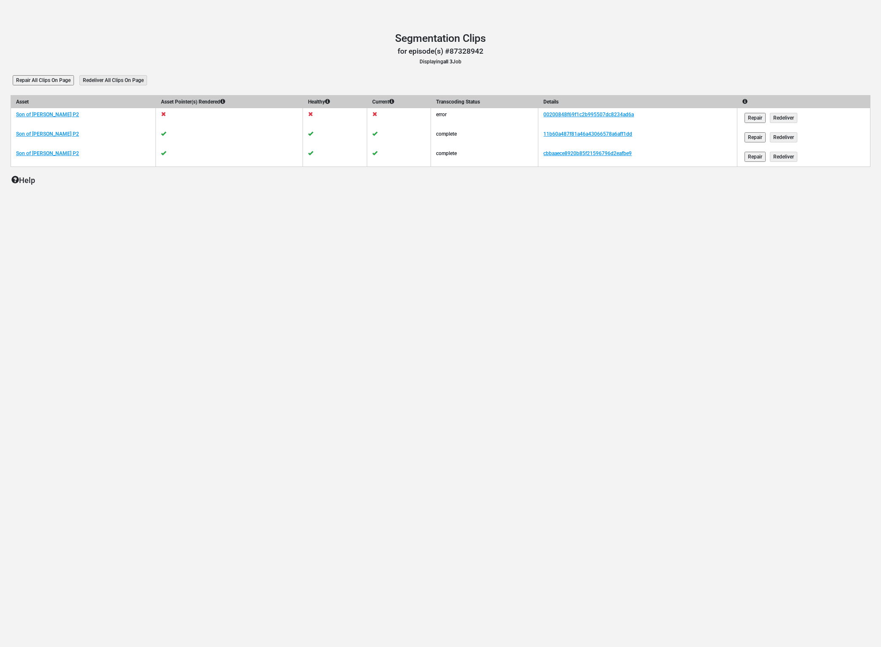
click at [490, 63] on header "Segmentation Clips for episode(s) #87328942 Displaying all 3 Job" at bounding box center [441, 48] width 860 height 33
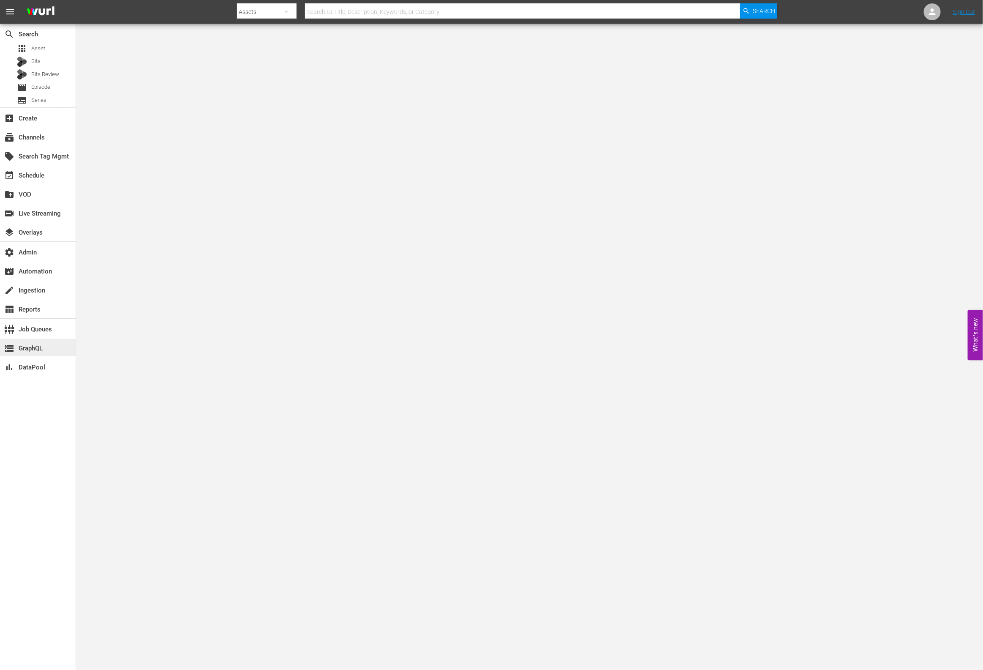
click at [48, 342] on div "storage GraphQL" at bounding box center [38, 347] width 76 height 17
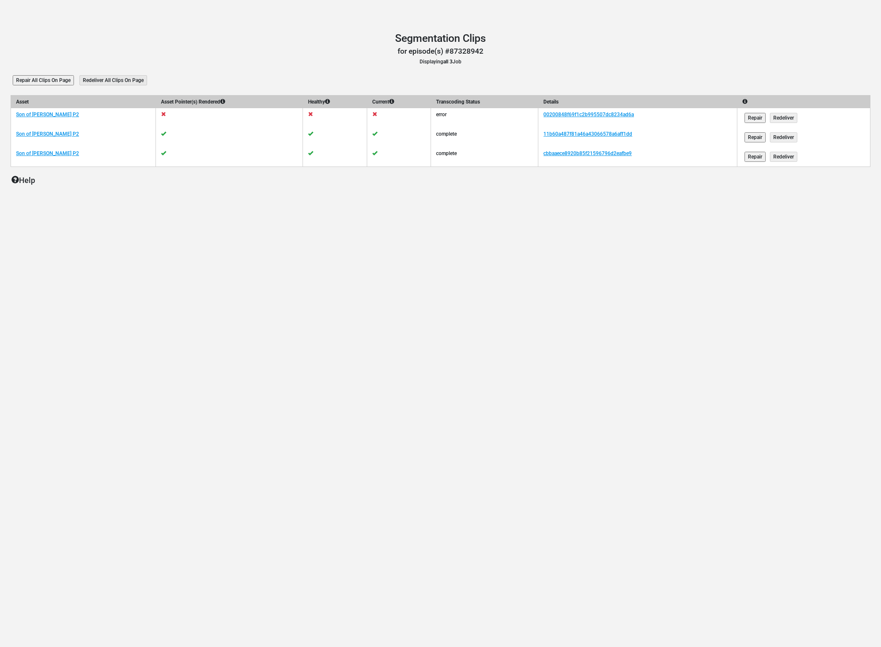
click at [233, 33] on h1 "Segmentation Clips" at bounding box center [441, 38] width 860 height 13
drag, startPoint x: 109, startPoint y: 46, endPoint x: 91, endPoint y: 18, distance: 33.8
click at [104, 40] on header "Segmentation Clips for episode(s) #87328942 Displaying all 3 Job" at bounding box center [441, 48] width 860 height 33
